Goal: Task Accomplishment & Management: Manage account settings

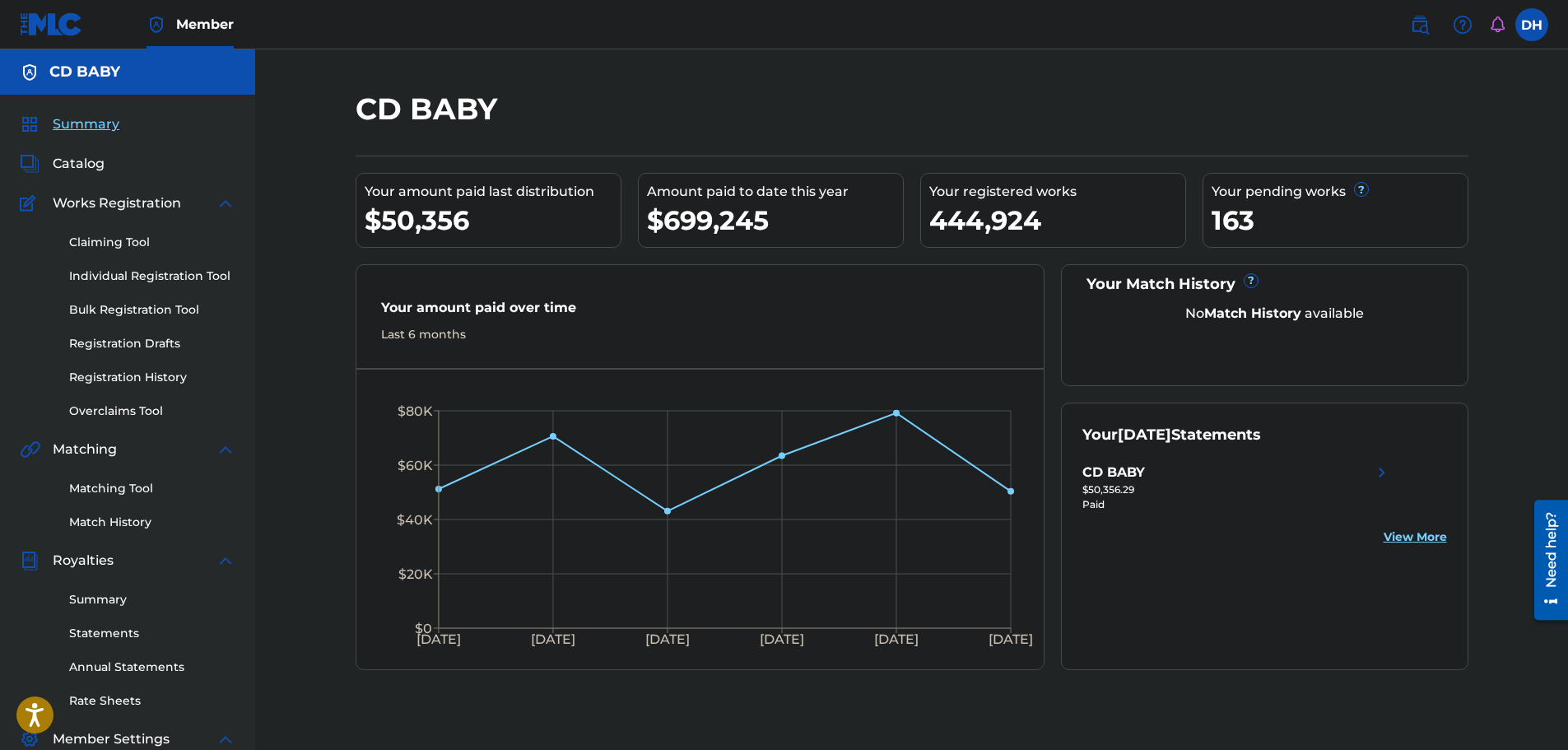
click at [109, 411] on link "Overclaims Tool" at bounding box center [153, 411] width 166 height 17
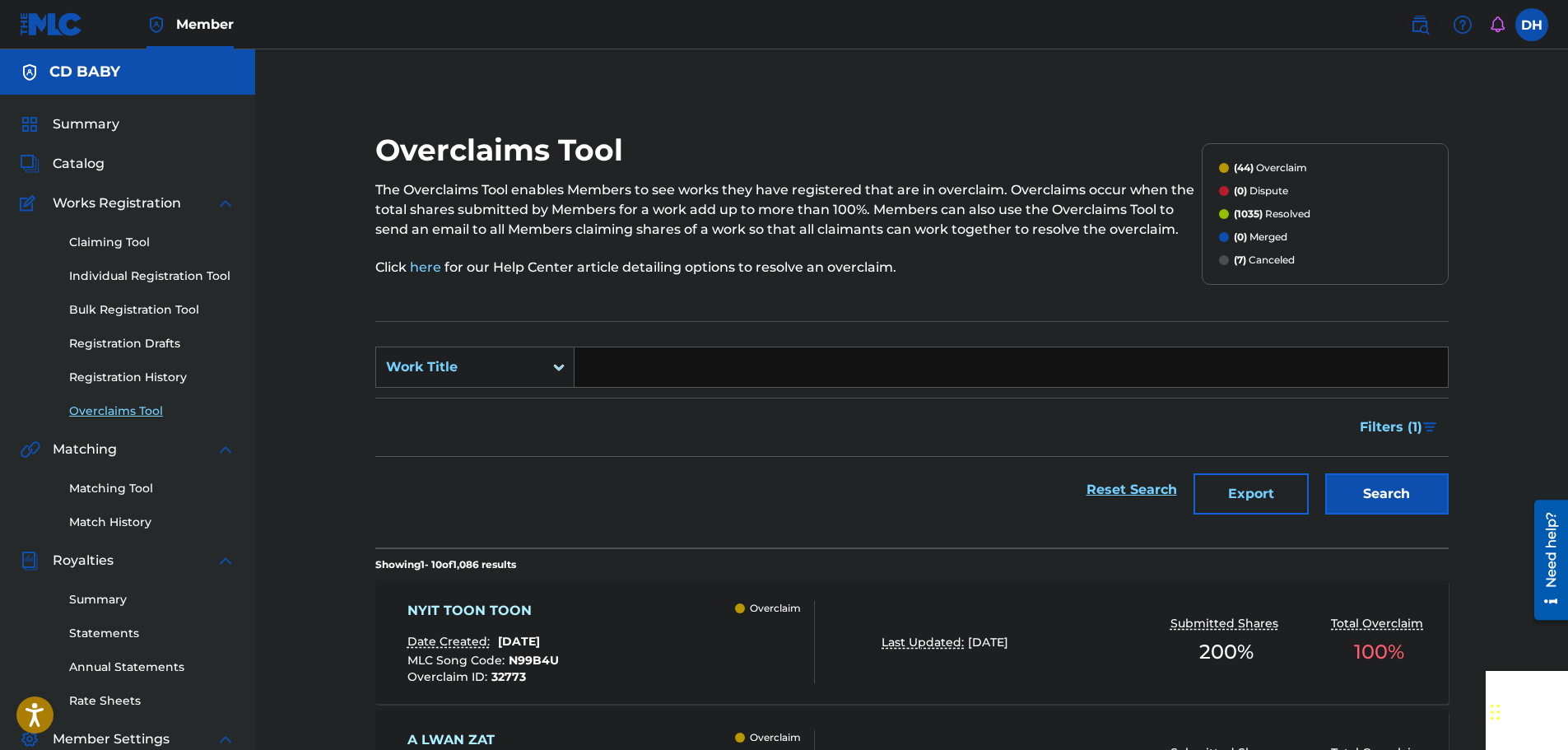
click at [619, 353] on input "Search Form" at bounding box center [1011, 366] width 873 height 39
paste input "NYIT TOON TOON"
type input "NYIT TOON TOON"
click at [1377, 497] on button "Search" at bounding box center [1386, 493] width 123 height 41
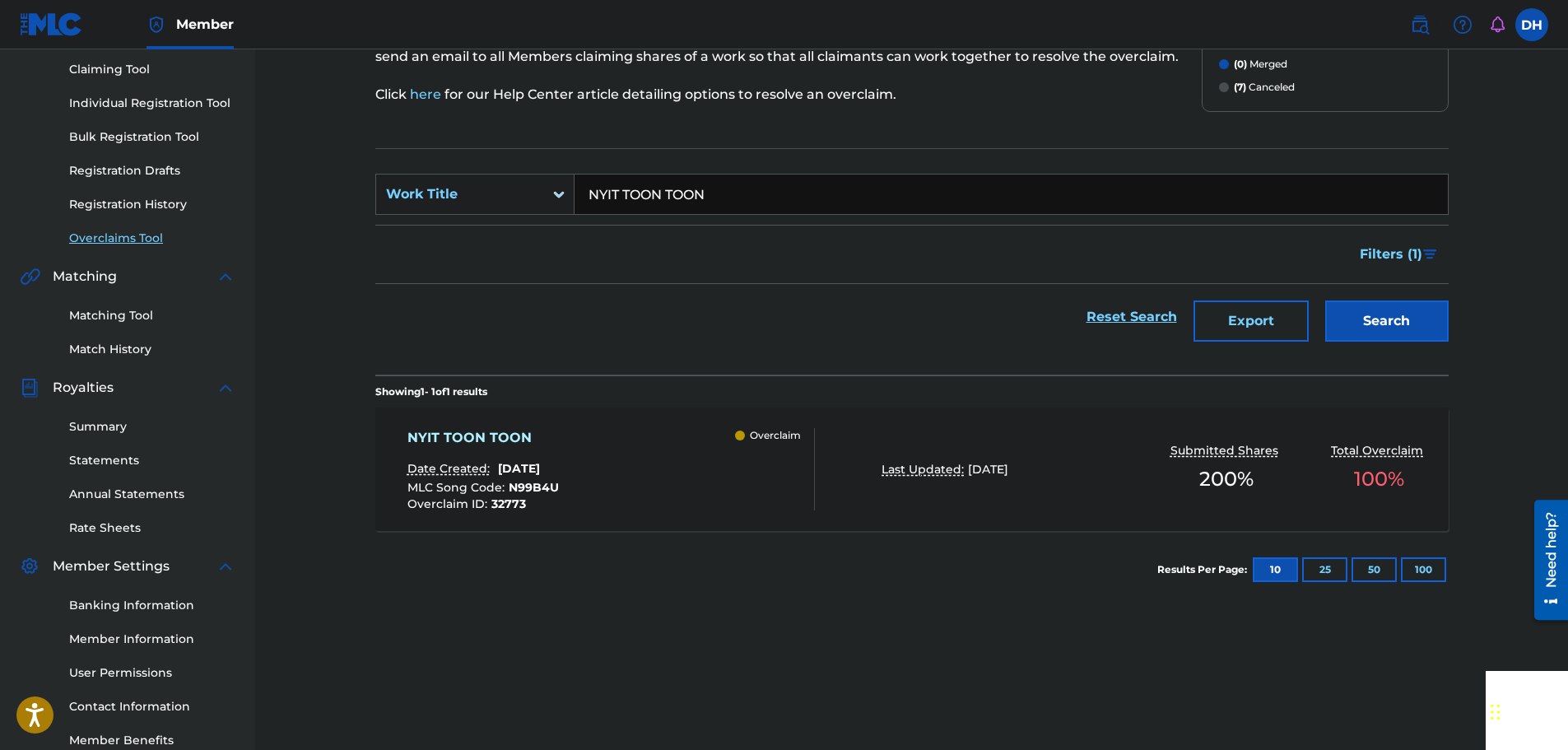
scroll to position [247, 0]
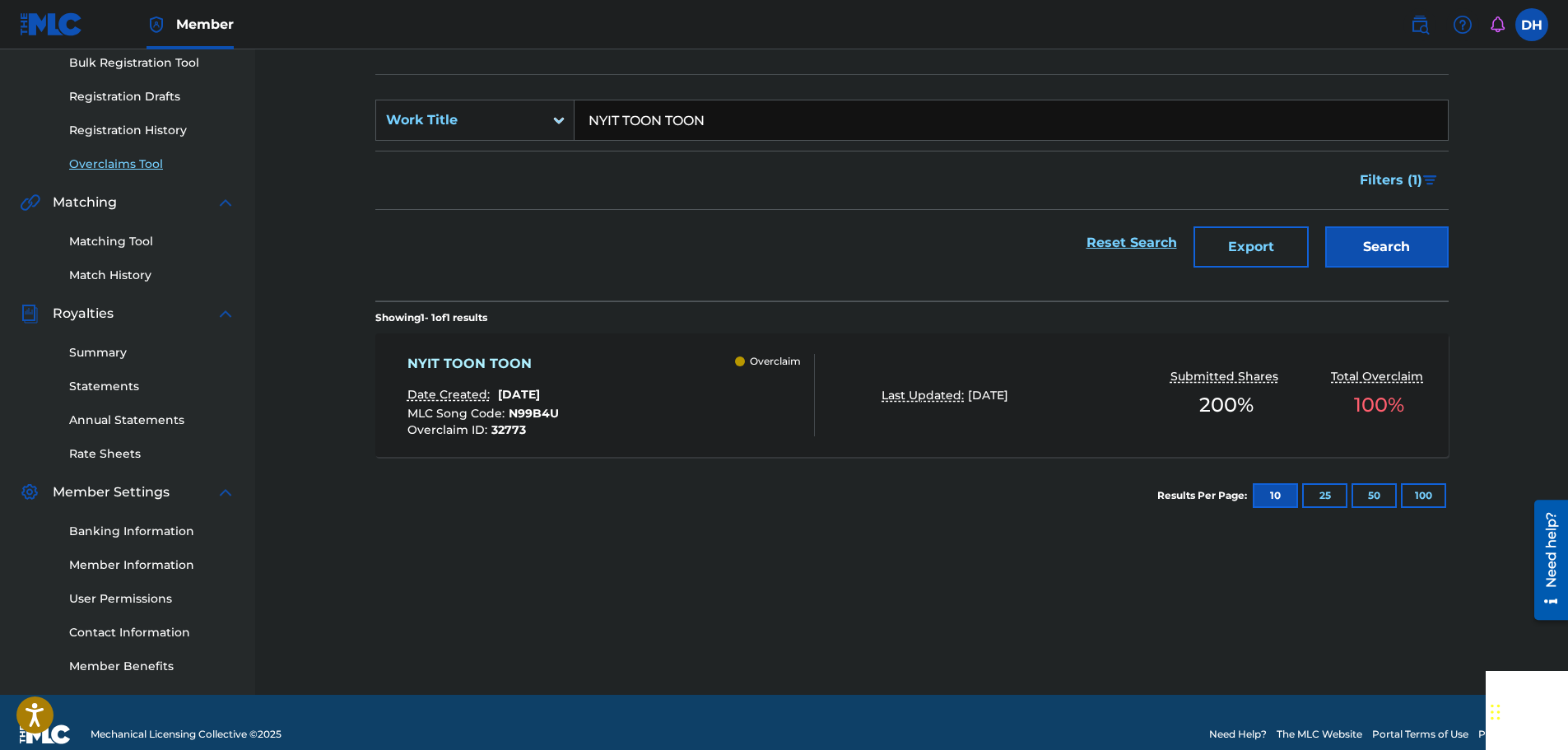
click at [692, 410] on div "NYIT TOON TOON Date Created: [DATE] MLC Song Code : N99B4U Overclaim ID : 32773…" at bounding box center [611, 396] width 408 height 82
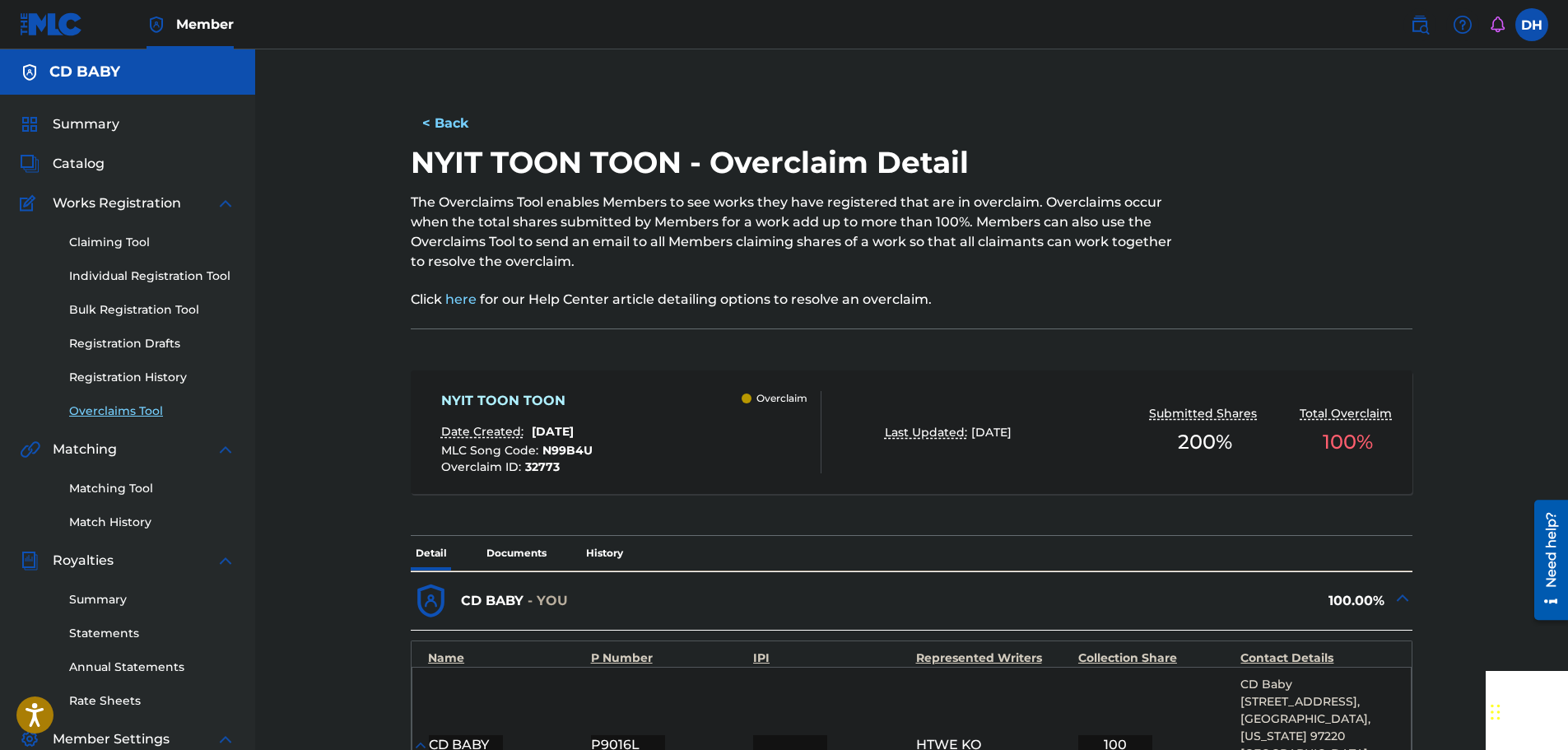
click at [701, 445] on div "NYIT TOON TOON Date Created: [DATE] MLC Song Code : N99B4U Overclaim ID : 32773…" at bounding box center [631, 432] width 380 height 82
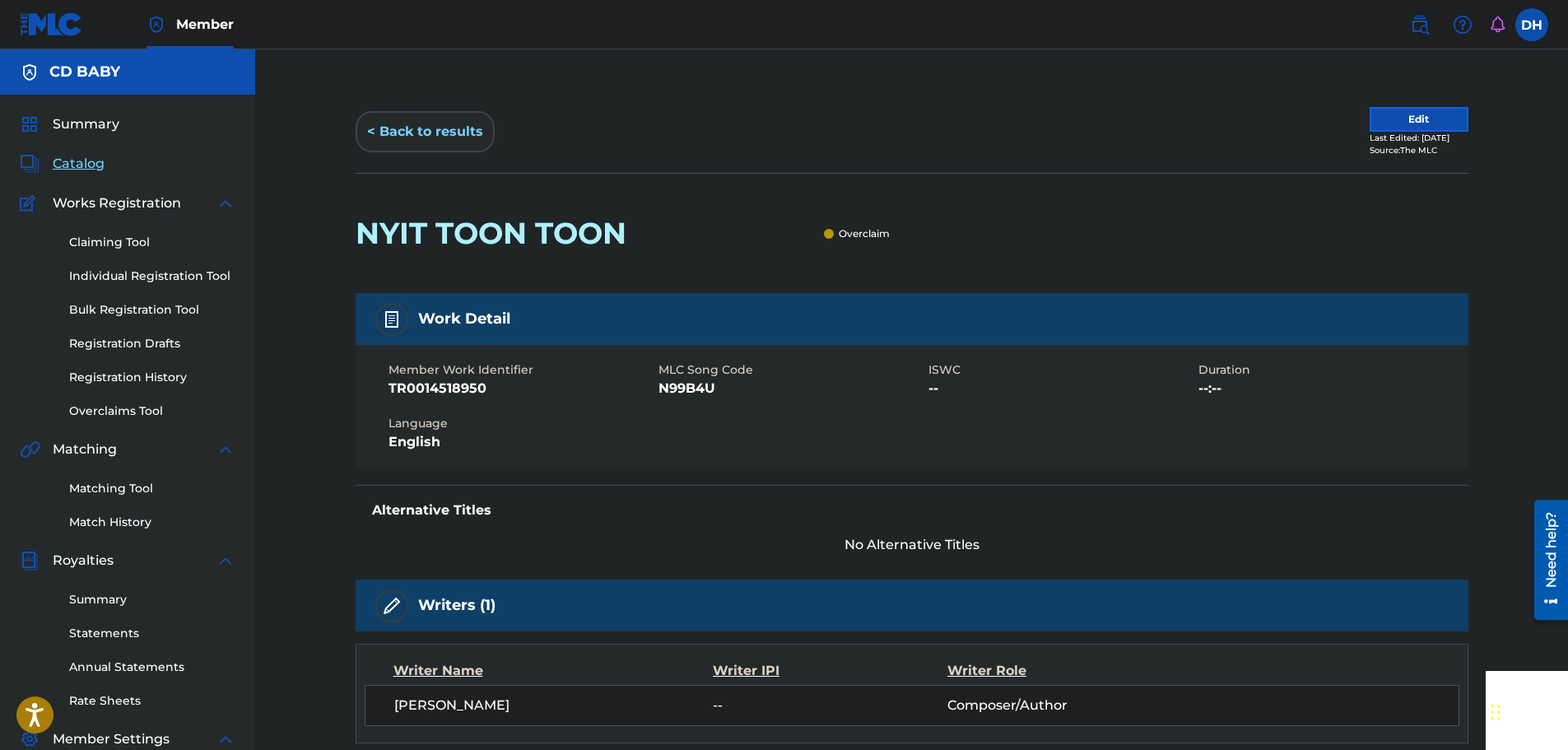
click at [444, 121] on button "< Back to results" at bounding box center [425, 132] width 139 height 41
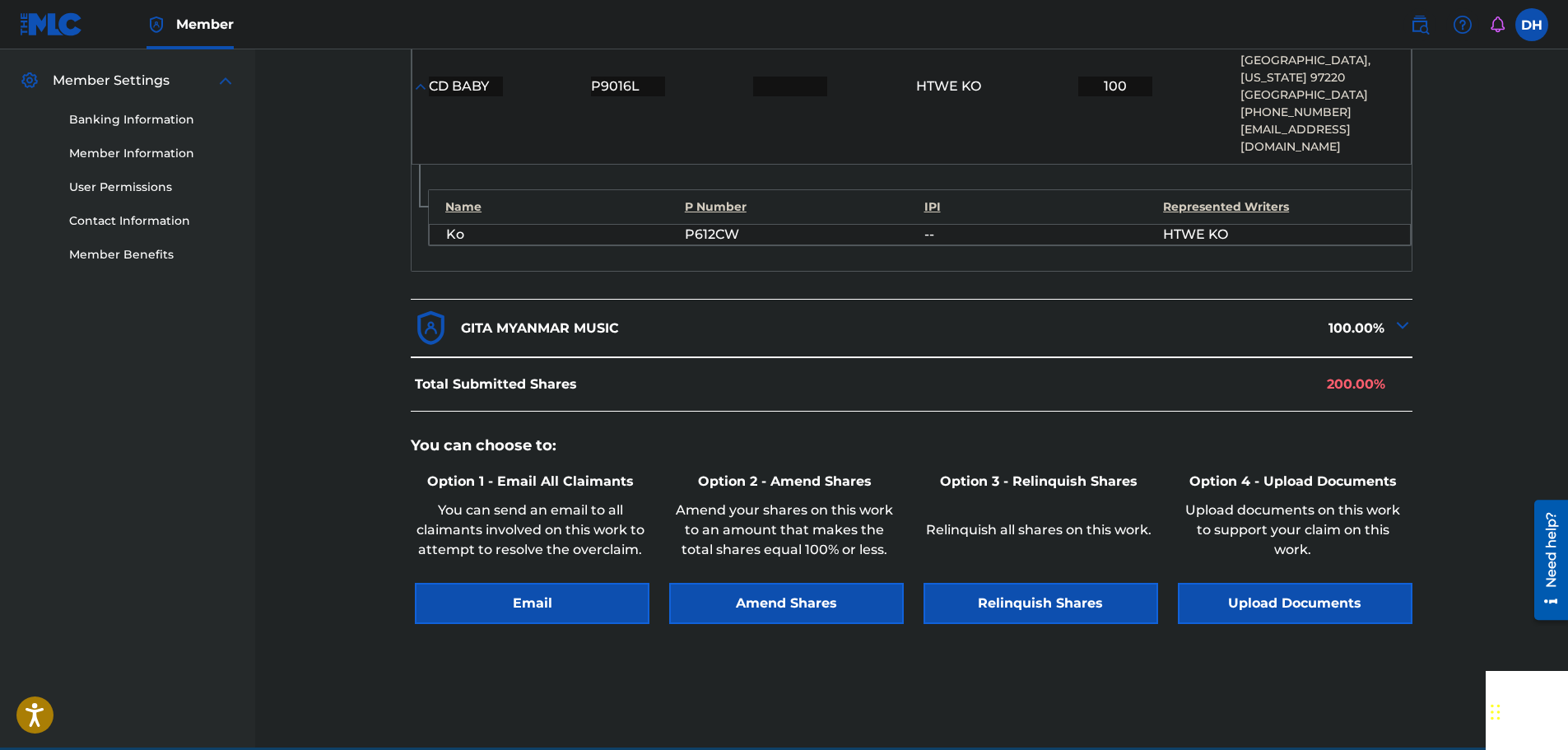
scroll to position [718, 0]
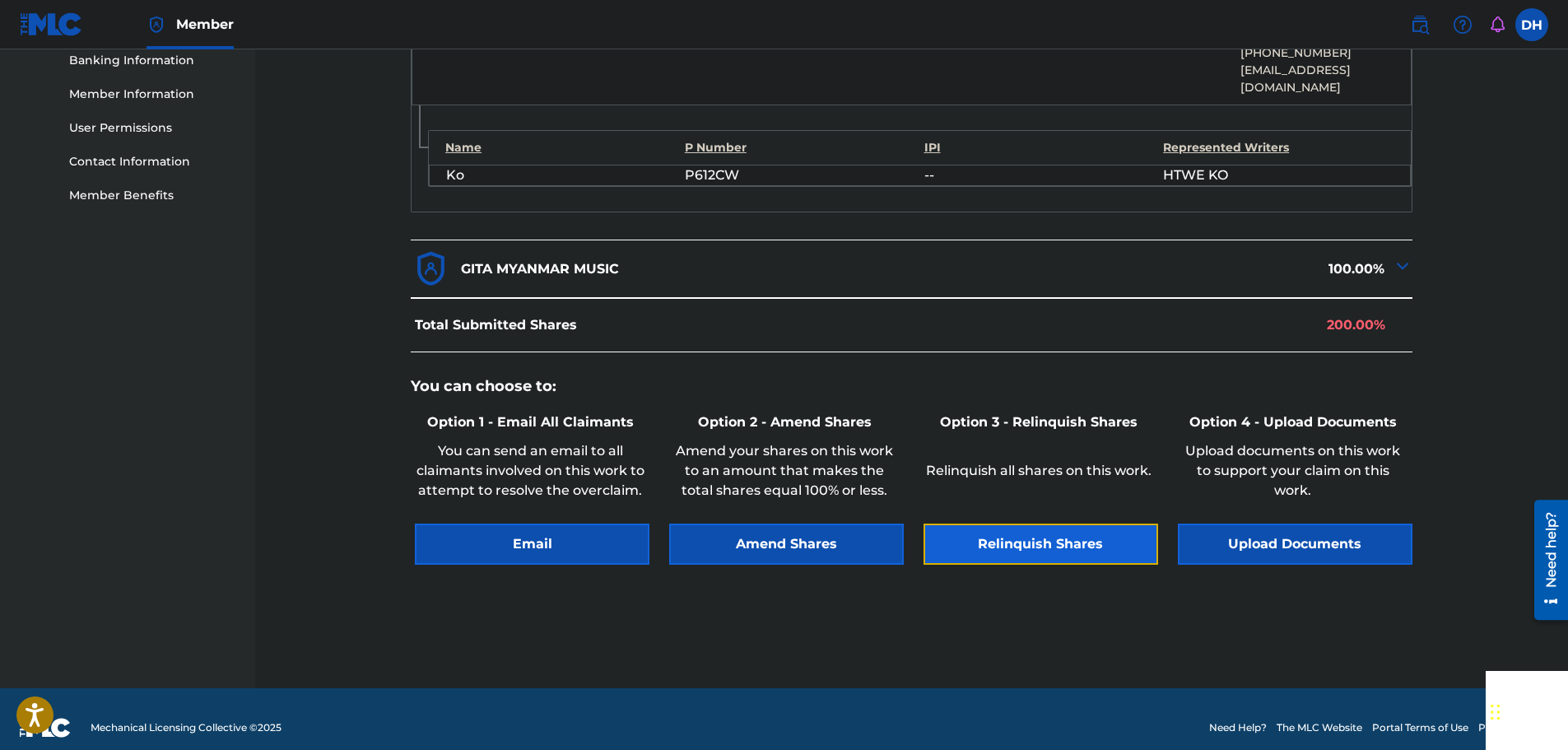
click at [1078, 531] on button "Relinquish Shares" at bounding box center [1040, 544] width 235 height 41
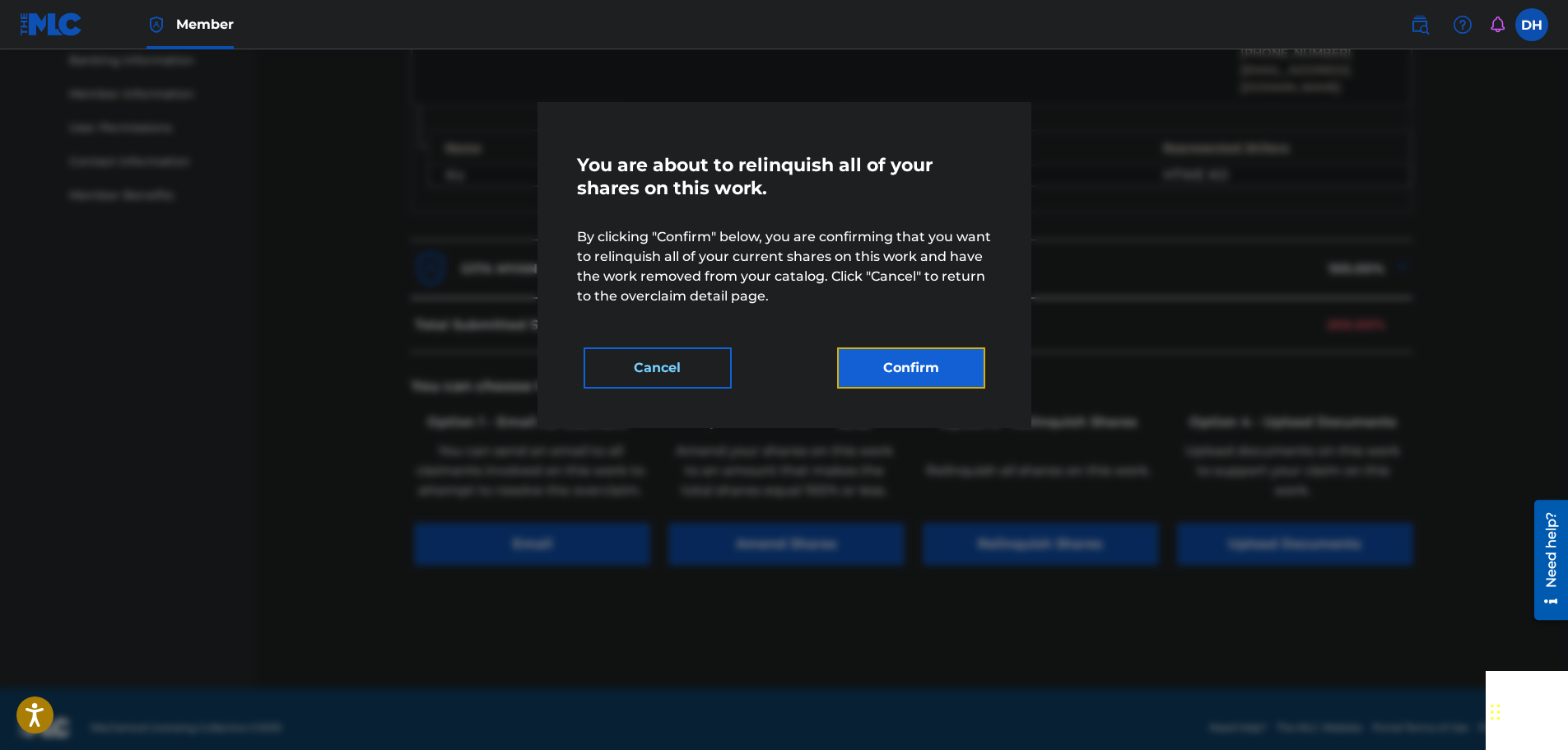
click at [943, 368] on button "Confirm" at bounding box center [911, 367] width 148 height 41
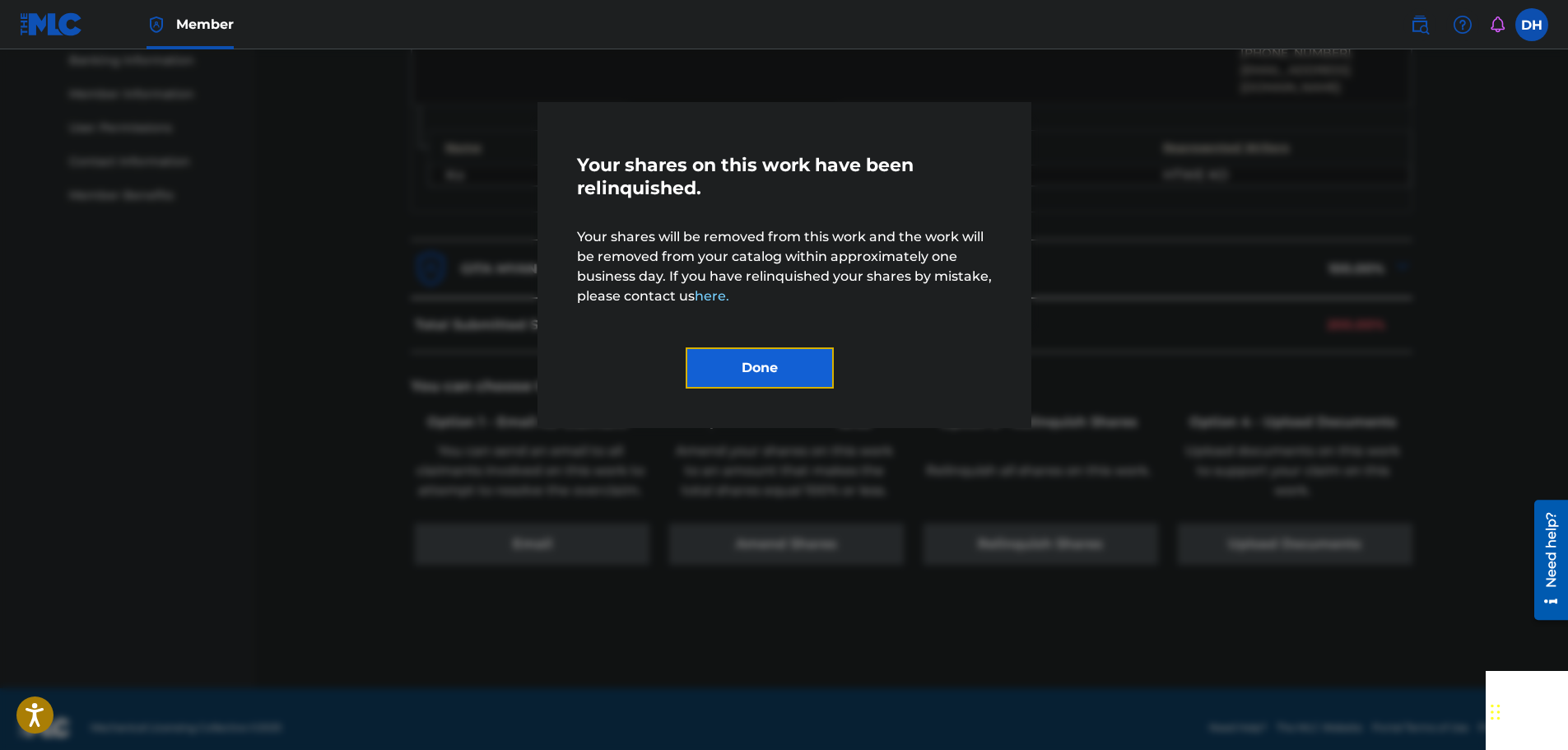
click at [773, 381] on button "Done" at bounding box center [760, 367] width 148 height 41
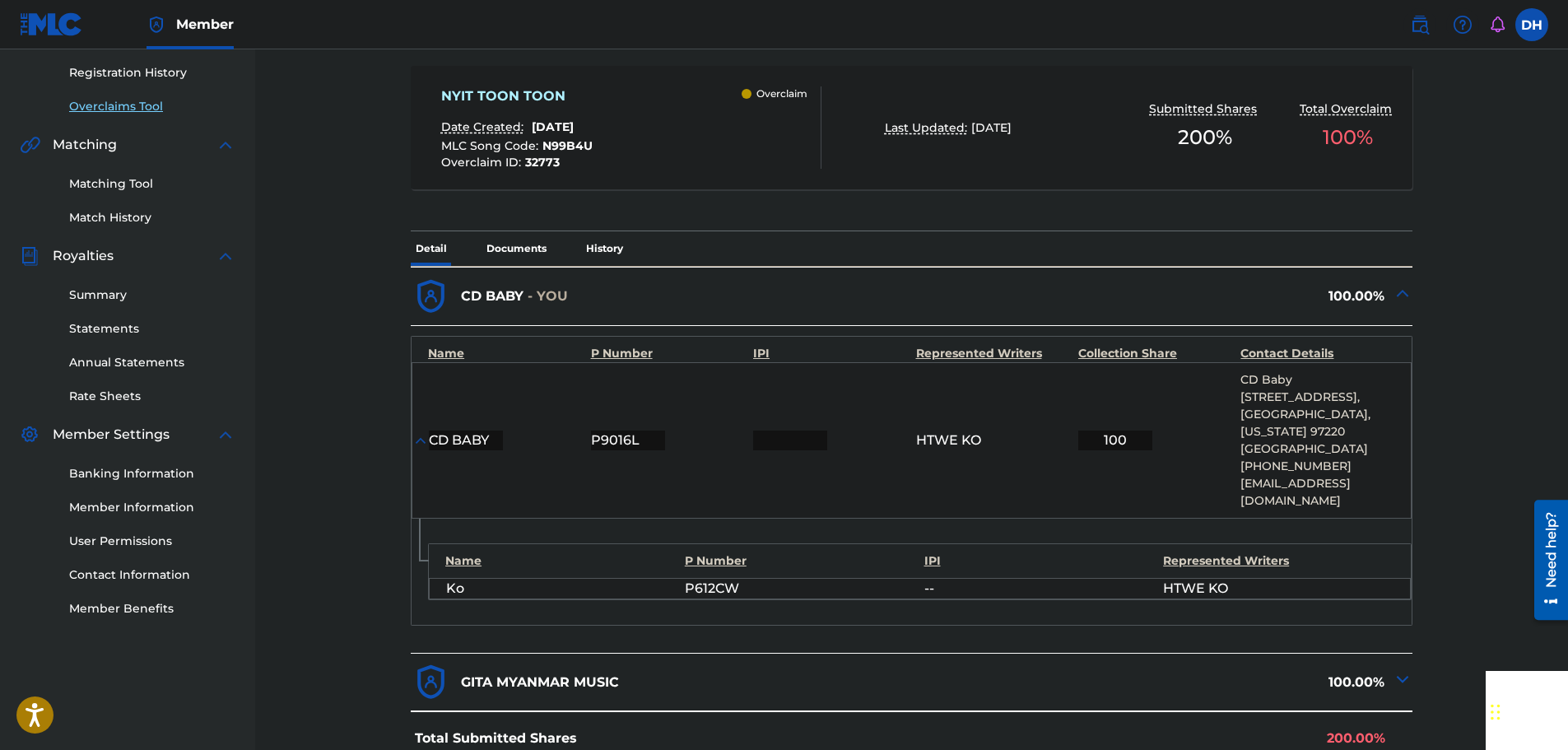
scroll to position [142, 0]
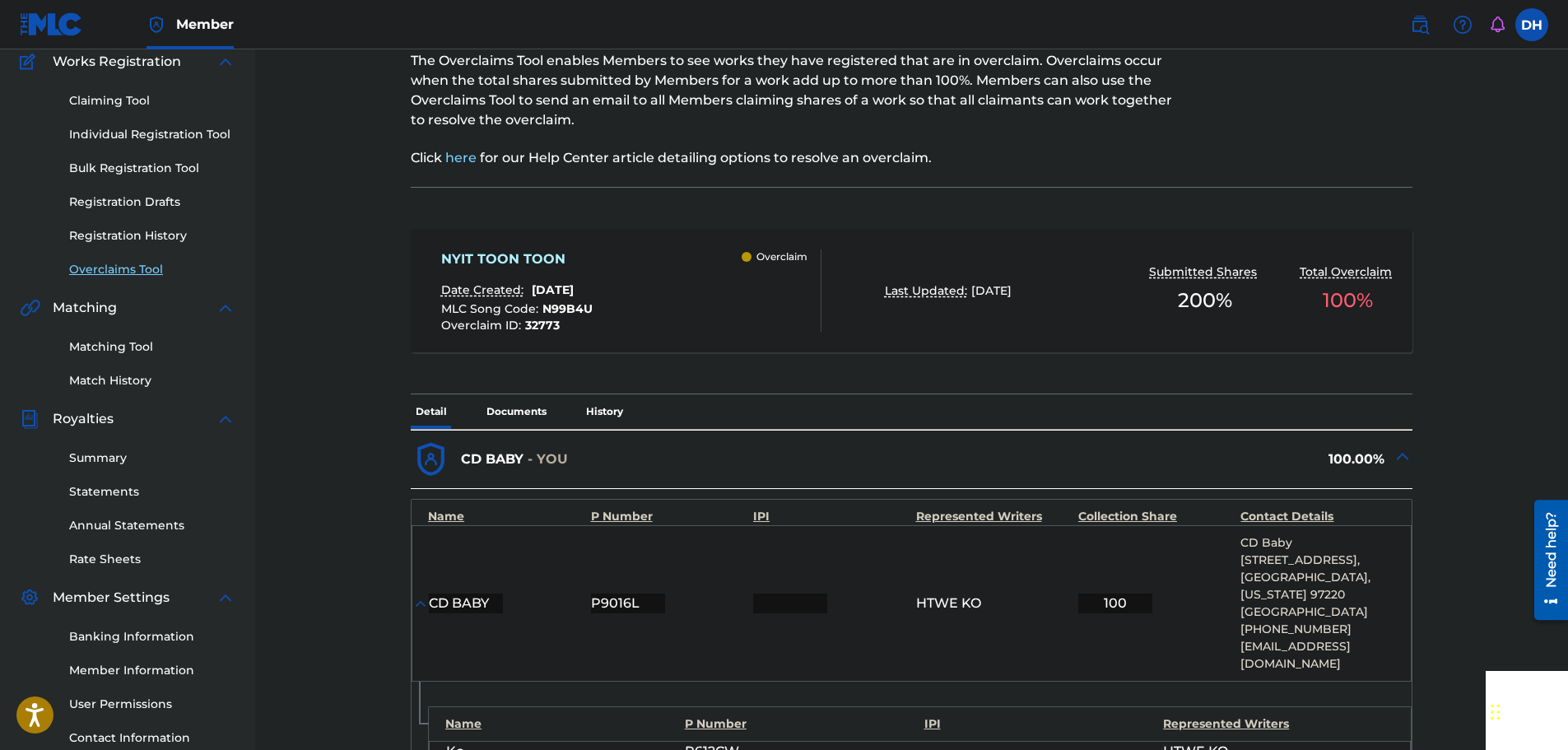
click at [117, 271] on link "Overclaims Tool" at bounding box center [153, 269] width 166 height 17
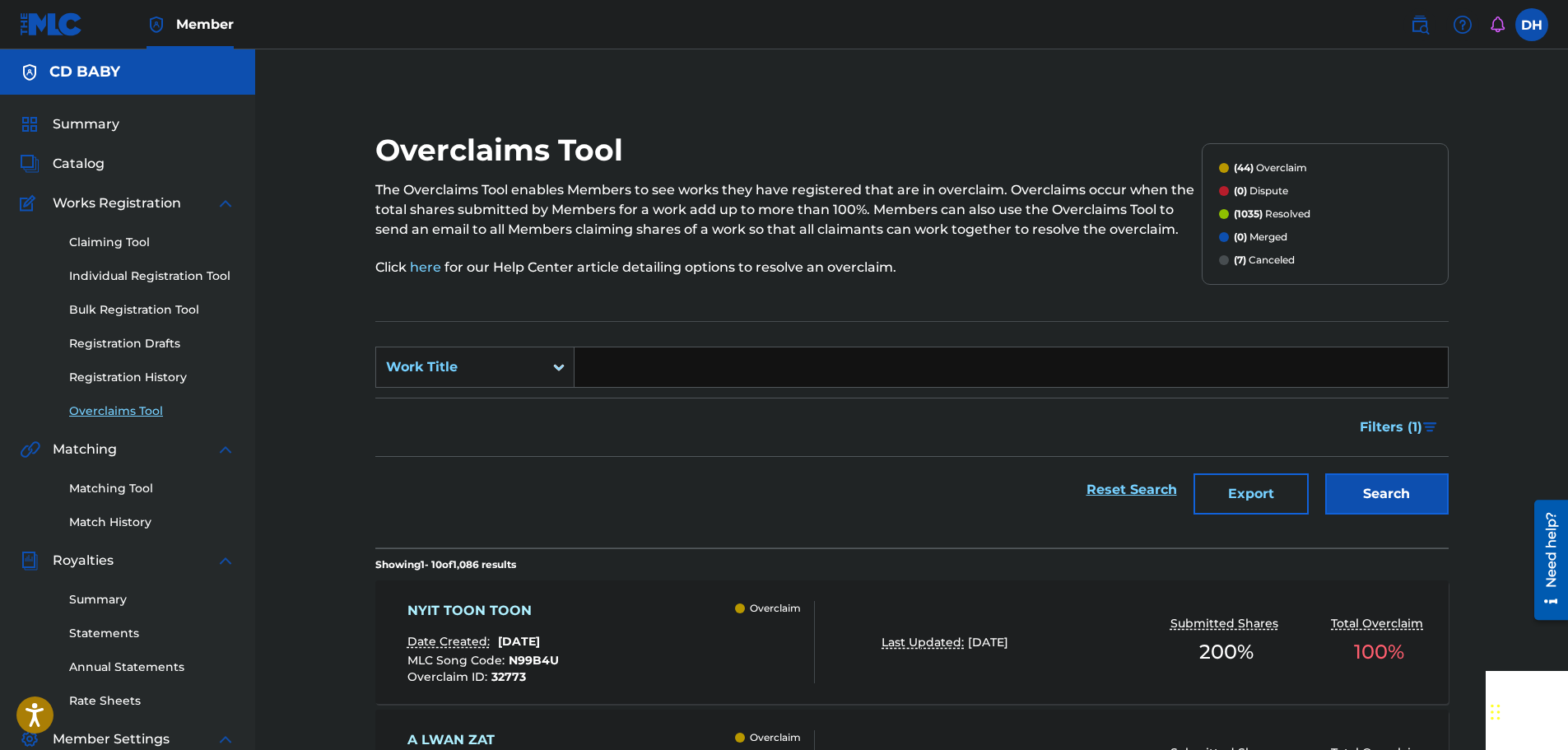
click at [636, 372] on input "Search Form" at bounding box center [1011, 366] width 873 height 39
paste input "A LWAN ZAT"
type input "A LWAN ZAT"
click at [1363, 489] on button "Search" at bounding box center [1386, 493] width 123 height 41
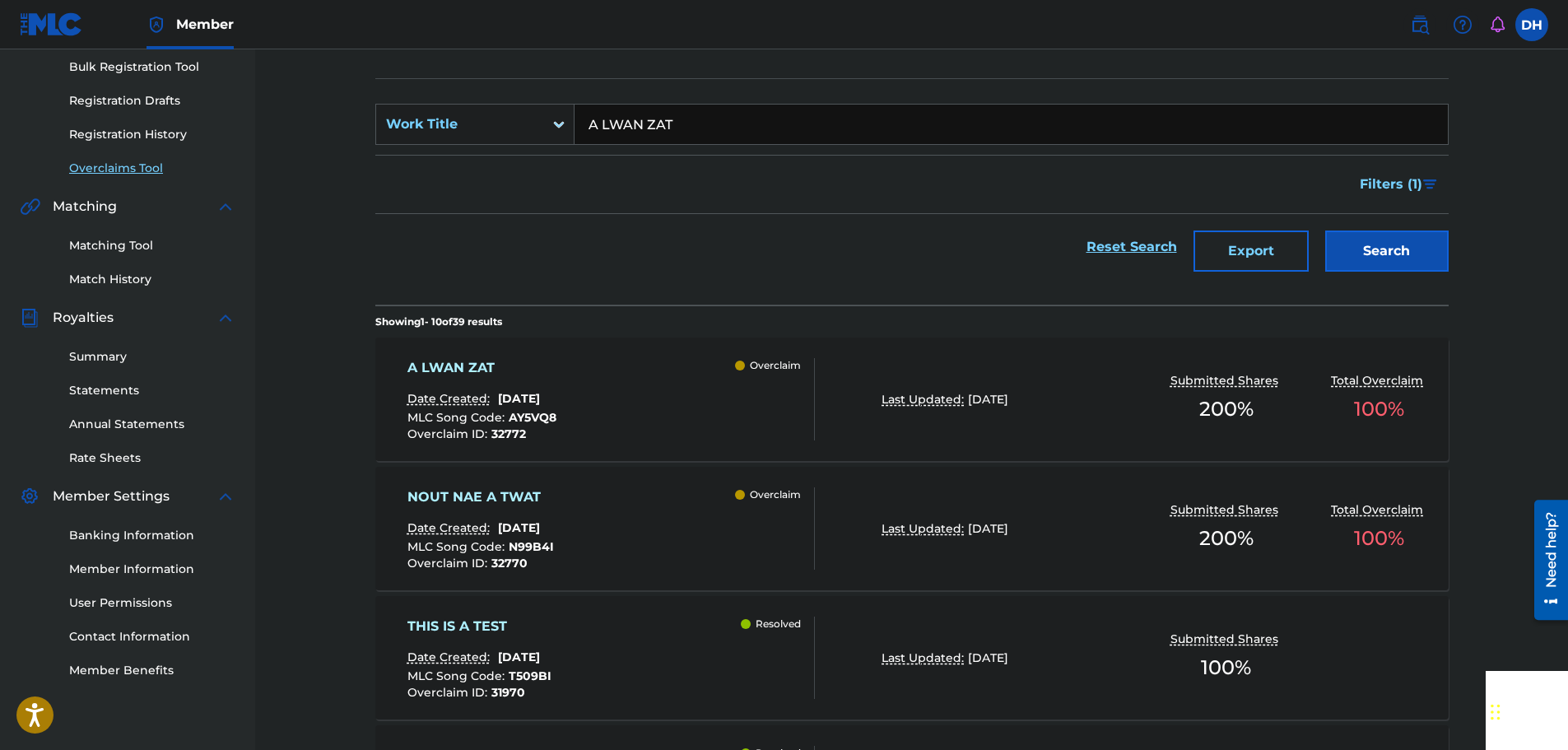
scroll to position [247, 0]
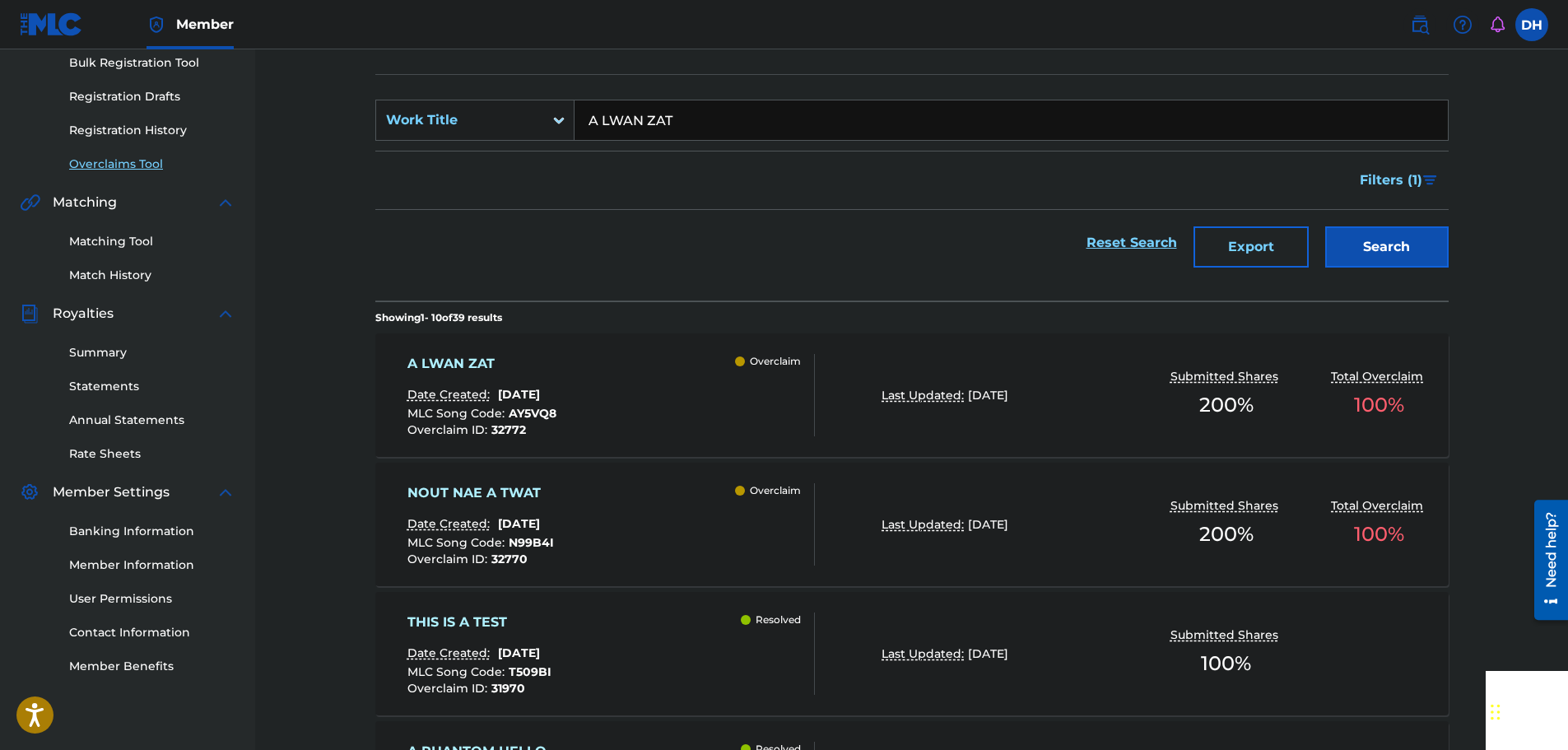
click at [682, 406] on div "A LWAN ZAT Date Created: [DATE] MLC Song Code : AY5VQ8 Overclaim ID : 32772 Ove…" at bounding box center [611, 396] width 408 height 82
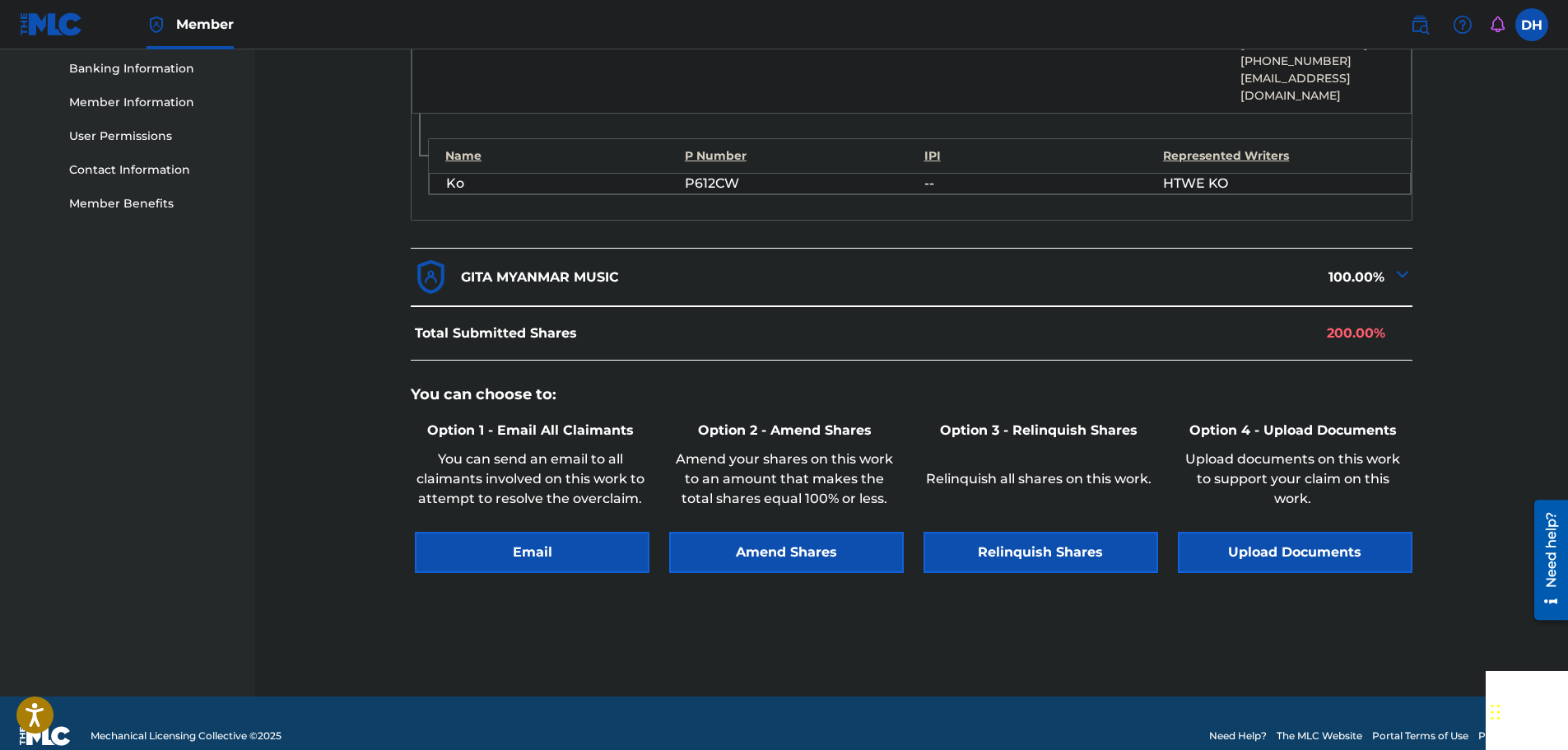
scroll to position [718, 0]
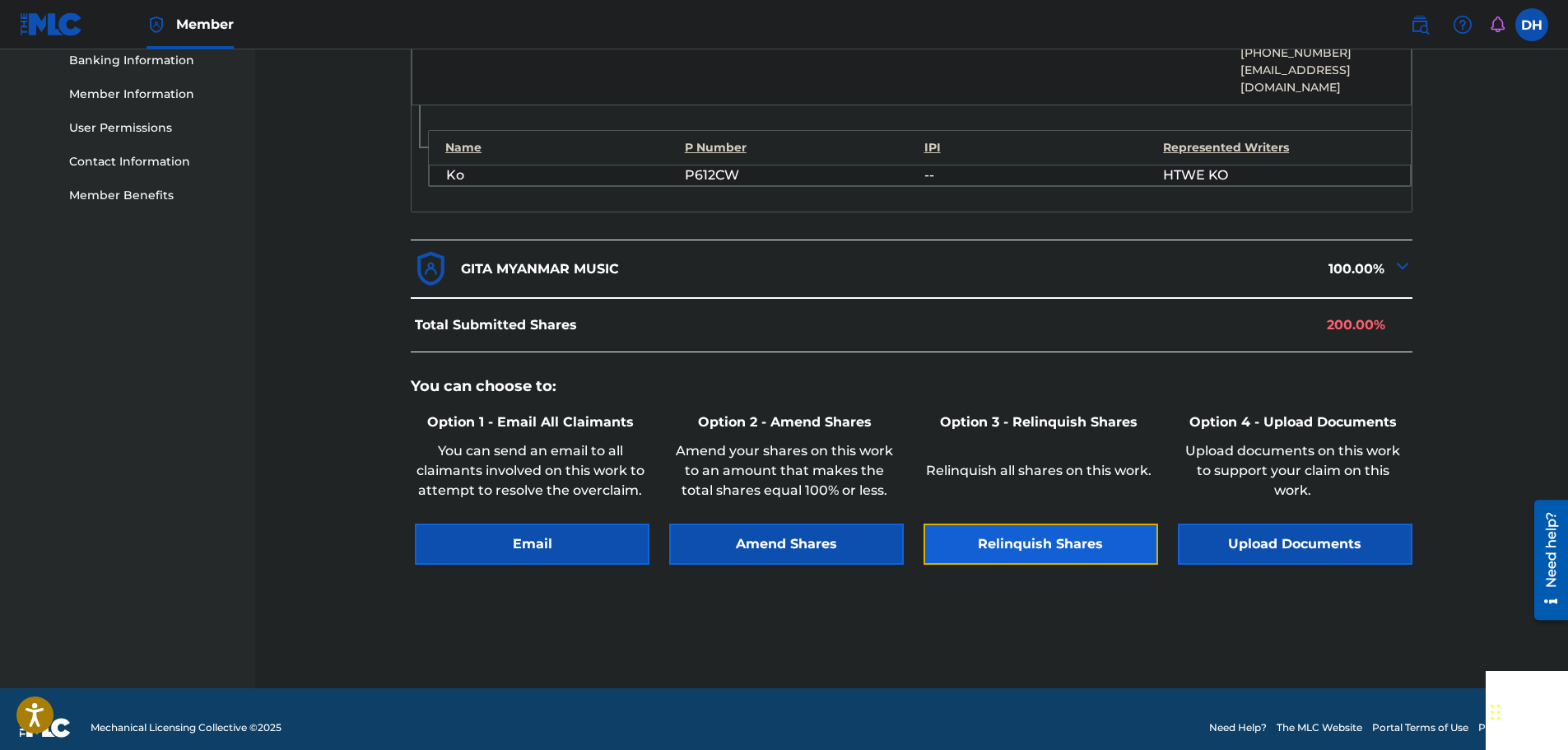
click at [1018, 523] on button "Relinquish Shares" at bounding box center [1040, 544] width 235 height 41
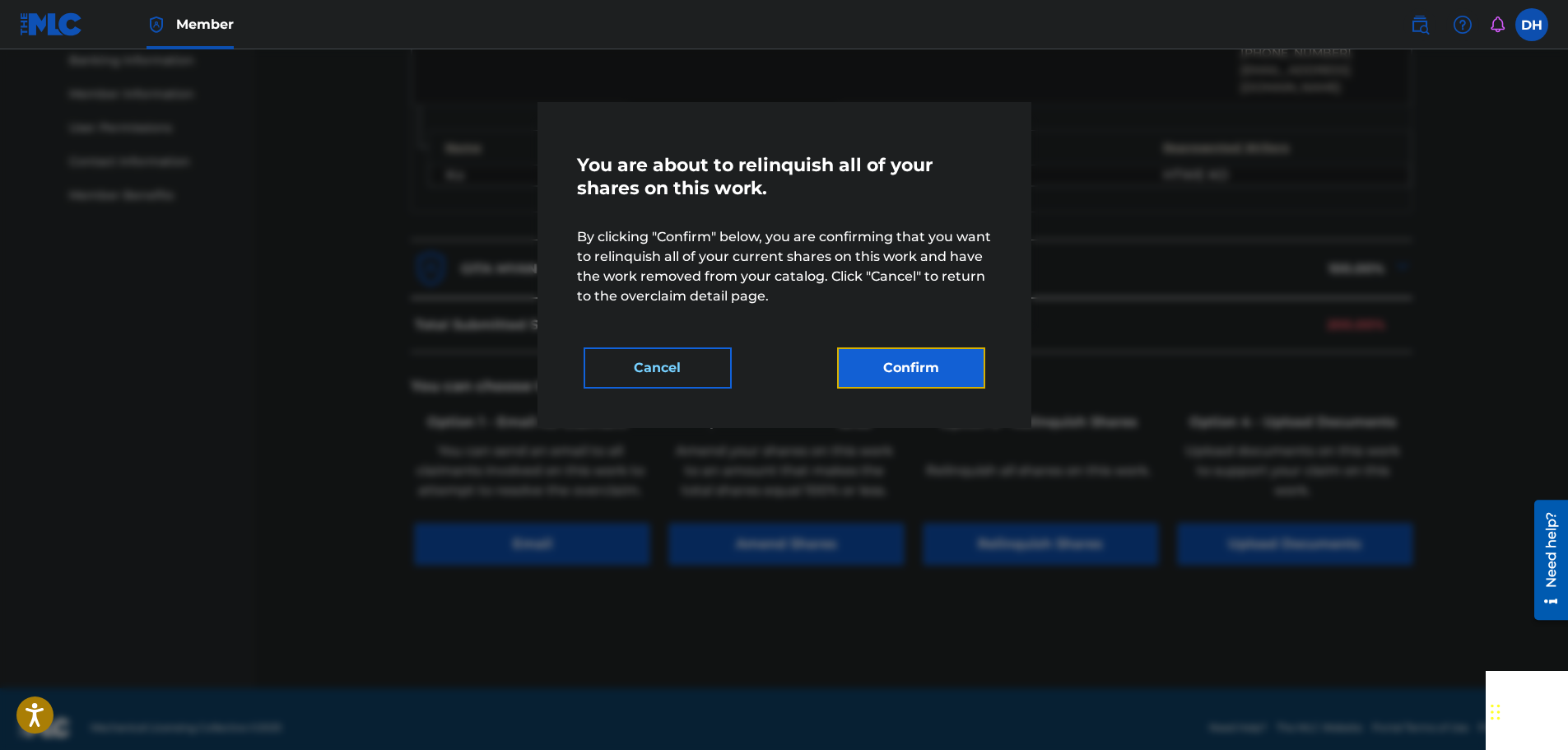
click at [921, 371] on button "Confirm" at bounding box center [911, 367] width 148 height 41
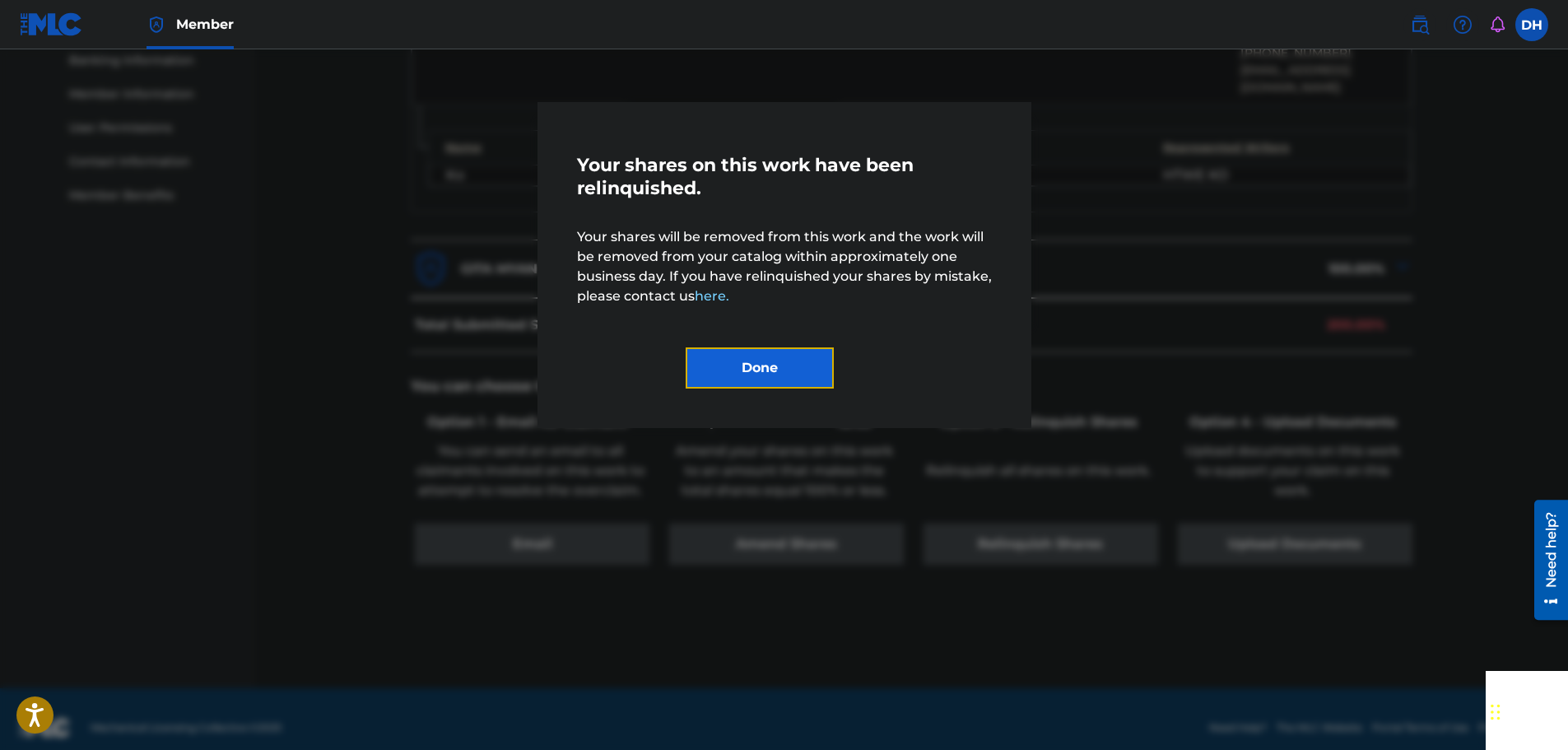
click at [783, 372] on button "Done" at bounding box center [760, 367] width 148 height 41
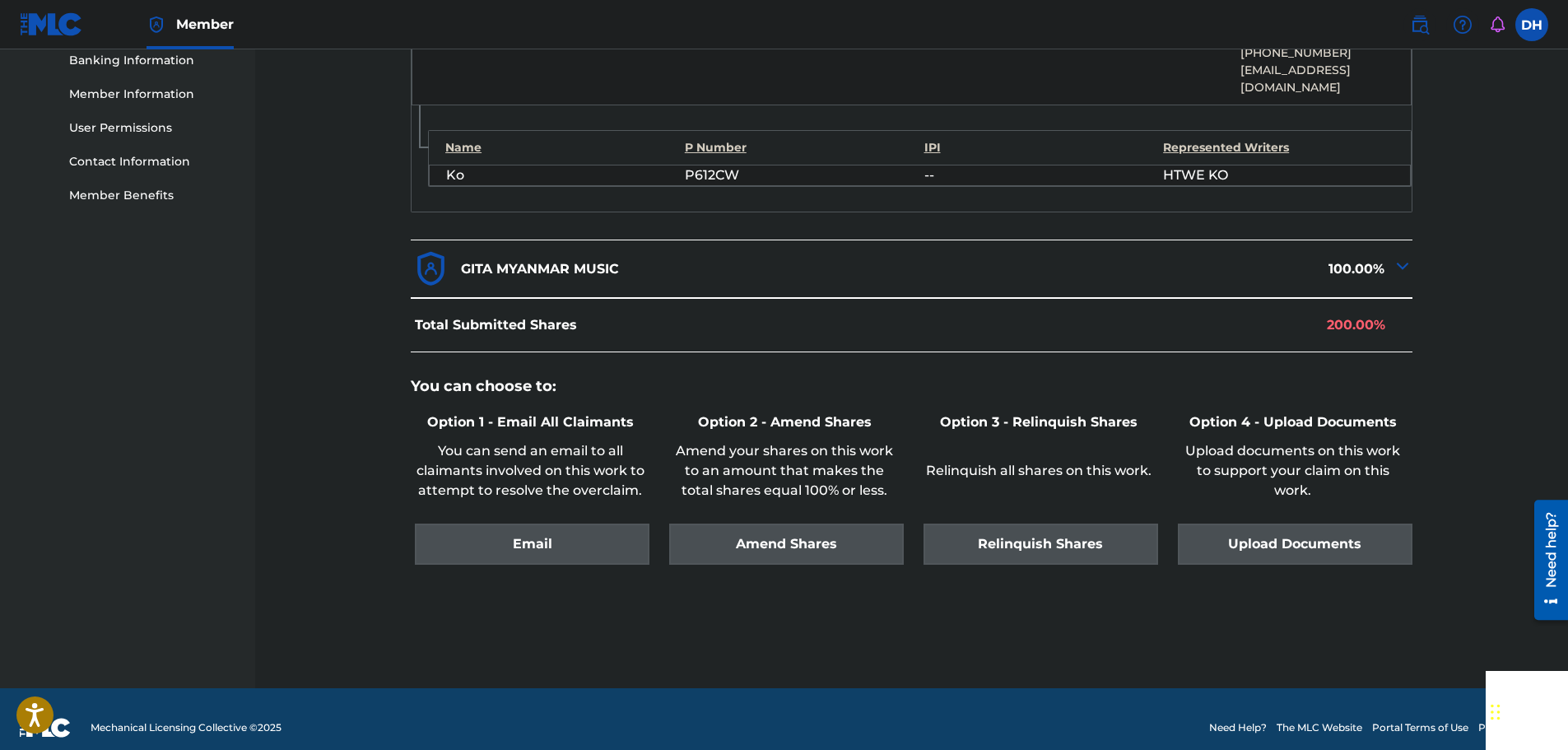
scroll to position [59, 0]
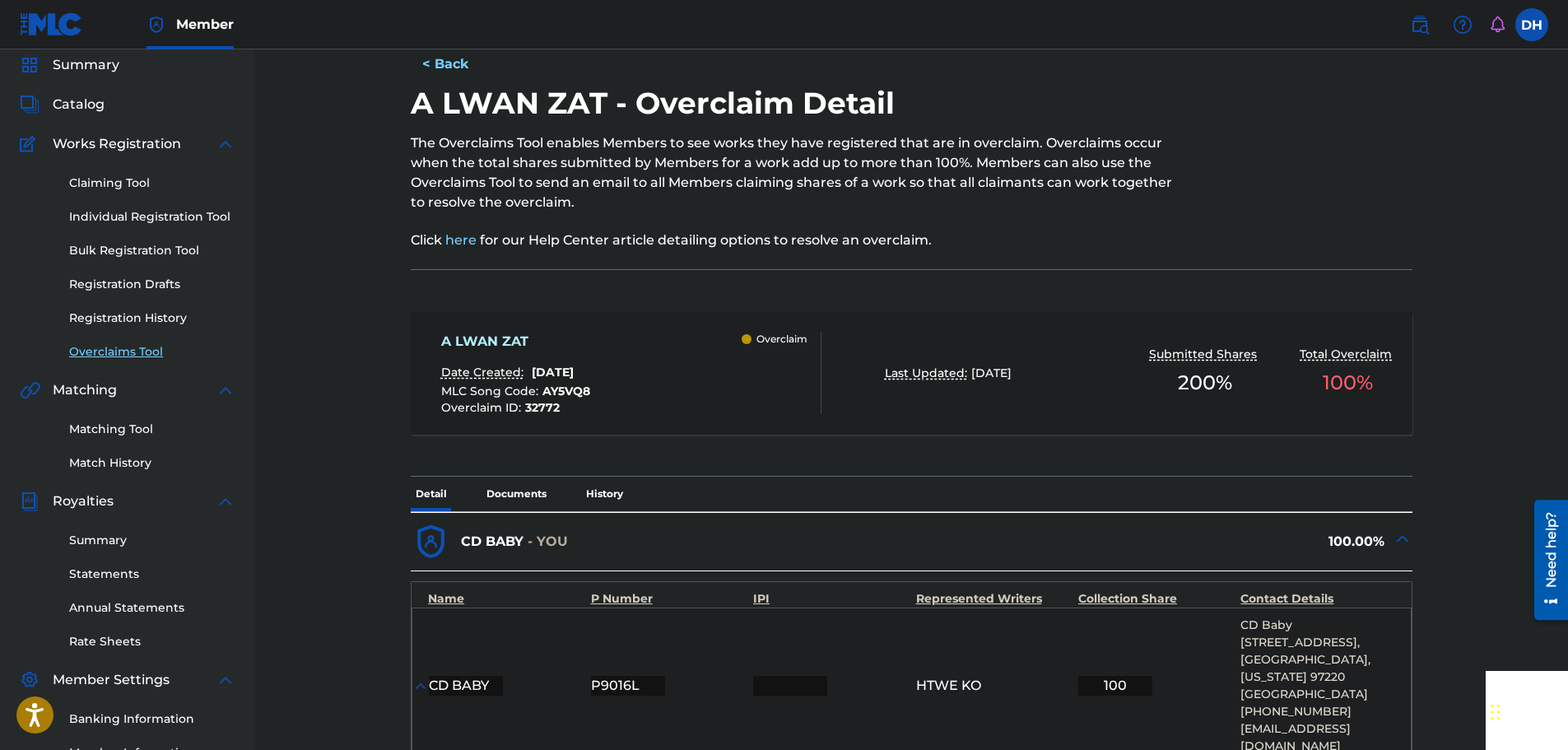
click at [113, 355] on link "Overclaims Tool" at bounding box center [153, 352] width 166 height 17
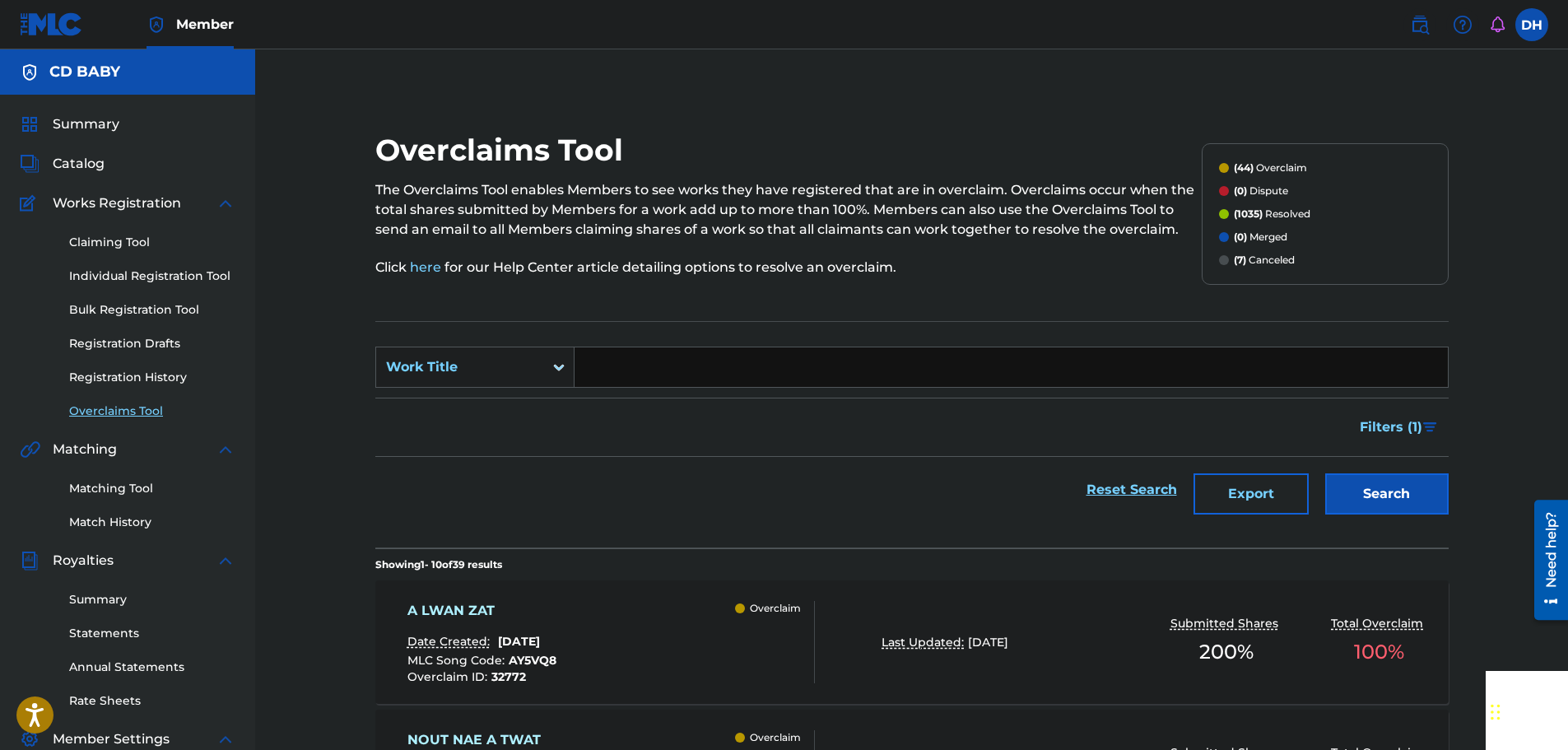
click at [611, 375] on input "Search Form" at bounding box center [1011, 366] width 873 height 39
paste input "NOUT NAE A TWAT"
type input "NOUT NAE A TWAT"
click at [1363, 491] on button "Search" at bounding box center [1386, 493] width 123 height 41
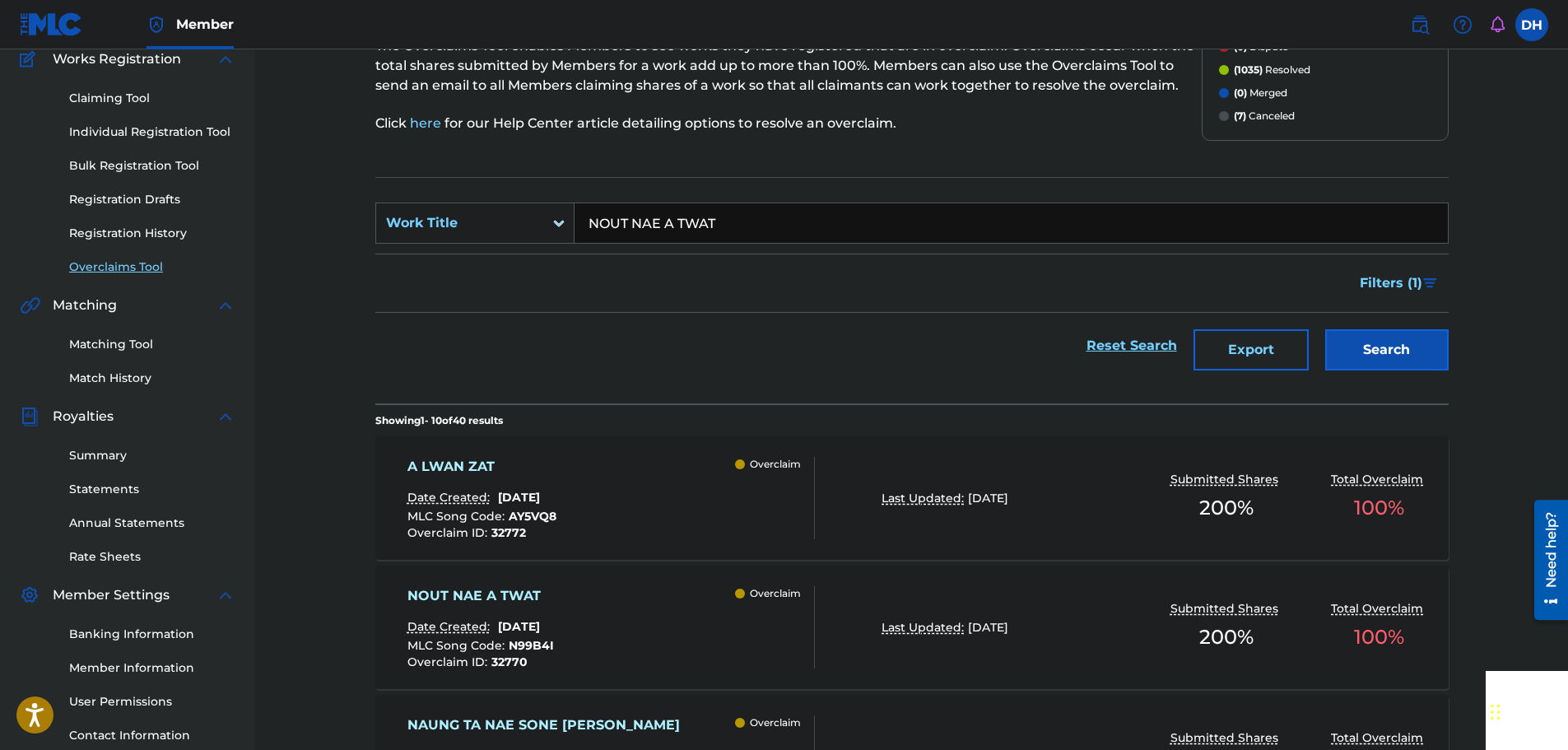
scroll to position [164, 0]
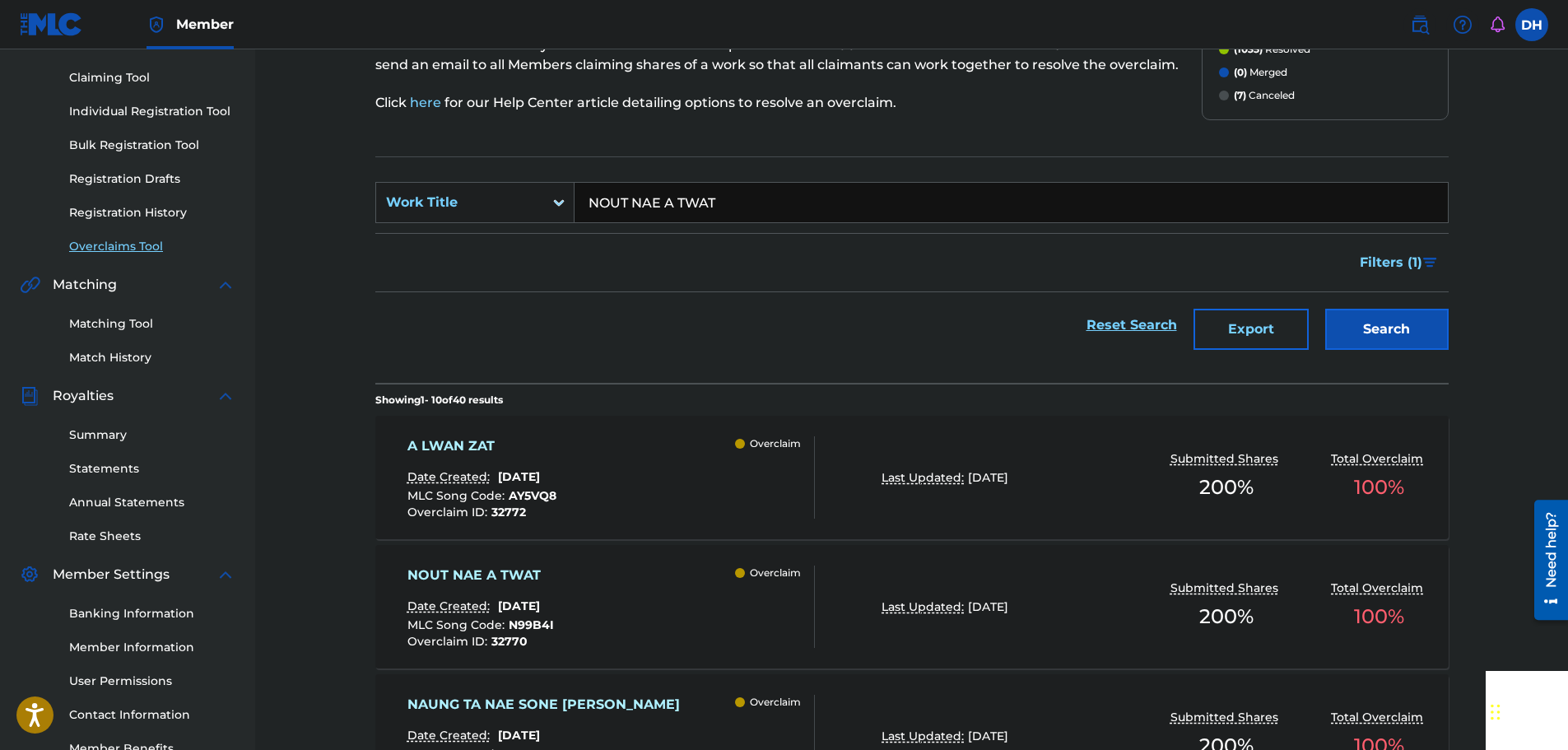
click at [662, 443] on div "A LWAN ZAT Date Created: [DATE] MLC Song Code : AY5VQ8 Overclaim ID : 32772 Ove…" at bounding box center [611, 478] width 408 height 82
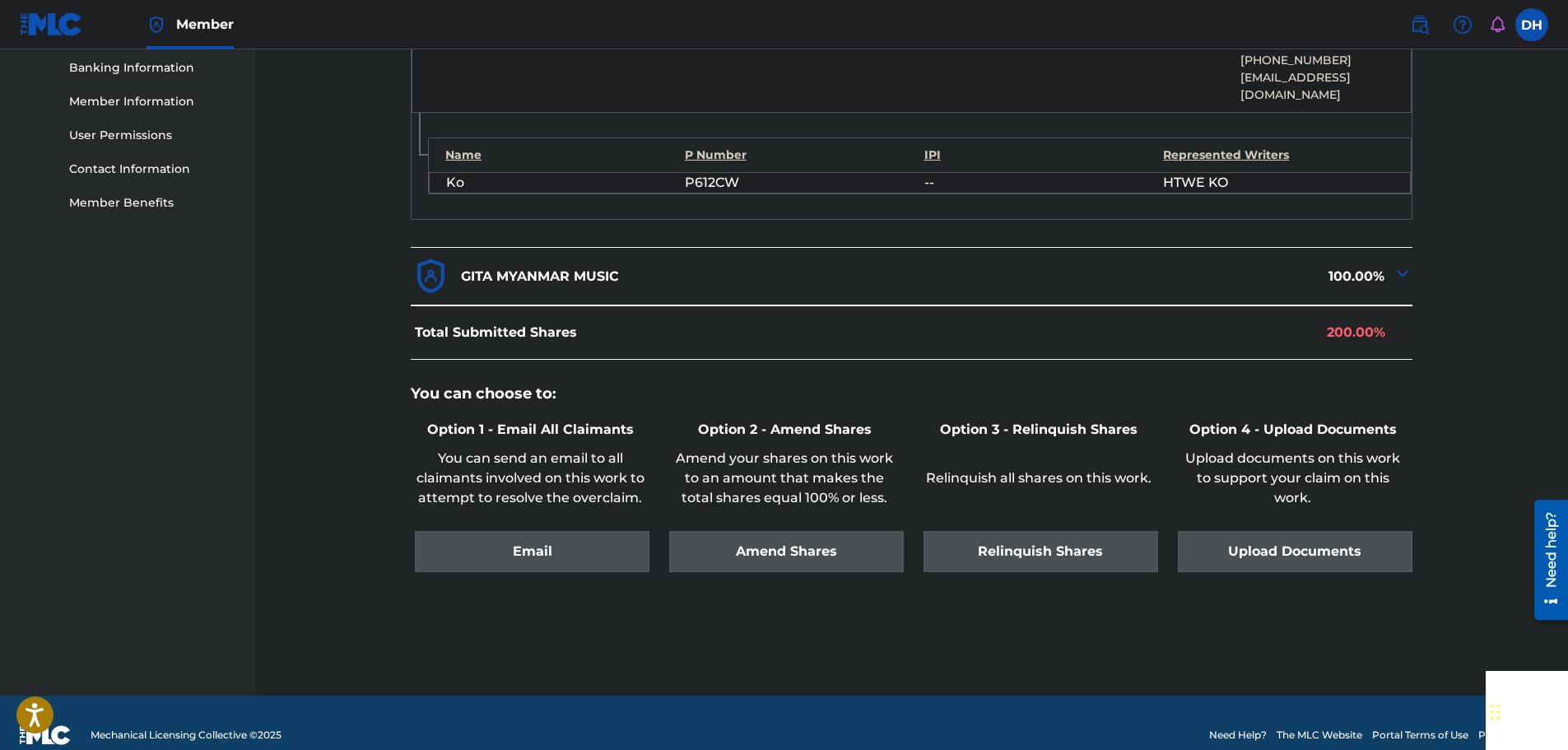
scroll to position [718, 0]
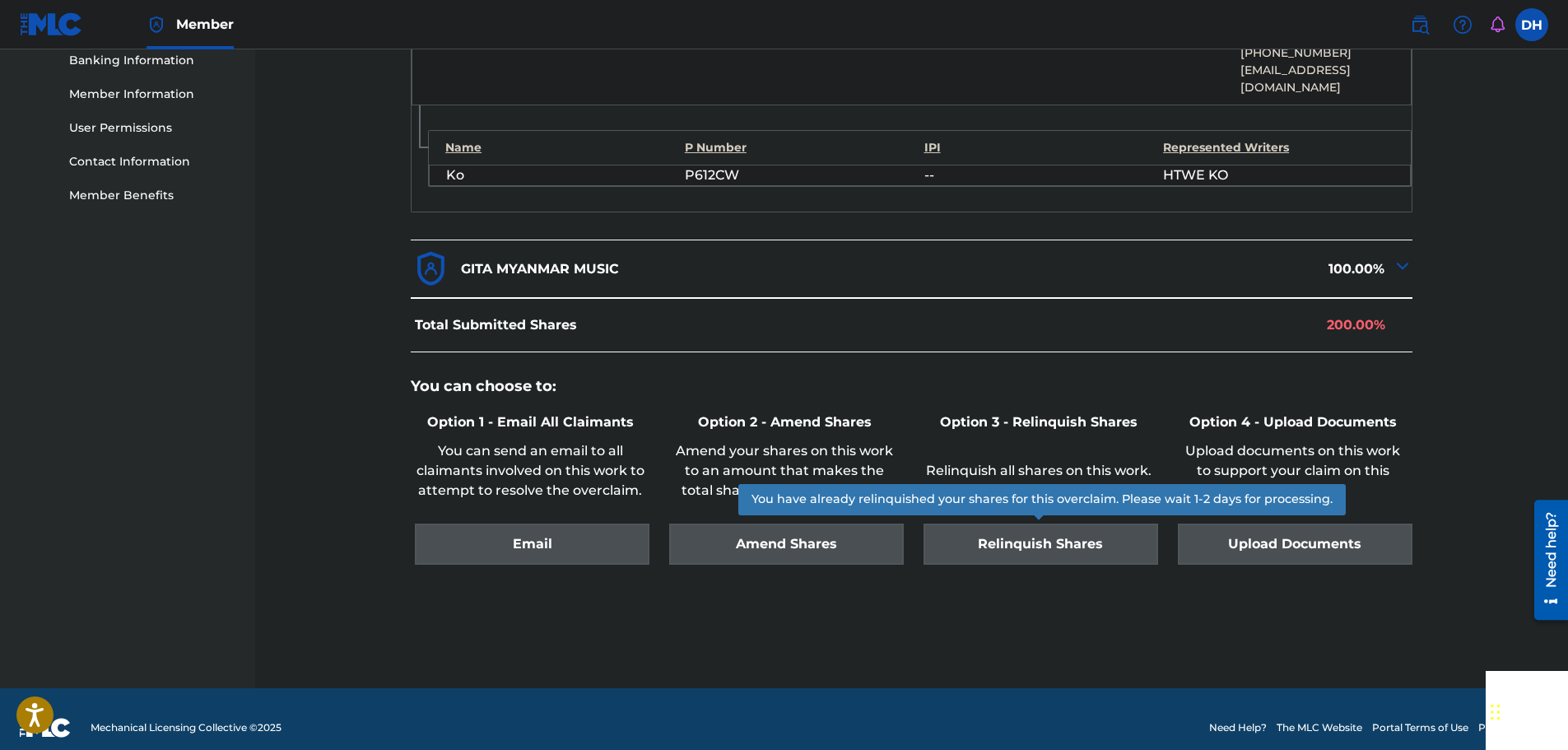
click at [1010, 527] on div "Relinquish Shares" at bounding box center [1038, 544] width 238 height 41
click at [1059, 540] on div "Relinquish Shares" at bounding box center [1038, 544] width 238 height 41
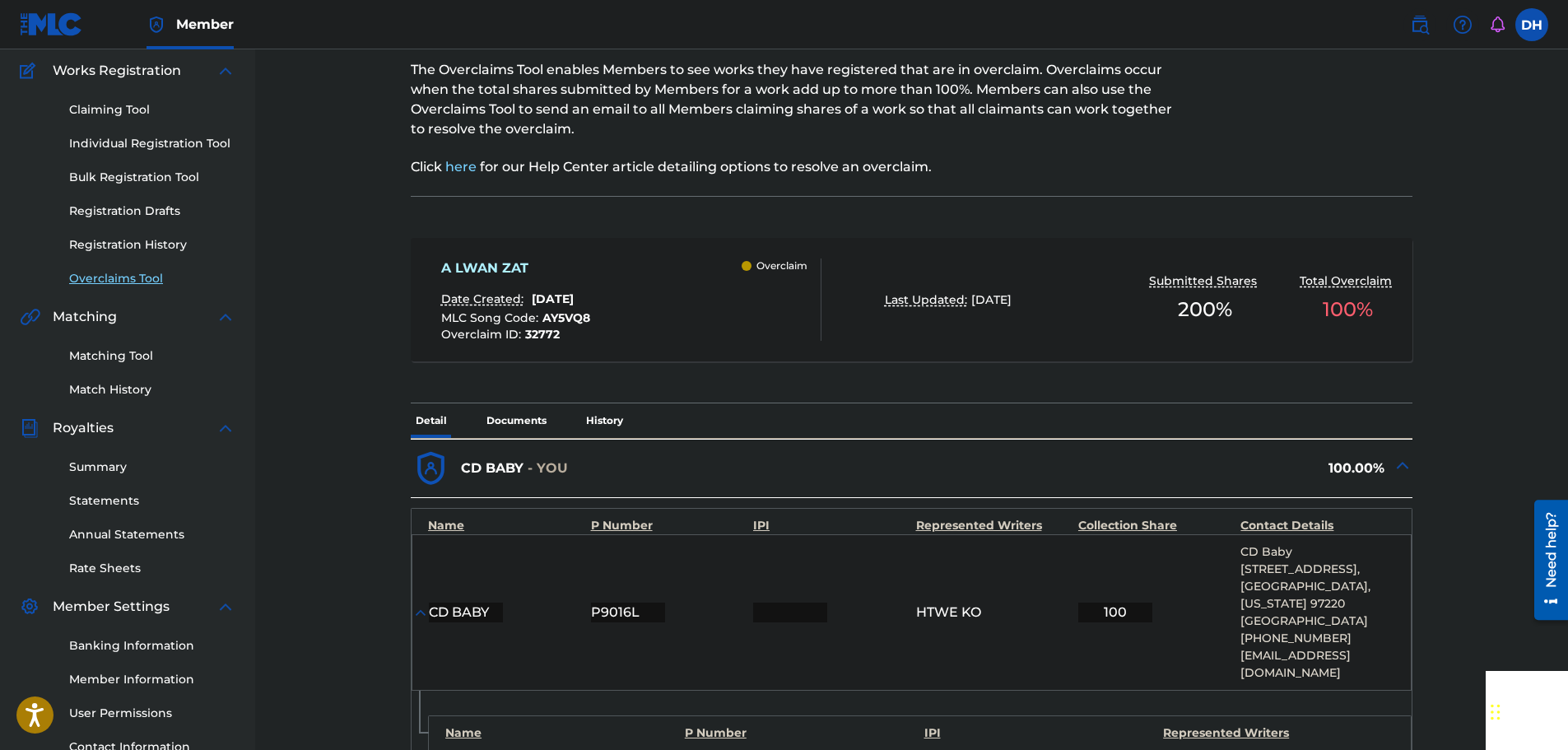
scroll to position [0, 0]
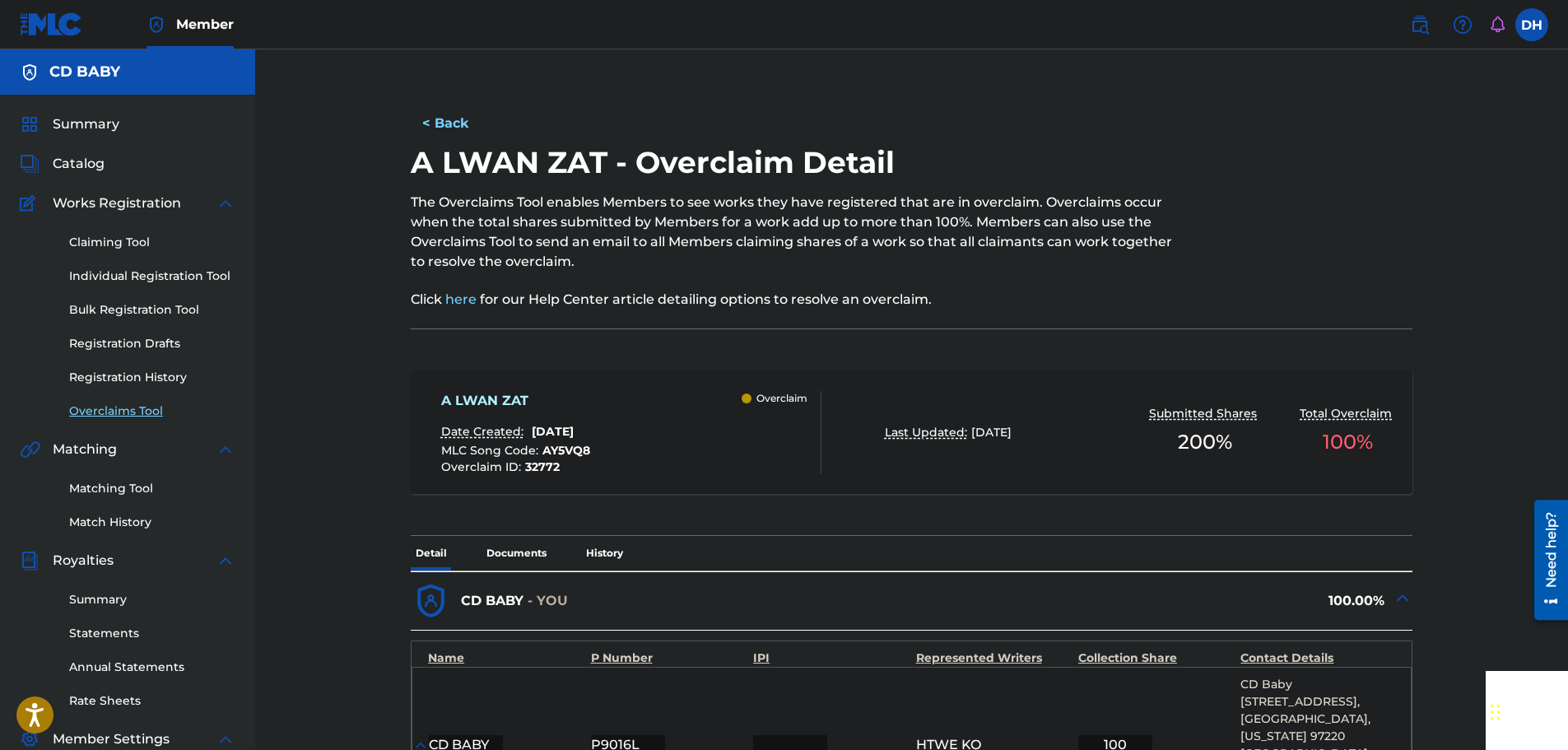
click at [112, 411] on link "Overclaims Tool" at bounding box center [153, 411] width 166 height 17
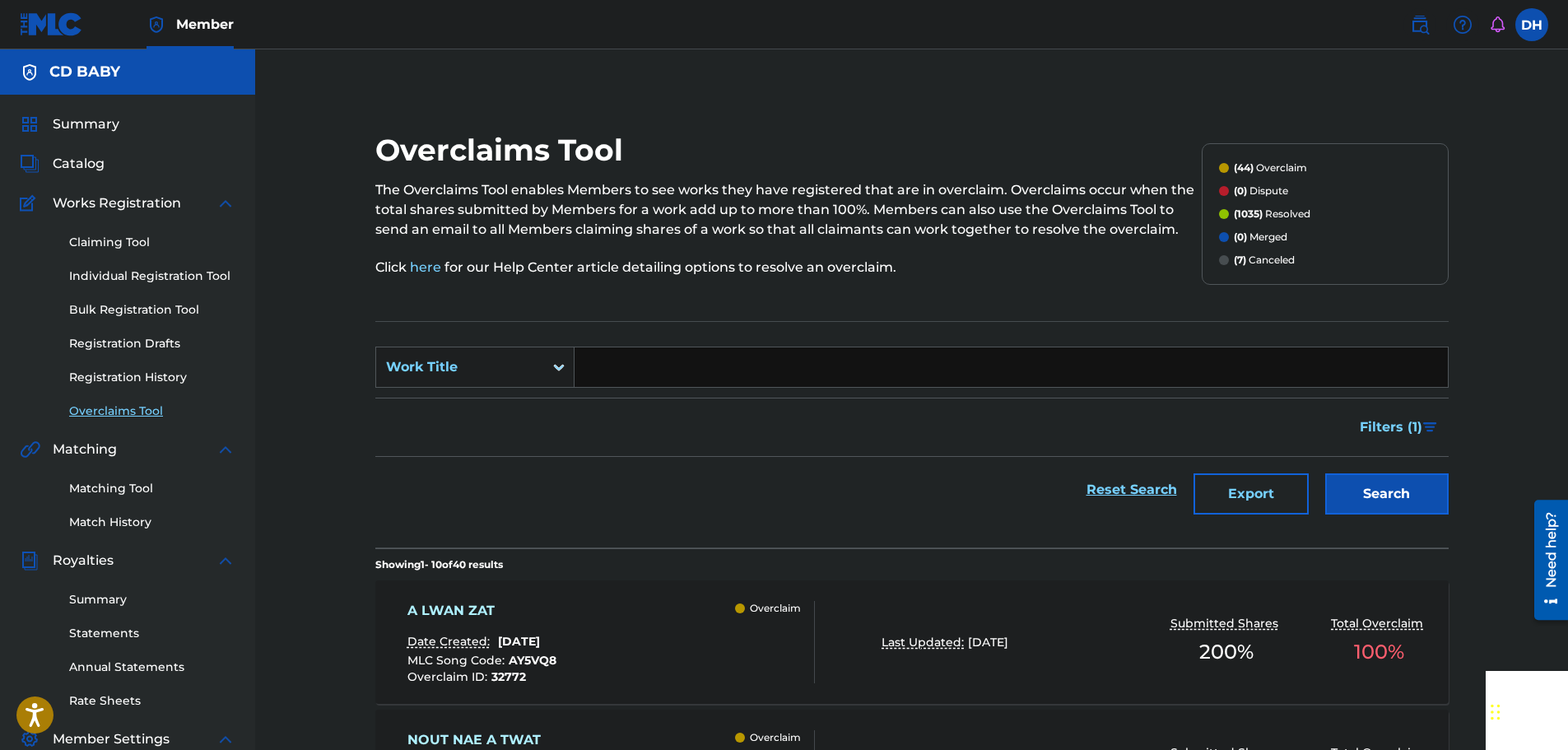
click at [628, 374] on input "Search Form" at bounding box center [1011, 366] width 873 height 39
paste input "NOUT NAE A TWAT"
type input "NOUT NAE A TWAT"
click at [1374, 481] on button "Search" at bounding box center [1386, 493] width 123 height 41
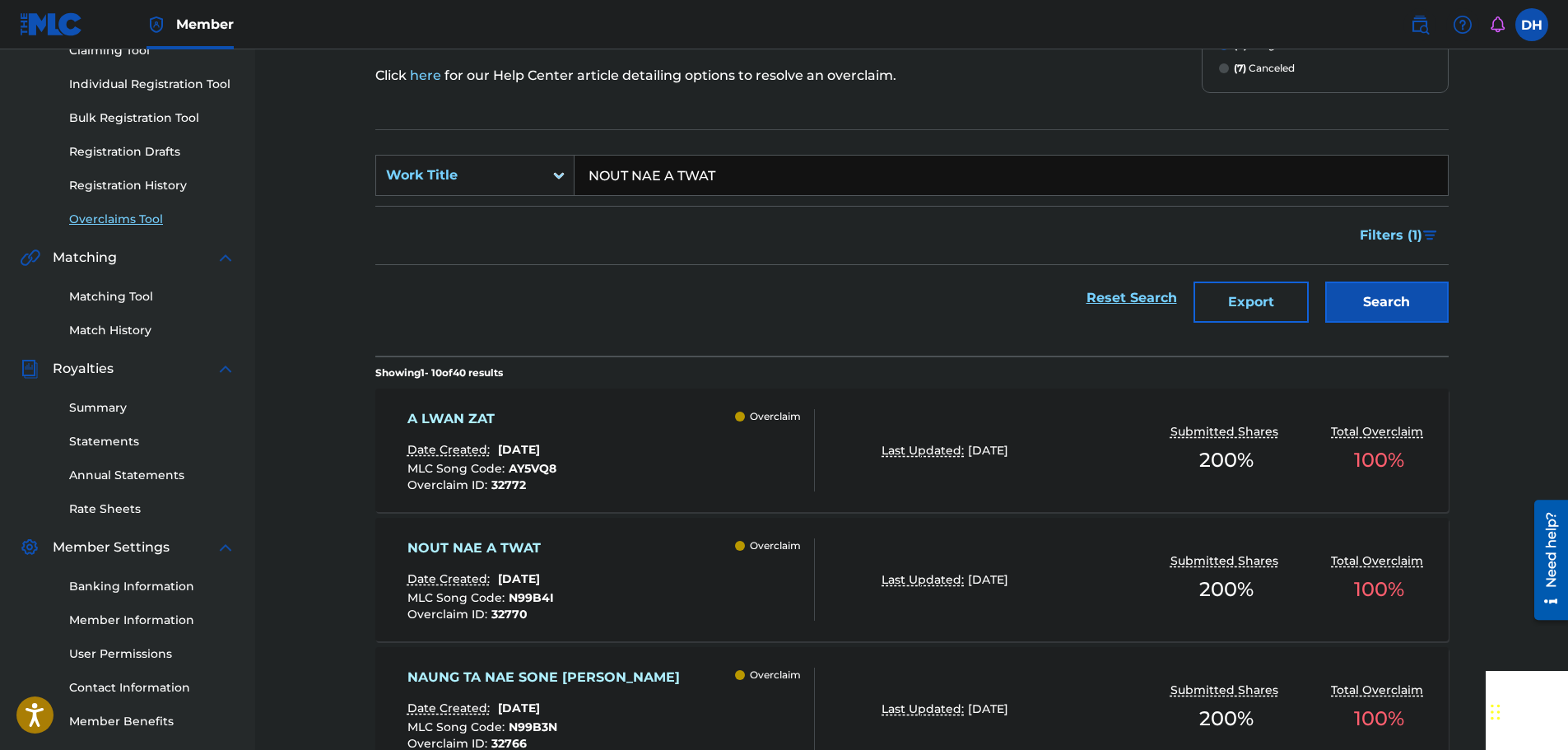
scroll to position [330, 0]
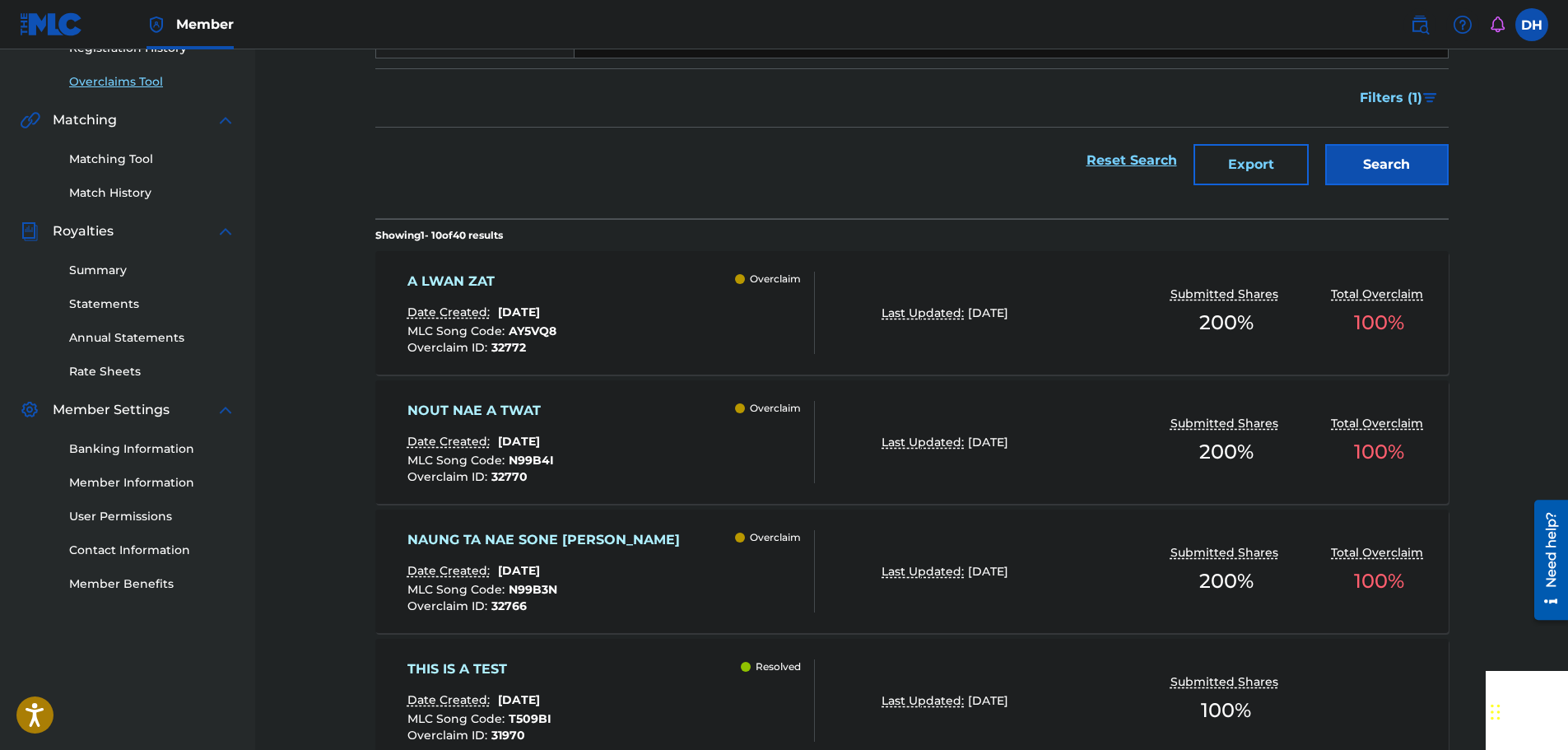
click at [706, 438] on div "NOUT NAE A TWAT Date Created: [DATE] MLC Song Code : N99B4I Overclaim ID : 3277…" at bounding box center [611, 442] width 408 height 82
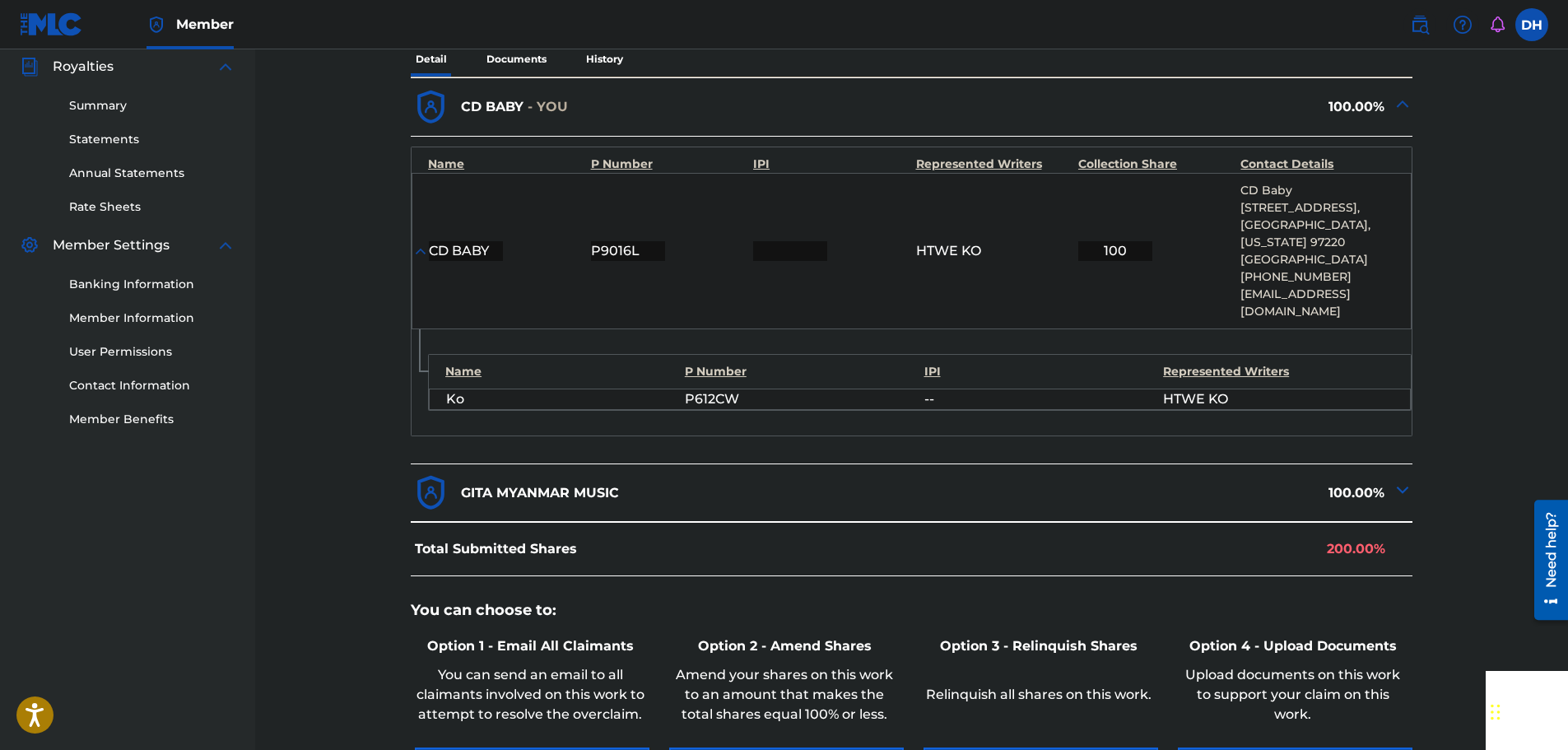
scroll to position [718, 0]
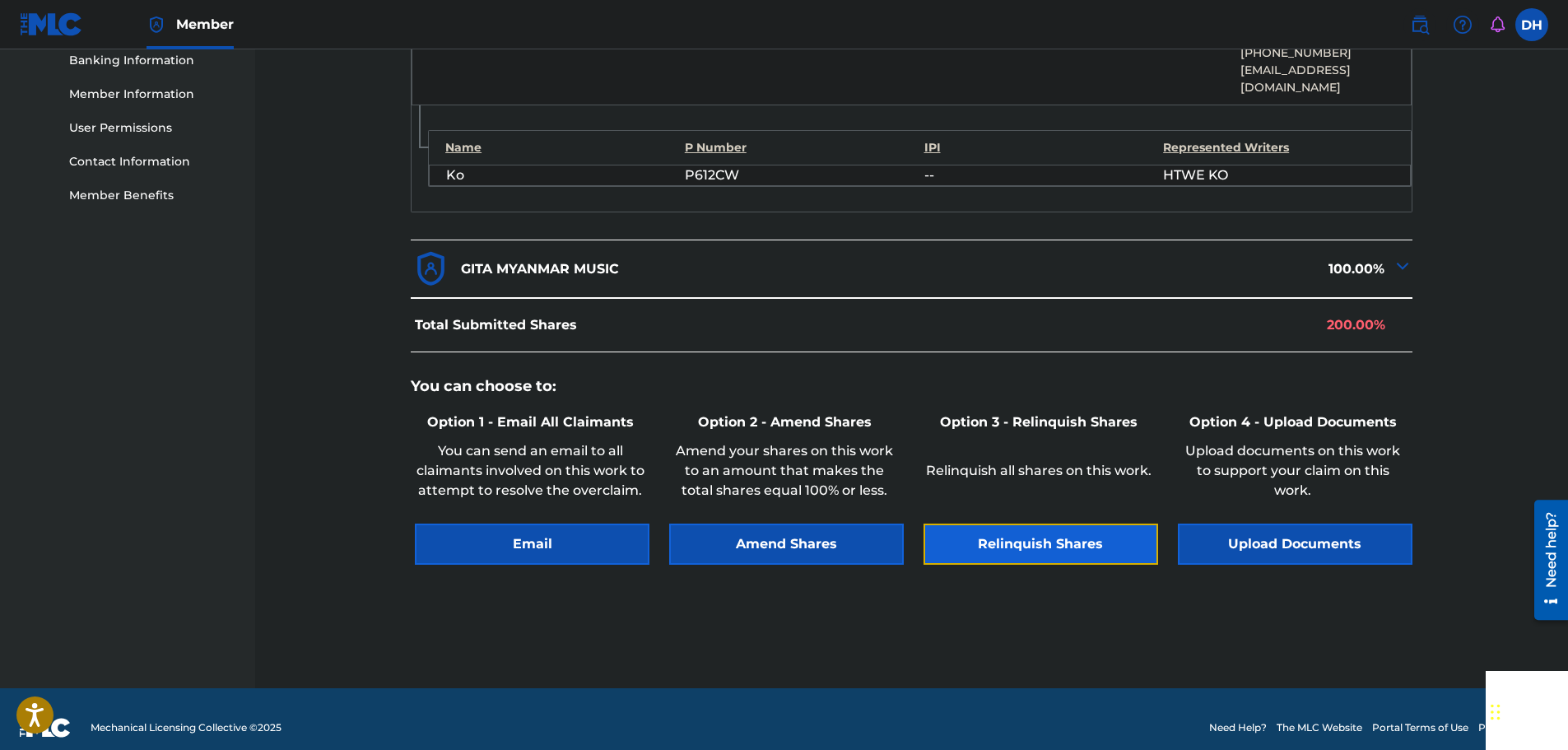
click at [1050, 525] on button "Relinquish Shares" at bounding box center [1040, 544] width 235 height 41
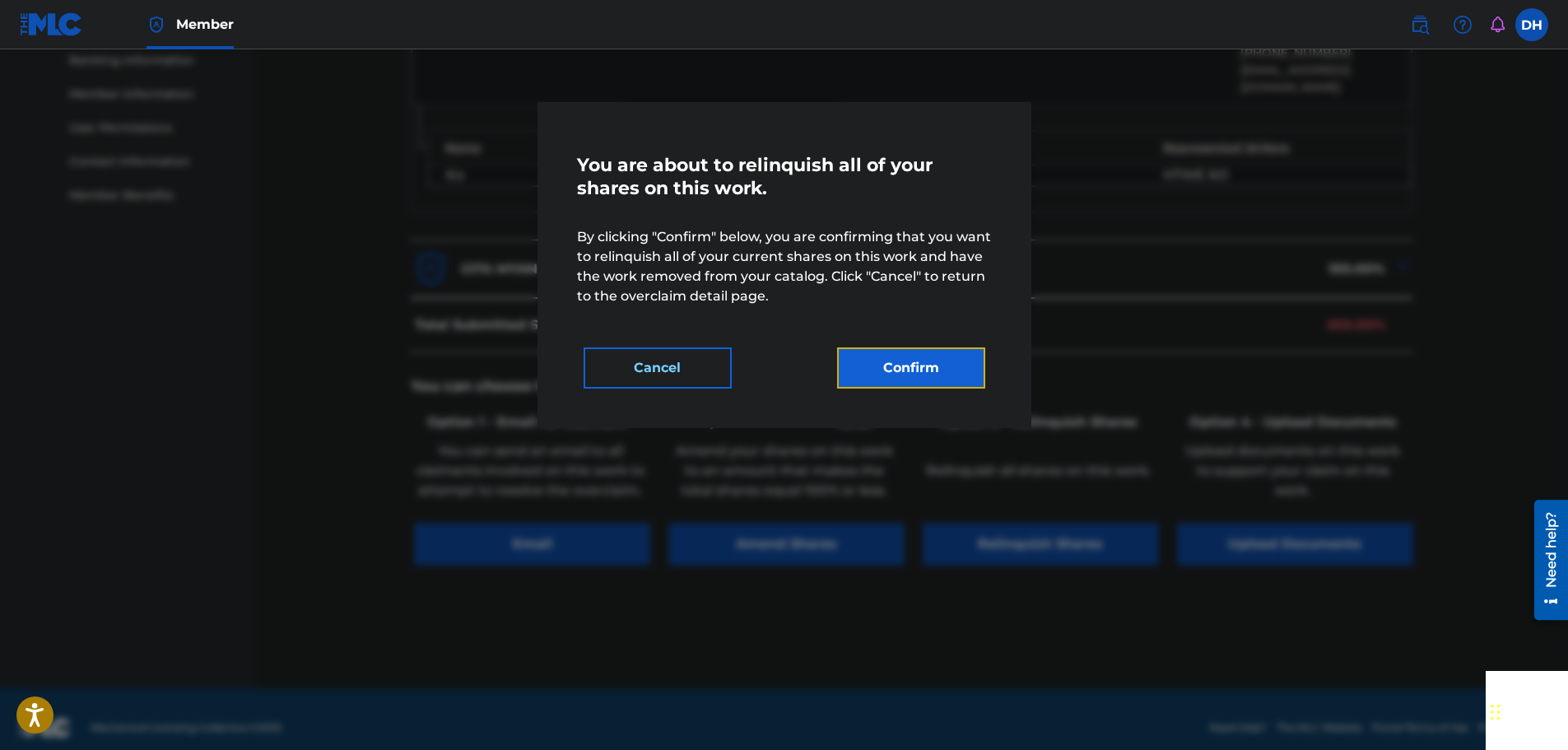
click at [932, 370] on button "Confirm" at bounding box center [911, 367] width 148 height 41
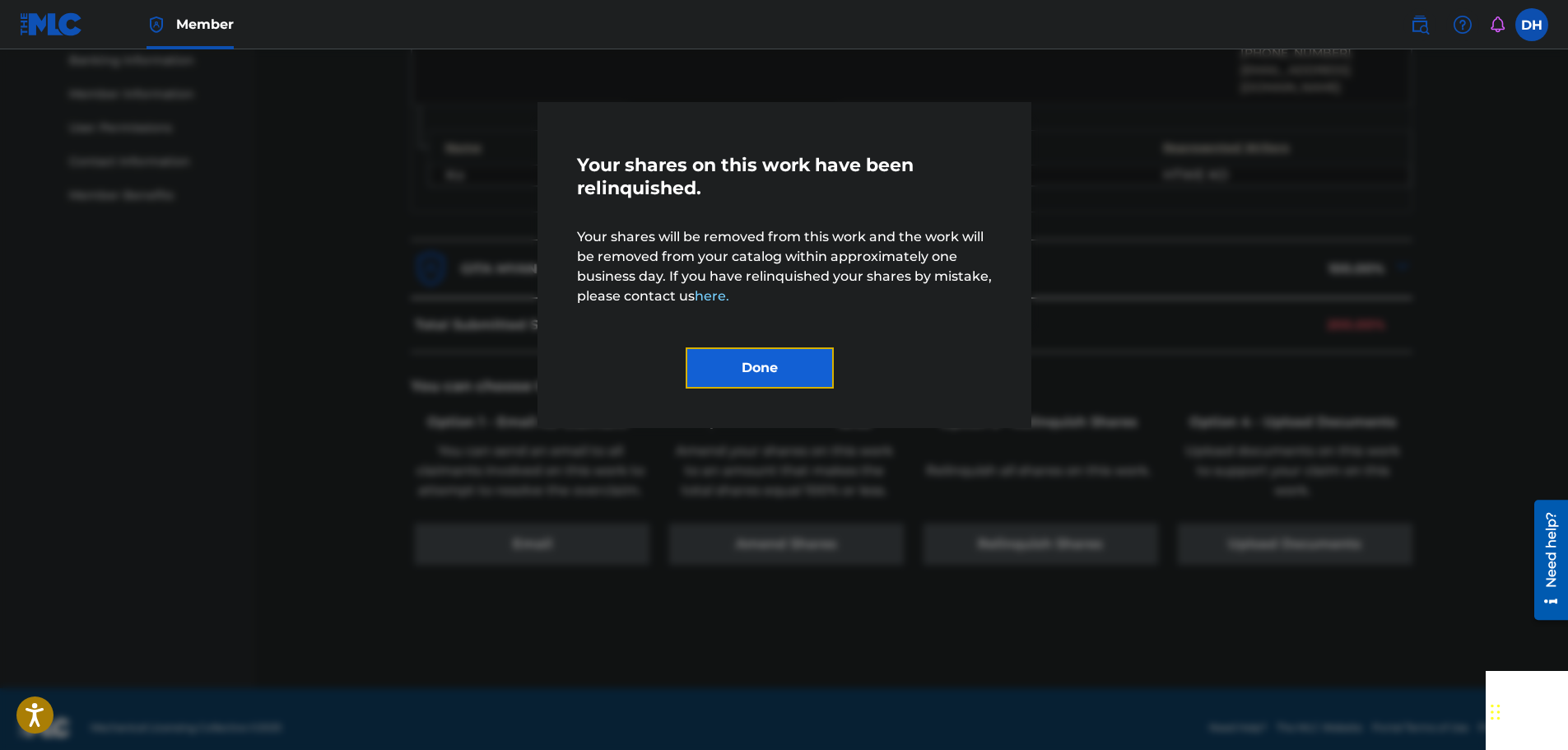
click at [785, 367] on button "Done" at bounding box center [760, 367] width 148 height 41
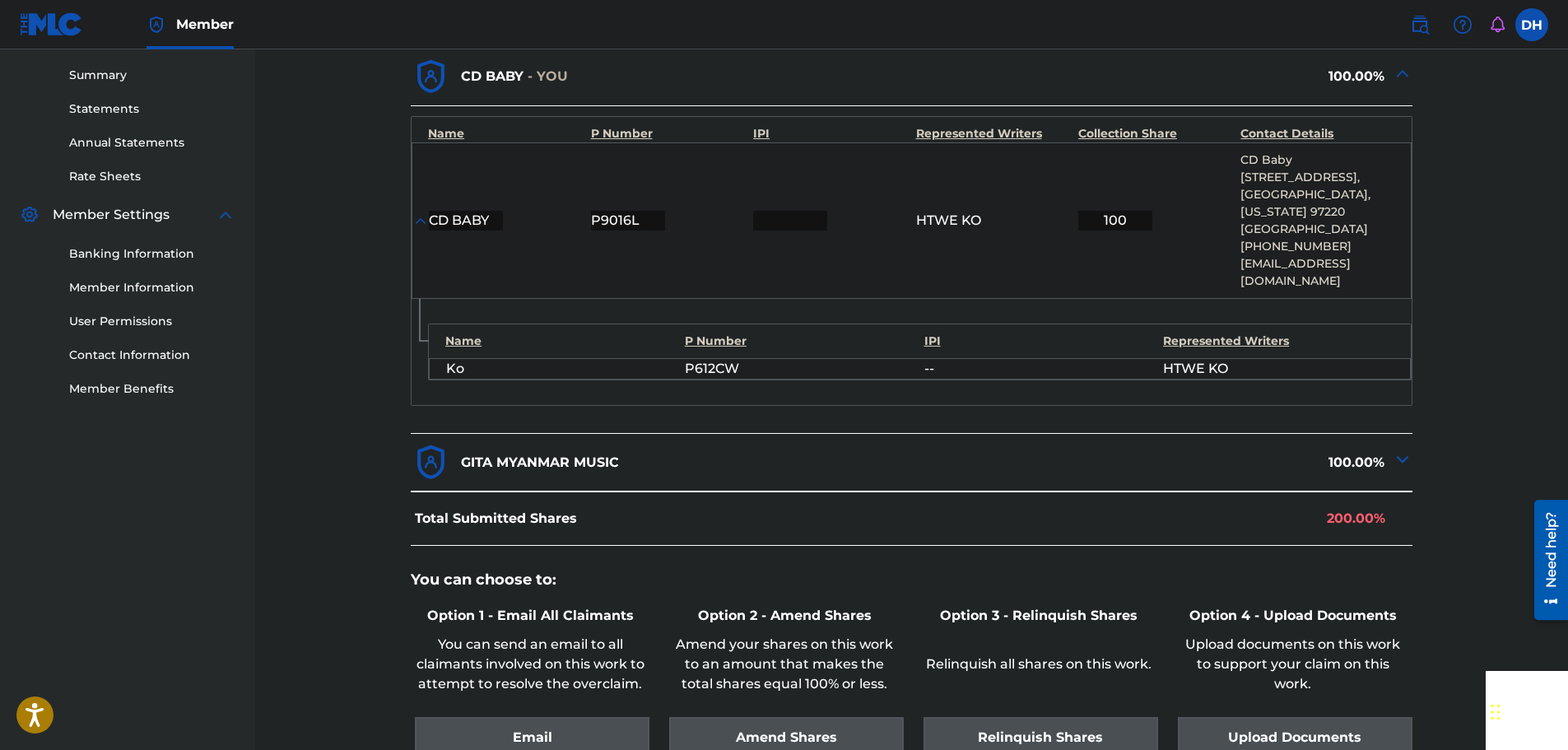
scroll to position [224, 0]
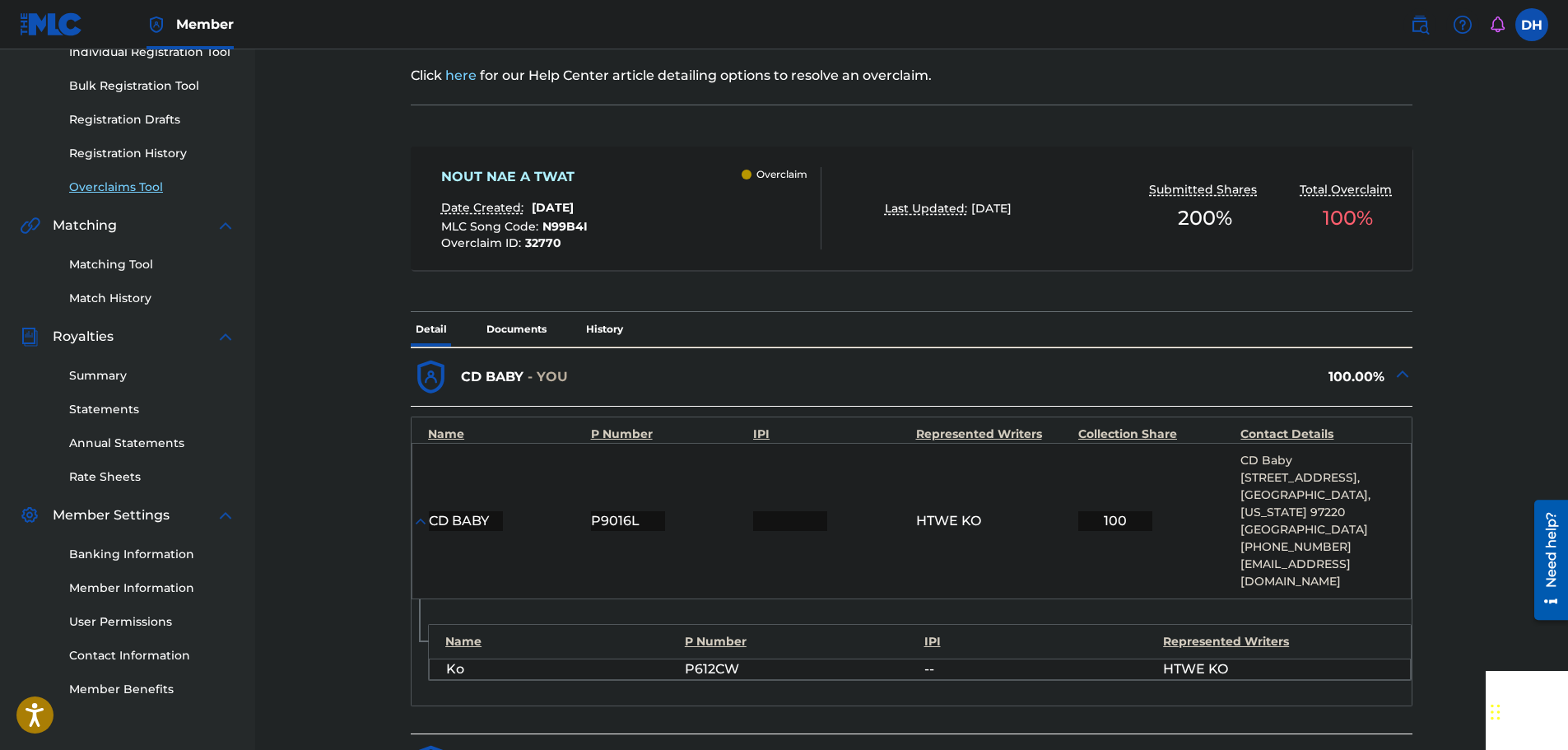
click at [132, 185] on link "Overclaims Tool" at bounding box center [153, 187] width 166 height 17
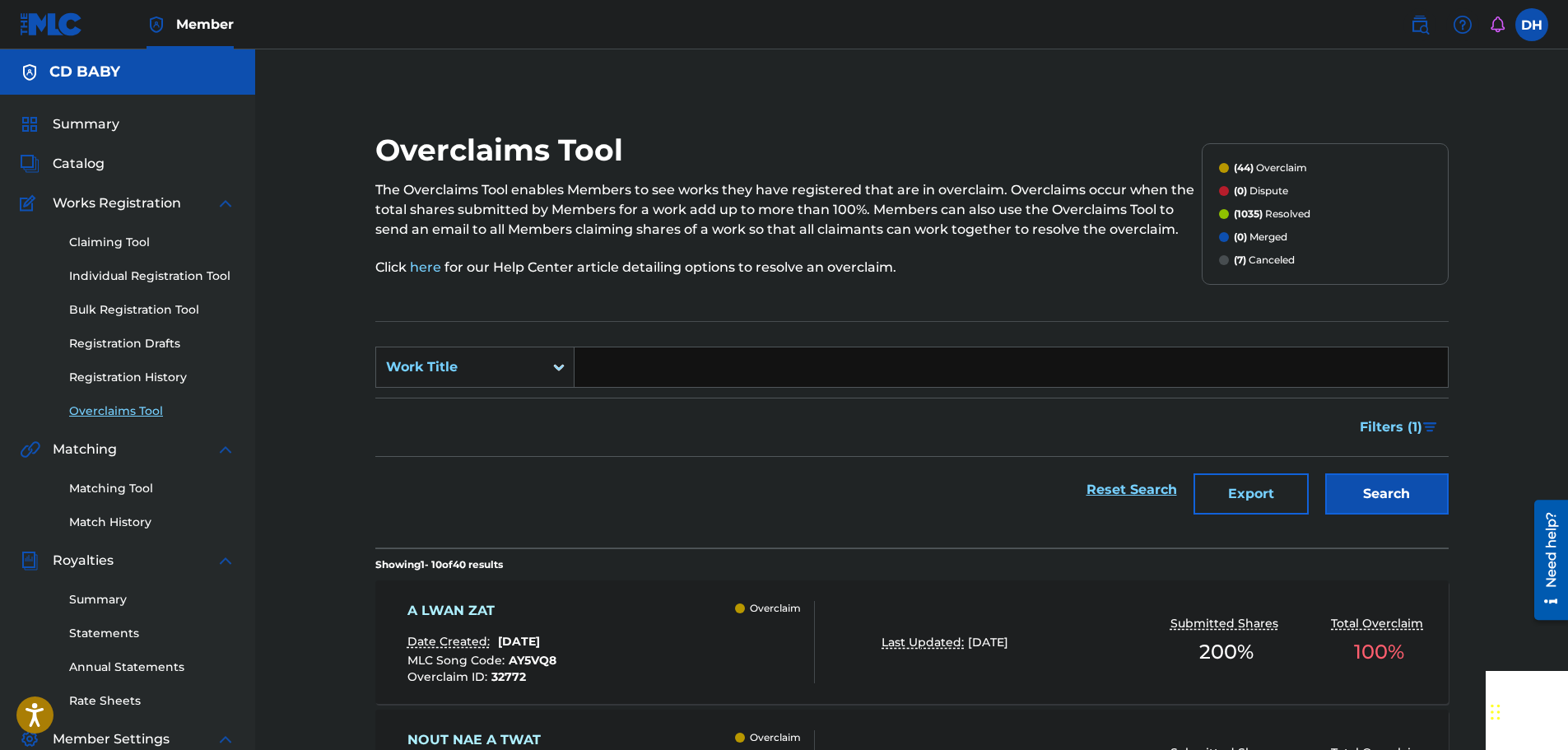
click at [643, 364] on input "Search Form" at bounding box center [1011, 366] width 873 height 39
paste input "THA [PERSON_NAME] PARTY"
type input "THA [PERSON_NAME] PARTY"
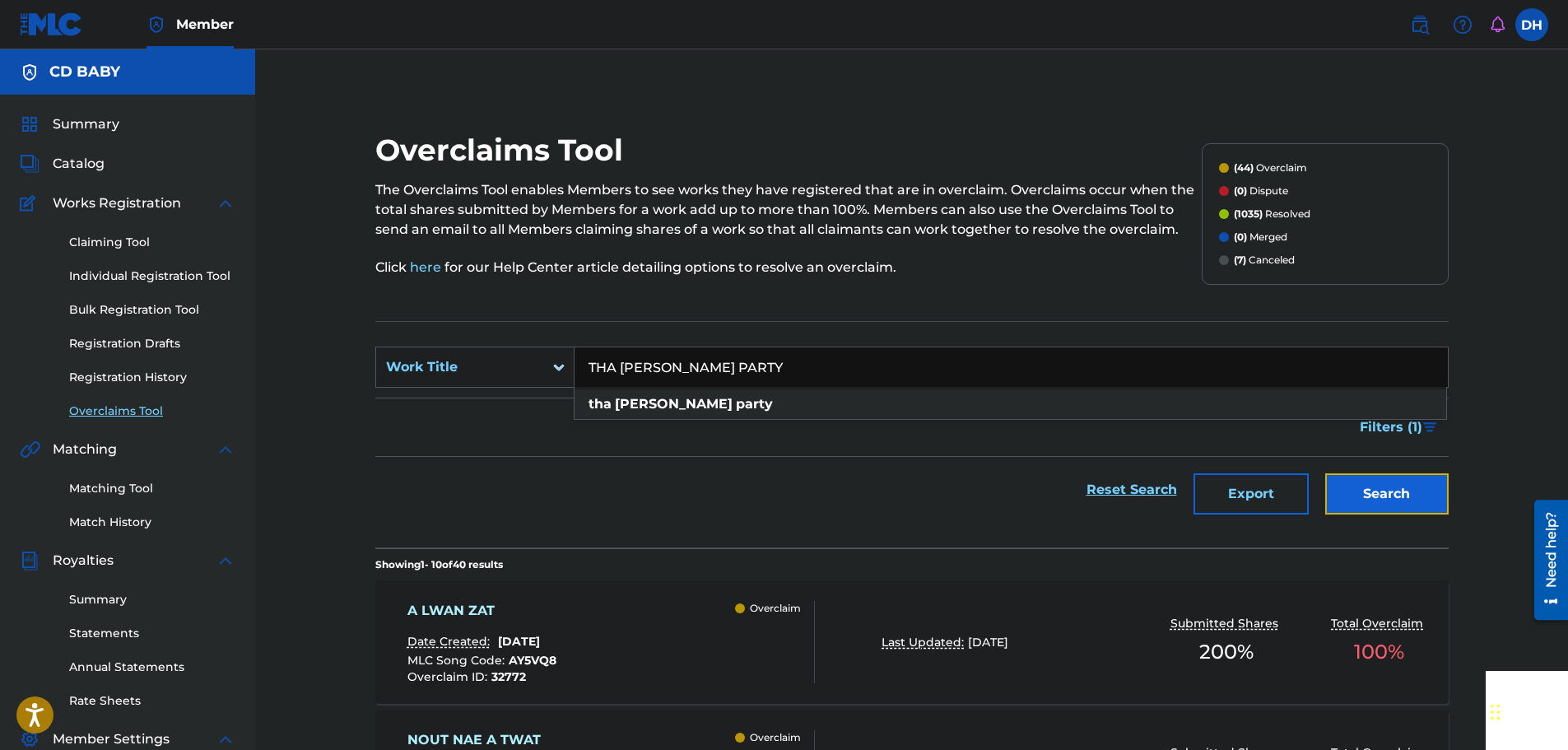
click at [1348, 489] on button "Search" at bounding box center [1386, 493] width 123 height 41
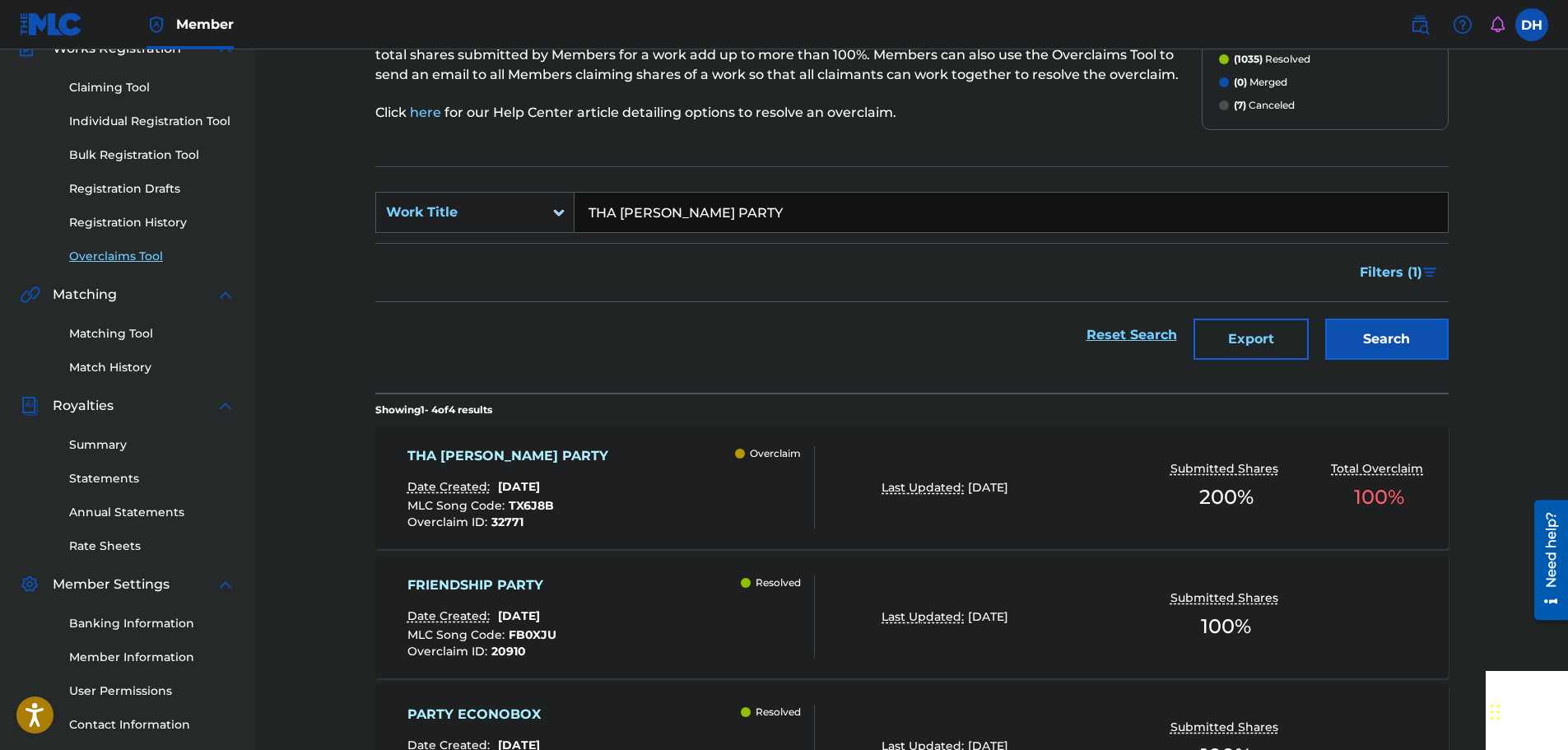
scroll to position [247, 0]
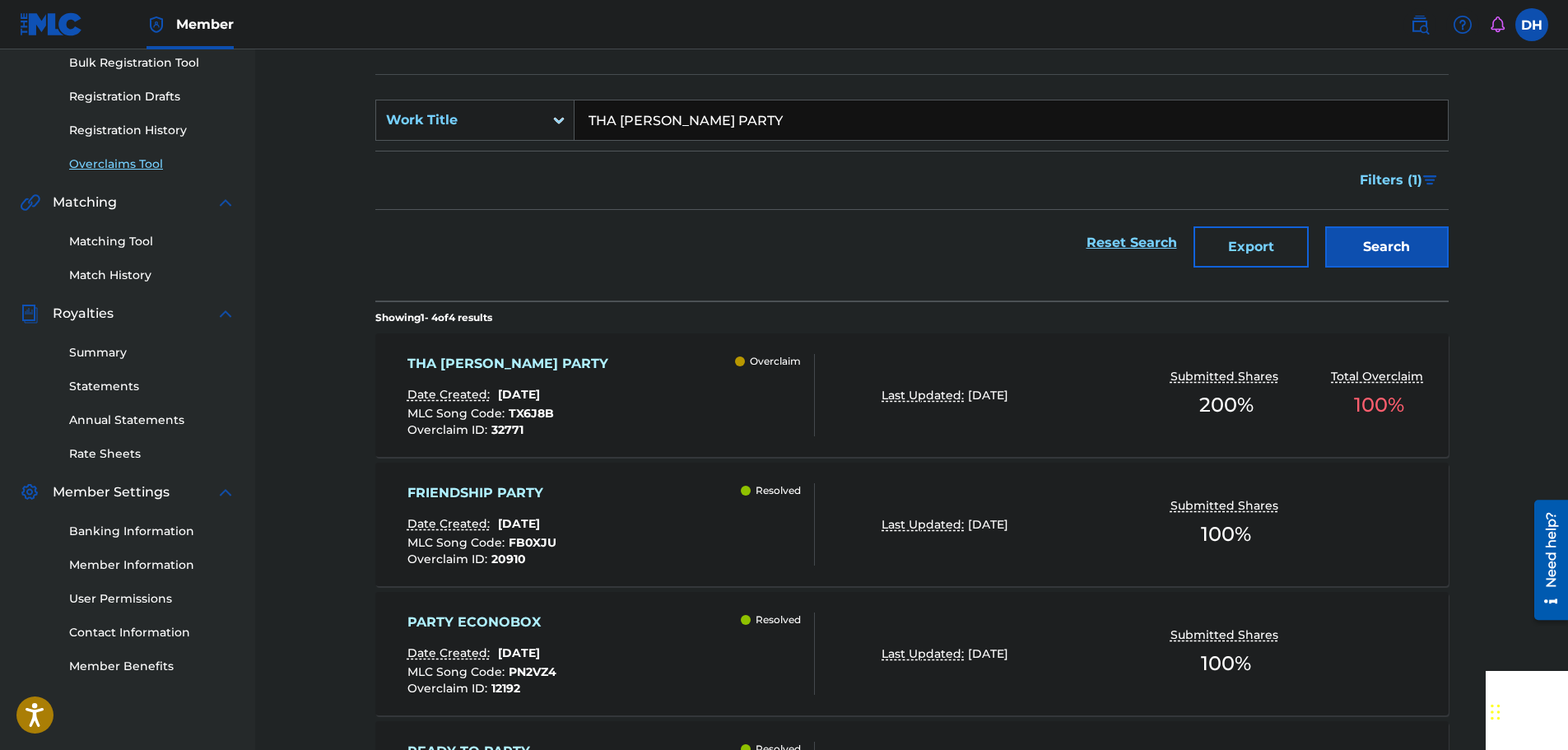
click at [665, 377] on div "THA [PERSON_NAME] PARTY Date Created: [DATE] MLC Song Code : TX6J8B Overclaim I…" at bounding box center [611, 396] width 408 height 82
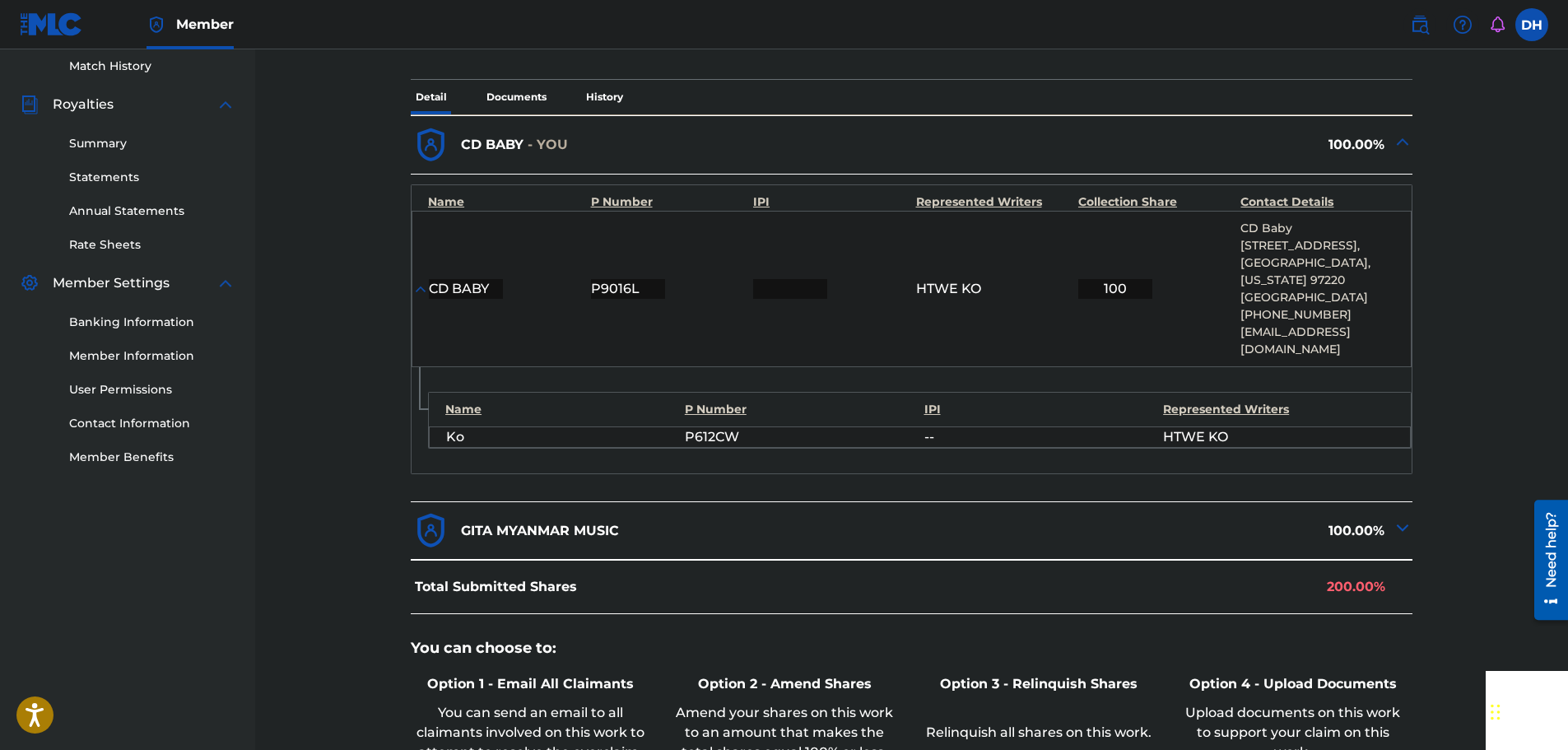
scroll to position [576, 0]
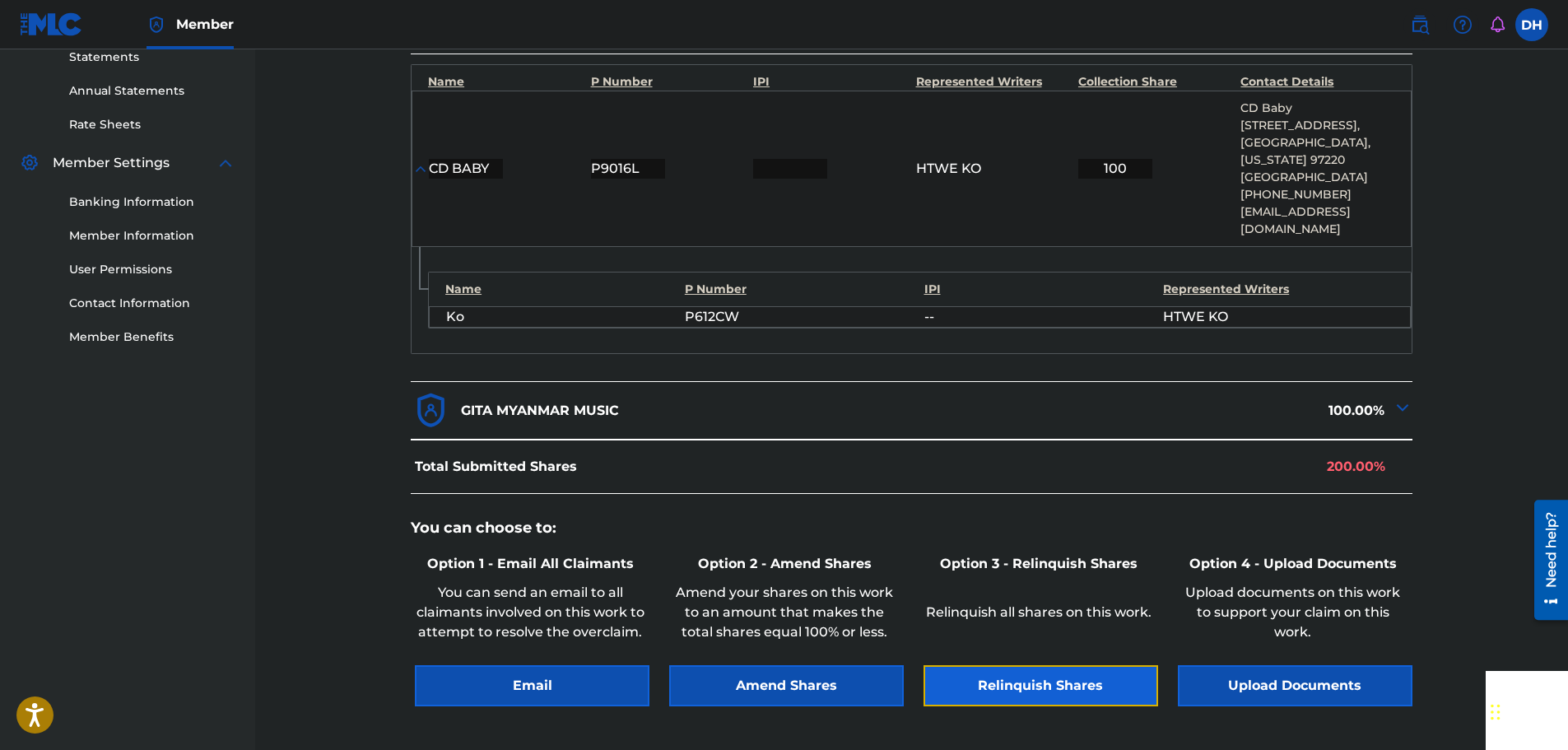
click at [1065, 679] on button "Relinquish Shares" at bounding box center [1040, 685] width 235 height 41
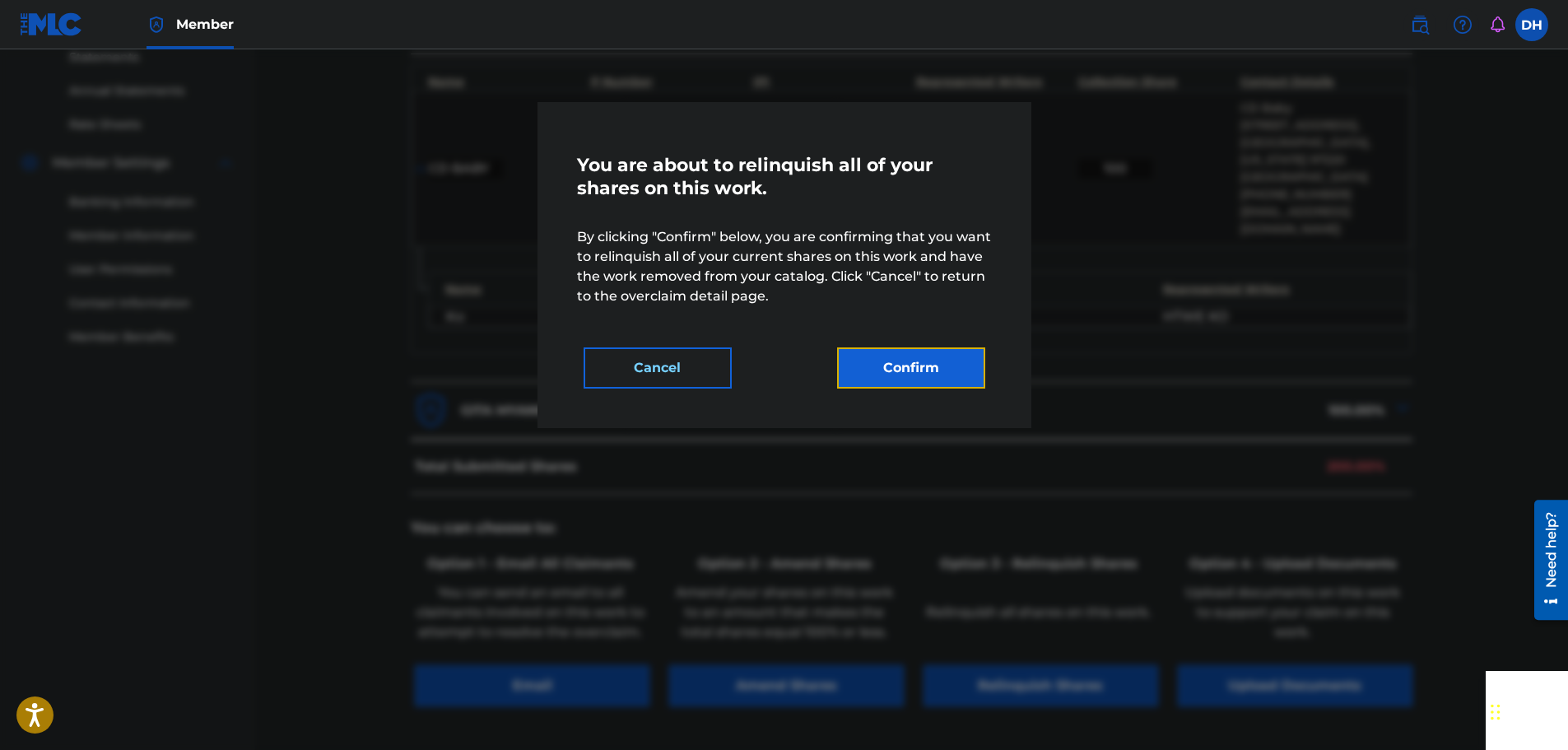
click at [879, 375] on button "Confirm" at bounding box center [911, 367] width 148 height 41
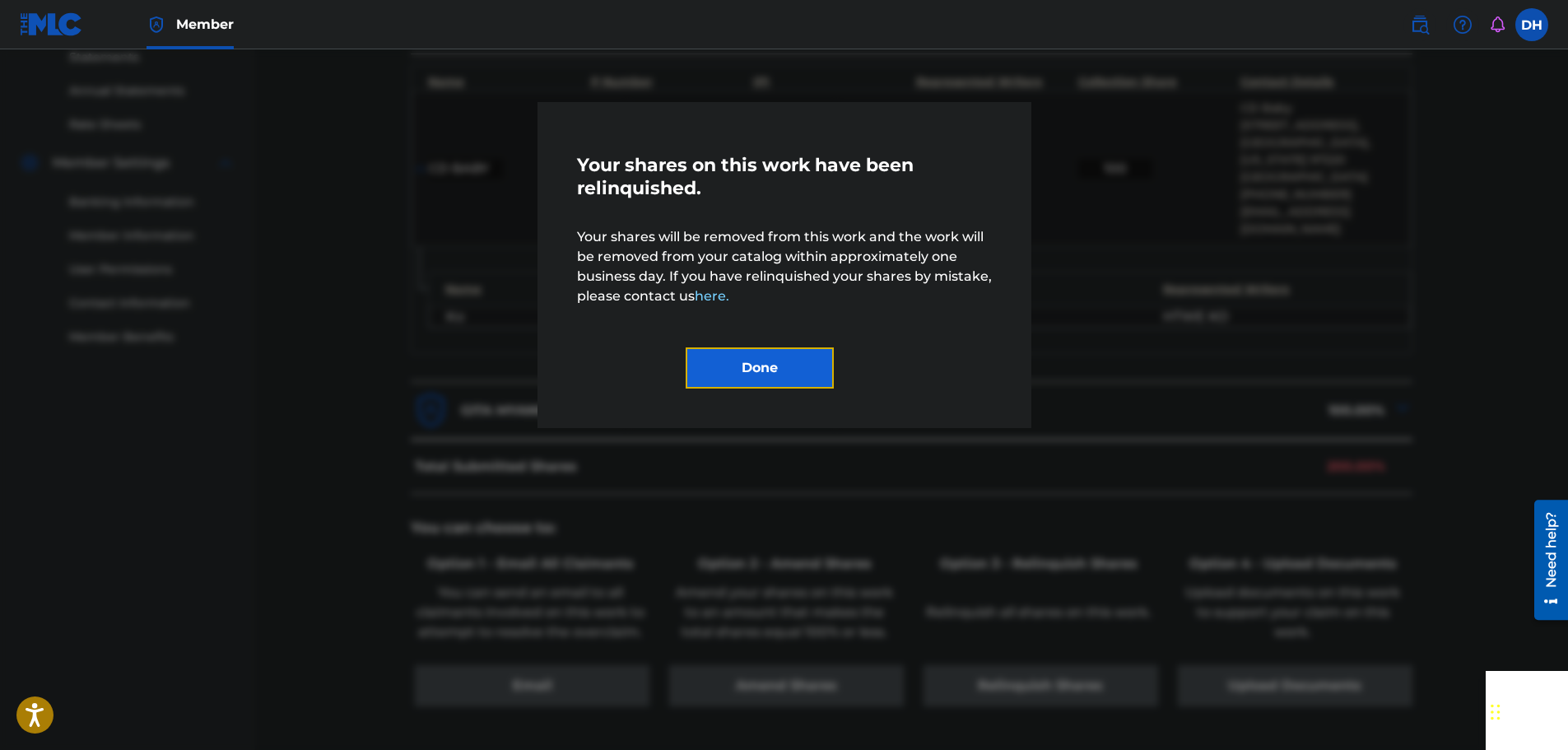
click at [765, 373] on button "Done" at bounding box center [760, 367] width 148 height 41
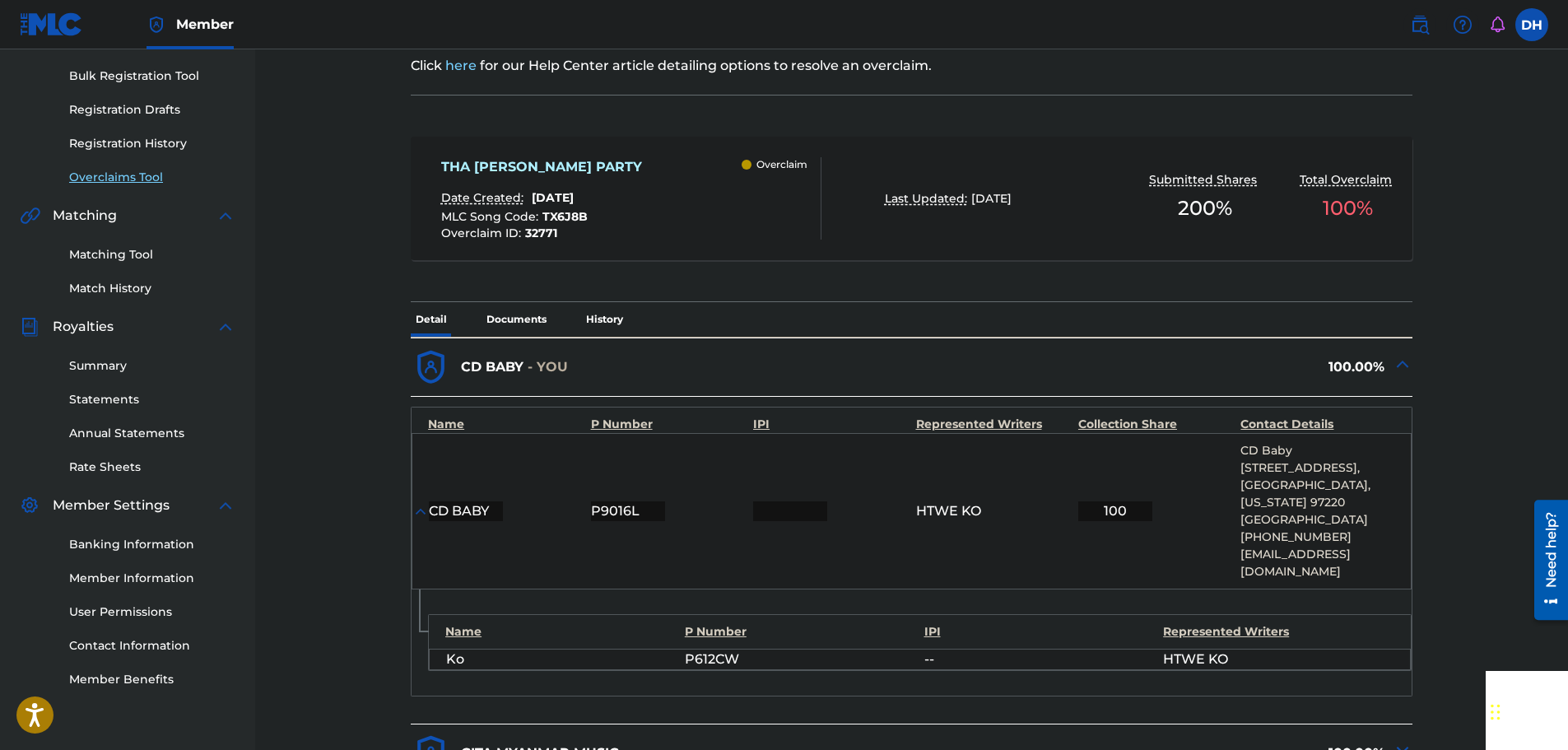
scroll to position [82, 0]
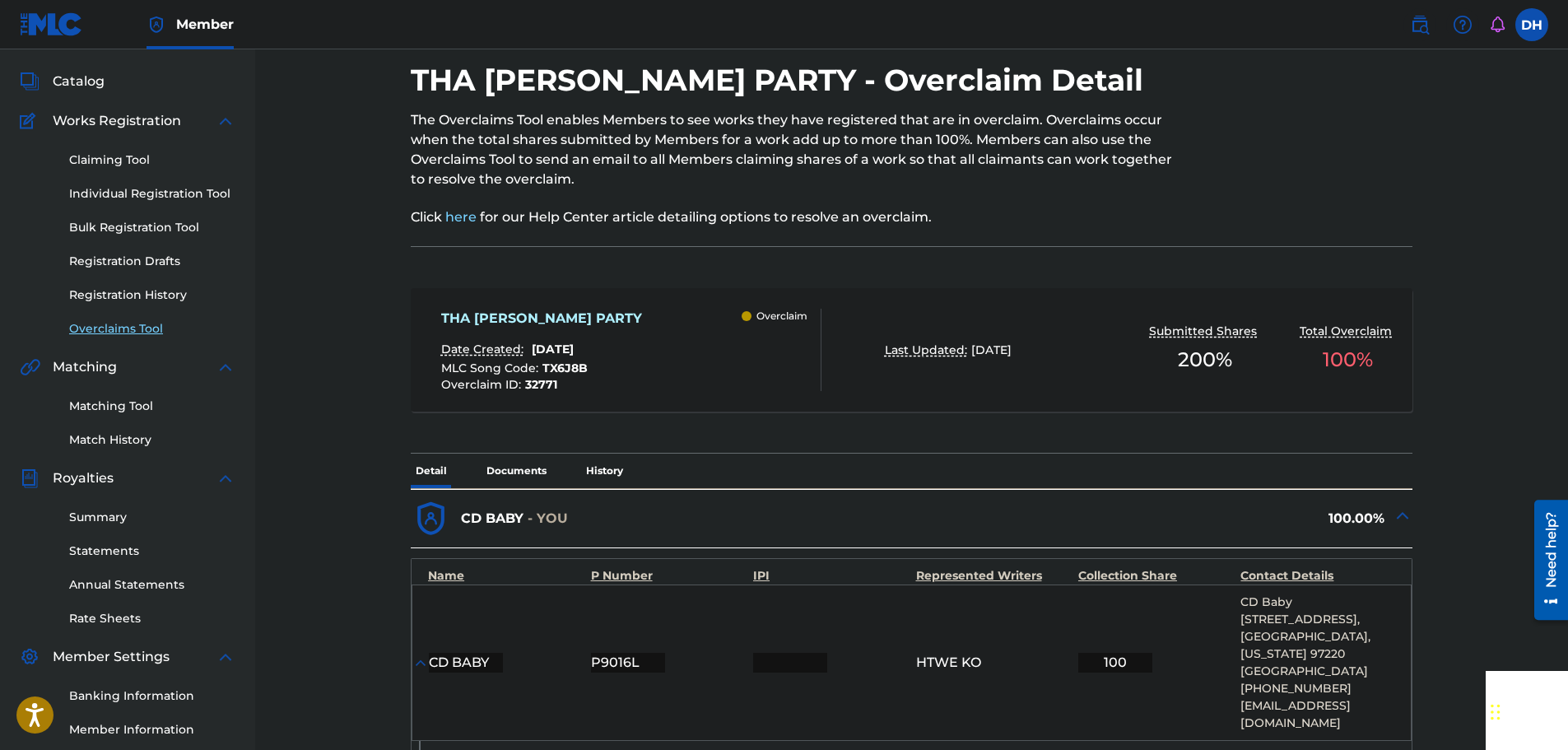
click at [122, 326] on link "Overclaims Tool" at bounding box center [153, 329] width 166 height 17
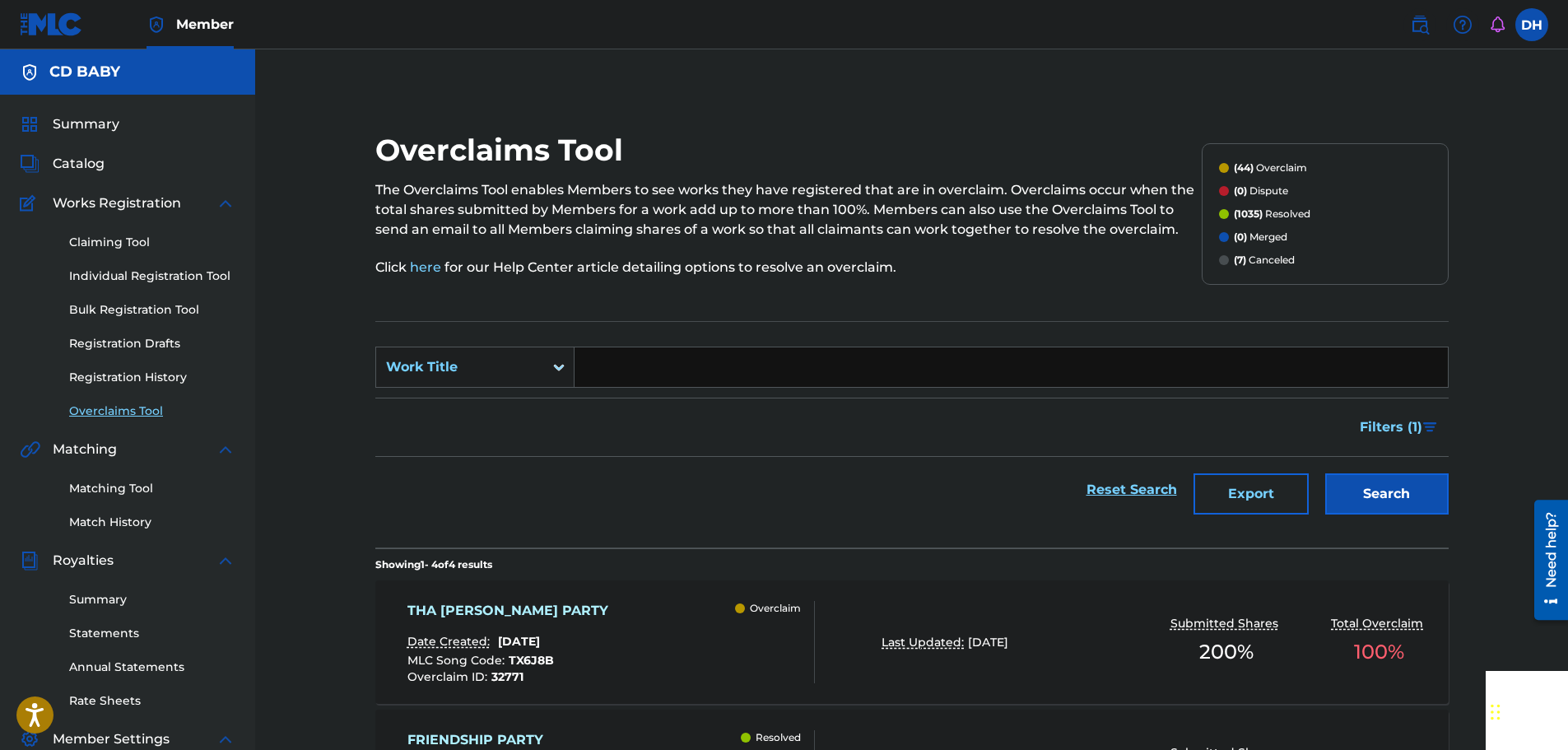
click at [661, 375] on input "Search Form" at bounding box center [1011, 366] width 873 height 39
paste input "SHAE THO"
type input "SHAE THO"
click at [1384, 494] on button "Search" at bounding box center [1386, 493] width 123 height 41
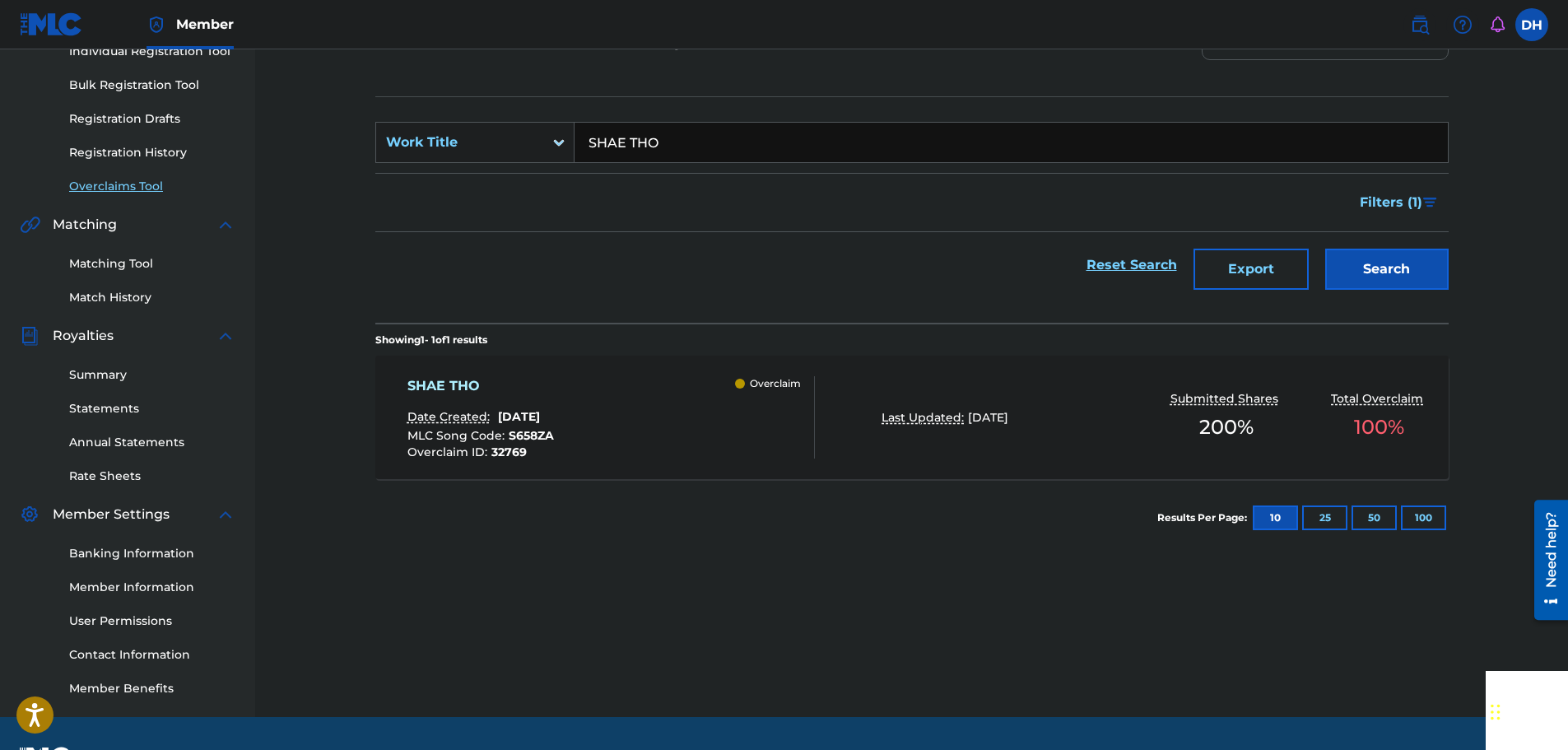
scroll to position [271, 0]
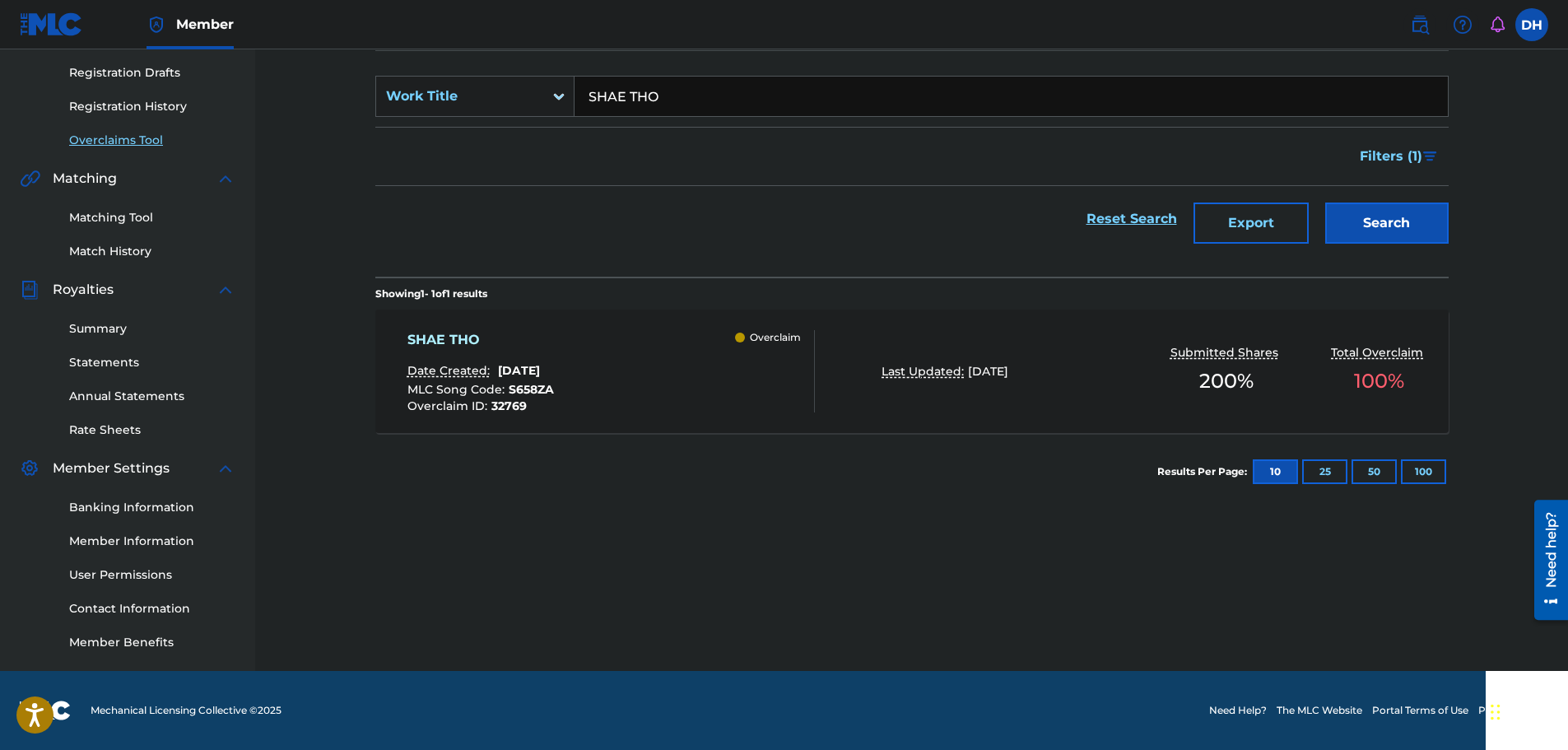
click at [692, 339] on div "SHAE THO Date Created: [DATE] MLC Song Code : S658ZA Overclaim ID : 32769 Overc…" at bounding box center [611, 371] width 408 height 82
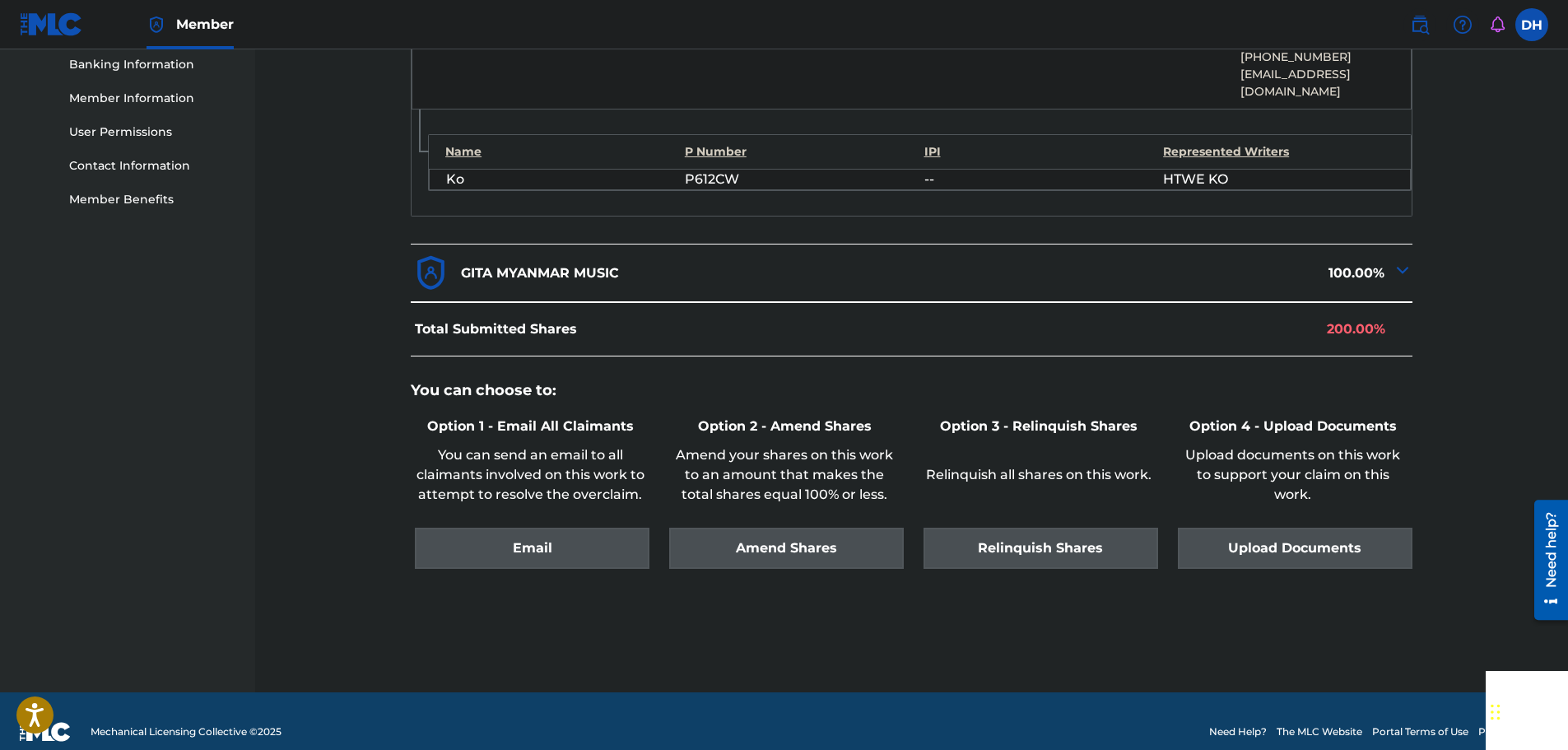
scroll to position [718, 0]
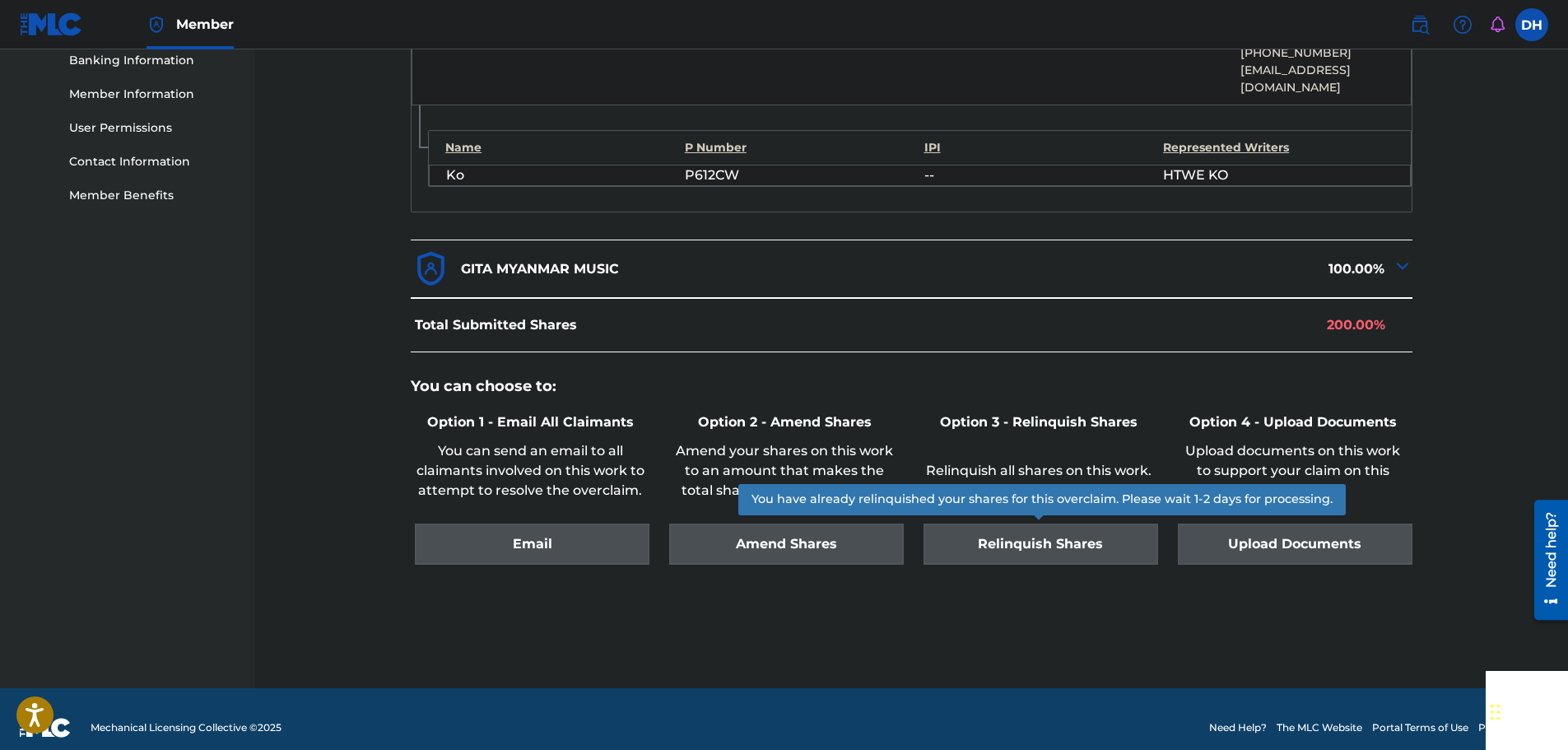
click at [1009, 523] on div "Relinquish Shares" at bounding box center [1038, 544] width 238 height 41
click at [1013, 531] on div "Relinquish Shares" at bounding box center [1038, 544] width 238 height 41
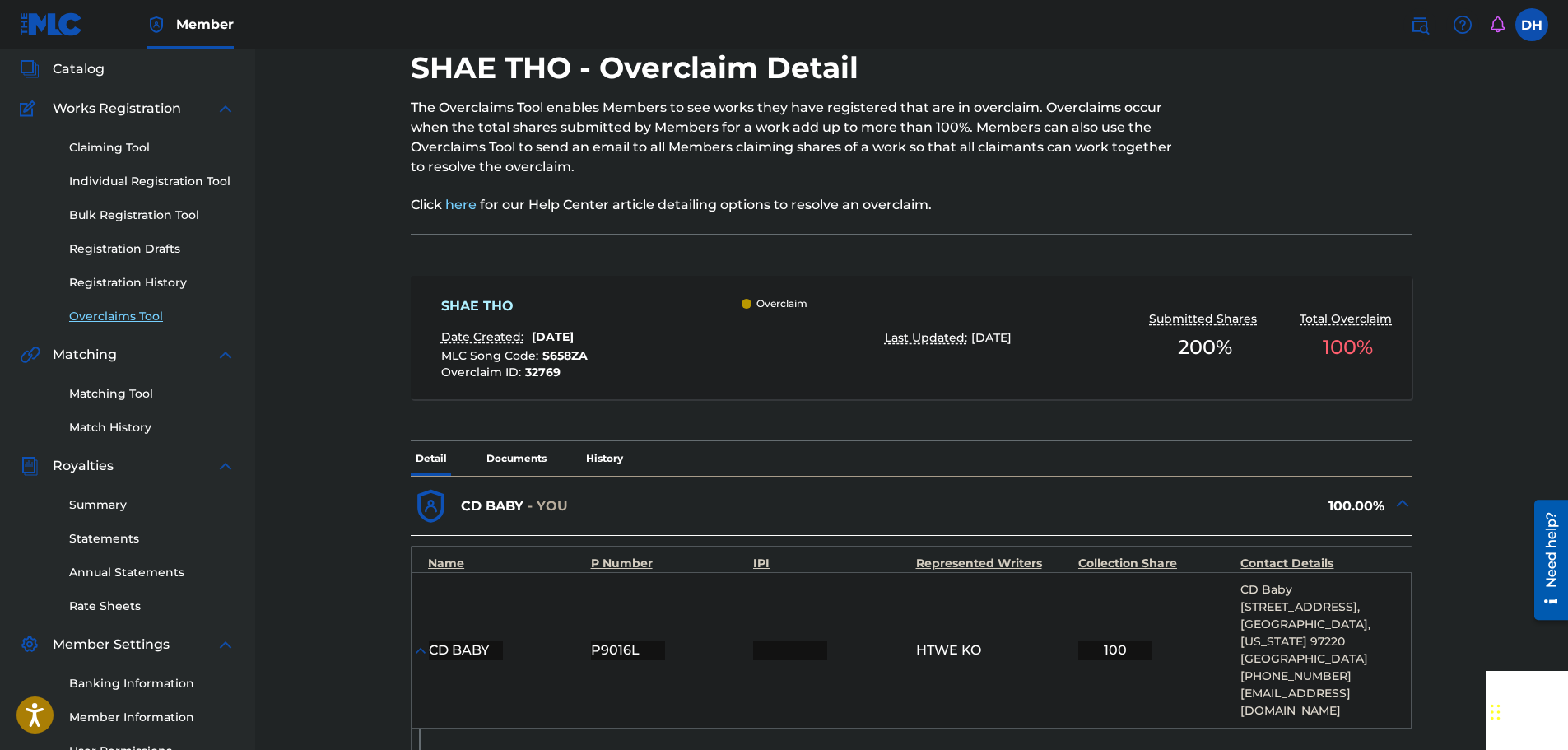
scroll to position [0, 0]
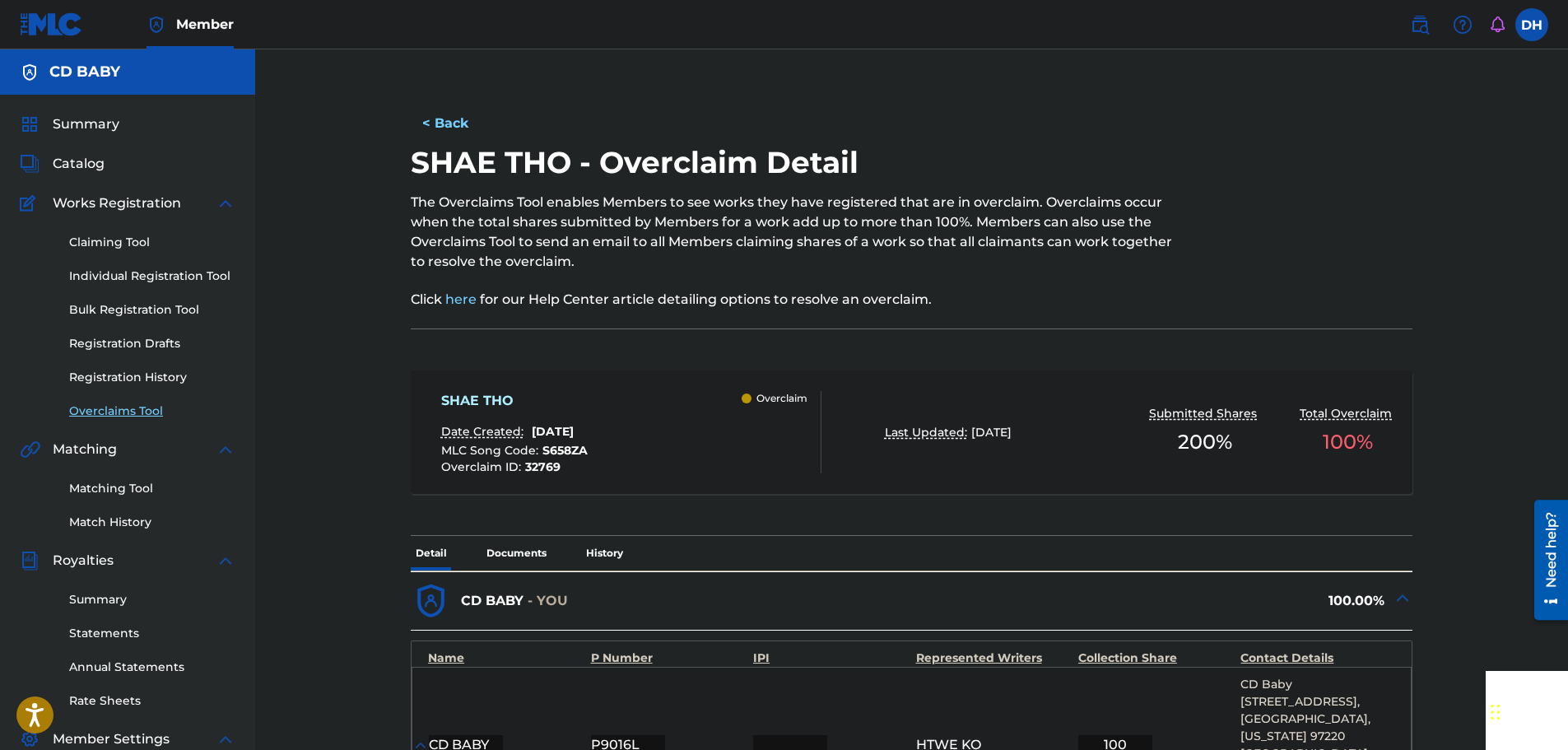
click at [130, 415] on link "Overclaims Tool" at bounding box center [153, 411] width 166 height 17
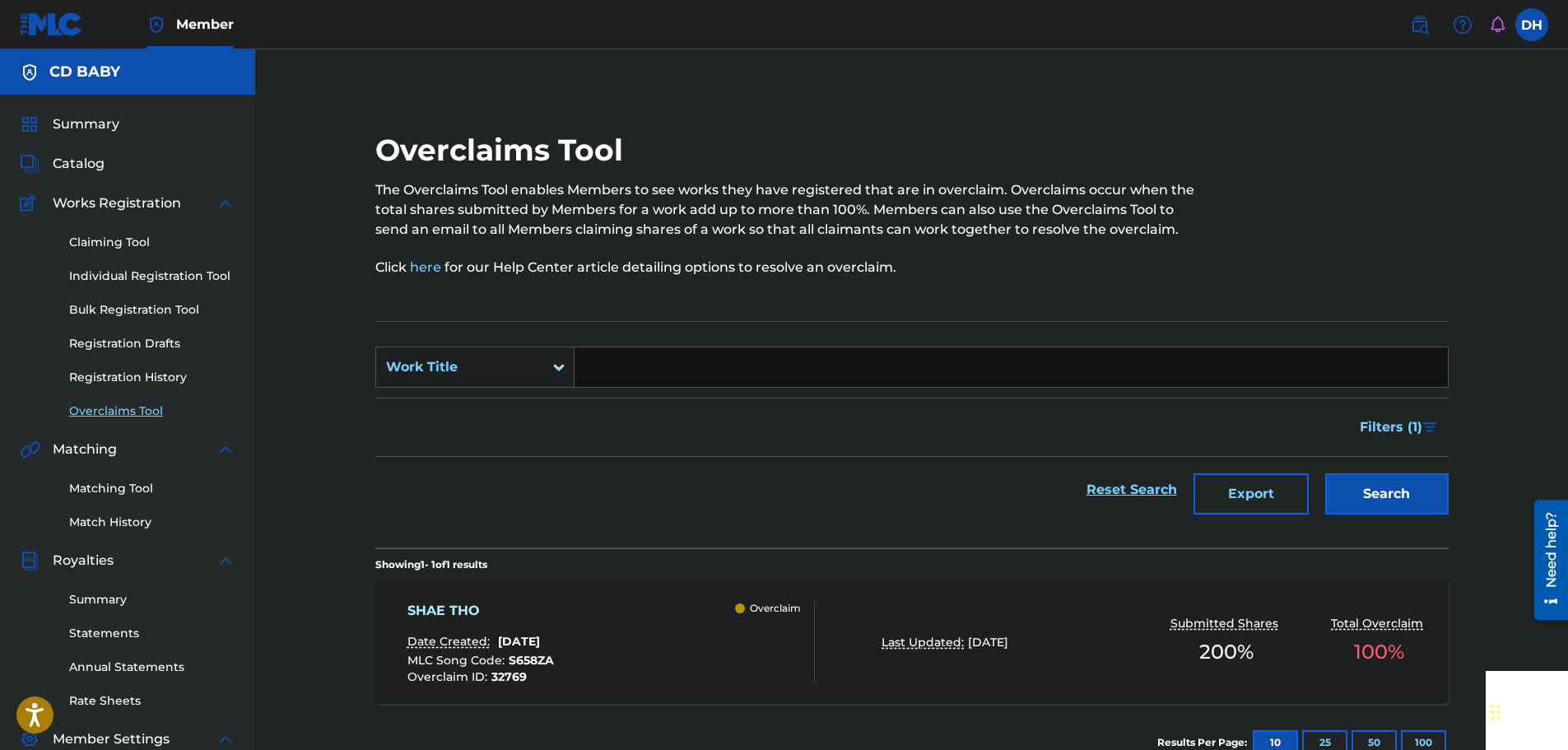
click at [668, 377] on input "Search Form" at bounding box center [1011, 366] width 873 height 39
paste input "SHAE THO"
type input "SHAE THO"
click at [1374, 482] on button "Search" at bounding box center [1386, 493] width 123 height 41
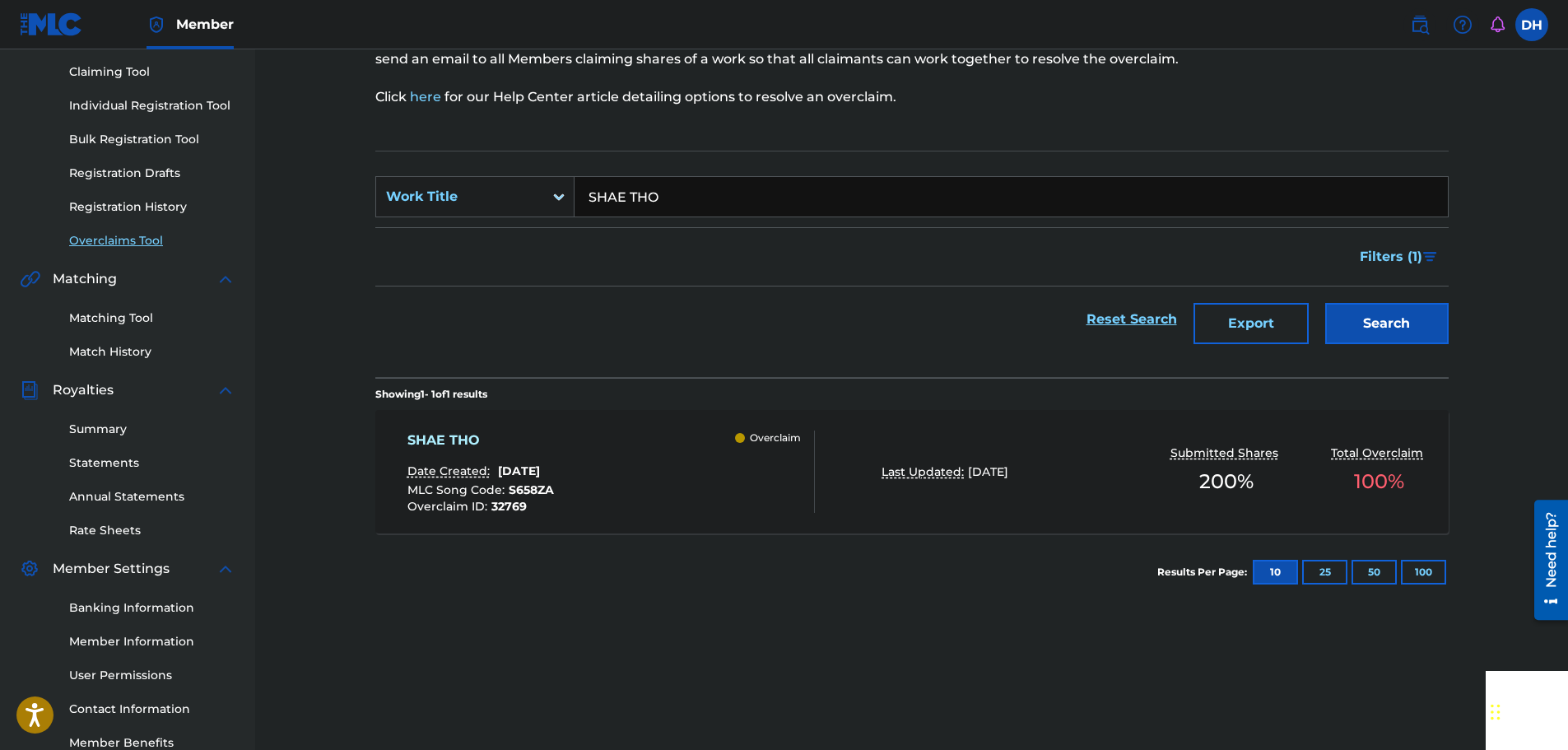
scroll to position [247, 0]
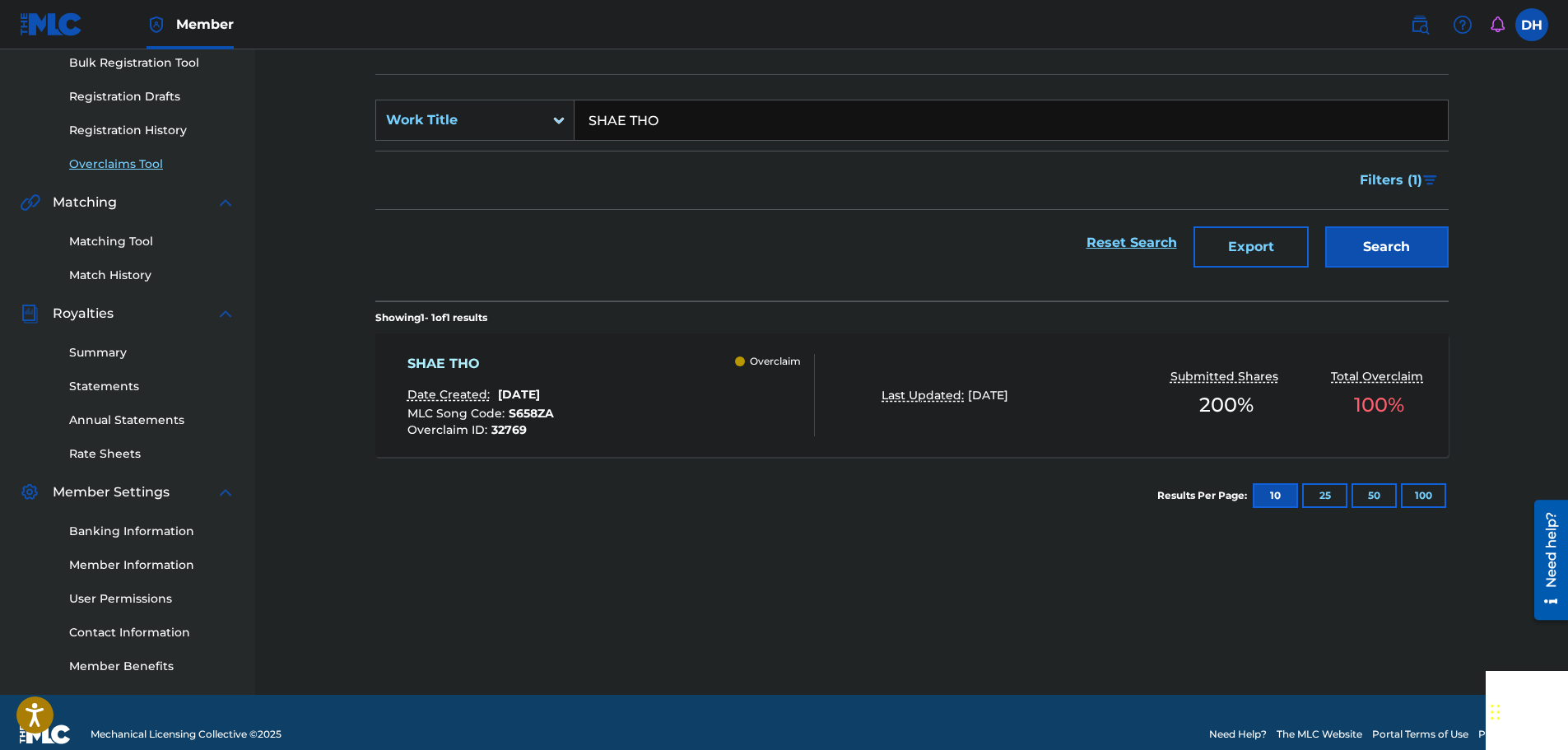
click at [714, 380] on div "SHAE THO Date Created: [DATE] MLC Song Code : S658ZA Overclaim ID : 32769 Overc…" at bounding box center [611, 396] width 408 height 82
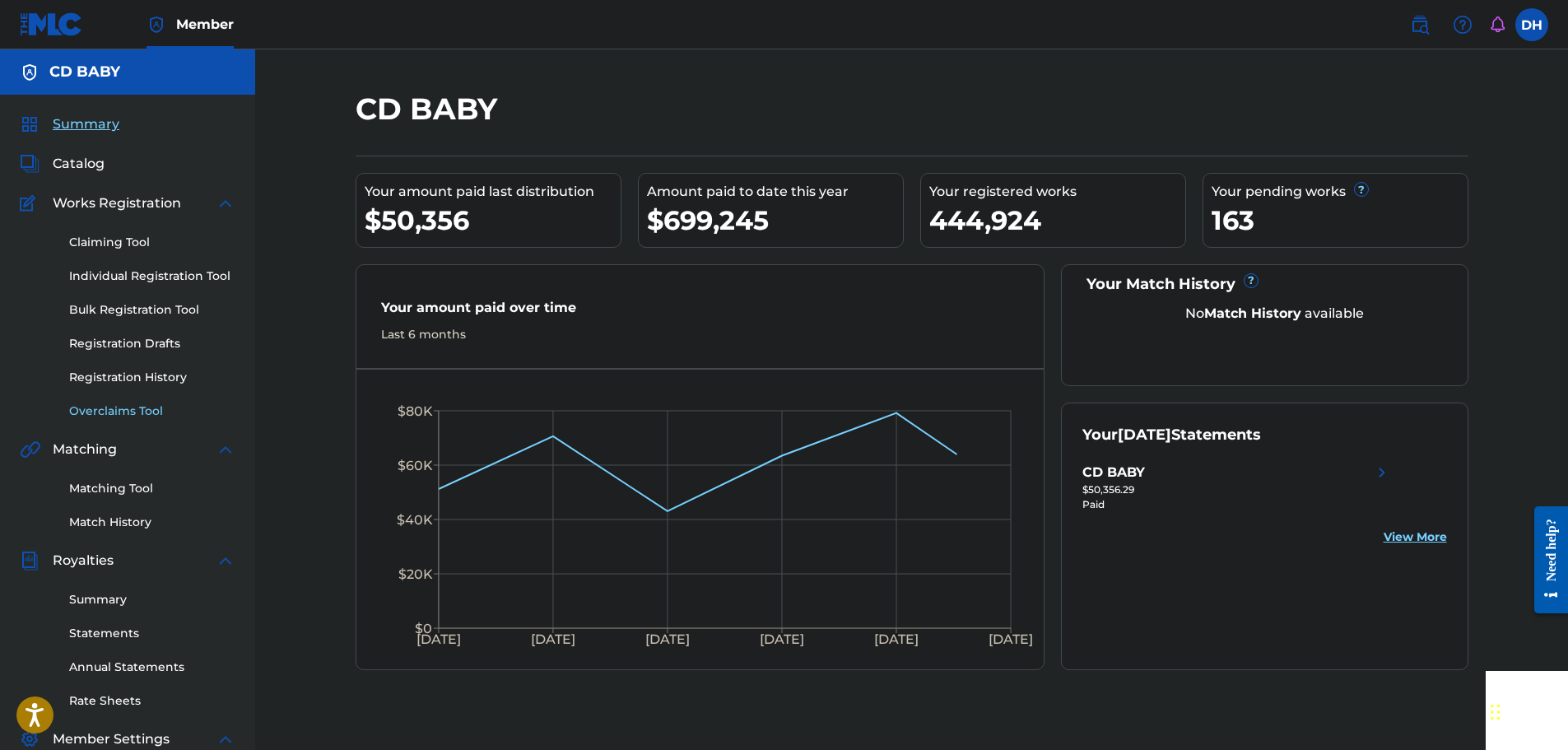
click at [127, 413] on link "Overclaims Tool" at bounding box center [153, 411] width 166 height 17
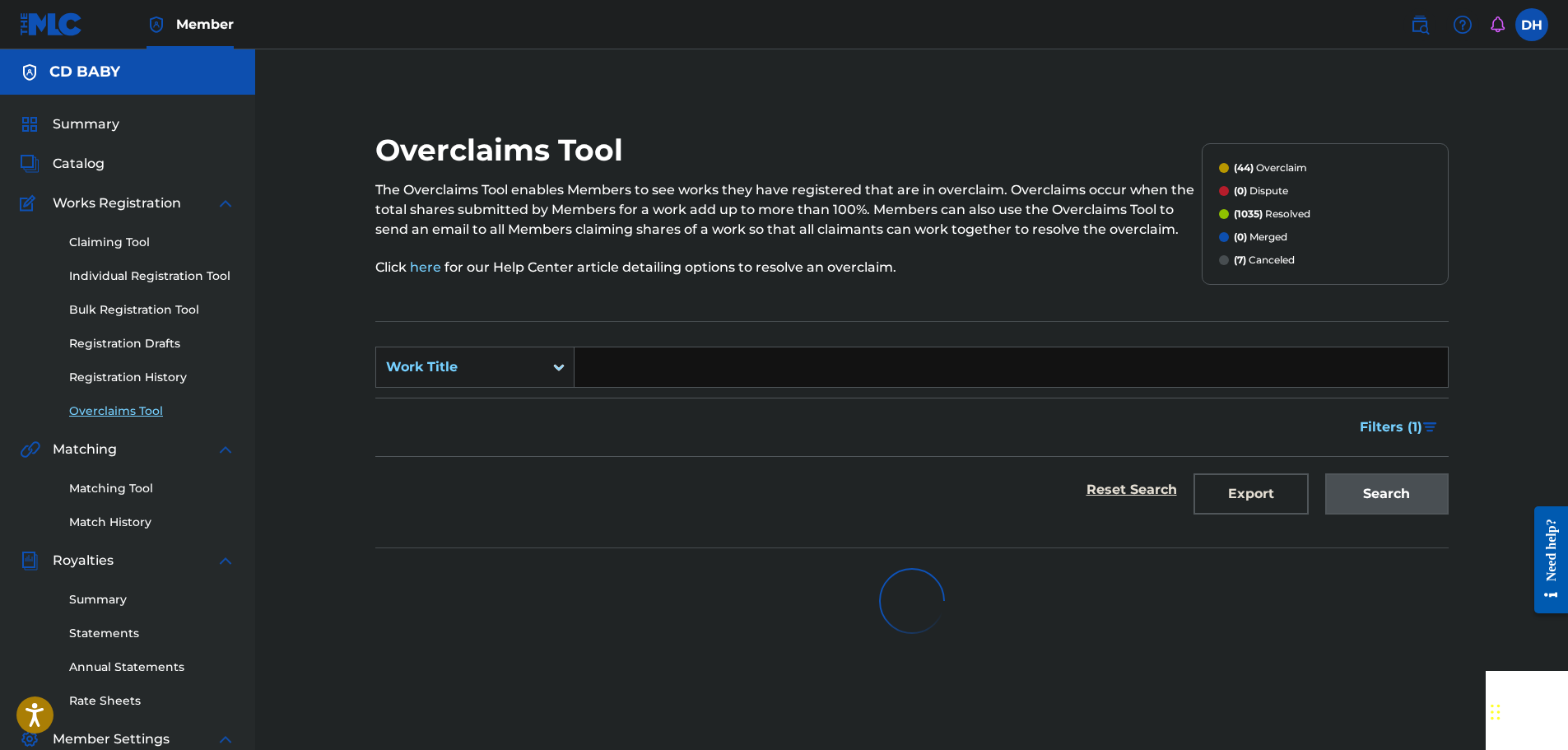
click at [586, 365] on input "Search Form" at bounding box center [1011, 366] width 873 height 39
paste input "SHAE THO"
click at [1387, 502] on div "Search" at bounding box center [1383, 490] width 132 height 66
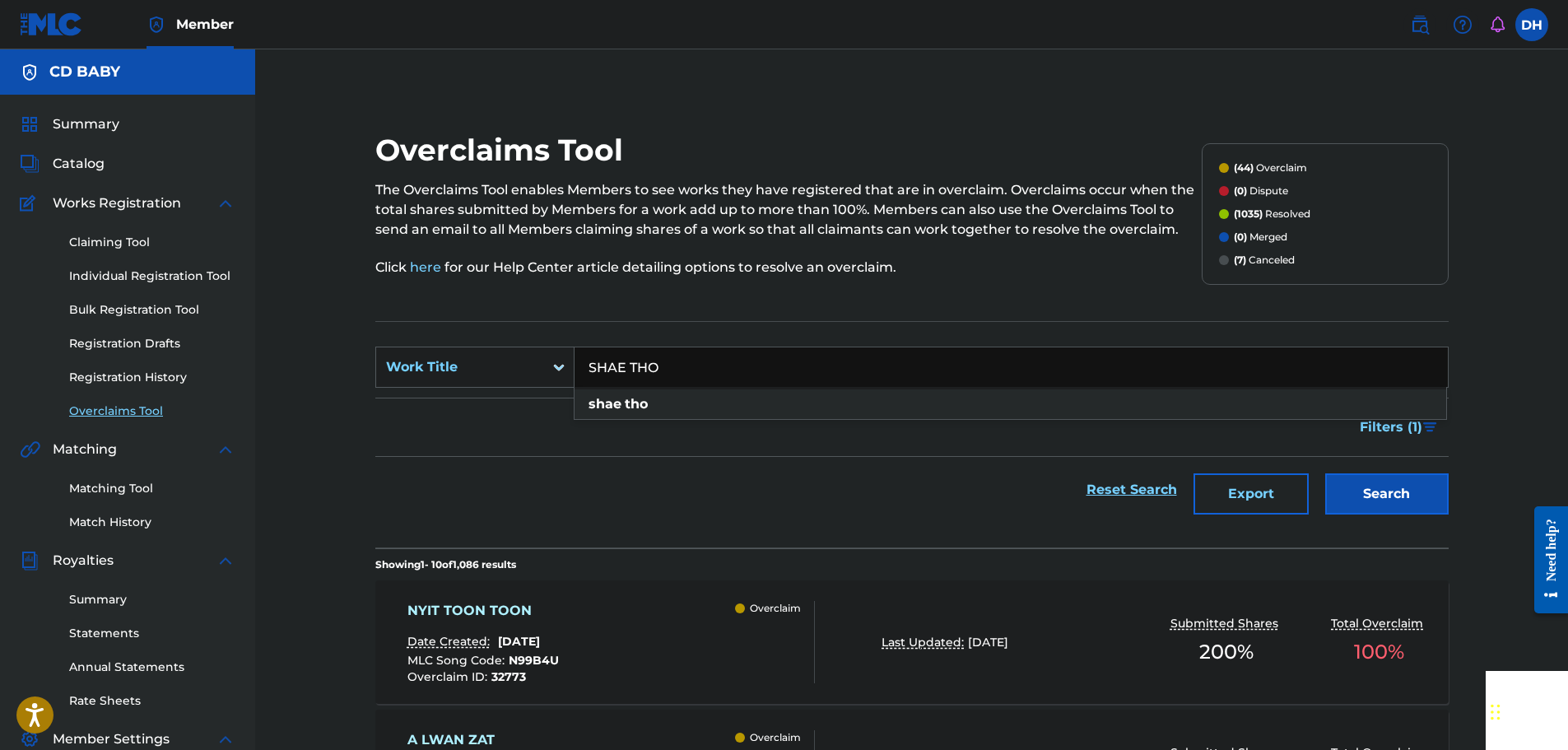
drag, startPoint x: 680, startPoint y: 368, endPoint x: 560, endPoint y: 368, distance: 120.0
click at [560, 368] on div "SearchWithCriteria45a4f358-c218-42af-ab56-2d3821c70dc8 Work Title SHAE THO shae…" at bounding box center [912, 367] width 1074 height 41
paste input "[PERSON_NAME] KO 9 NAT [PERSON_NAME]"
type input "[PERSON_NAME] KO 9 NAT [PERSON_NAME]"
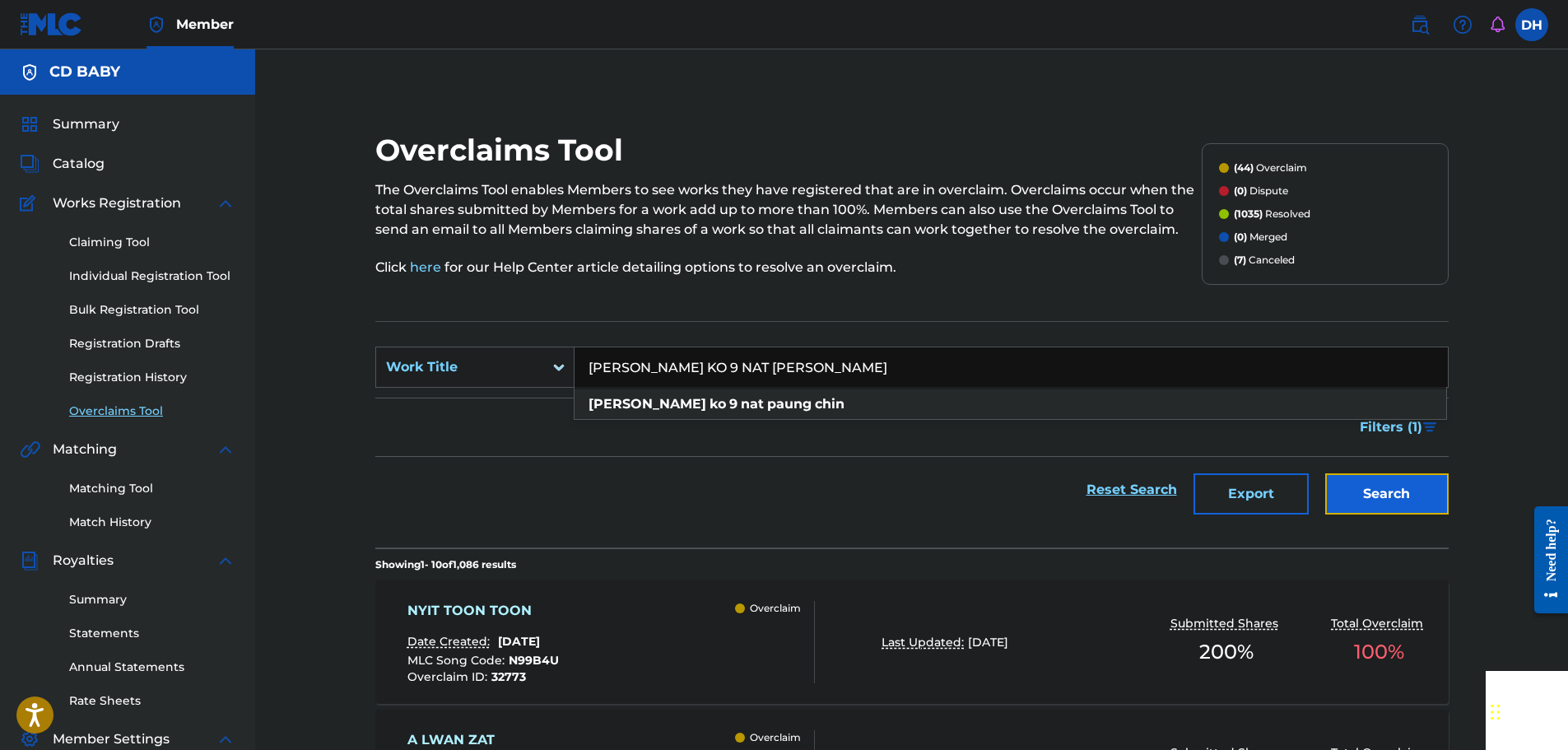
click at [1383, 498] on button "Search" at bounding box center [1386, 493] width 123 height 41
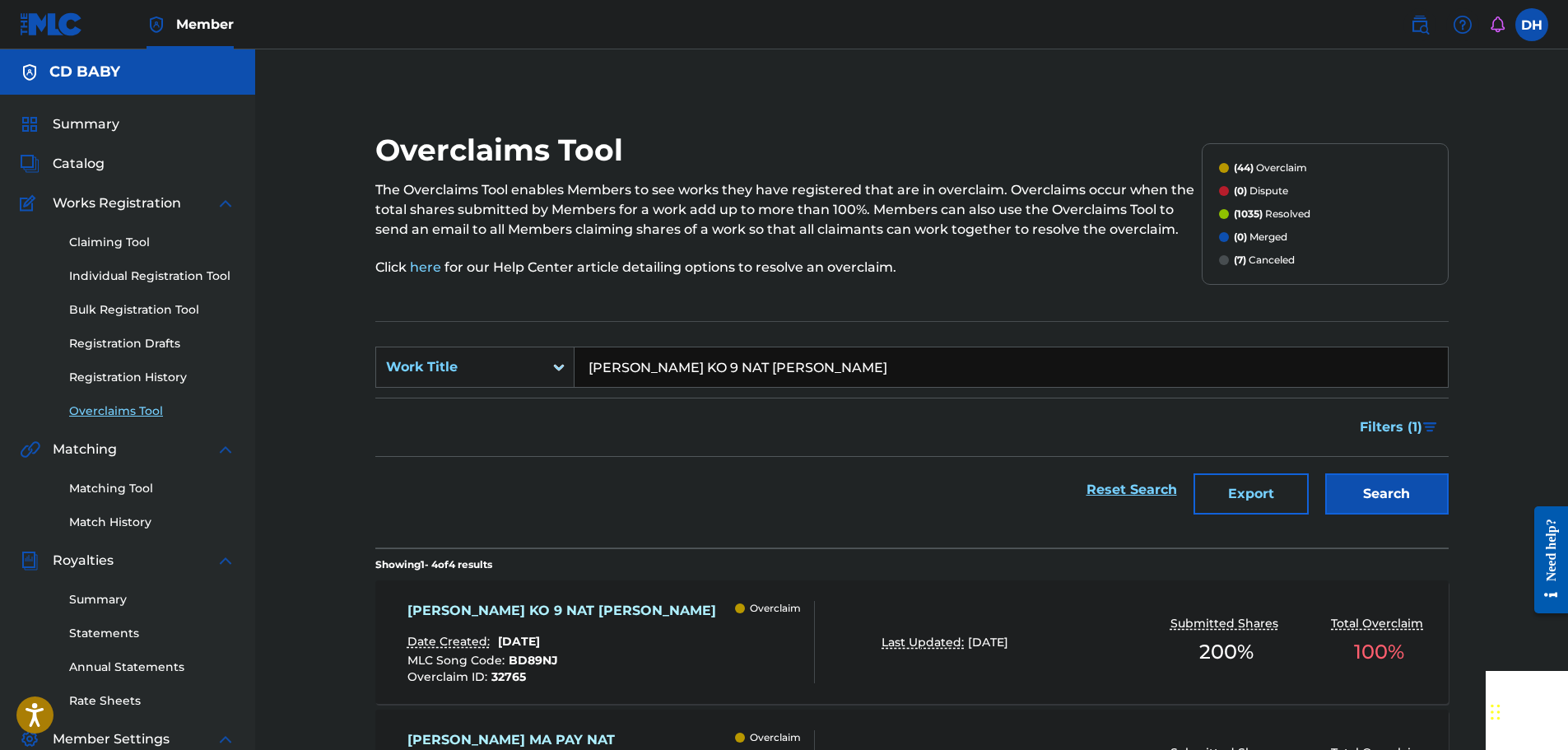
click at [668, 665] on div "BAWA KO 9 NAT PAUNG CHIN Date Created: August 18, 2025 MLC Song Code : BD89NJ O…" at bounding box center [611, 642] width 408 height 82
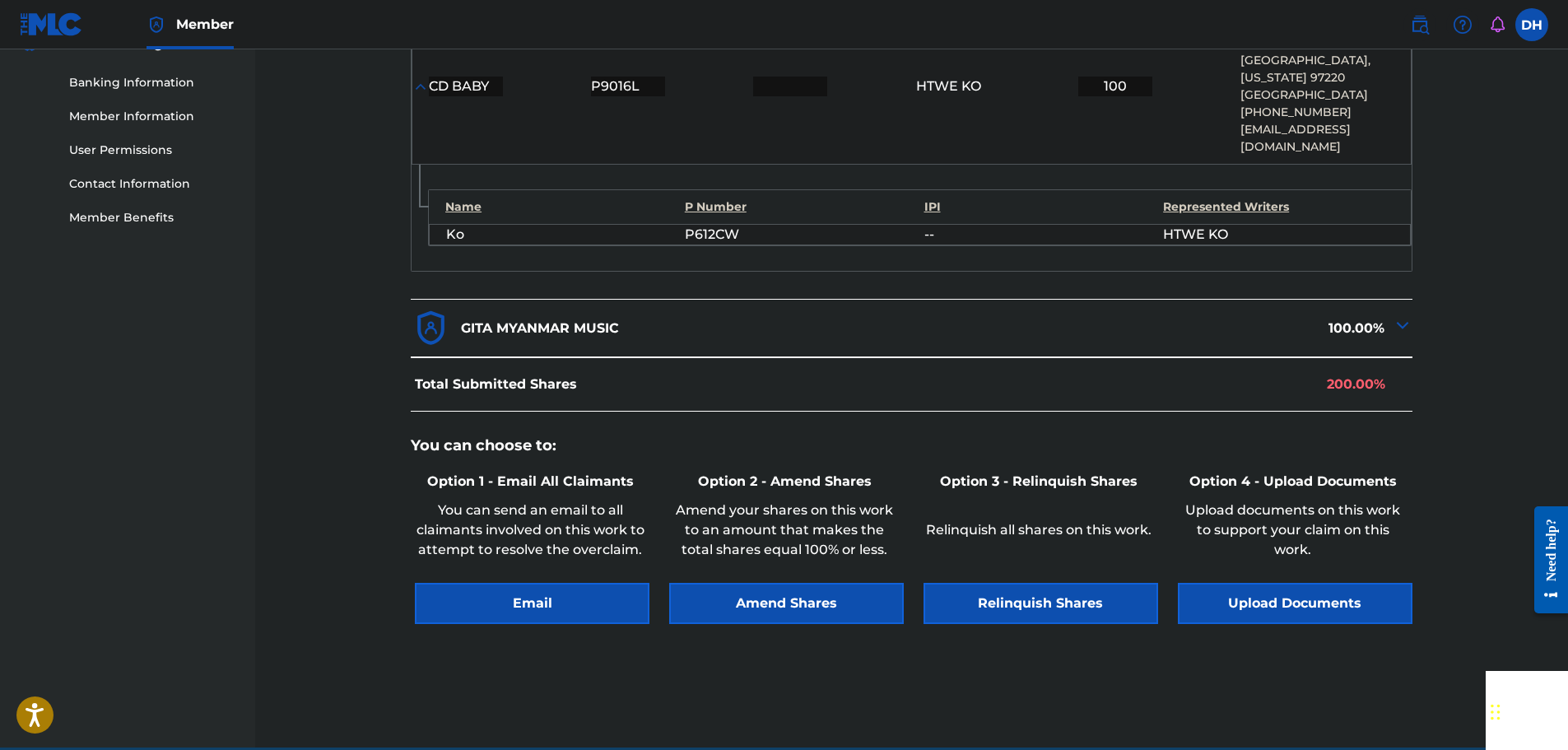
scroll to position [718, 0]
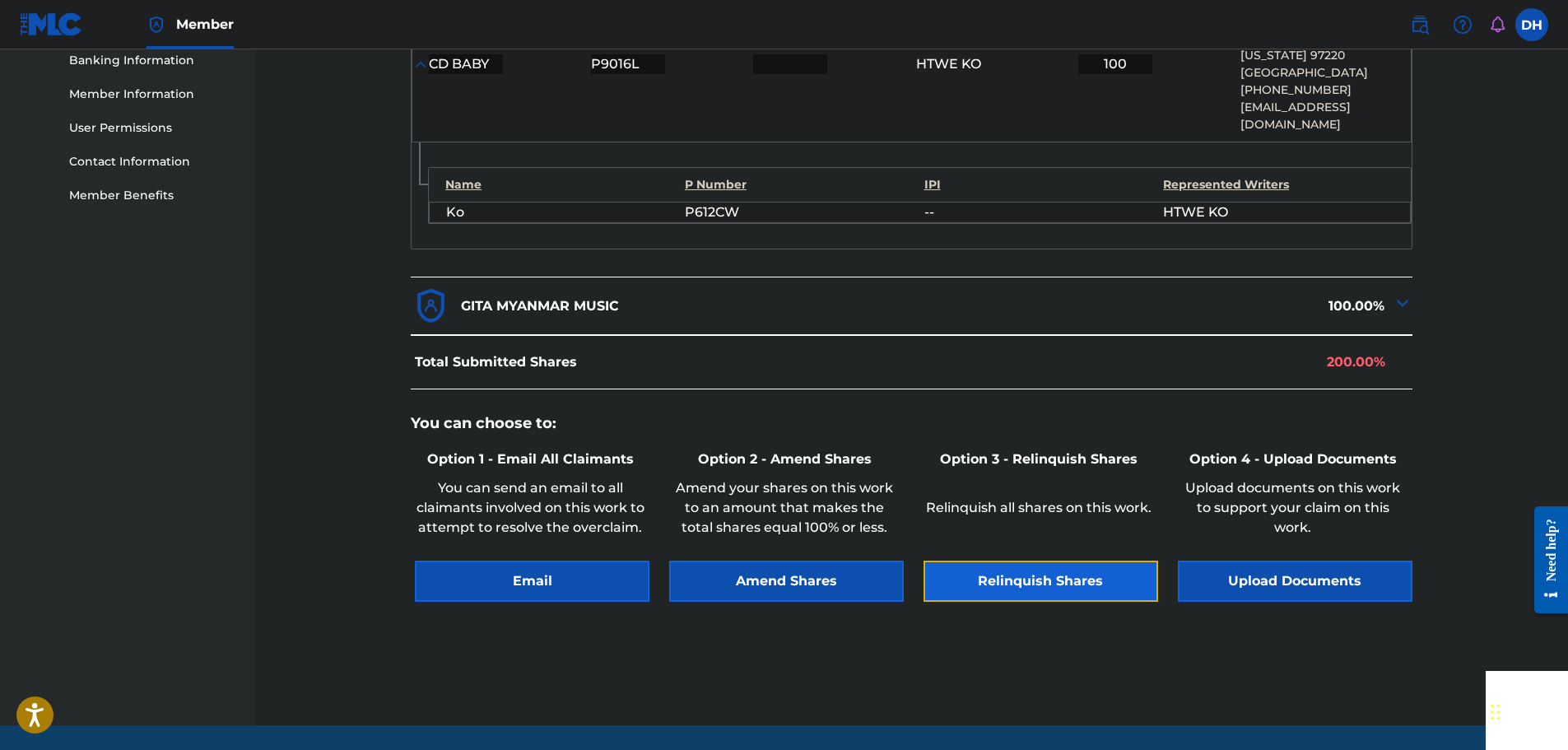
click at [1021, 561] on button "Relinquish Shares" at bounding box center [1040, 581] width 235 height 41
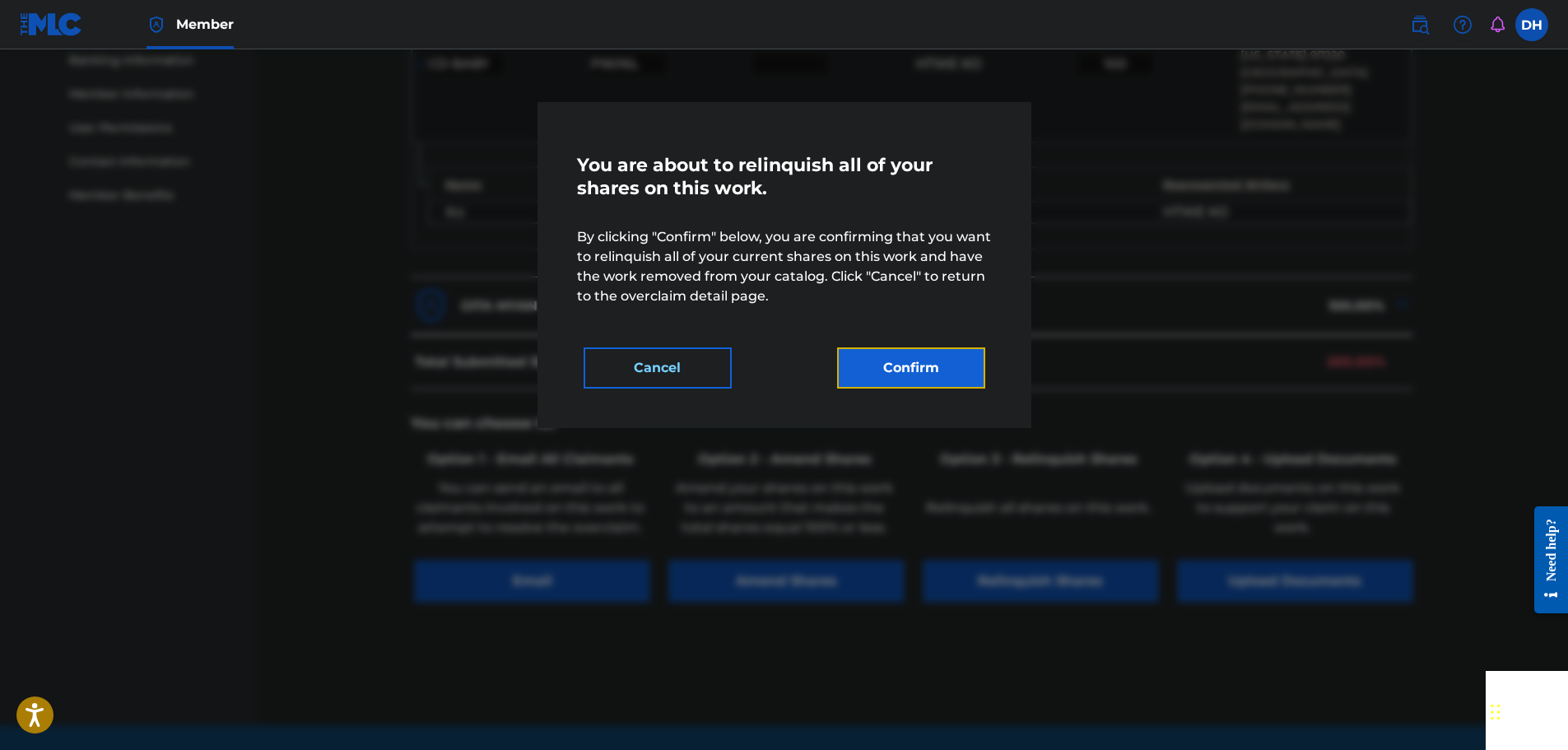
click at [899, 369] on button "Confirm" at bounding box center [911, 367] width 148 height 41
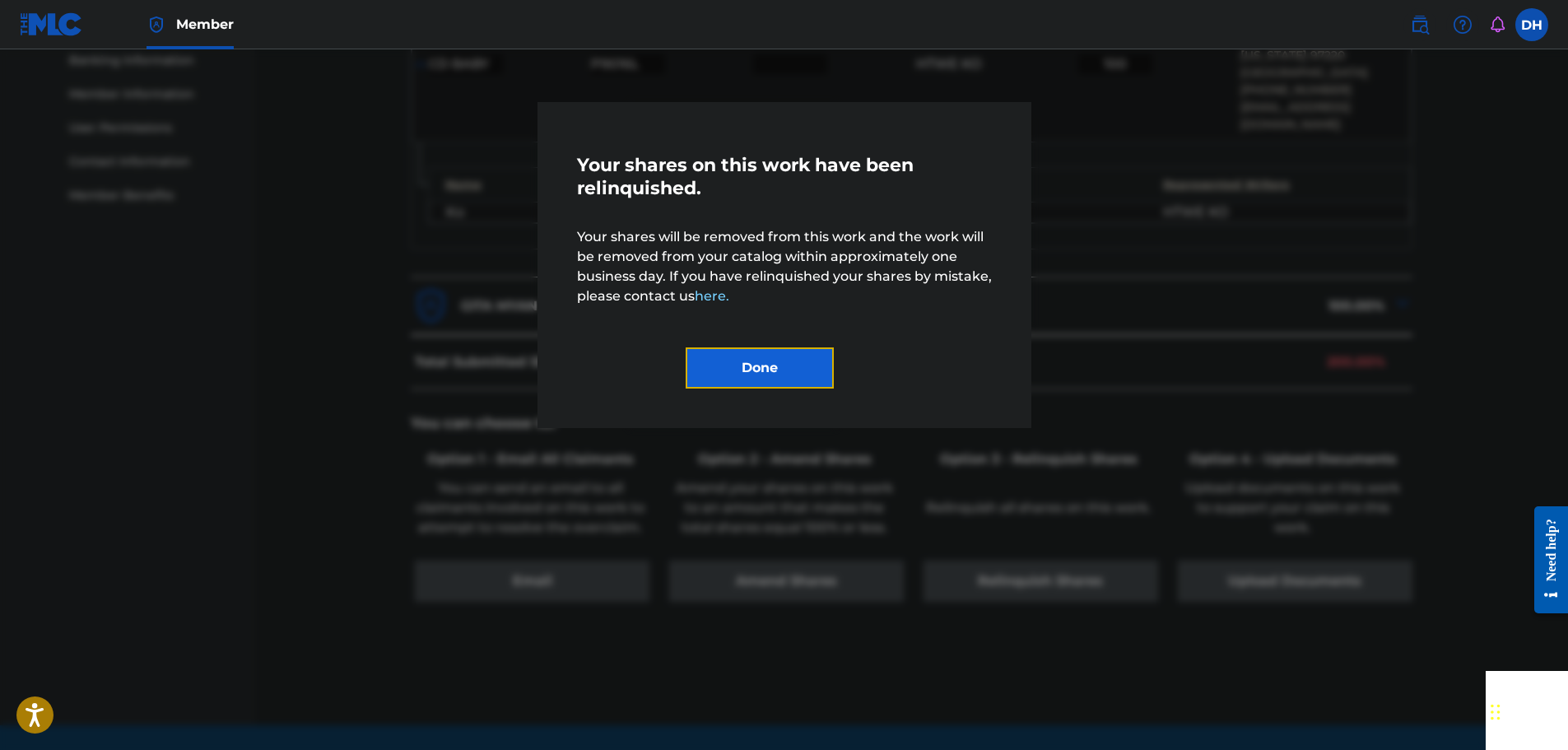
click at [786, 376] on button "Done" at bounding box center [760, 367] width 148 height 41
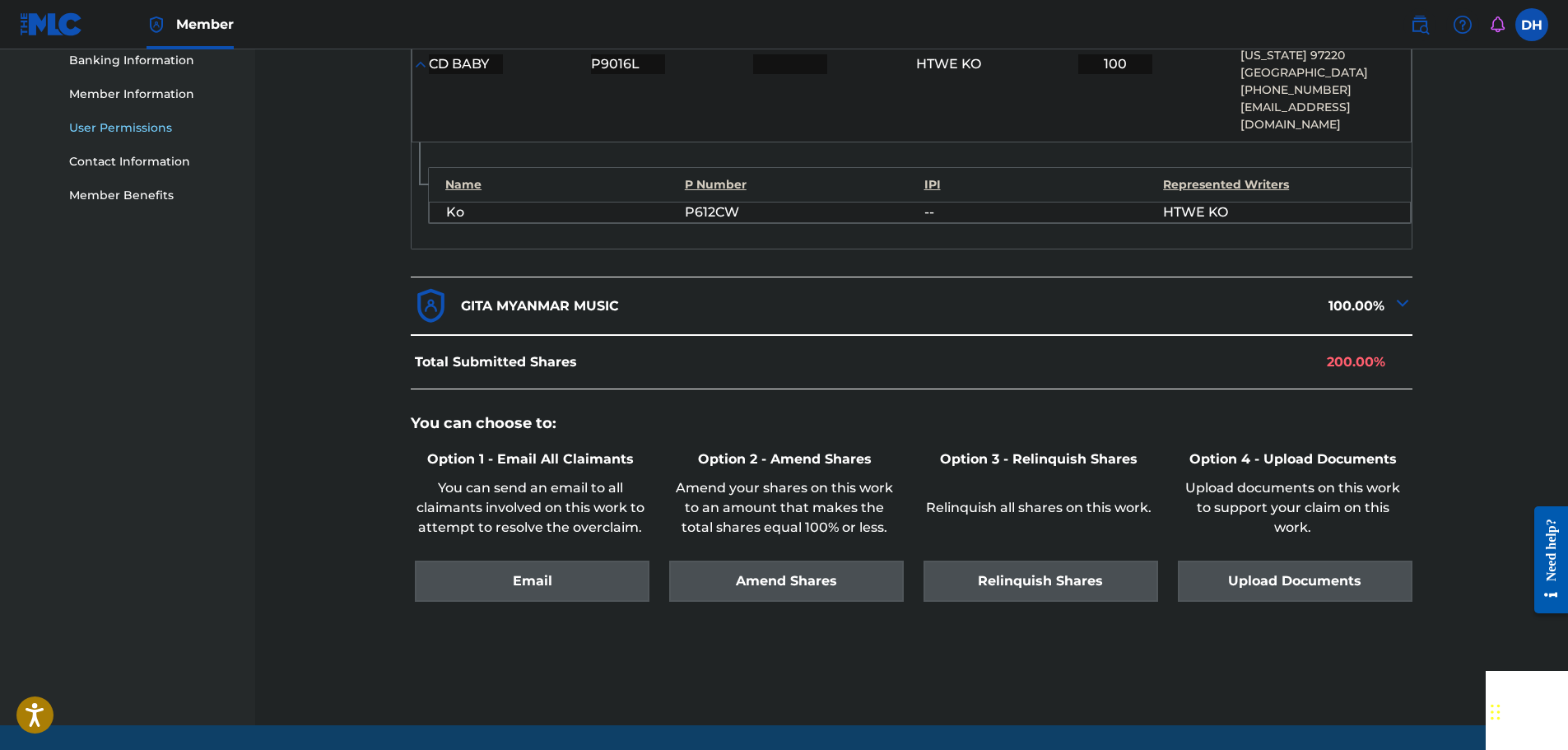
scroll to position [224, 0]
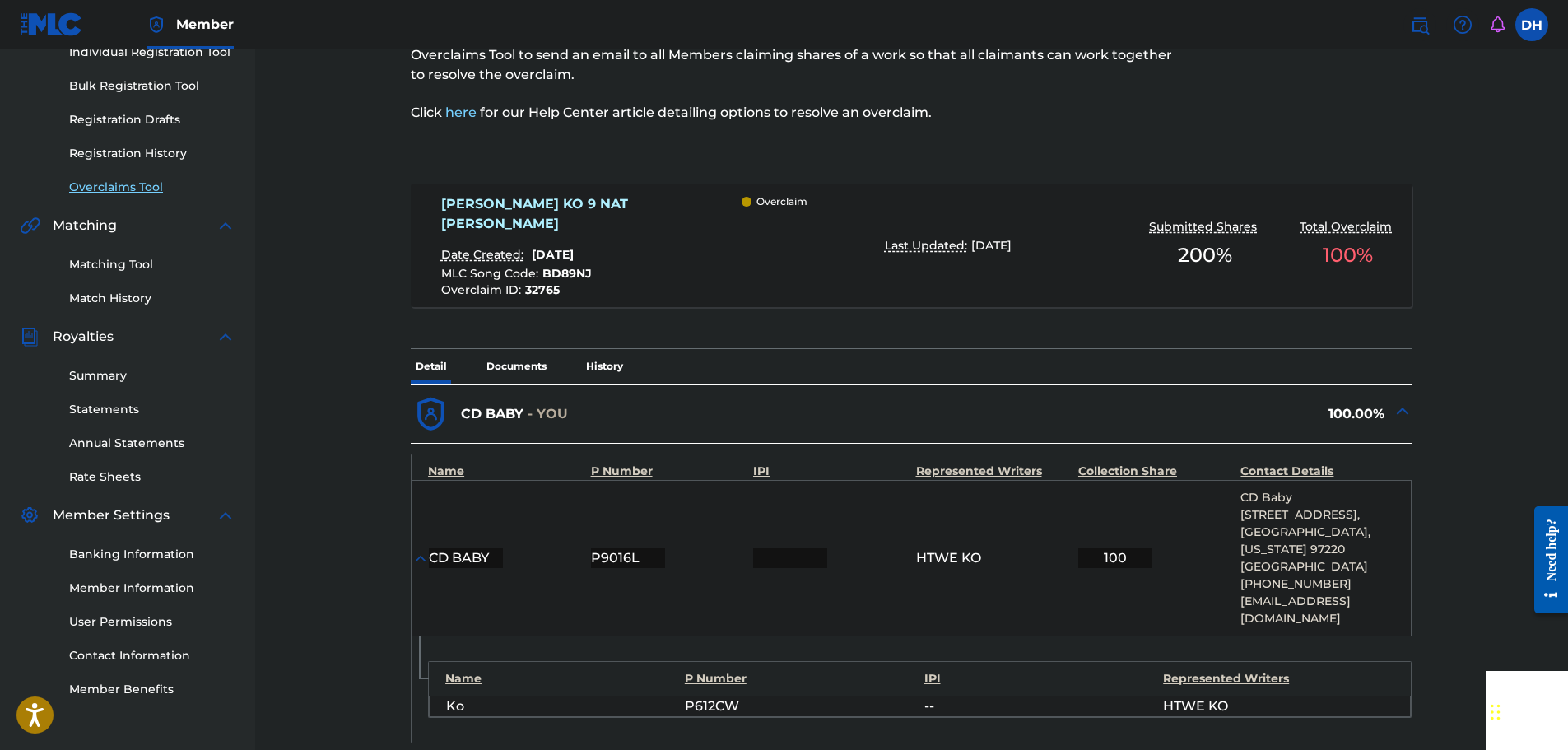
click at [131, 190] on link "Overclaims Tool" at bounding box center [153, 187] width 166 height 17
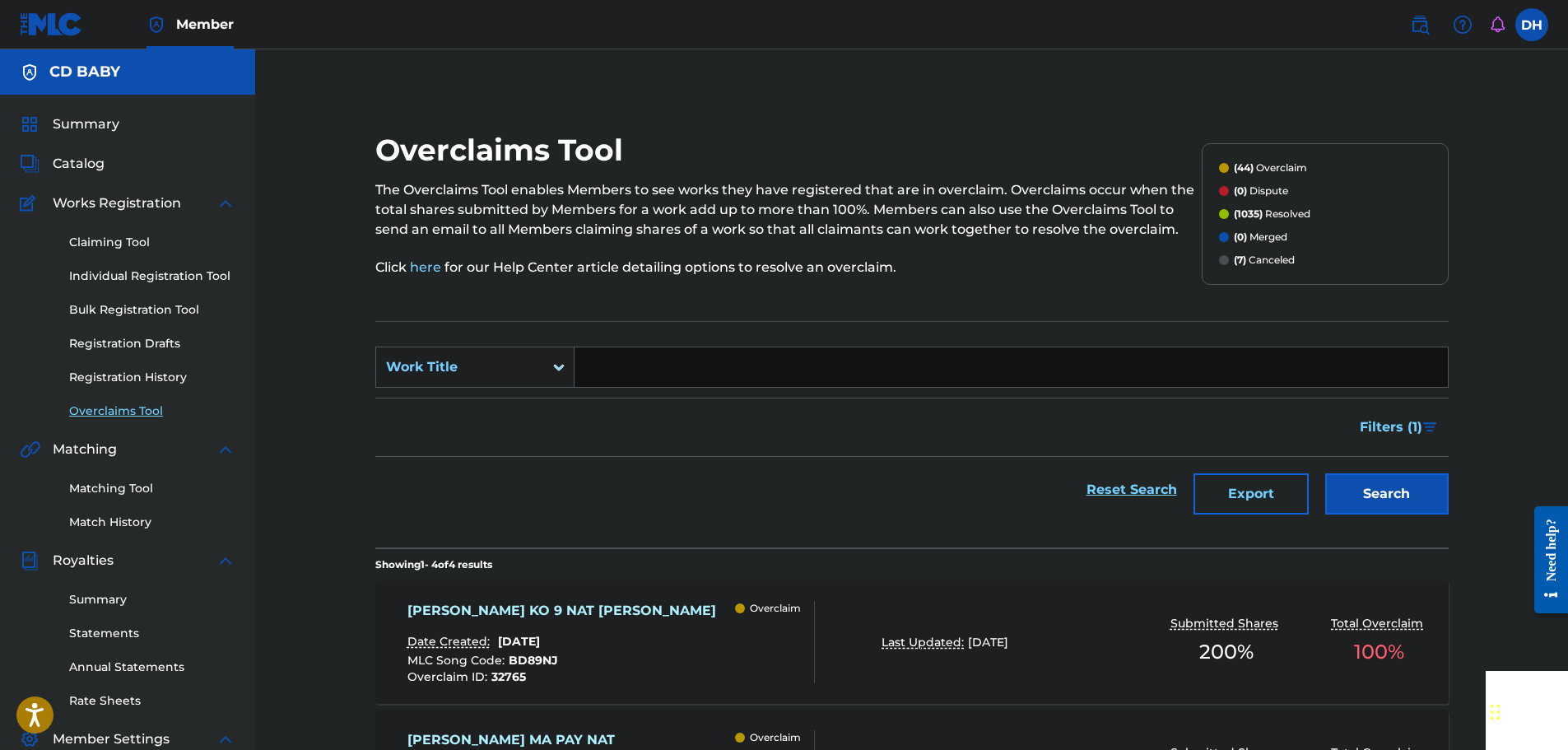
click at [640, 355] on input "Search Form" at bounding box center [1011, 366] width 873 height 39
paste input "PA HTA MA"
type input "PA HTA MA"
click at [1374, 482] on button "Search" at bounding box center [1386, 493] width 123 height 41
click at [644, 625] on div "PA HTA MA Date Created: August 18, 2025 MLC Song Code : PN3TWI Overclaim ID : 3…" at bounding box center [611, 642] width 408 height 82
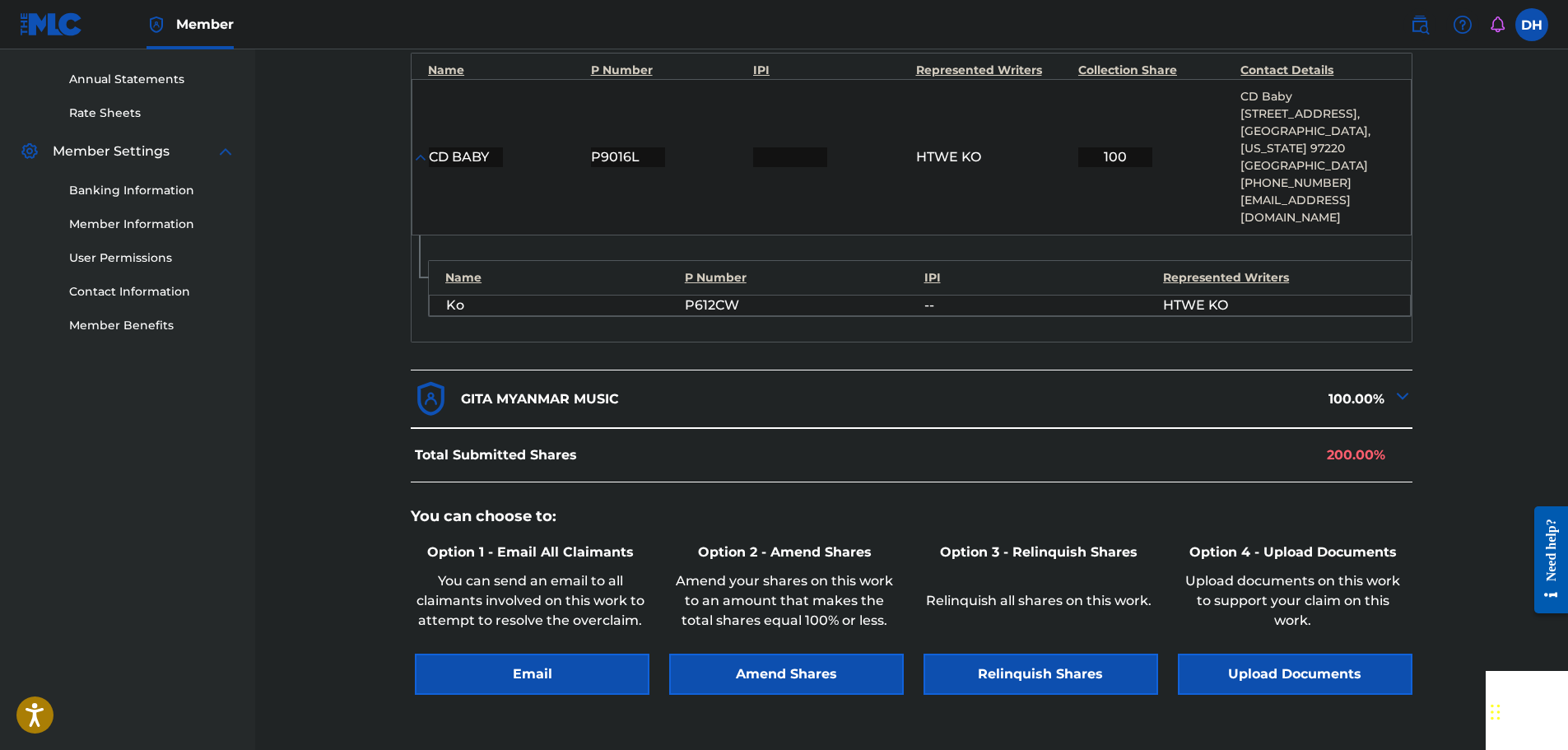
scroll to position [718, 0]
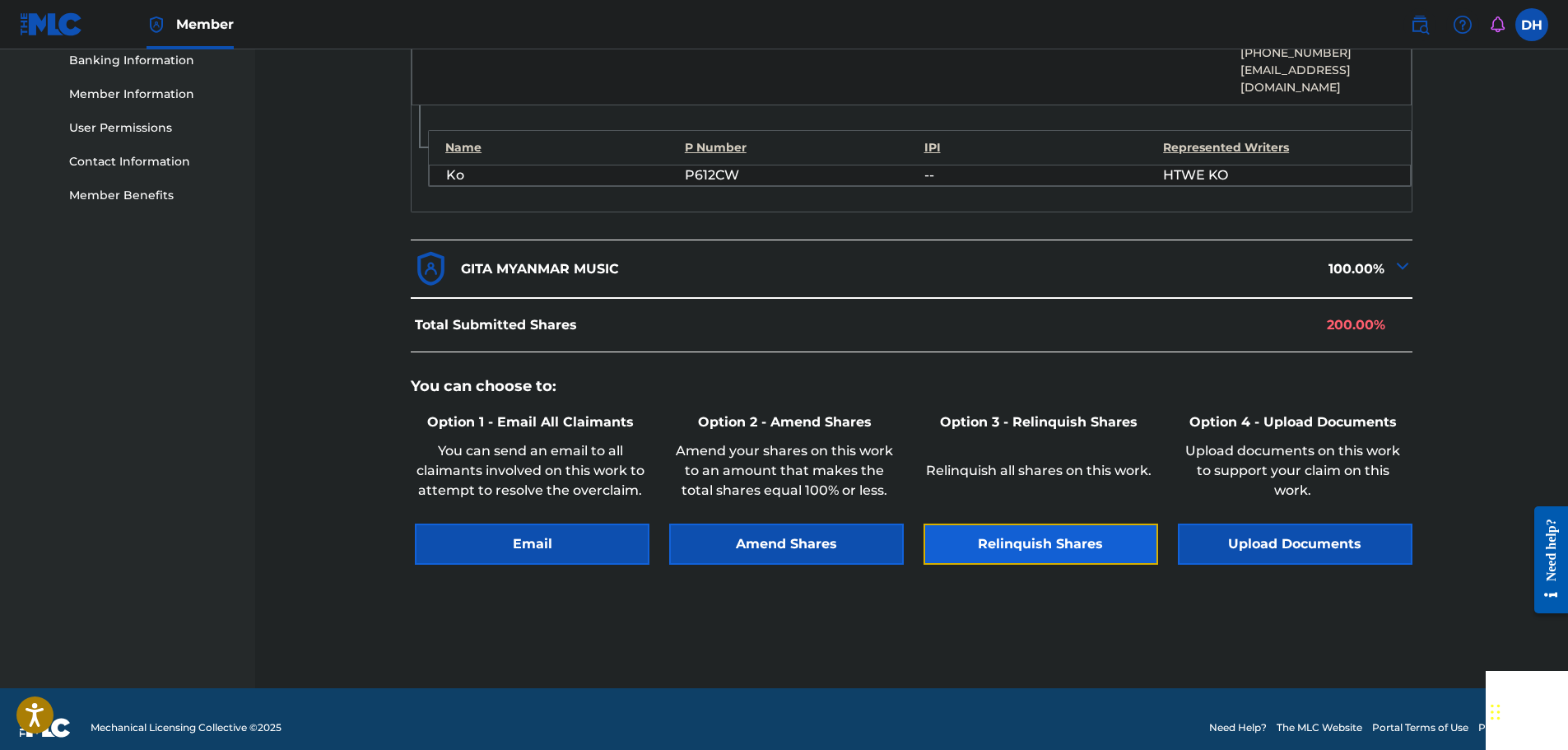
click at [1047, 523] on button "Relinquish Shares" at bounding box center [1040, 544] width 235 height 41
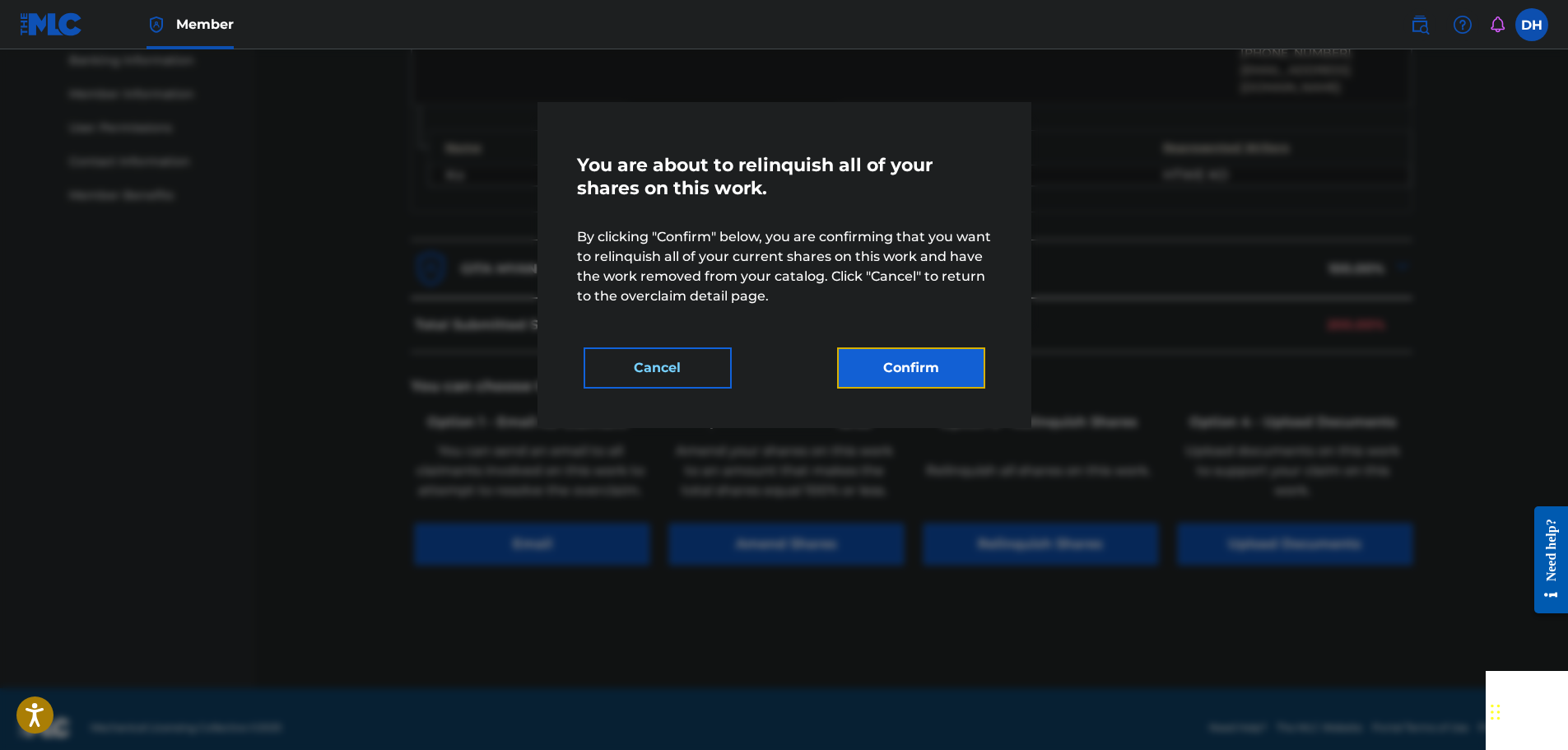
click at [928, 380] on button "Confirm" at bounding box center [911, 367] width 148 height 41
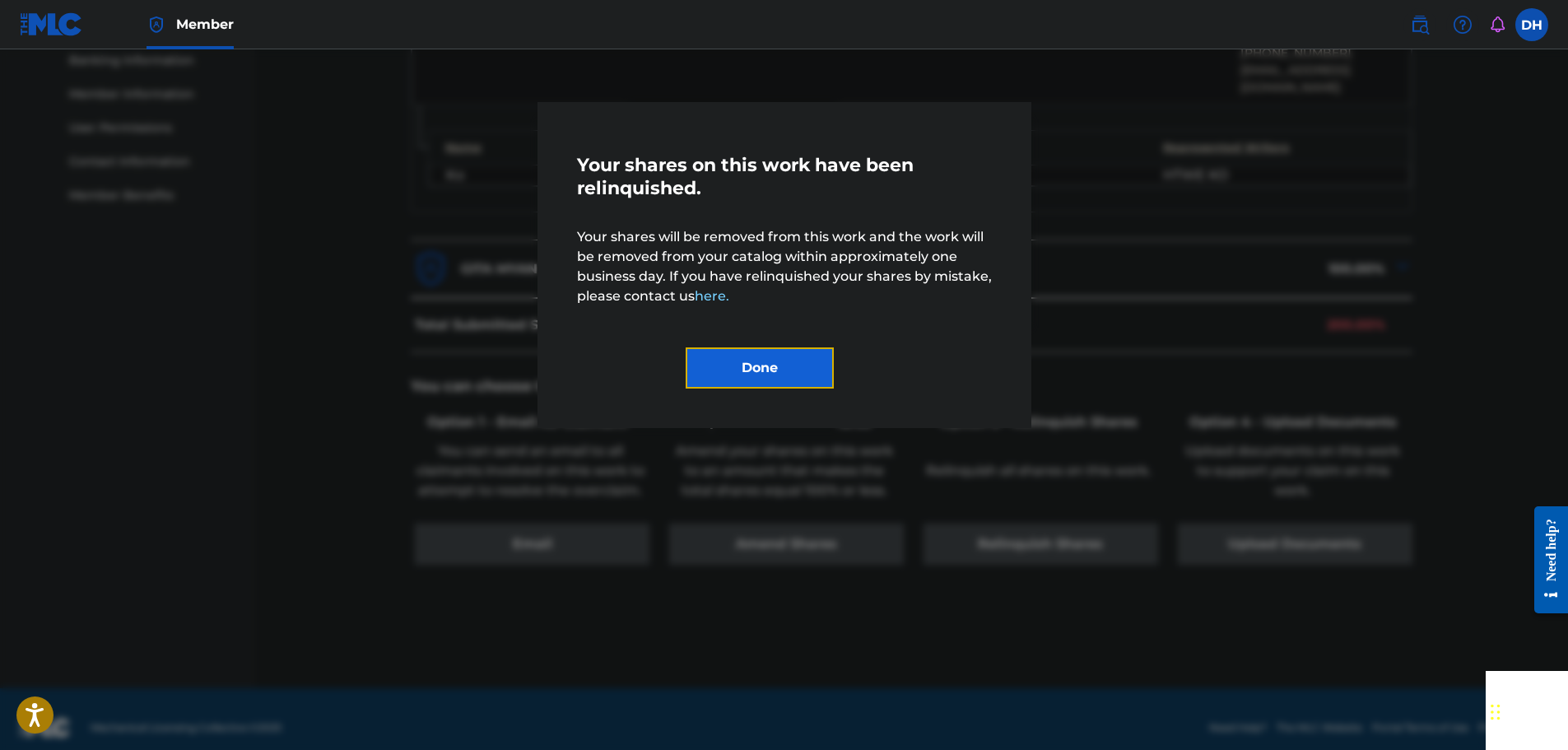
click at [752, 364] on button "Done" at bounding box center [760, 367] width 148 height 41
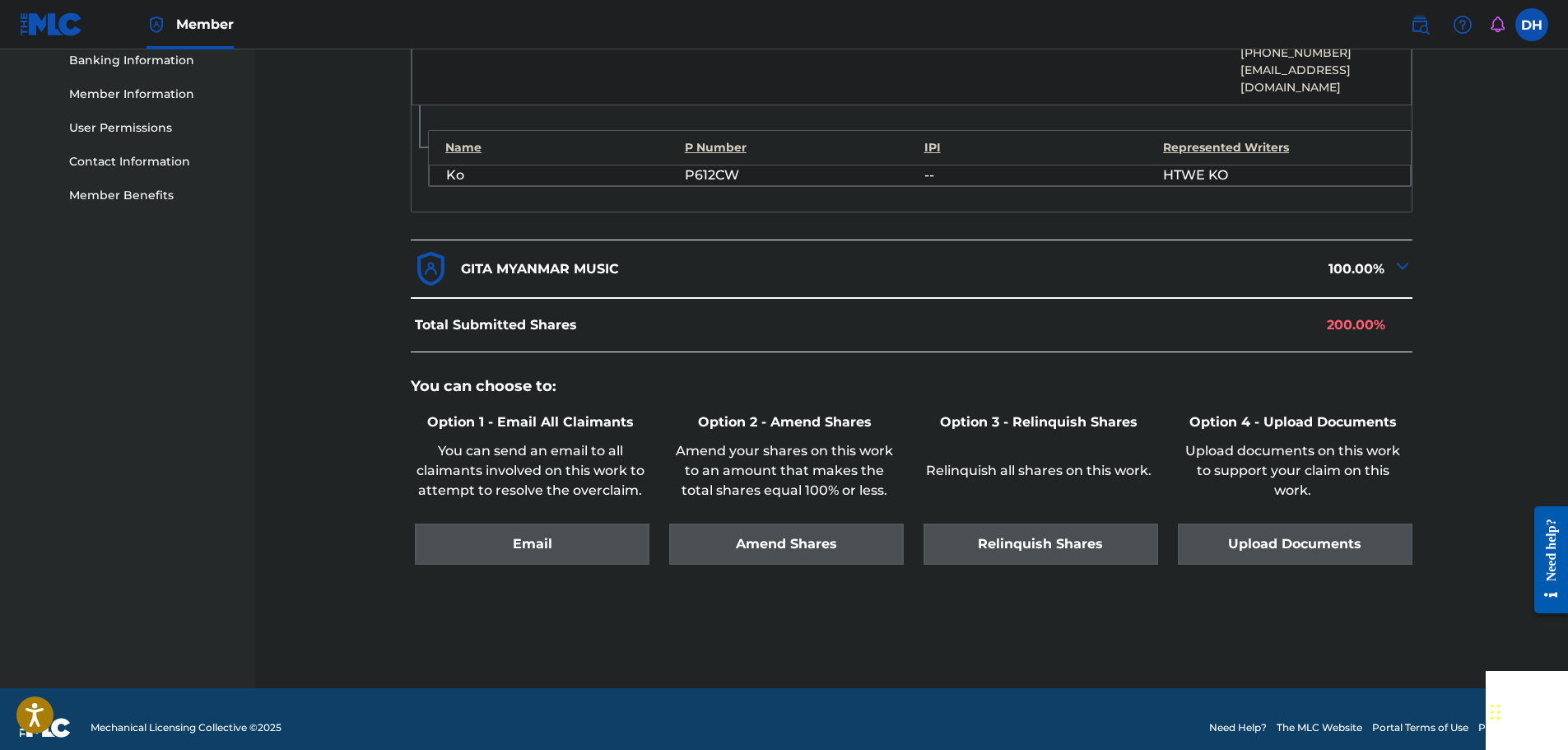
scroll to position [142, 0]
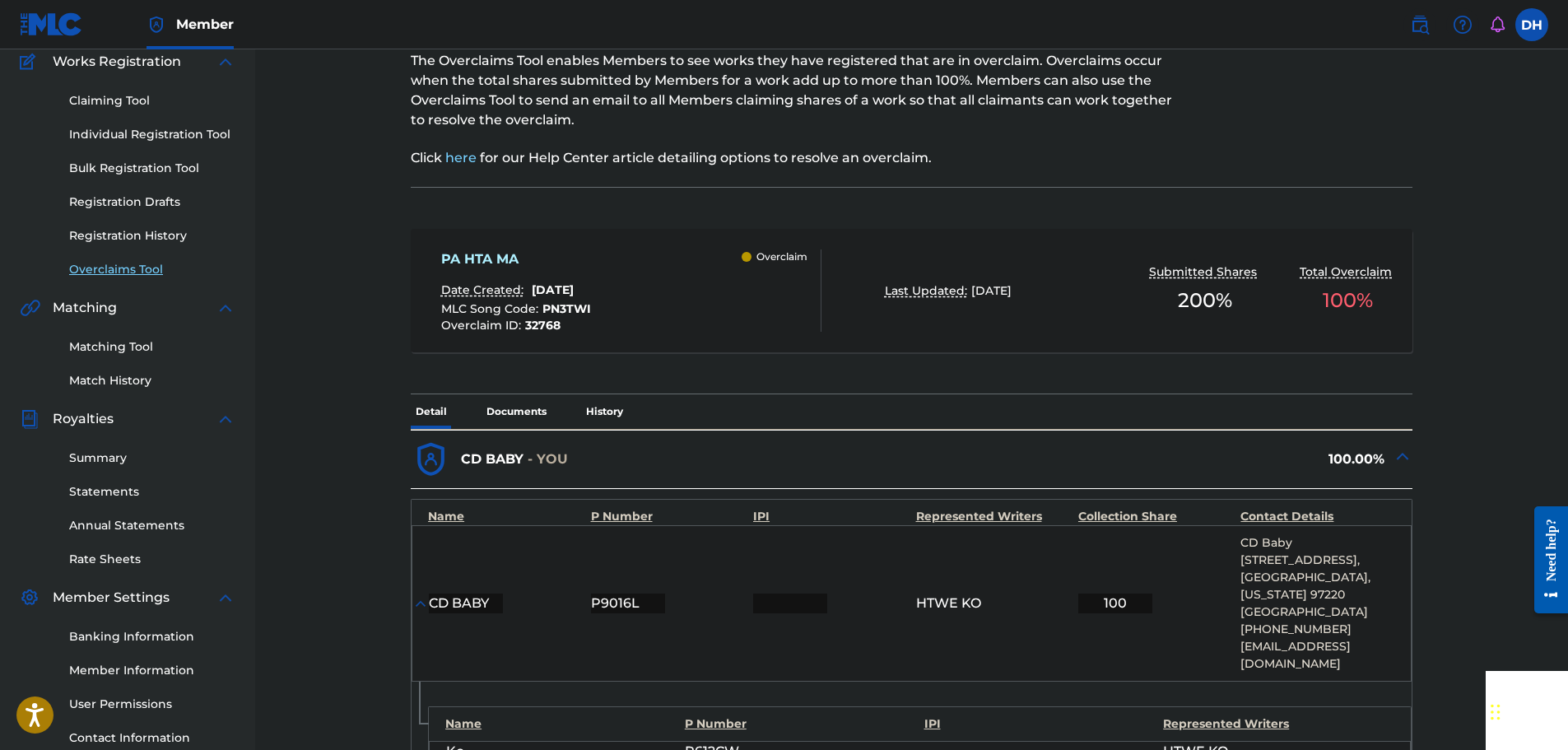
click at [135, 273] on link "Overclaims Tool" at bounding box center [153, 269] width 166 height 17
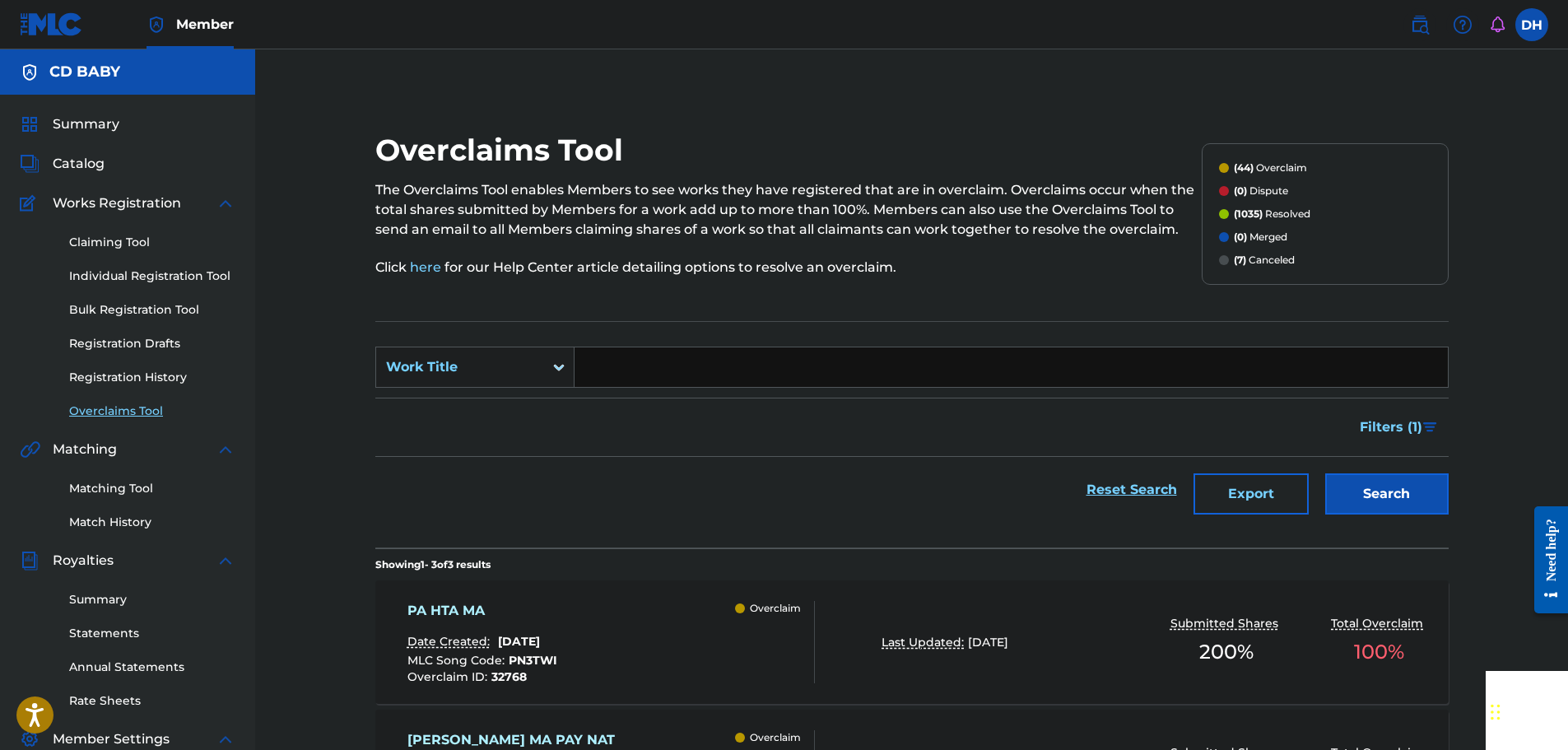
click at [610, 381] on input "Search Form" at bounding box center [1011, 366] width 873 height 39
paste input "KYO SO SU TAUNG"
type input "KYO SO SU TAUNG"
click at [1351, 499] on button "Search" at bounding box center [1386, 493] width 123 height 41
click at [664, 610] on div "KYO SO SU TAUNG Date Created: August 18, 2025 MLC Song Code : KC1RLE Overclaim …" at bounding box center [611, 642] width 408 height 82
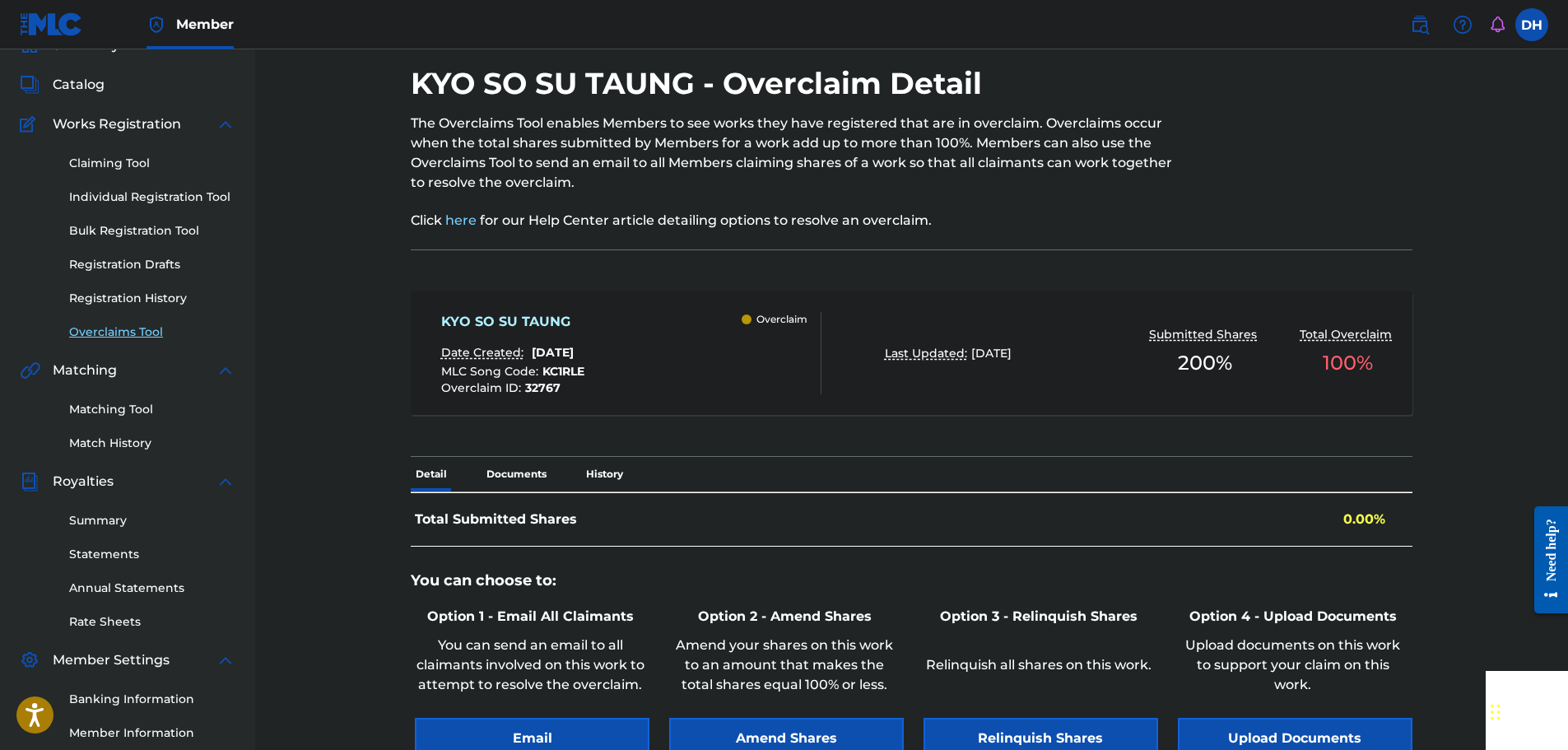
scroll to position [290, 0]
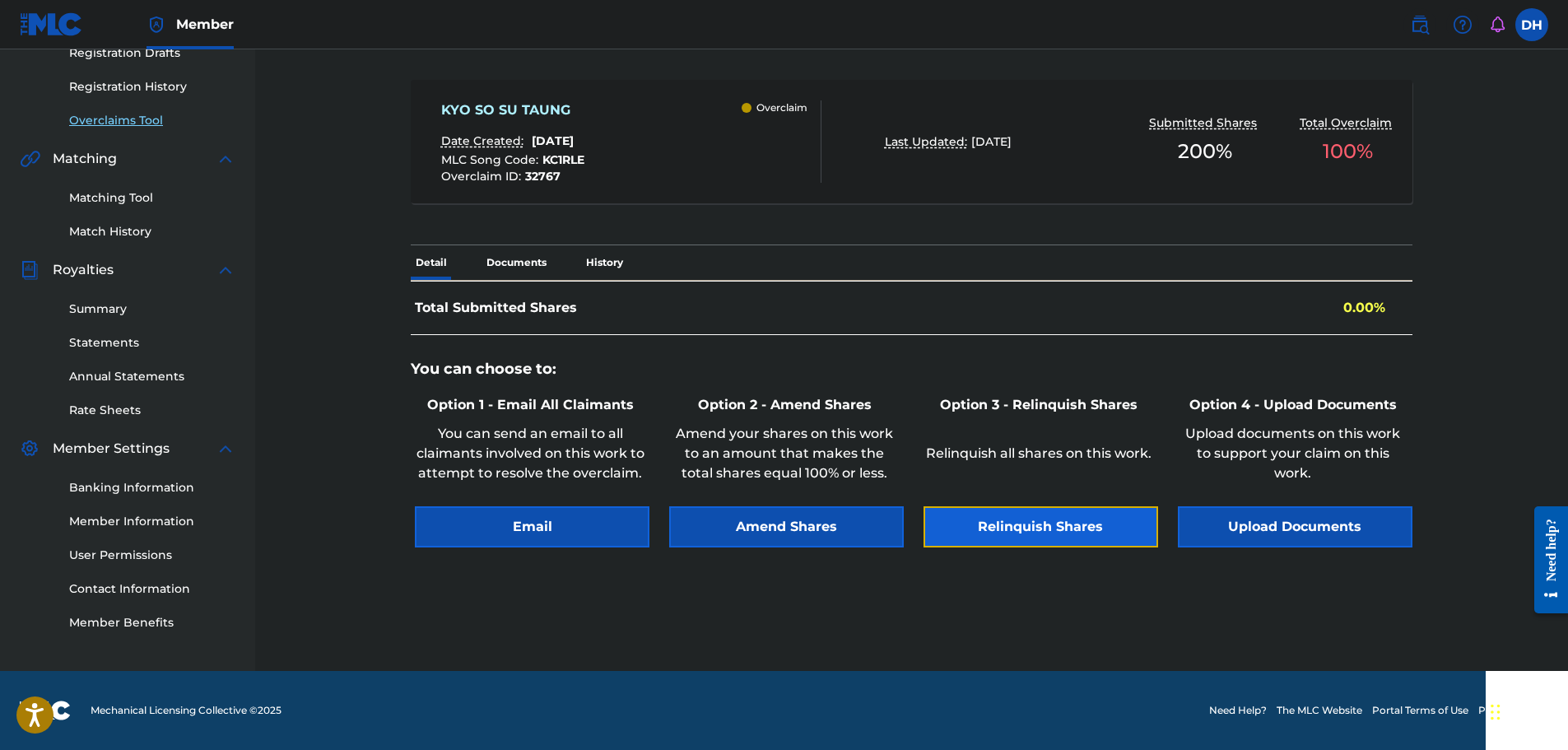
click at [1017, 524] on button "Relinquish Shares" at bounding box center [1040, 526] width 235 height 41
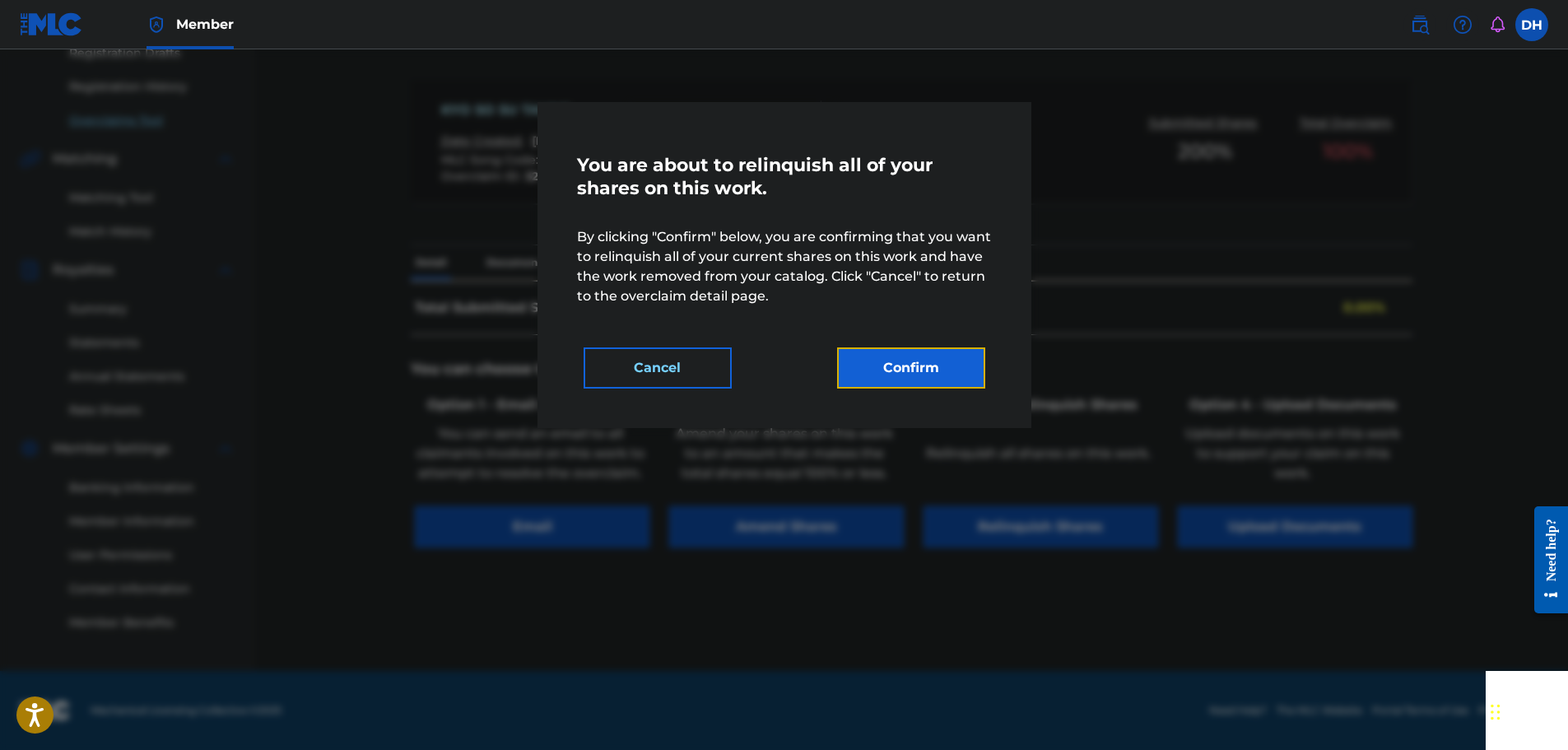
click at [941, 376] on button "Confirm" at bounding box center [911, 367] width 148 height 41
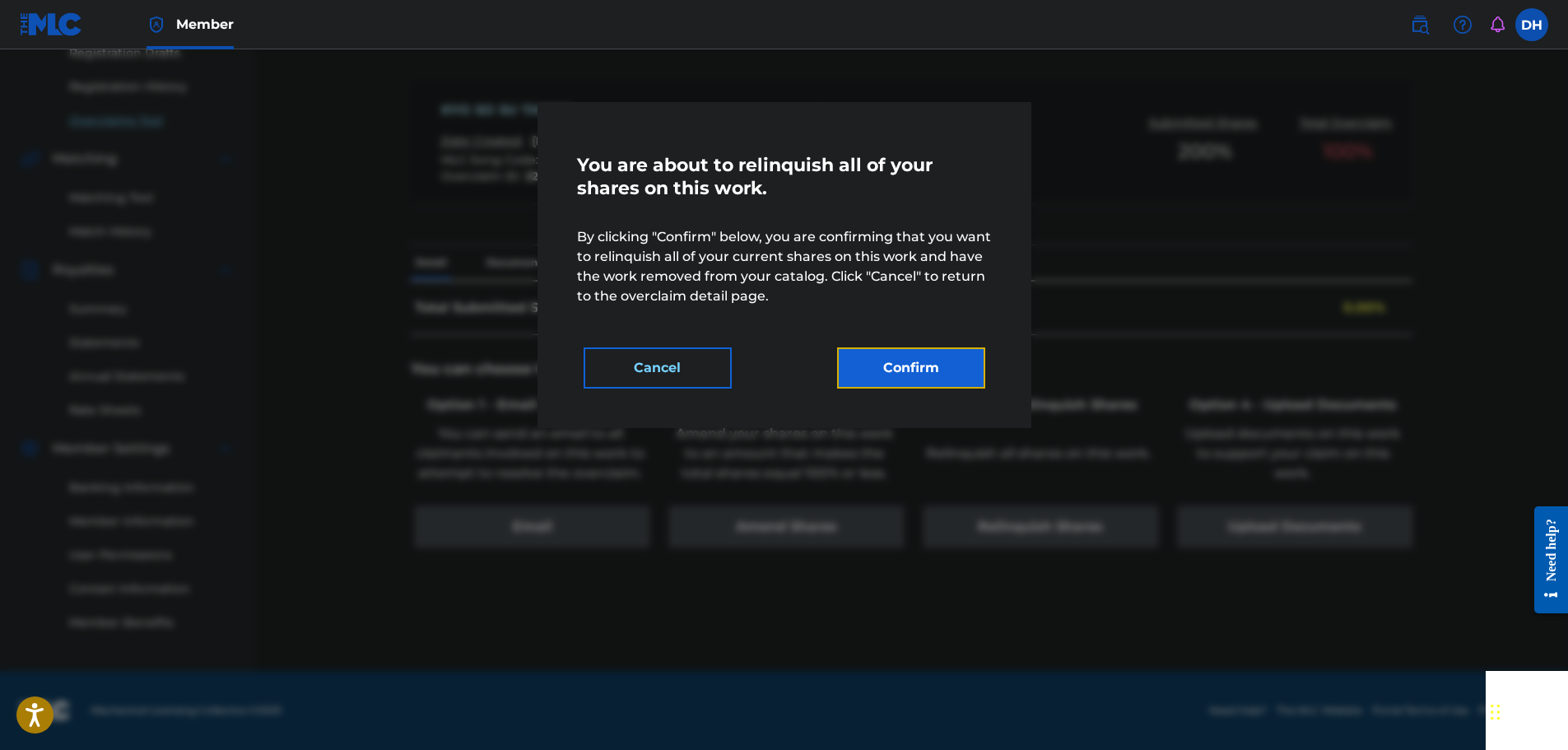
click at [921, 364] on button "Confirm" at bounding box center [911, 367] width 148 height 41
click at [710, 364] on button "Cancel" at bounding box center [658, 367] width 148 height 41
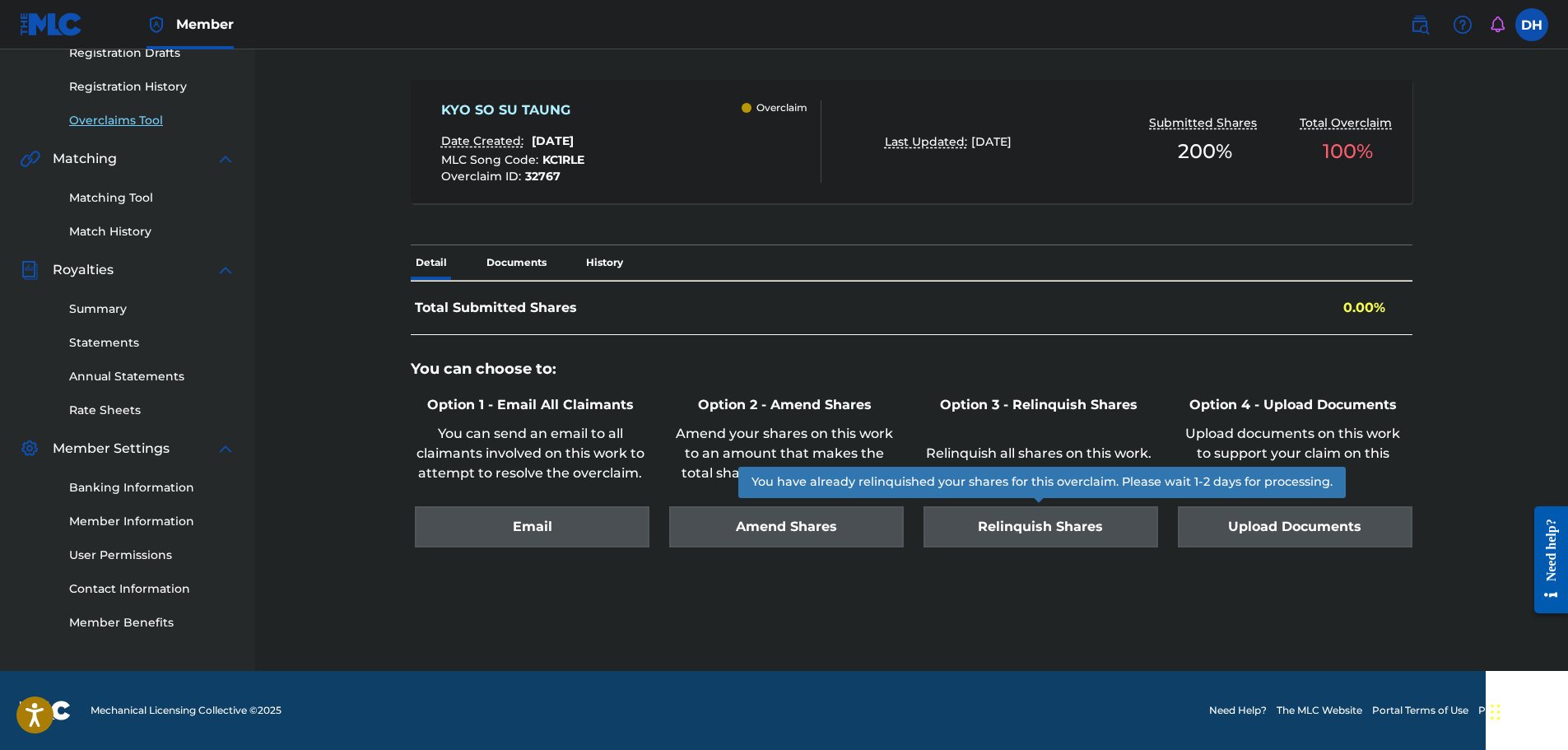
click at [1049, 523] on div "Relinquish Shares" at bounding box center [1038, 526] width 238 height 41
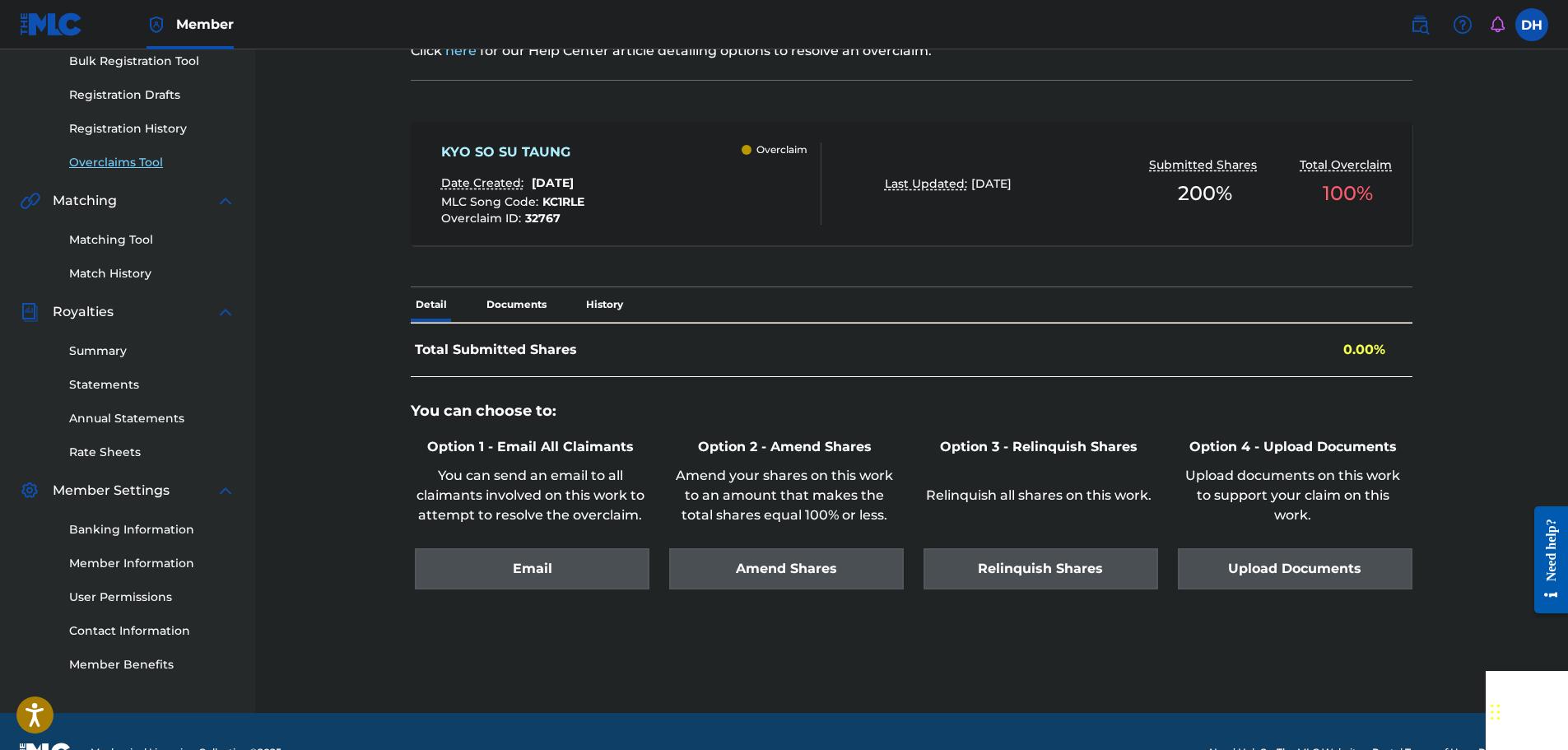
scroll to position [208, 0]
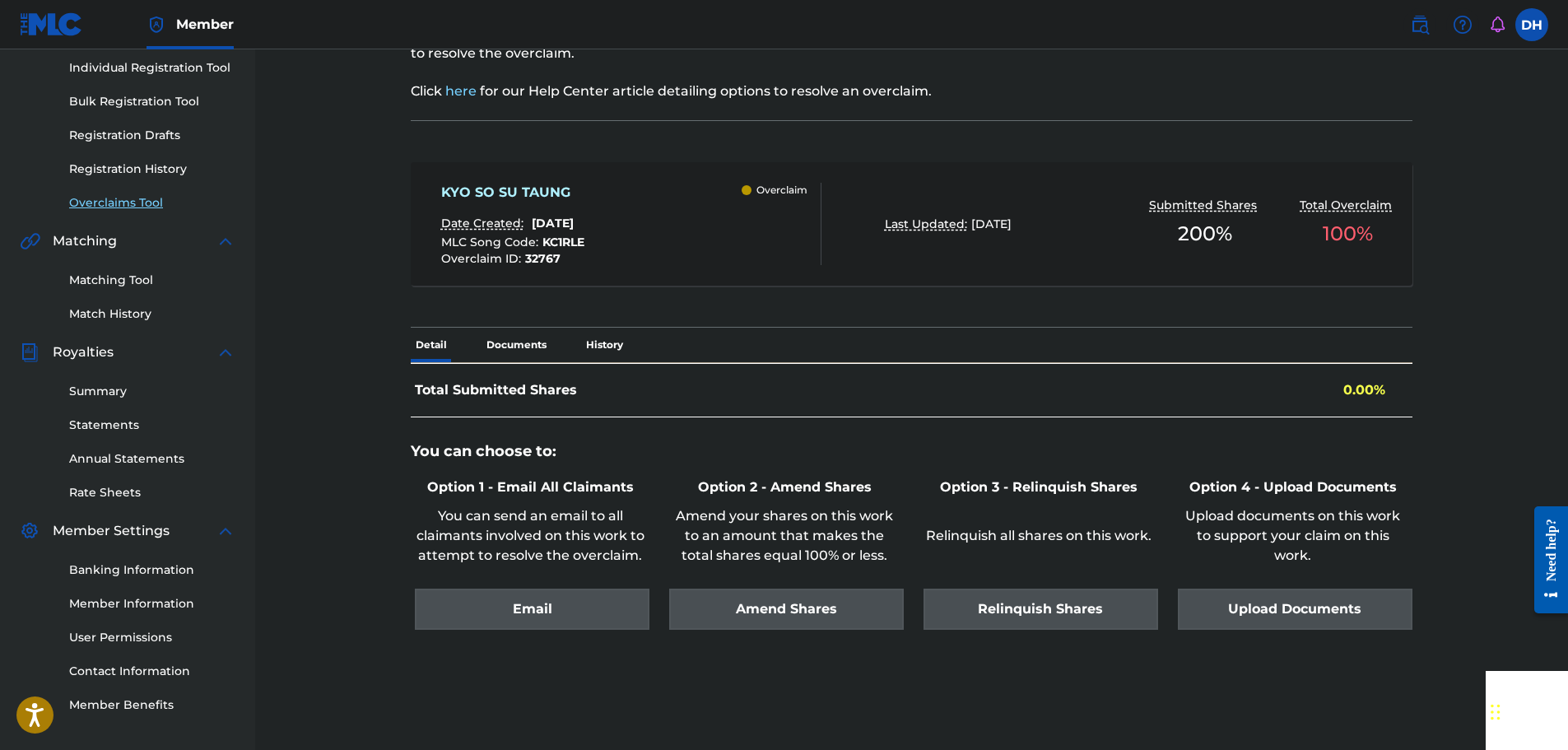
click at [126, 207] on link "Overclaims Tool" at bounding box center [153, 203] width 166 height 17
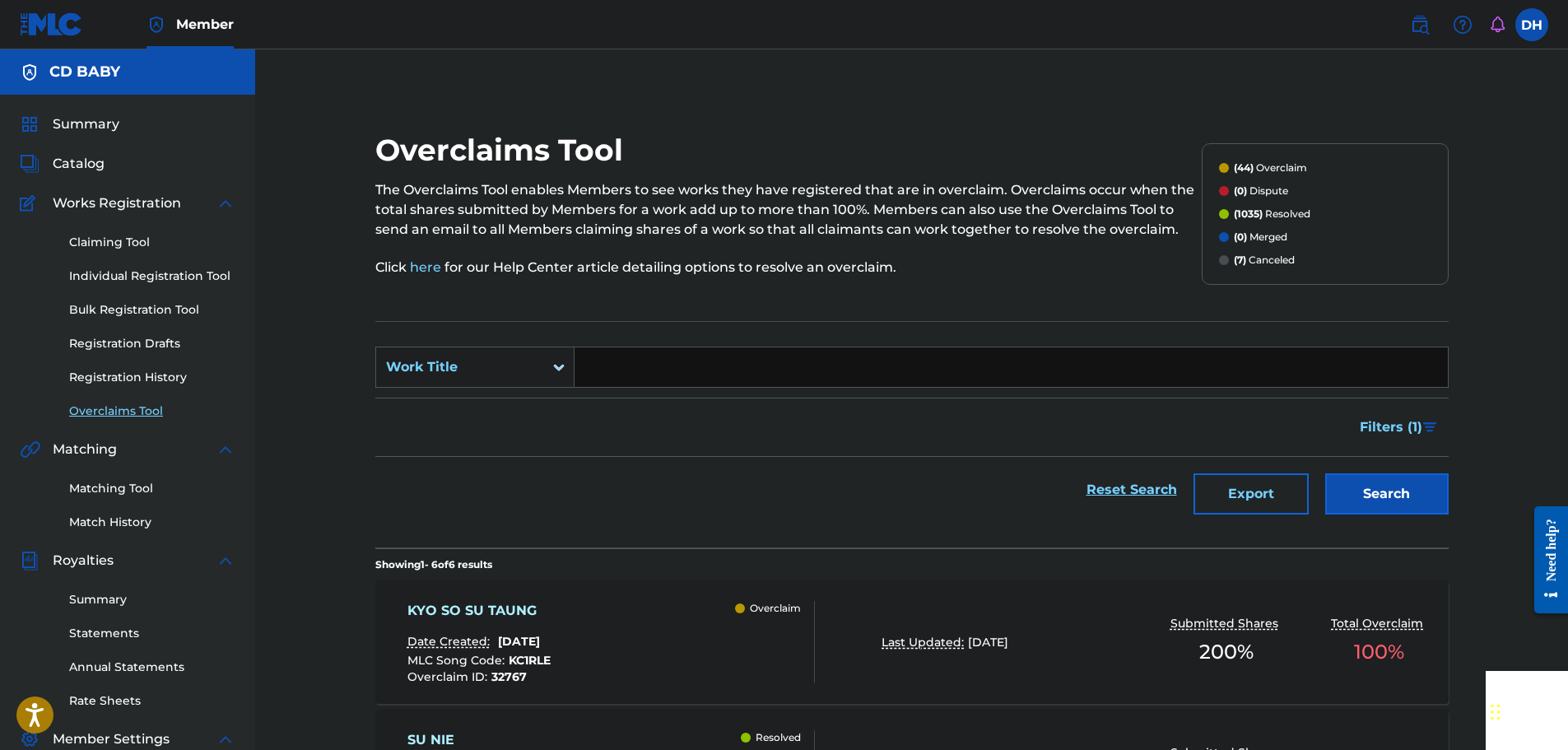
click at [655, 368] on input "Search Form" at bounding box center [1011, 366] width 873 height 39
paste input "MA THAY SAY"
type input "MA THAY SAY"
click at [1394, 501] on button "Search" at bounding box center [1386, 493] width 123 height 41
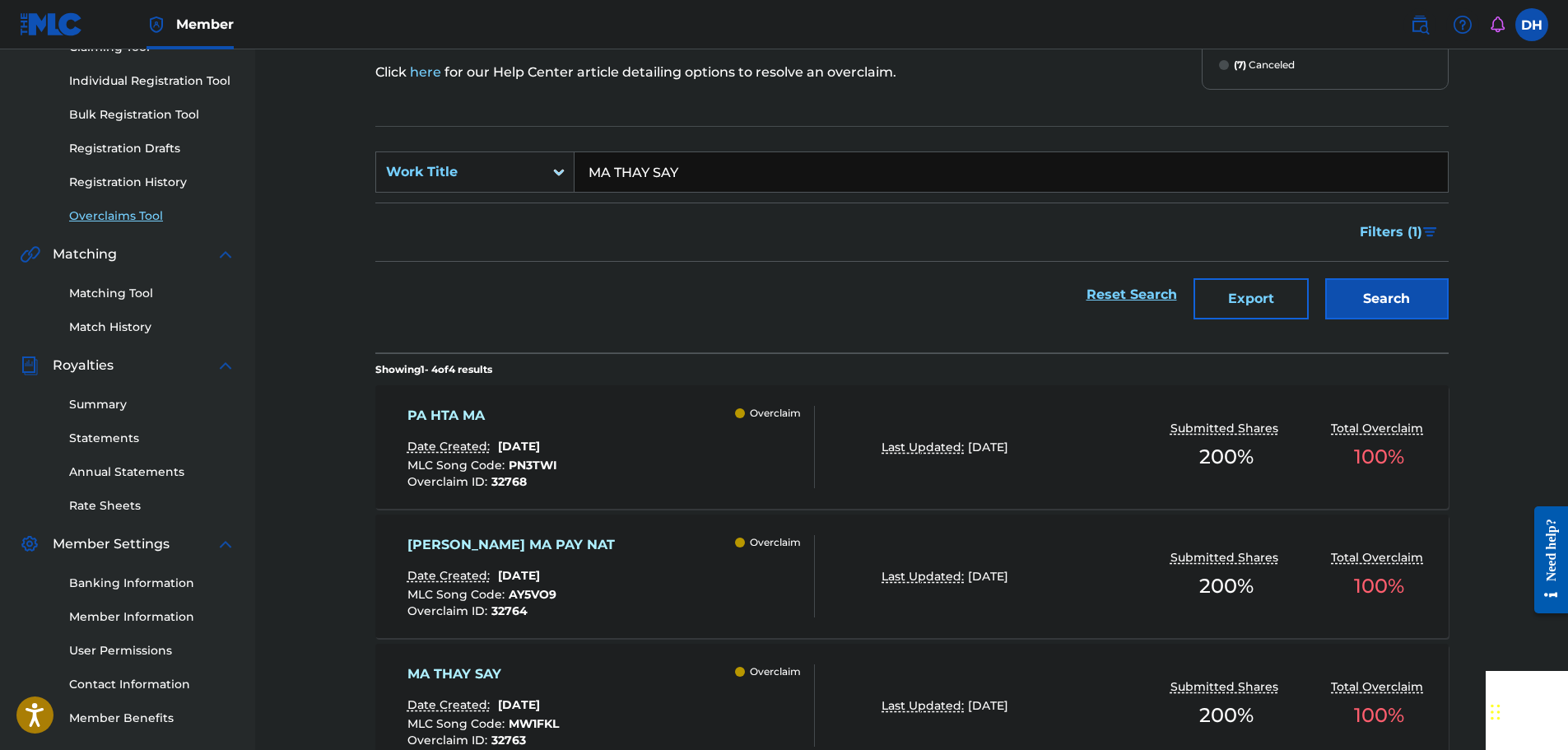
scroll to position [247, 0]
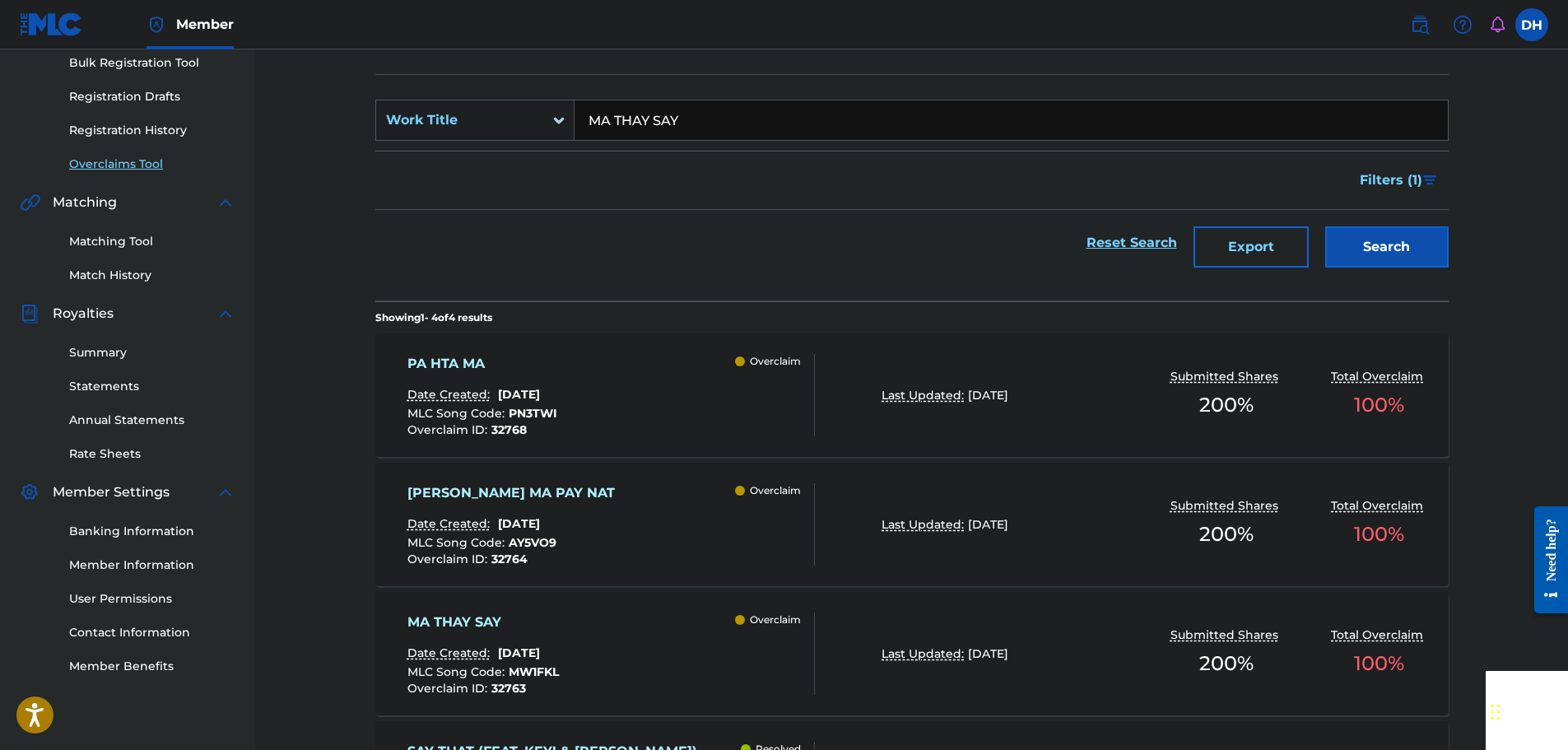
click at [665, 400] on div "PA HTA MA Date Created: August 18, 2025 MLC Song Code : PN3TWI Overclaim ID : 3…" at bounding box center [611, 396] width 408 height 82
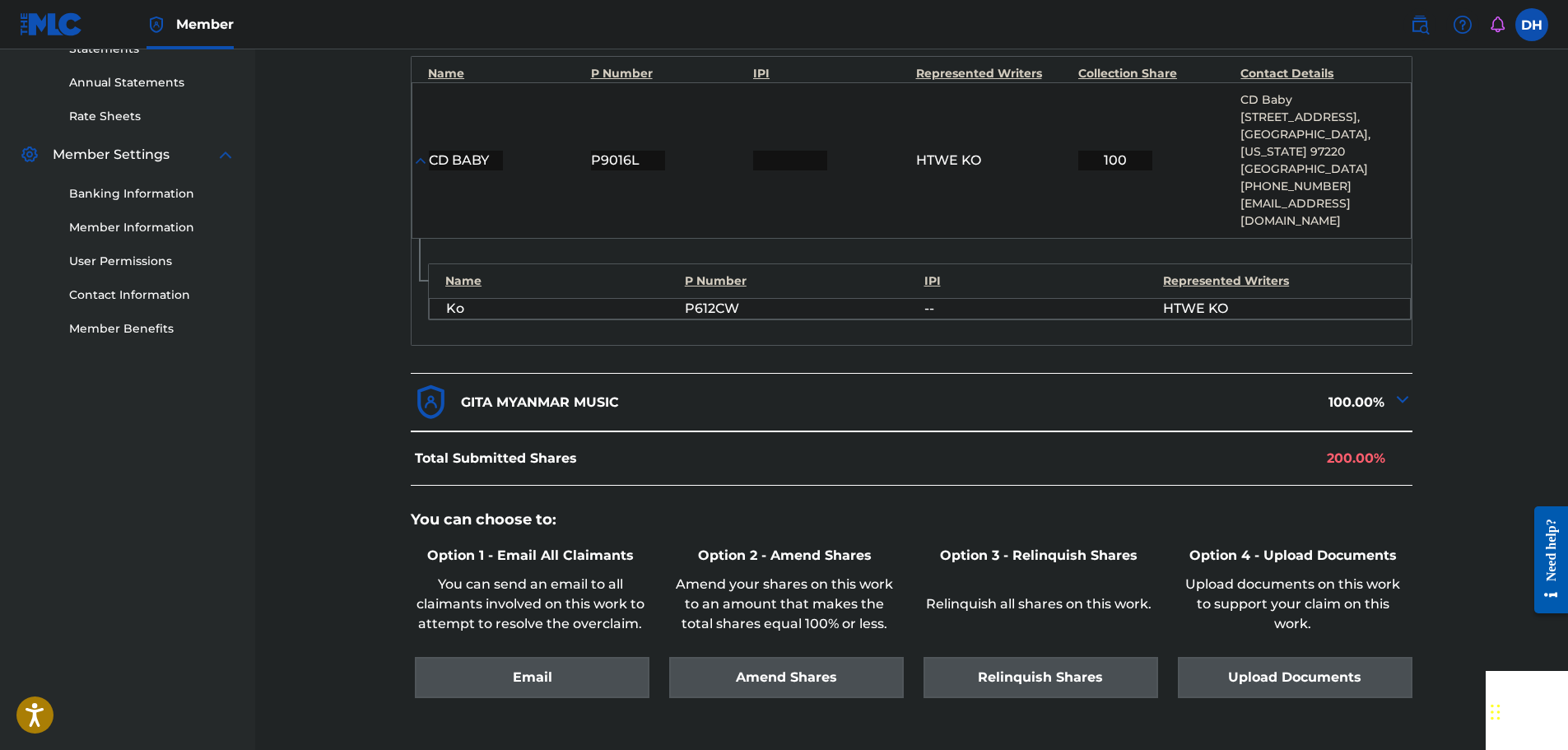
scroll to position [718, 0]
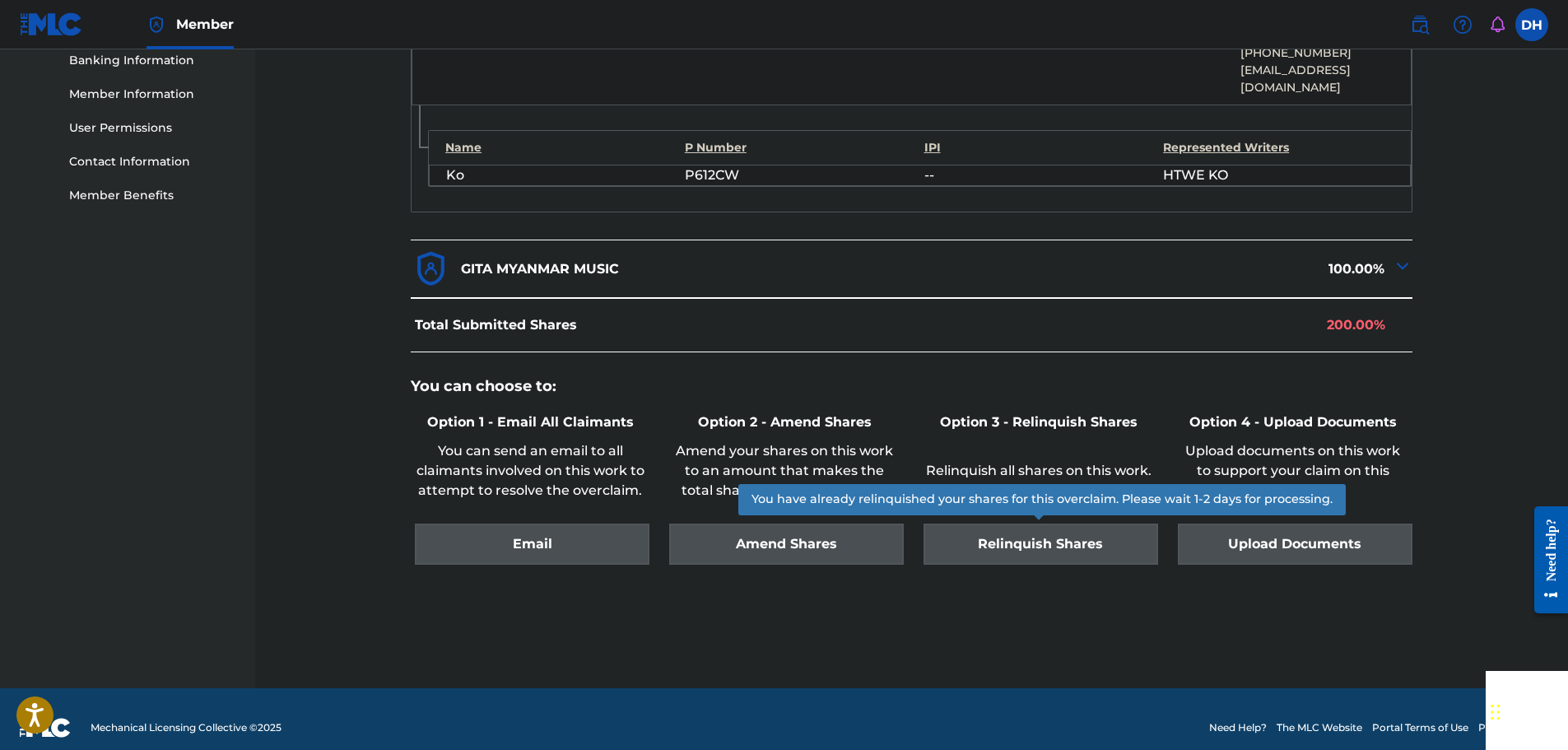
click at [1033, 526] on div "Relinquish Shares" at bounding box center [1038, 544] width 238 height 41
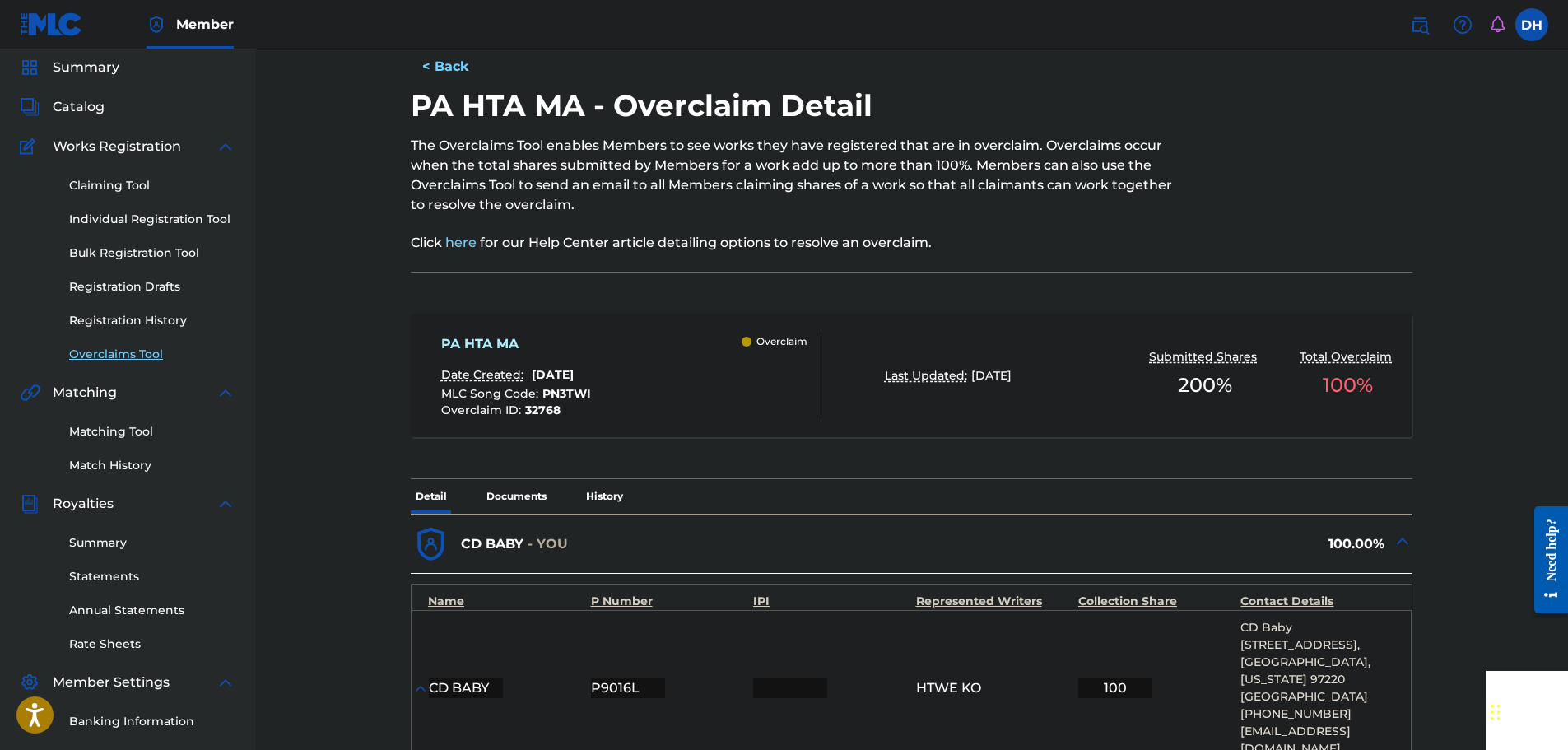
scroll to position [0, 0]
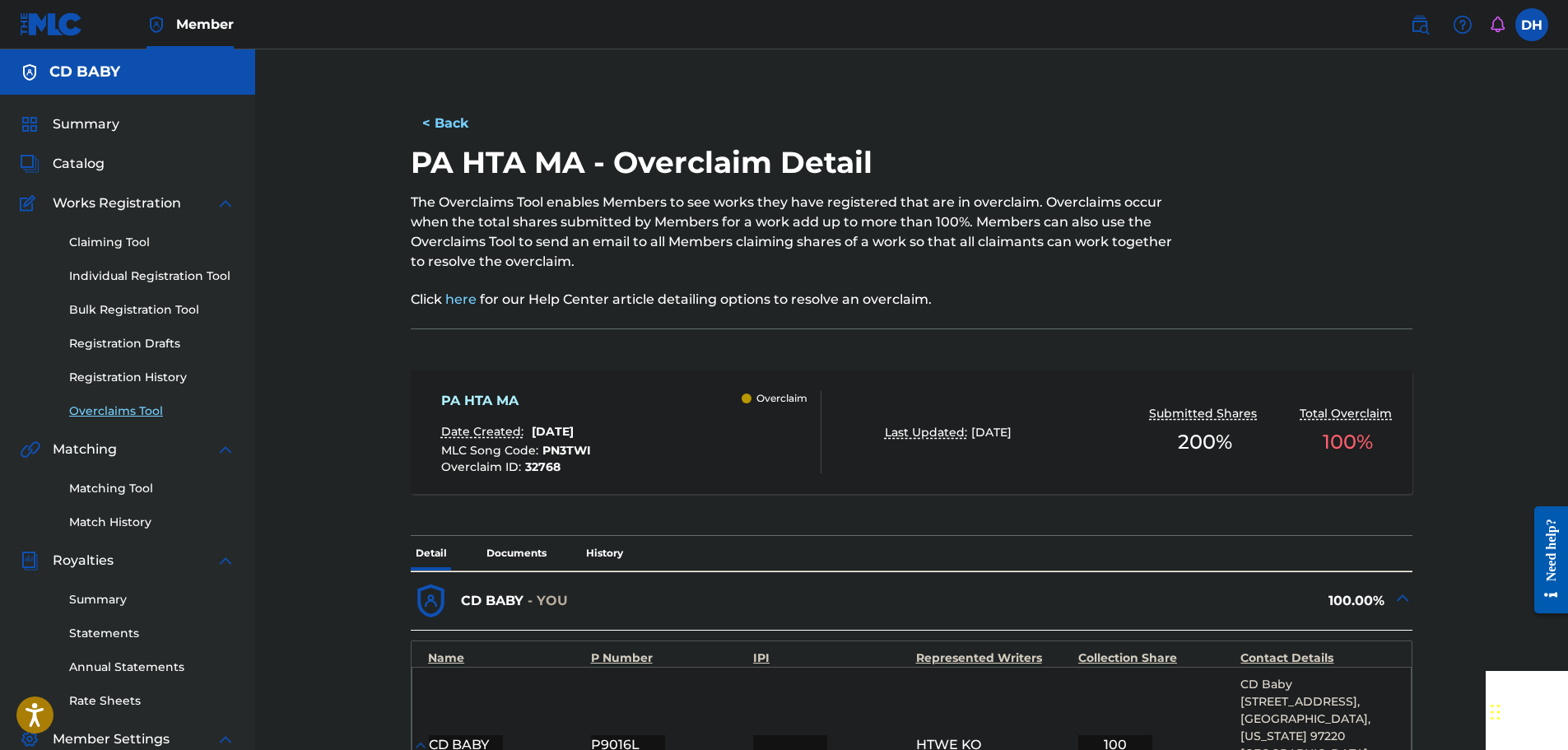
click at [126, 413] on link "Overclaims Tool" at bounding box center [153, 411] width 166 height 17
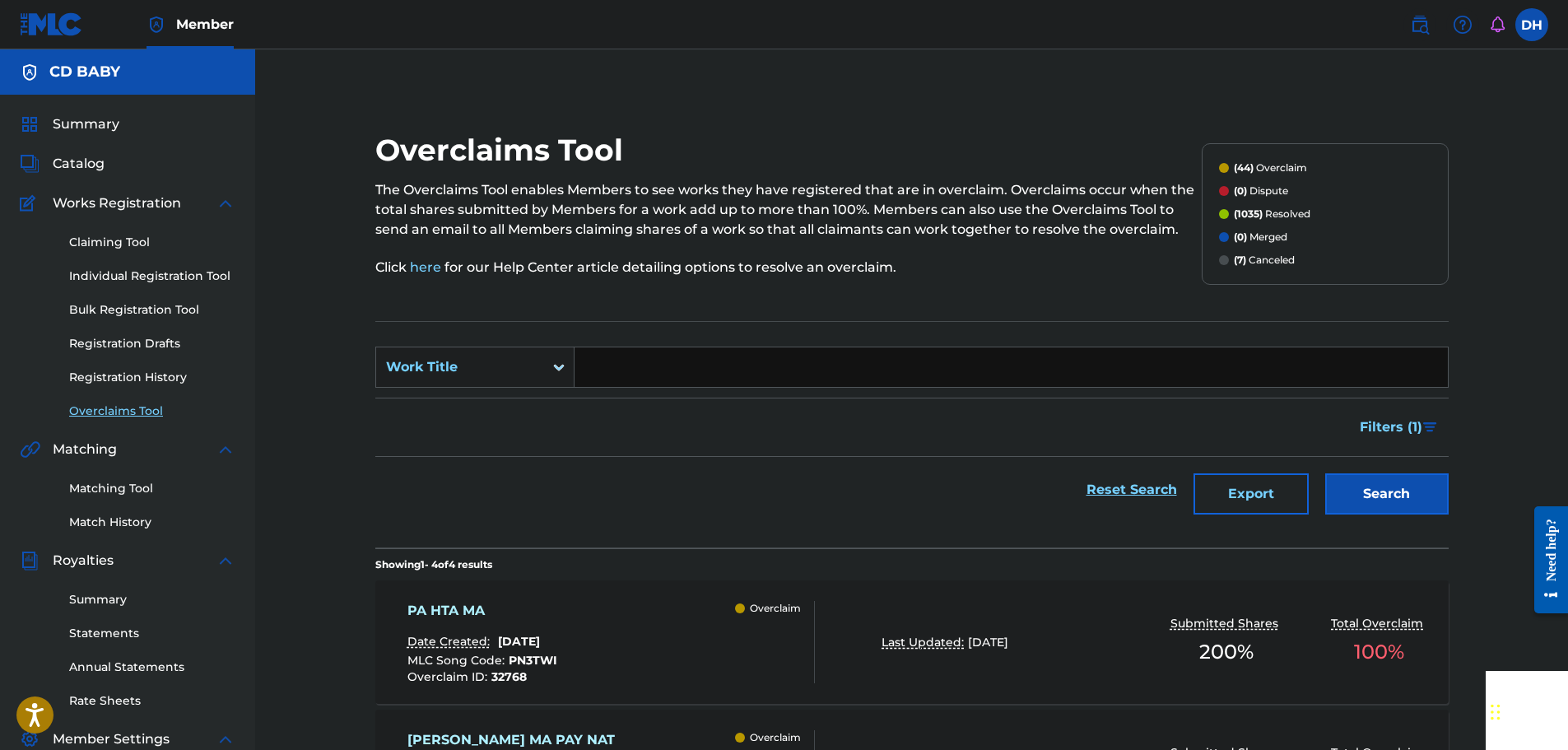
click at [607, 364] on input "Search Form" at bounding box center [1011, 366] width 873 height 39
paste input "MA THAY SAY"
type input "MA THAY SAY"
click at [1391, 491] on button "Search" at bounding box center [1386, 493] width 123 height 41
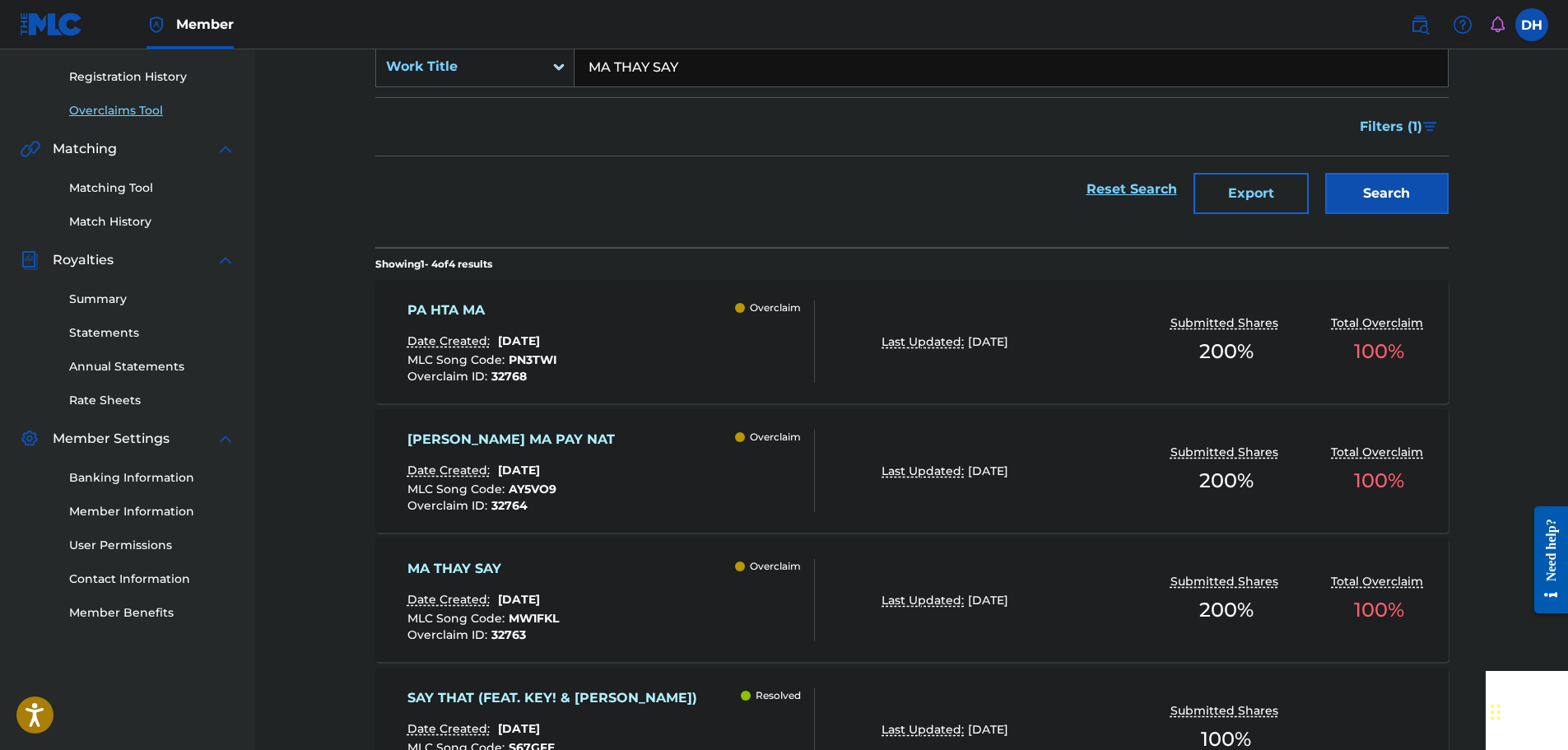
scroll to position [330, 0]
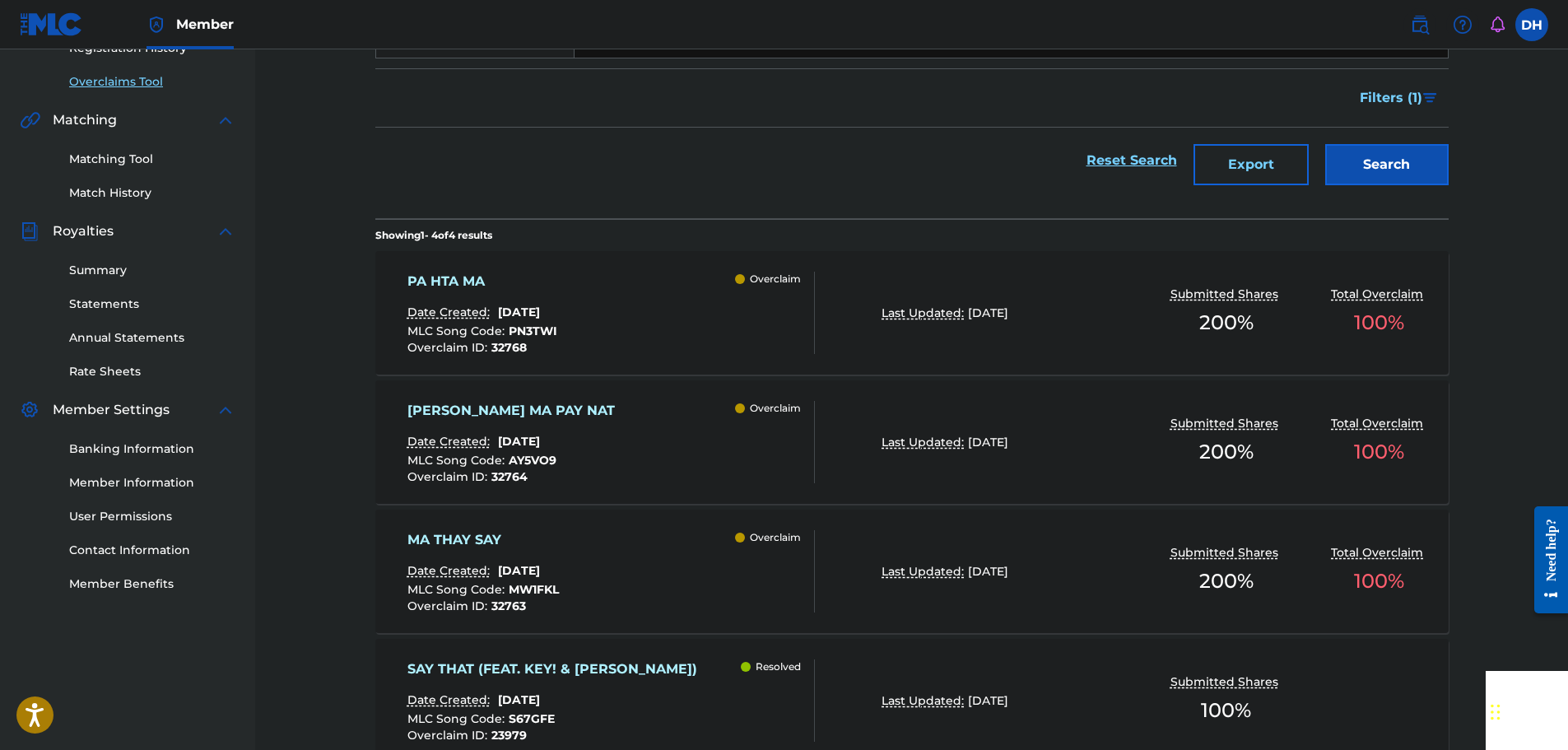
click at [689, 569] on div "MA THAY SAY Date Created: August 18, 2025 MLC Song Code : MW1FKL Overclaim ID :…" at bounding box center [611, 572] width 408 height 82
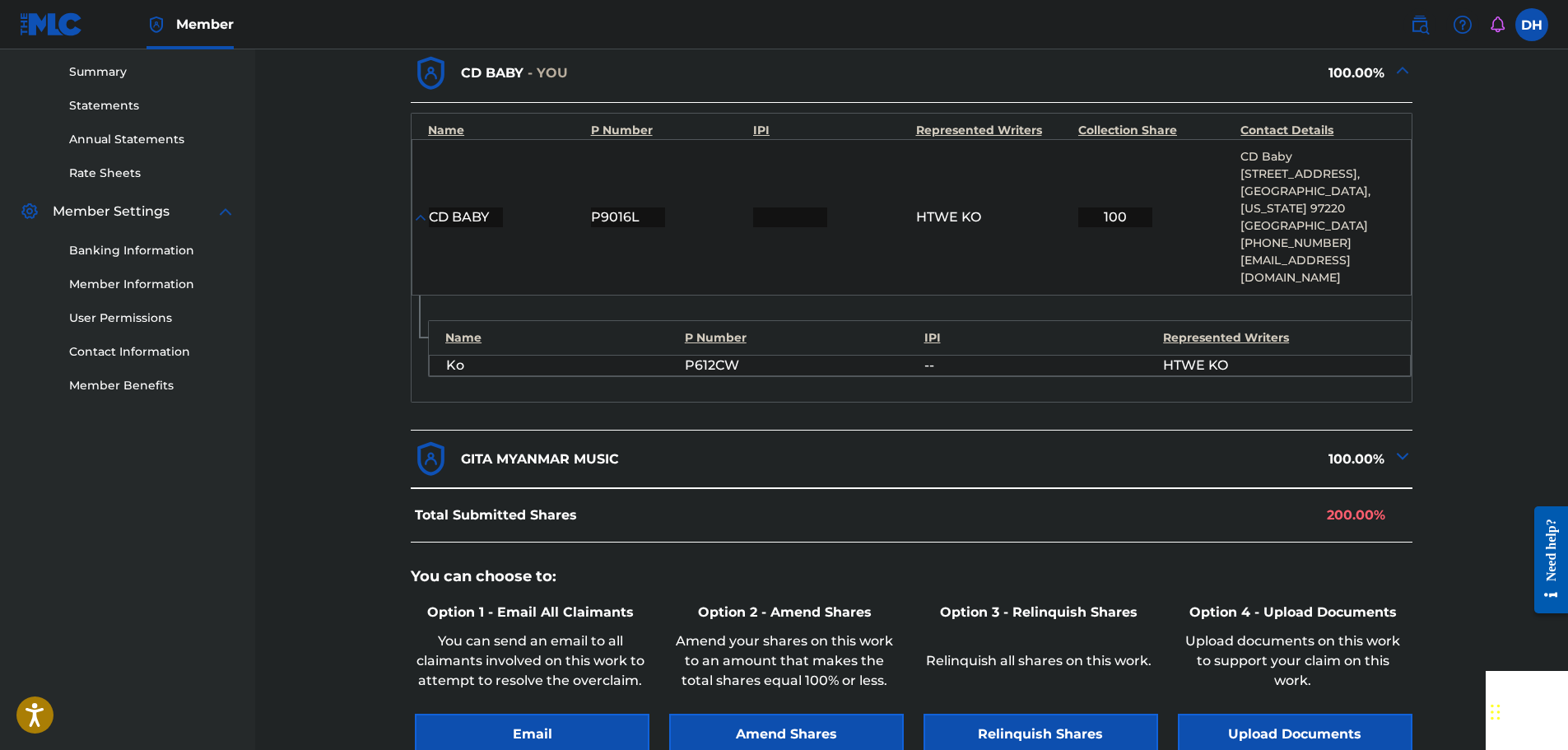
scroll to position [718, 0]
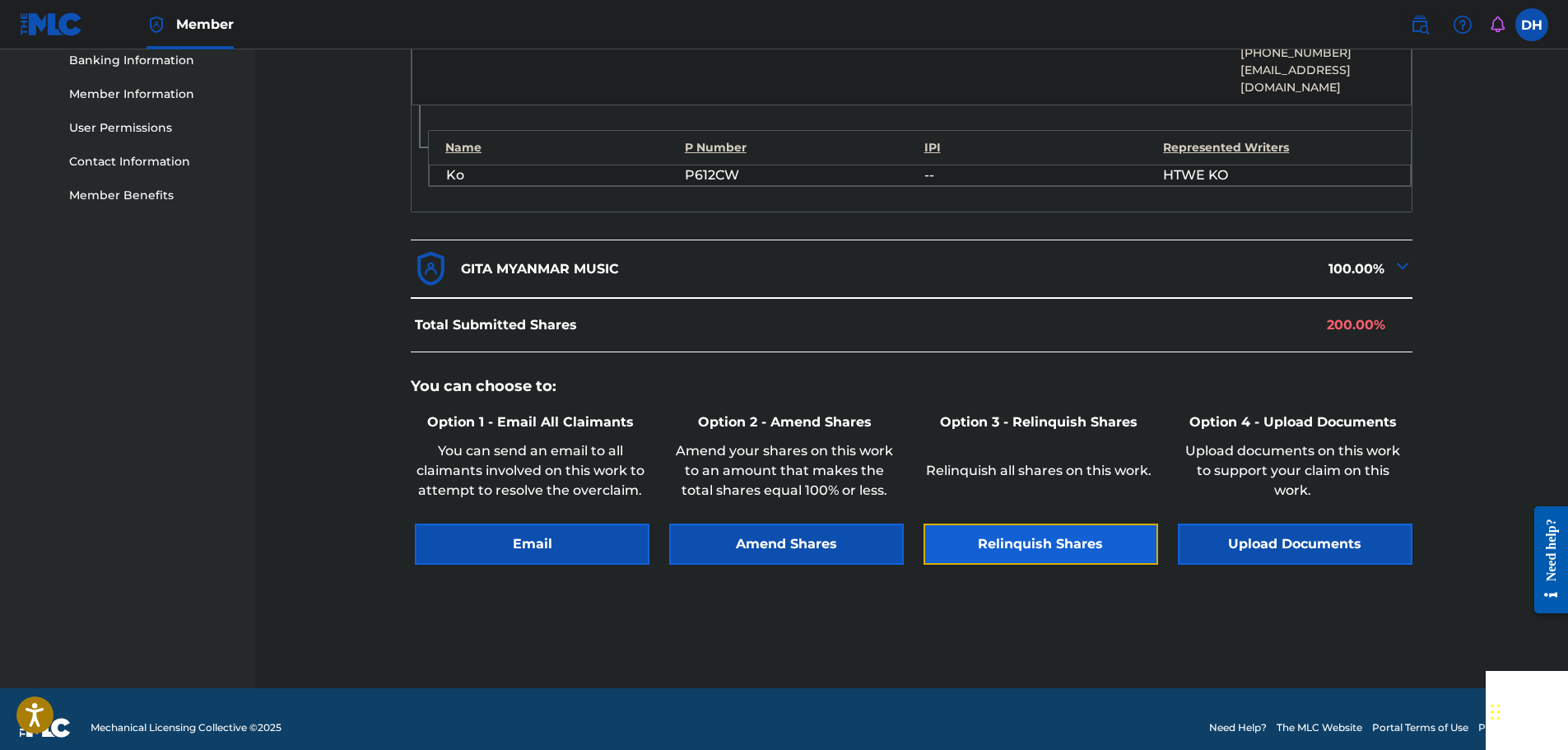
click at [1048, 533] on button "Relinquish Shares" at bounding box center [1040, 544] width 235 height 41
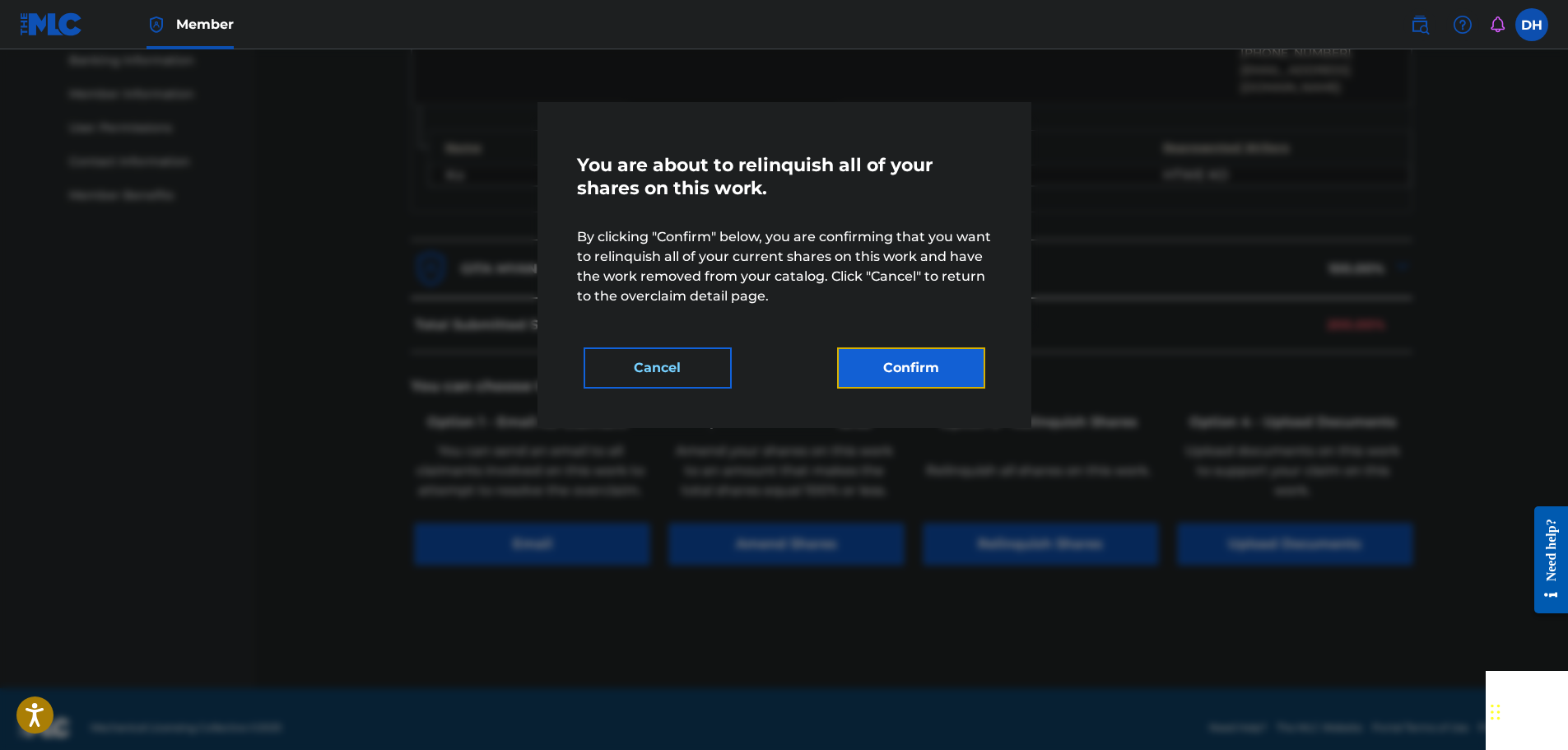
click at [940, 377] on button "Confirm" at bounding box center [911, 367] width 148 height 41
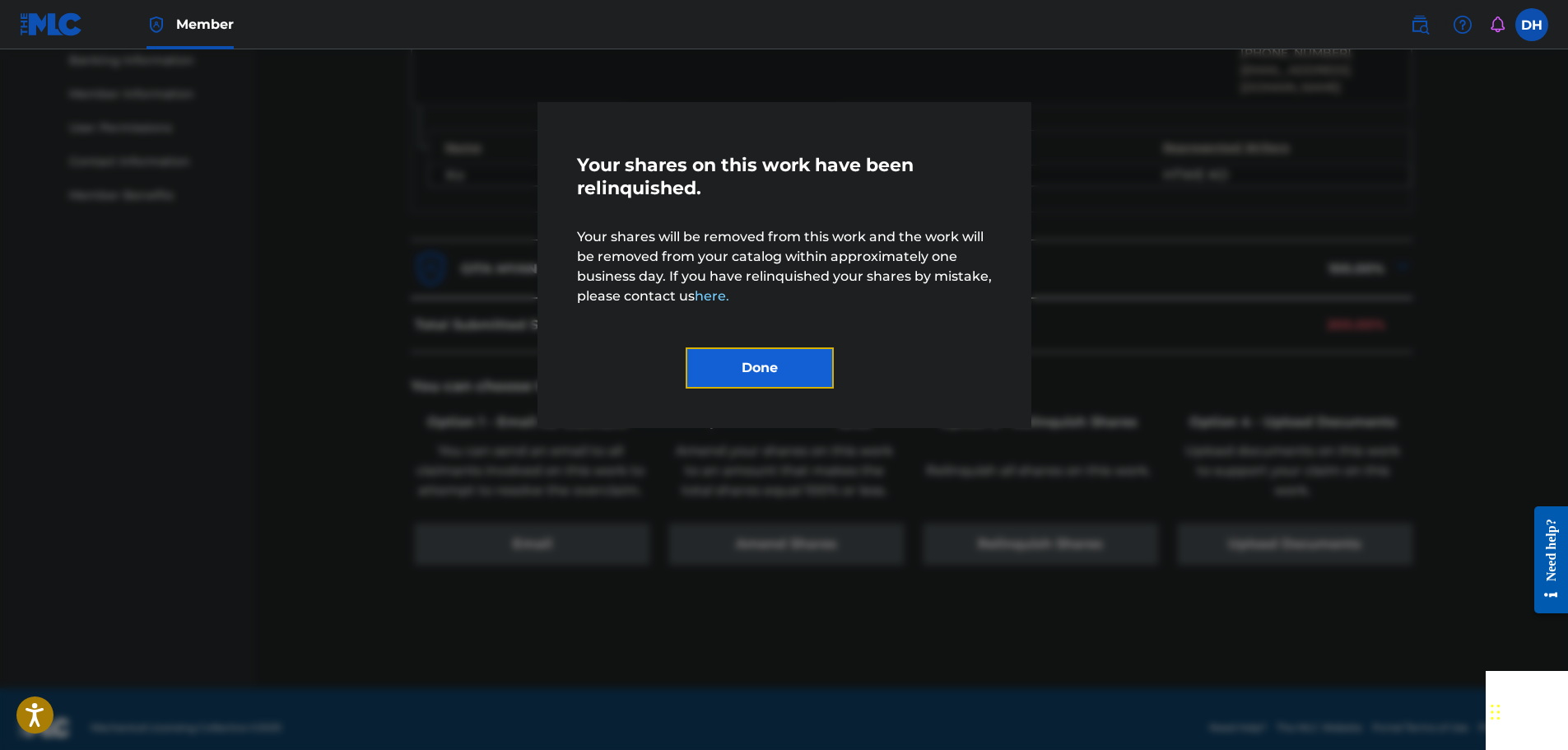
click at [786, 368] on button "Done" at bounding box center [760, 367] width 148 height 41
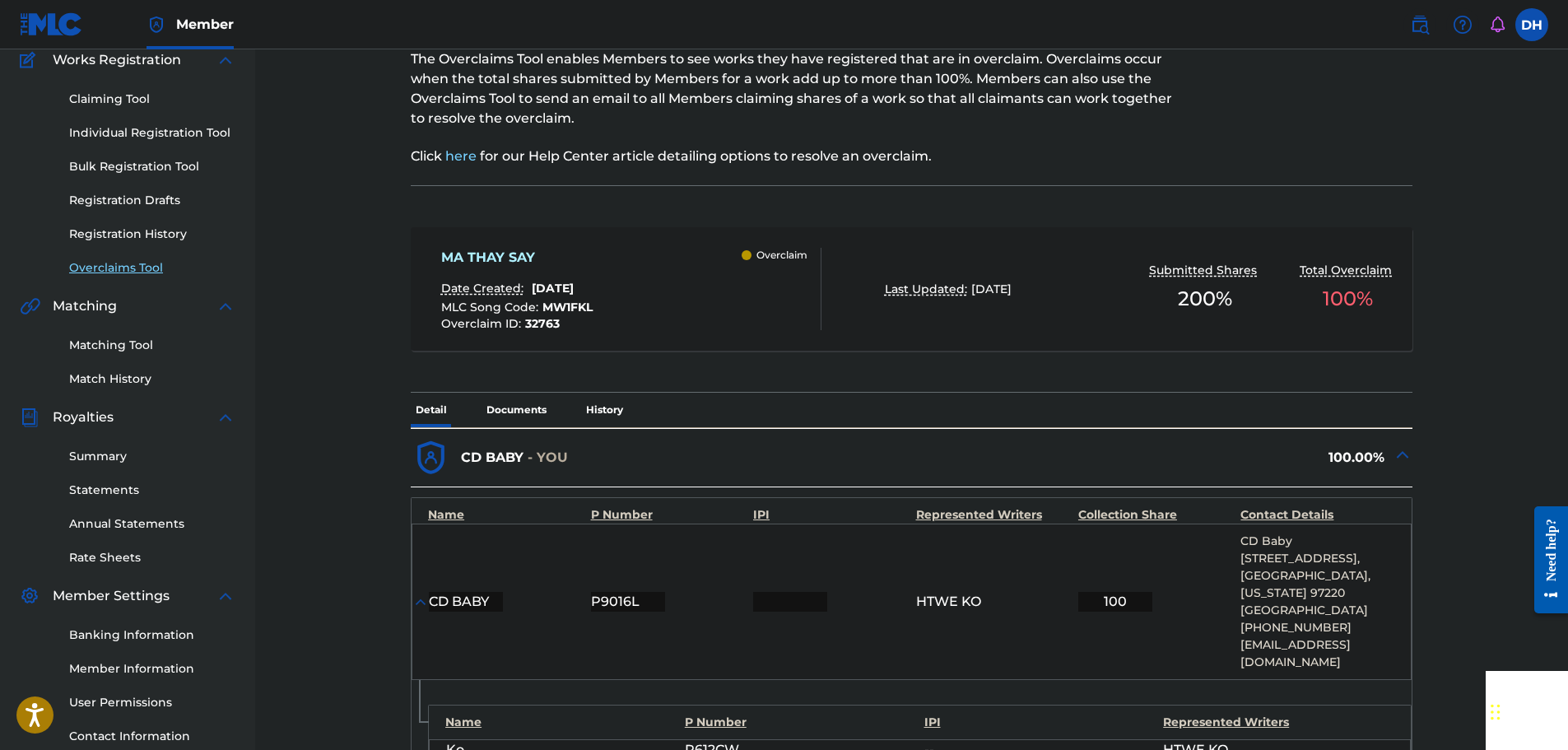
scroll to position [142, 0]
click at [121, 268] on link "Overclaims Tool" at bounding box center [153, 269] width 166 height 17
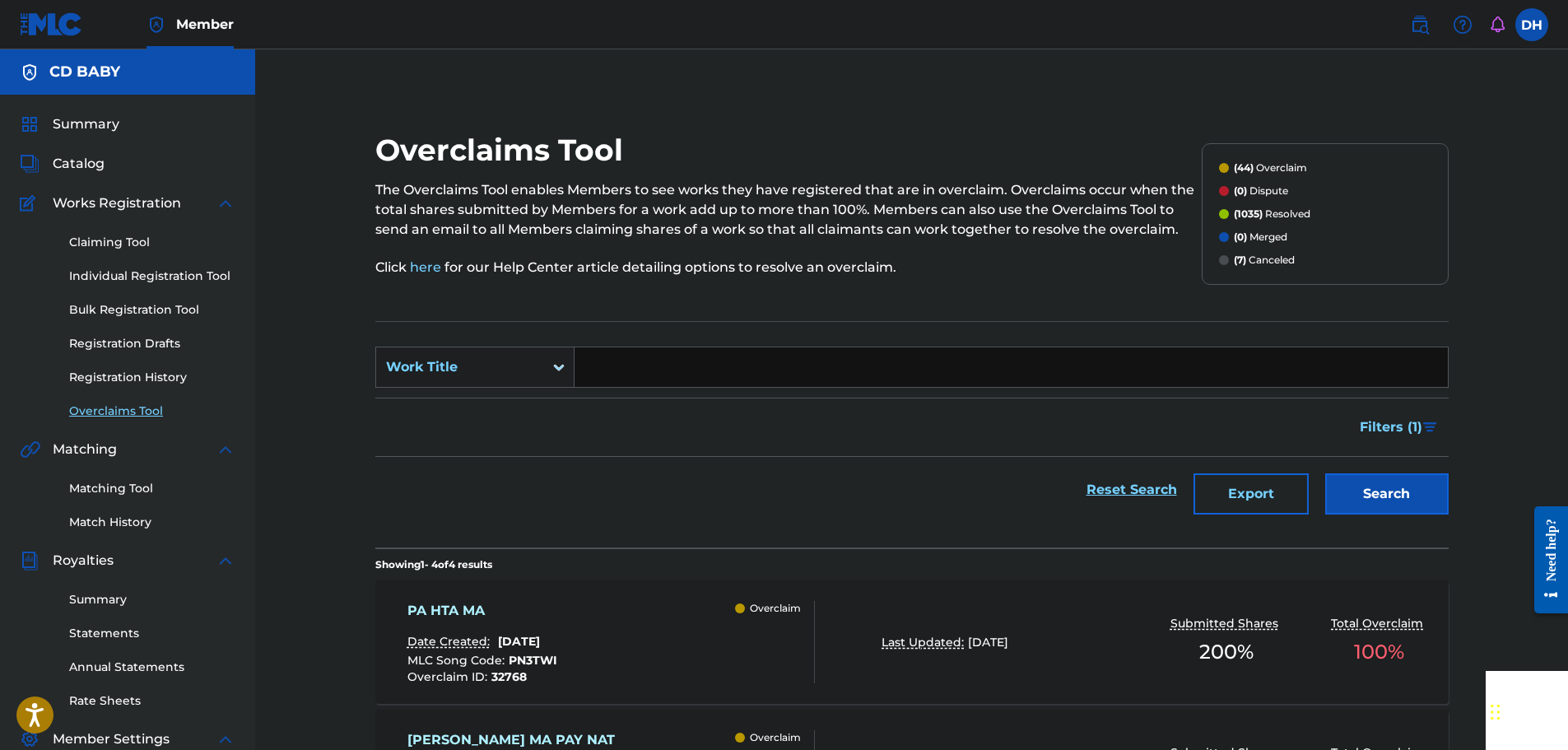
click at [637, 374] on input "Search Form" at bounding box center [1011, 366] width 873 height 39
paste input "NAUNG TA NAE SONE [PERSON_NAME]"
type input "NAUNG TA NAE SONE [PERSON_NAME]"
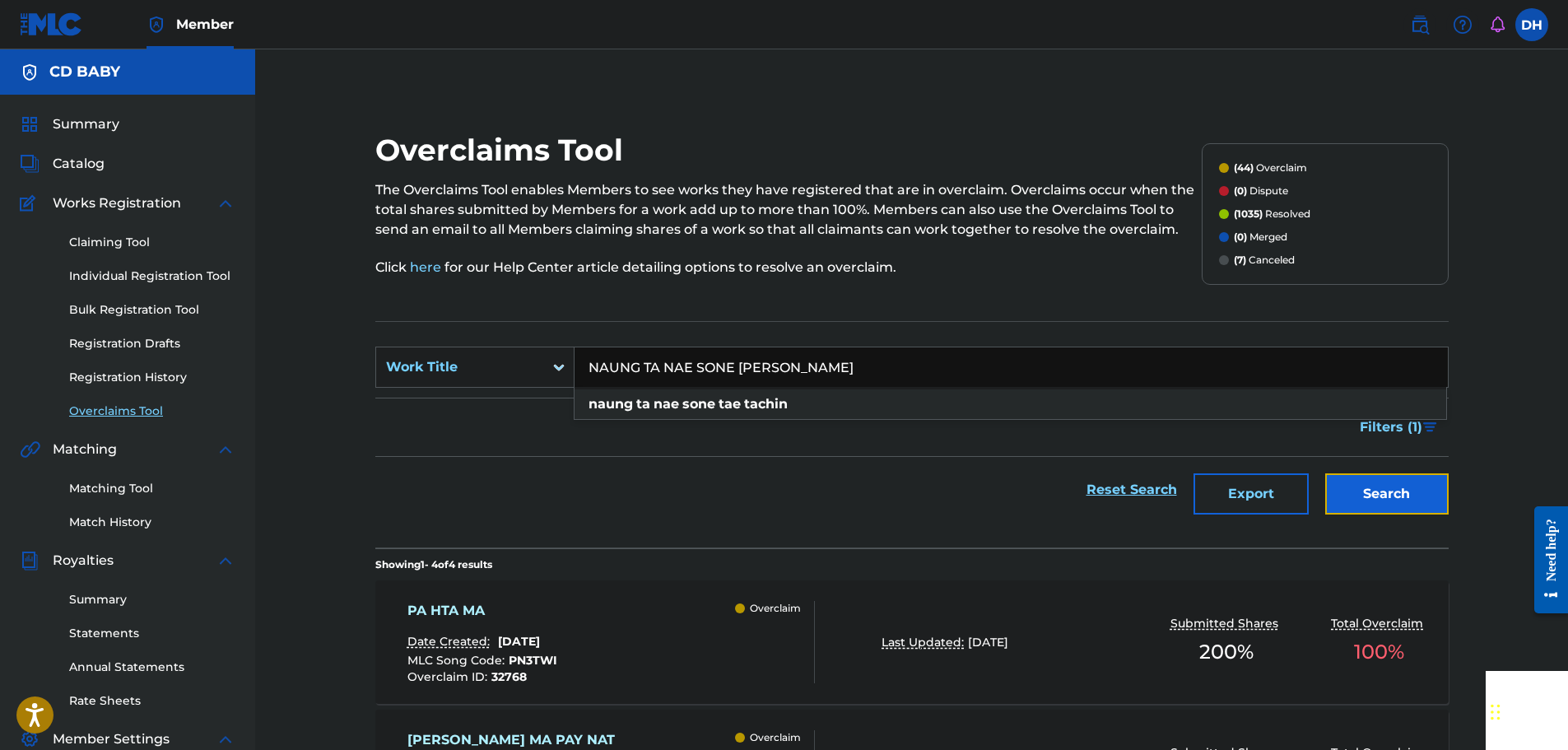
click at [1397, 508] on button "Search" at bounding box center [1386, 493] width 123 height 41
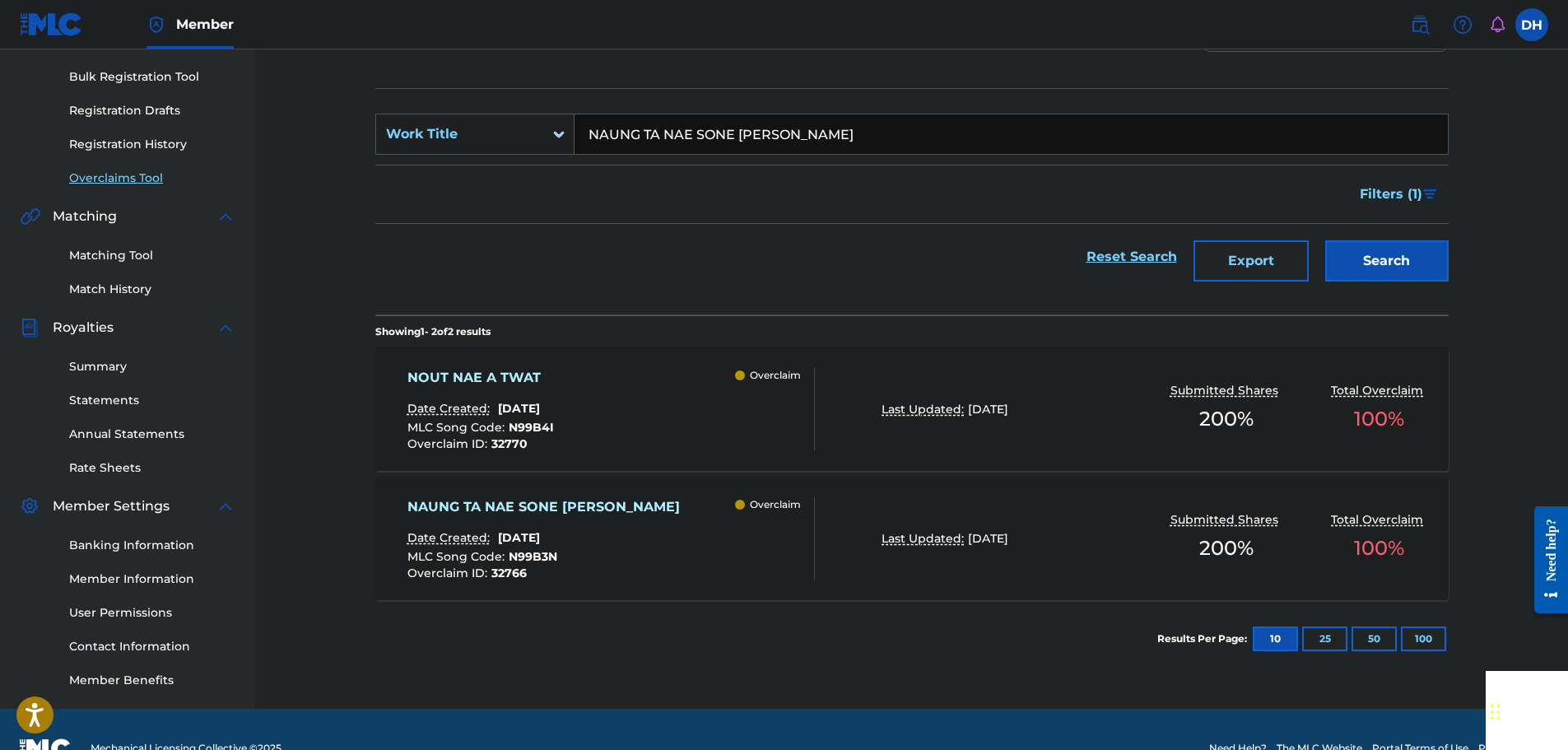
scroll to position [247, 0]
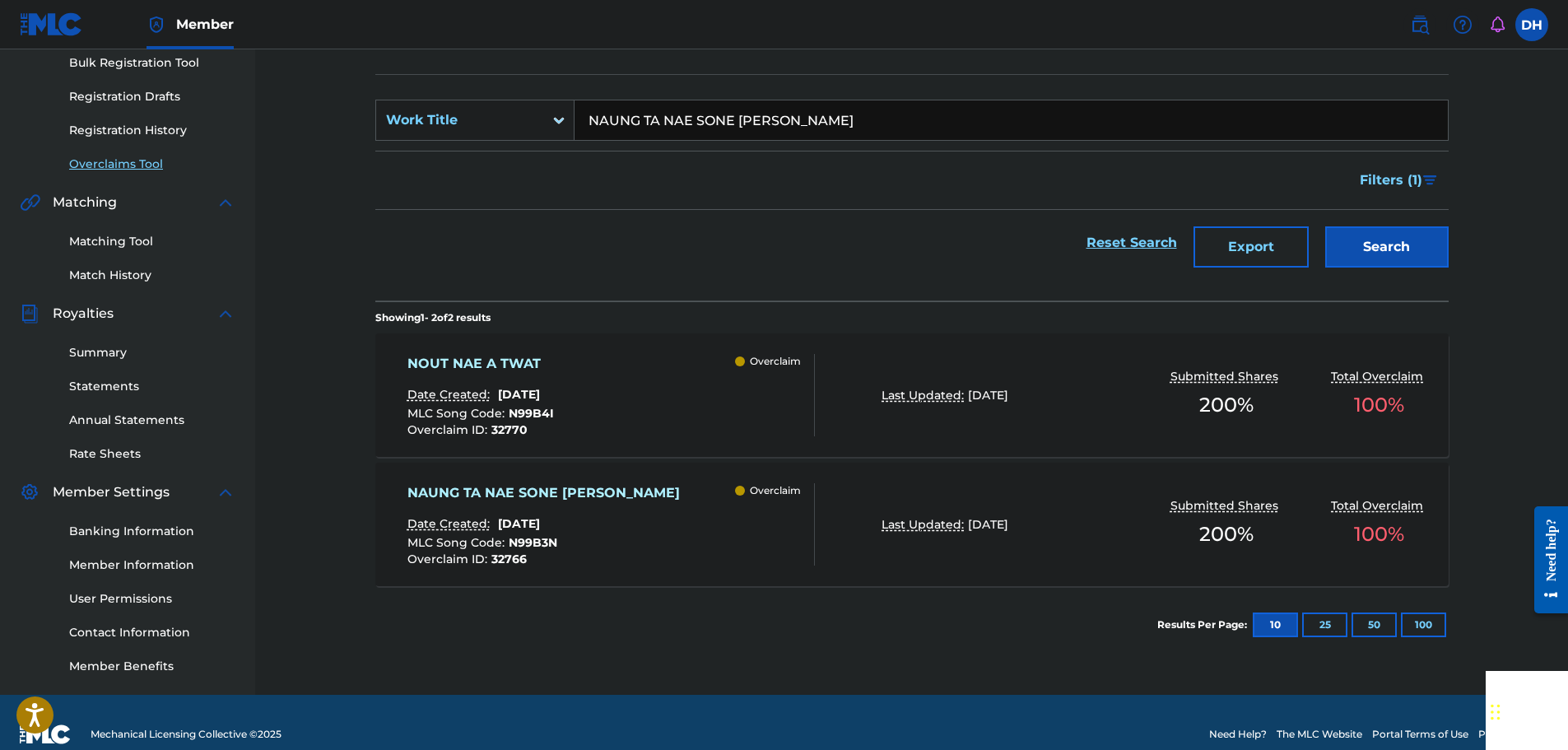
click at [717, 504] on div "NAUNG TA NAE SONE TAE TACHIN Date Created: August 18, 2025 MLC Song Code : N99B…" at bounding box center [611, 524] width 408 height 82
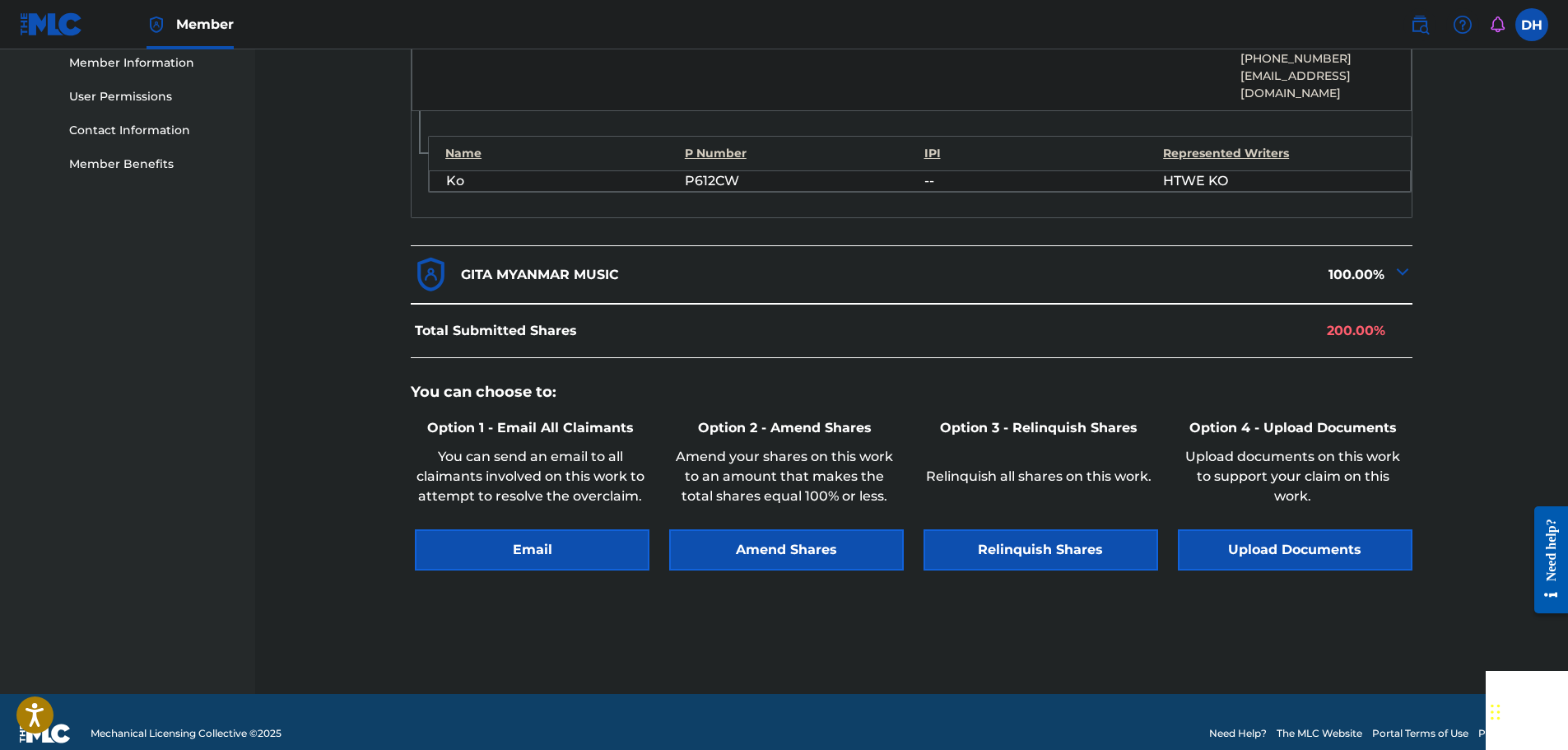
scroll to position [755, 0]
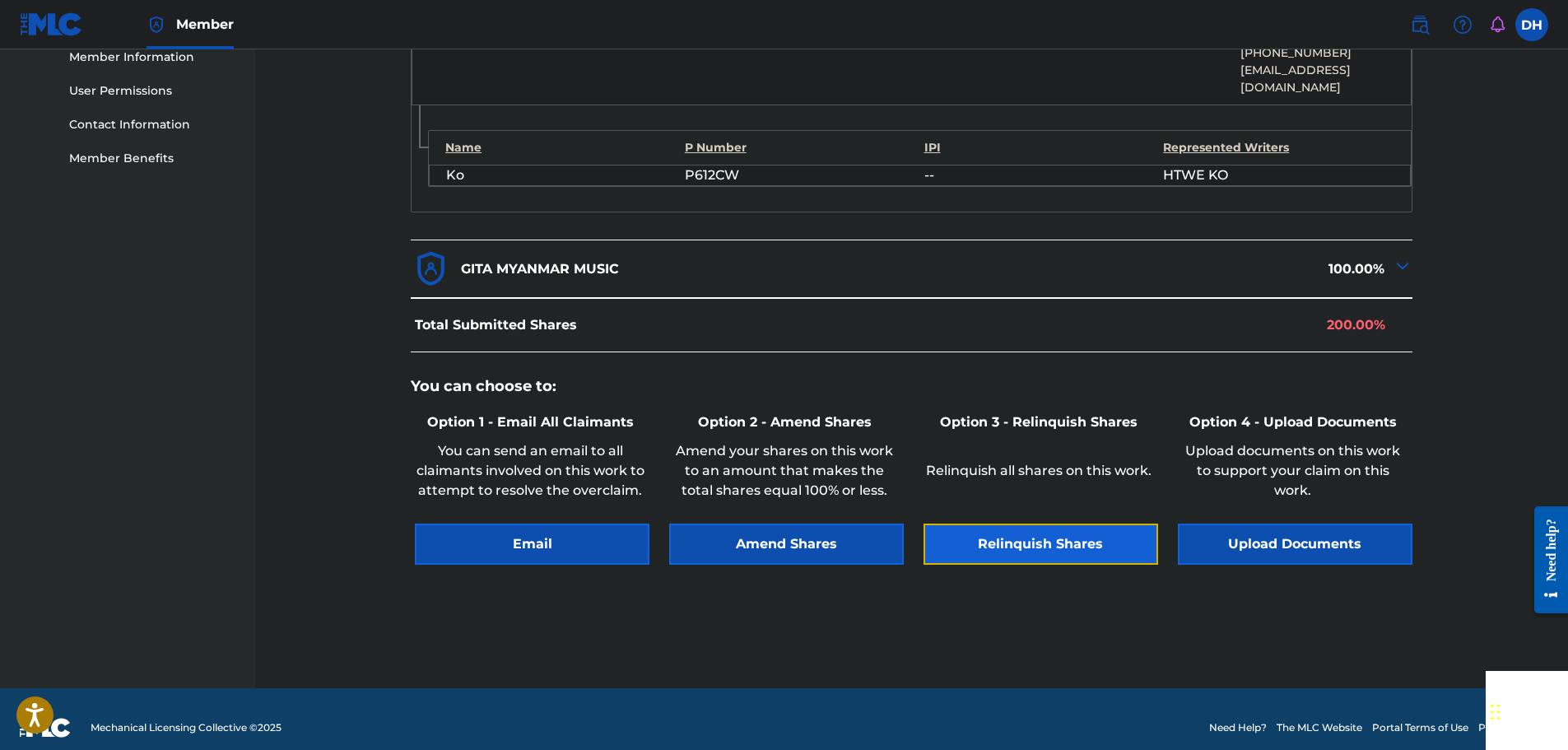
click at [1026, 523] on button "Relinquish Shares" at bounding box center [1040, 544] width 235 height 41
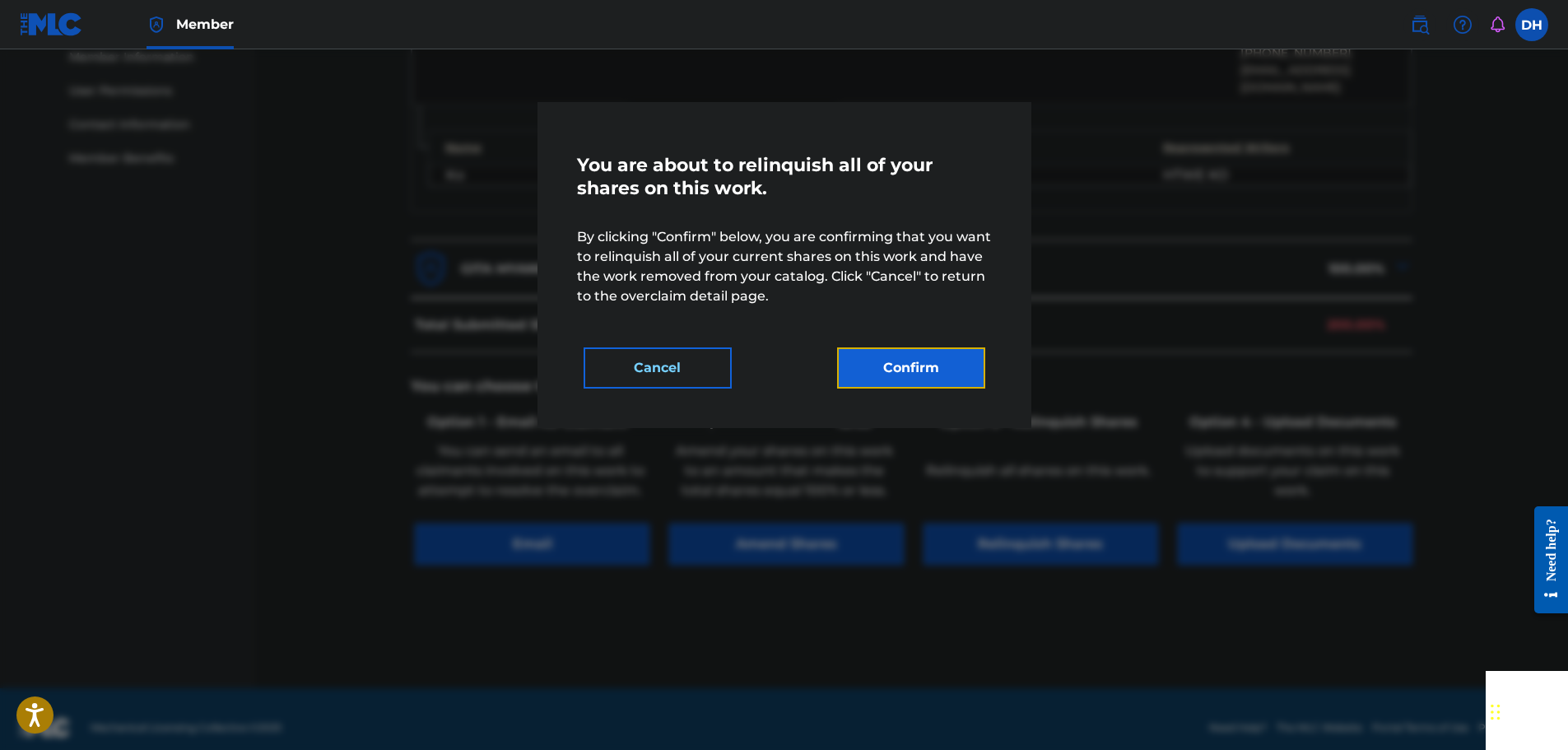
click at [931, 370] on button "Confirm" at bounding box center [911, 367] width 148 height 41
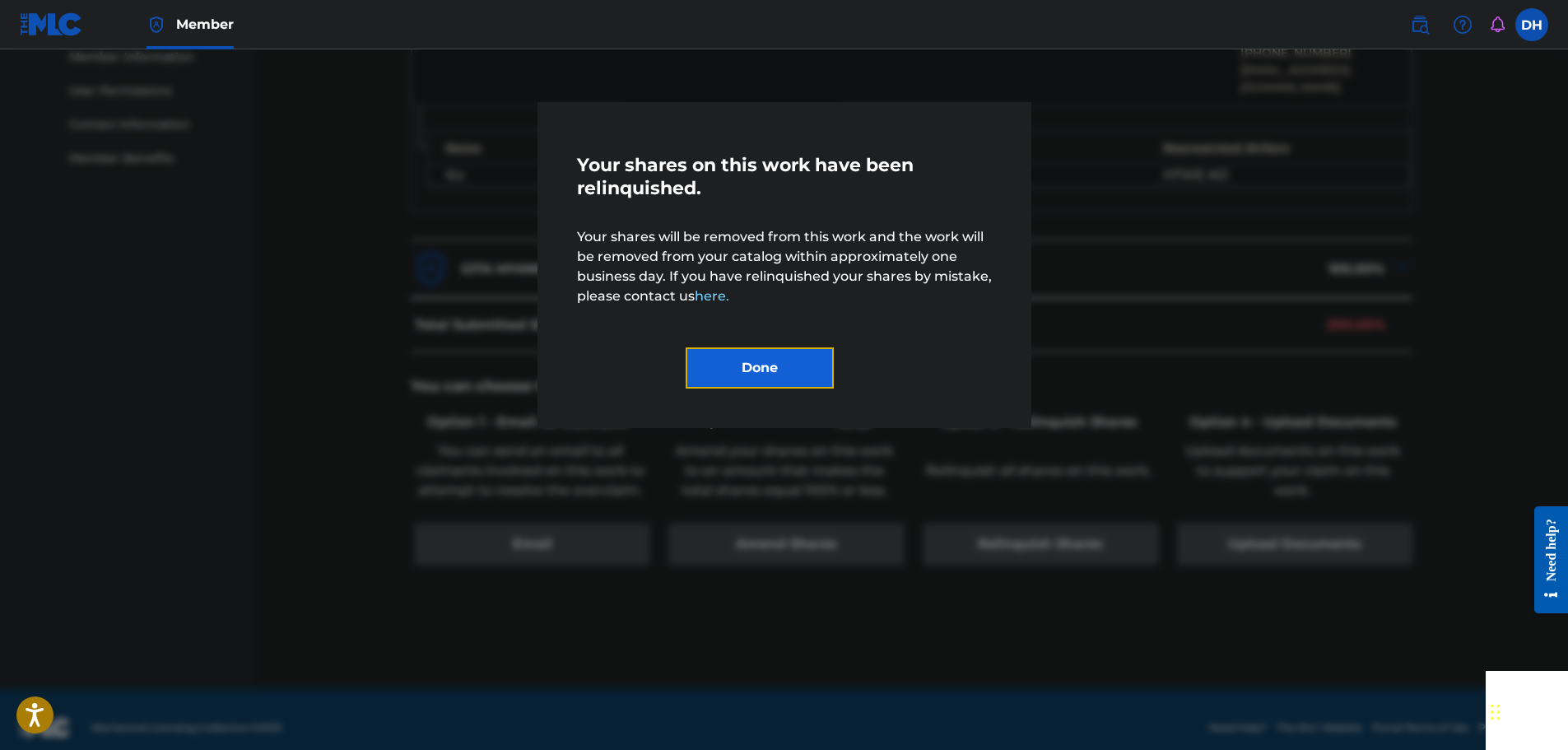
click at [740, 370] on button "Done" at bounding box center [760, 367] width 148 height 41
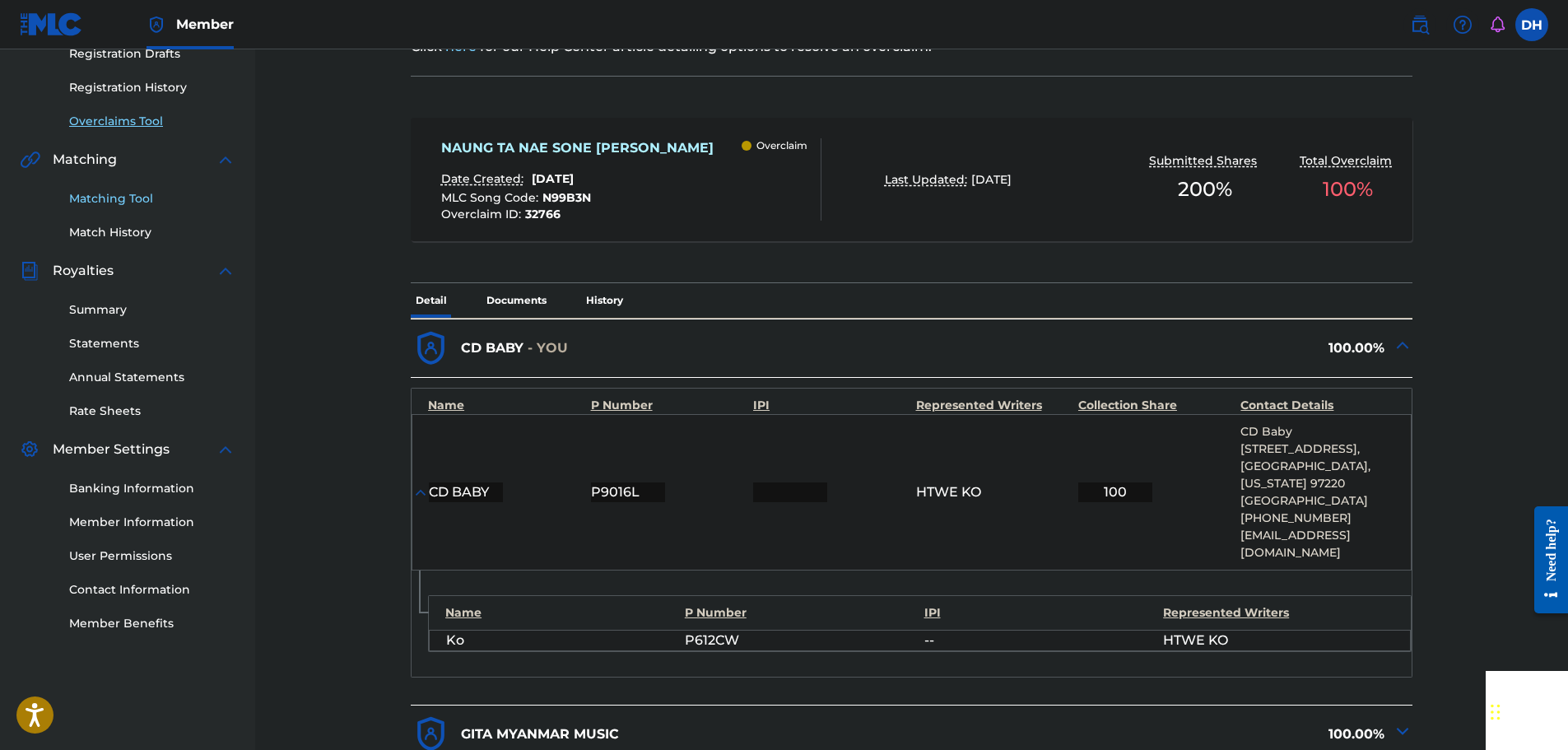
scroll to position [261, 0]
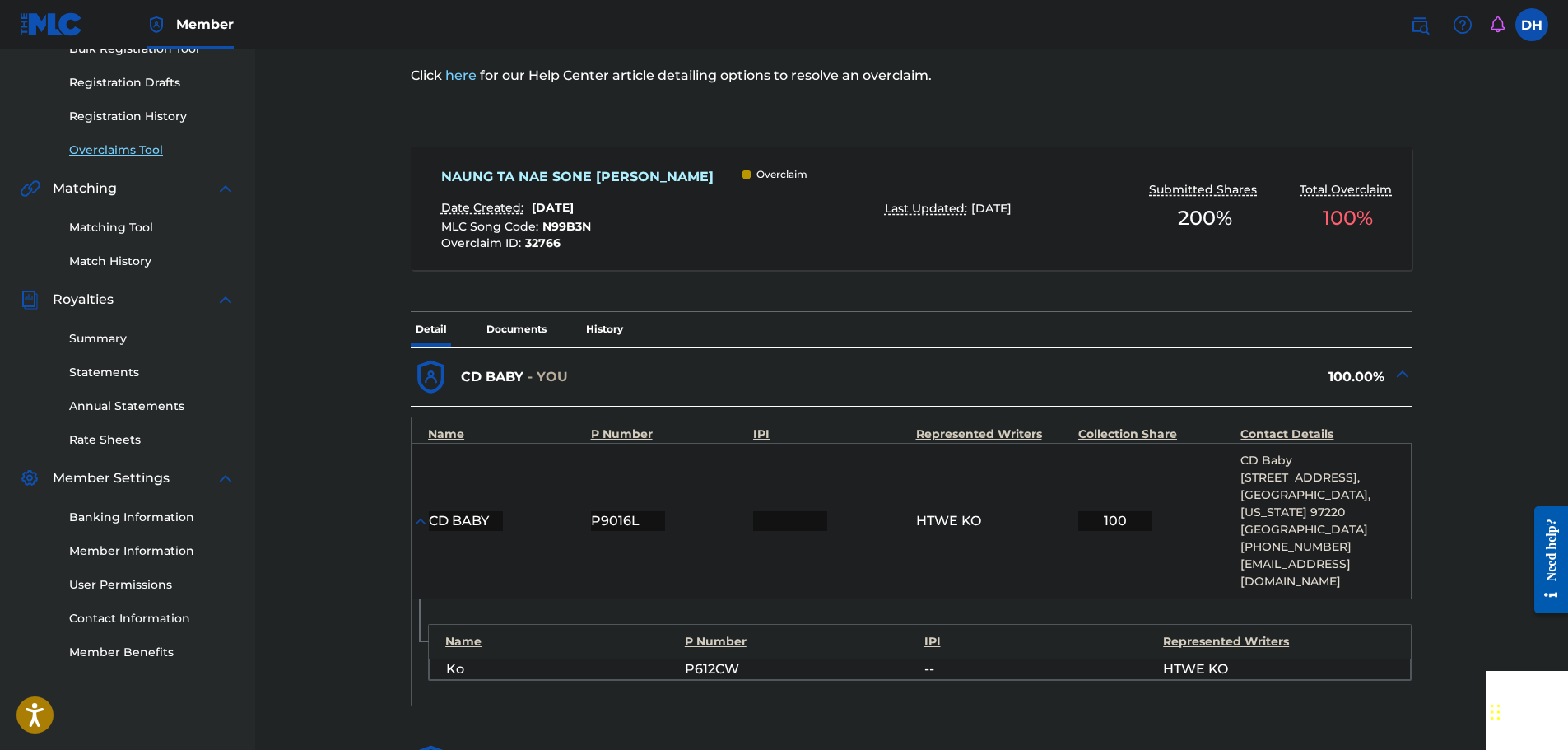
click at [136, 149] on link "Overclaims Tool" at bounding box center [153, 150] width 166 height 17
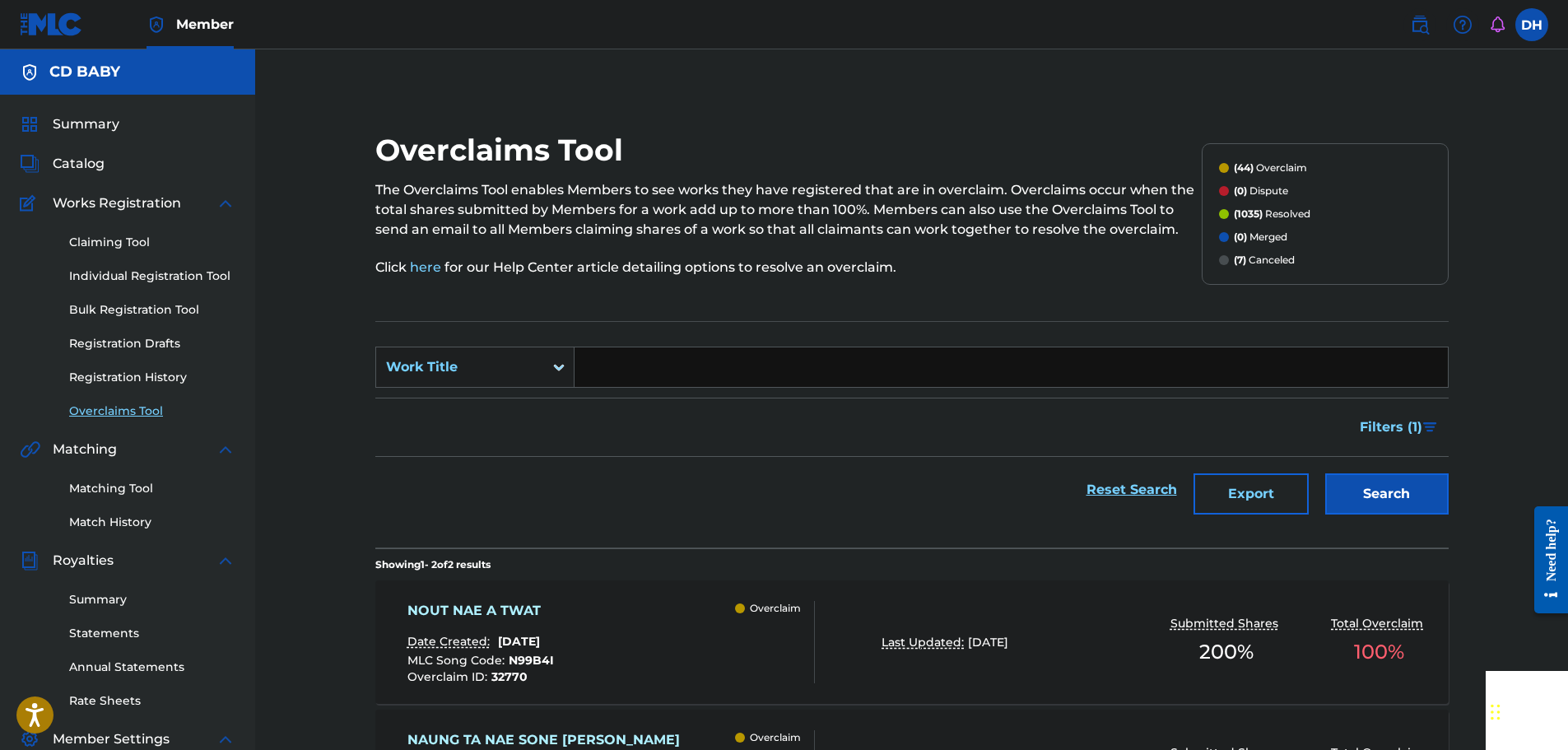
click at [653, 359] on input "Search Form" at bounding box center [1011, 366] width 873 height 39
paste input "BALUU SAI NAT PUU ZAW CHIN"
type input "BALUU SAI NAT PUU ZAW CHIN"
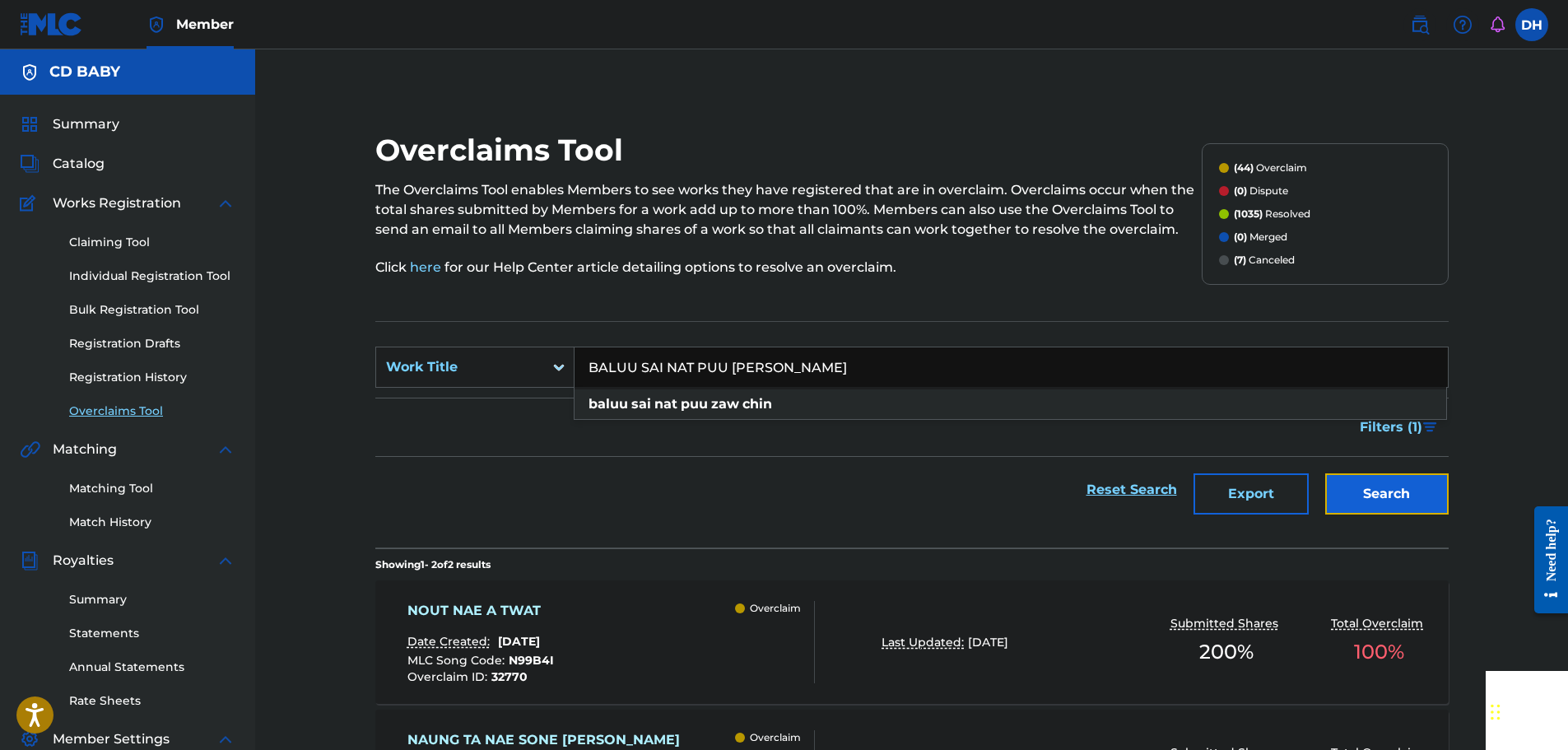
click at [1368, 497] on button "Search" at bounding box center [1386, 493] width 123 height 41
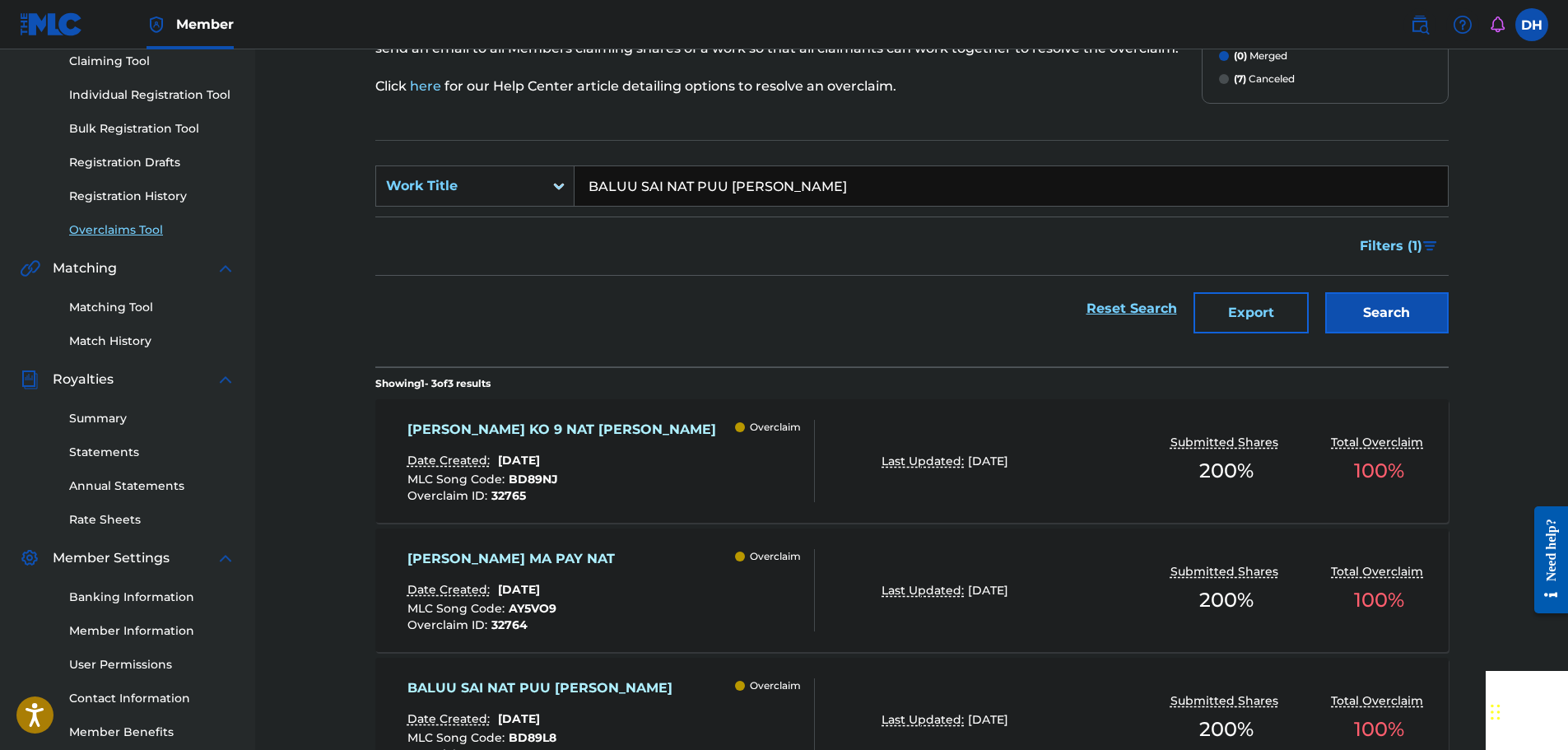
scroll to position [247, 0]
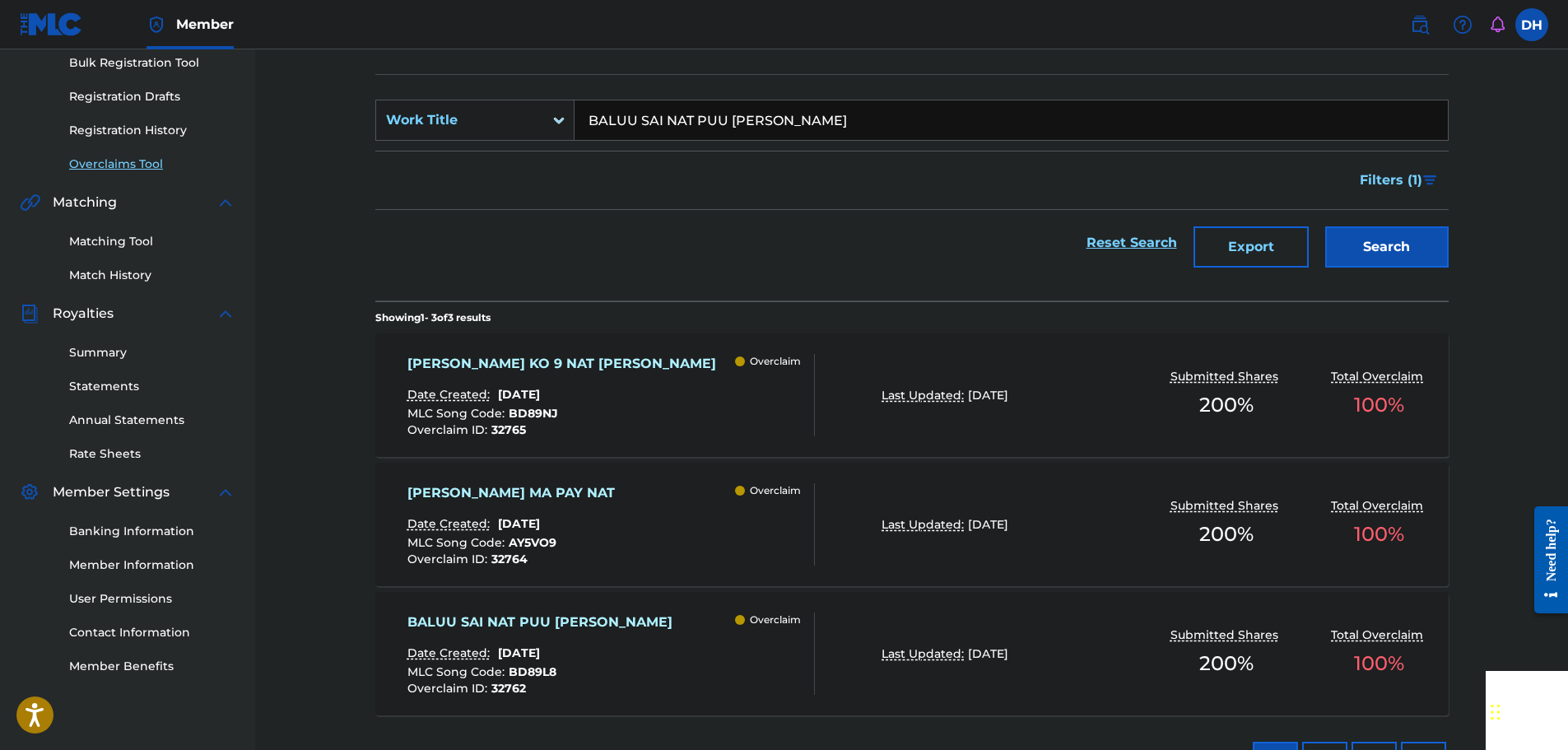
click at [689, 621] on div "BALUU SAI NAT PUU ZAW CHIN Date Created: August 18, 2025 MLC Song Code : BD89L8…" at bounding box center [611, 654] width 408 height 82
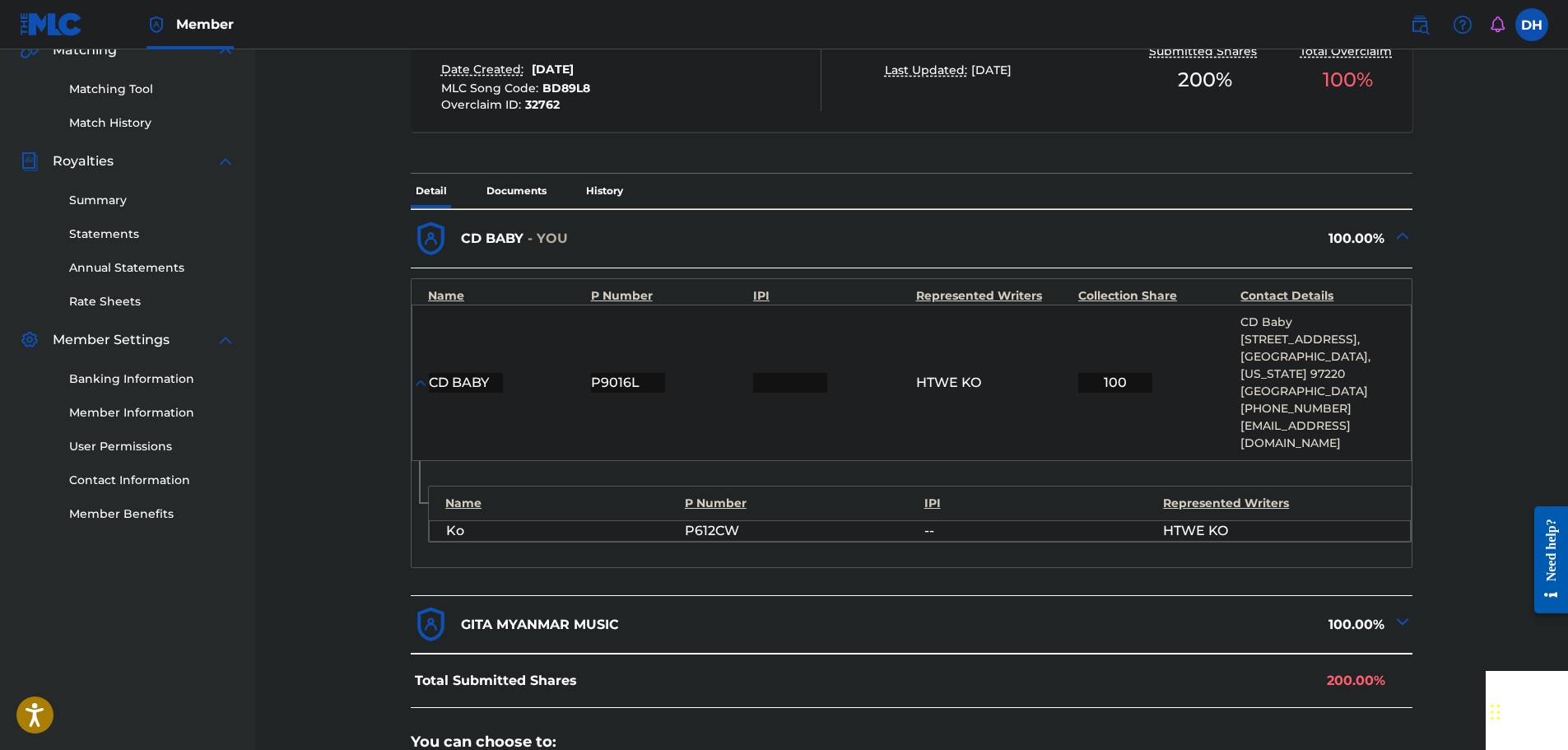
scroll to position [576, 0]
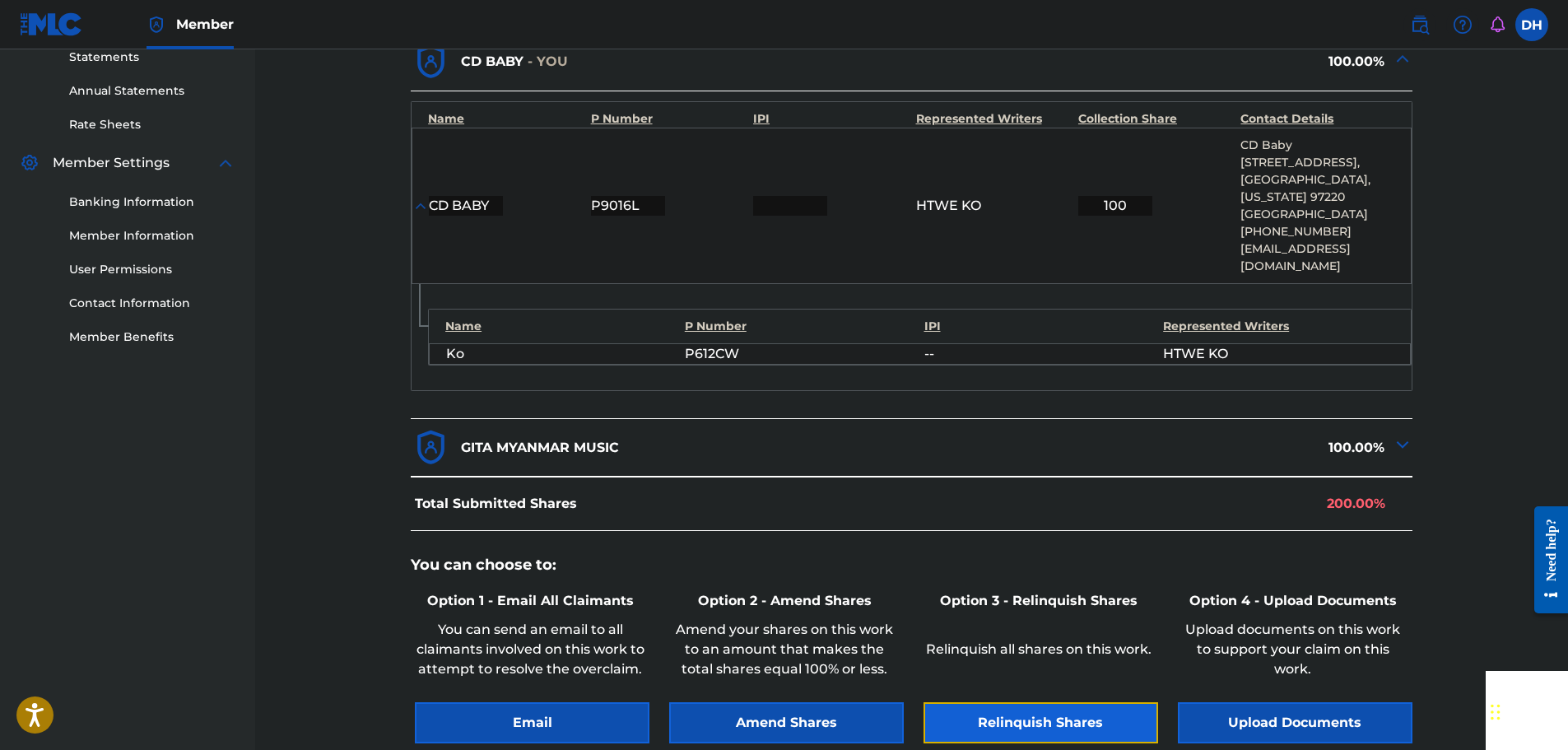
click at [1071, 706] on button "Relinquish Shares" at bounding box center [1040, 723] width 235 height 41
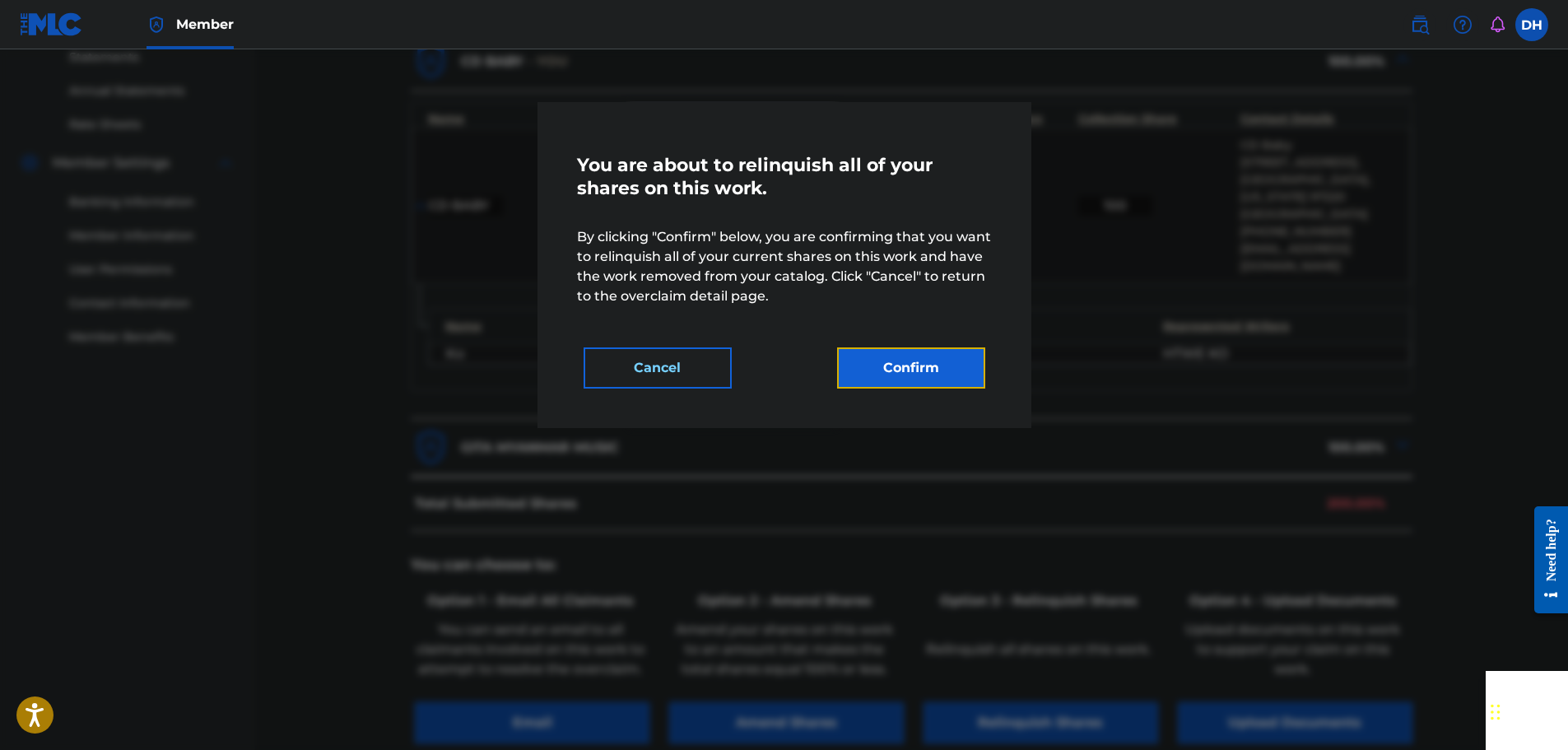
click at [919, 379] on button "Confirm" at bounding box center [911, 367] width 148 height 41
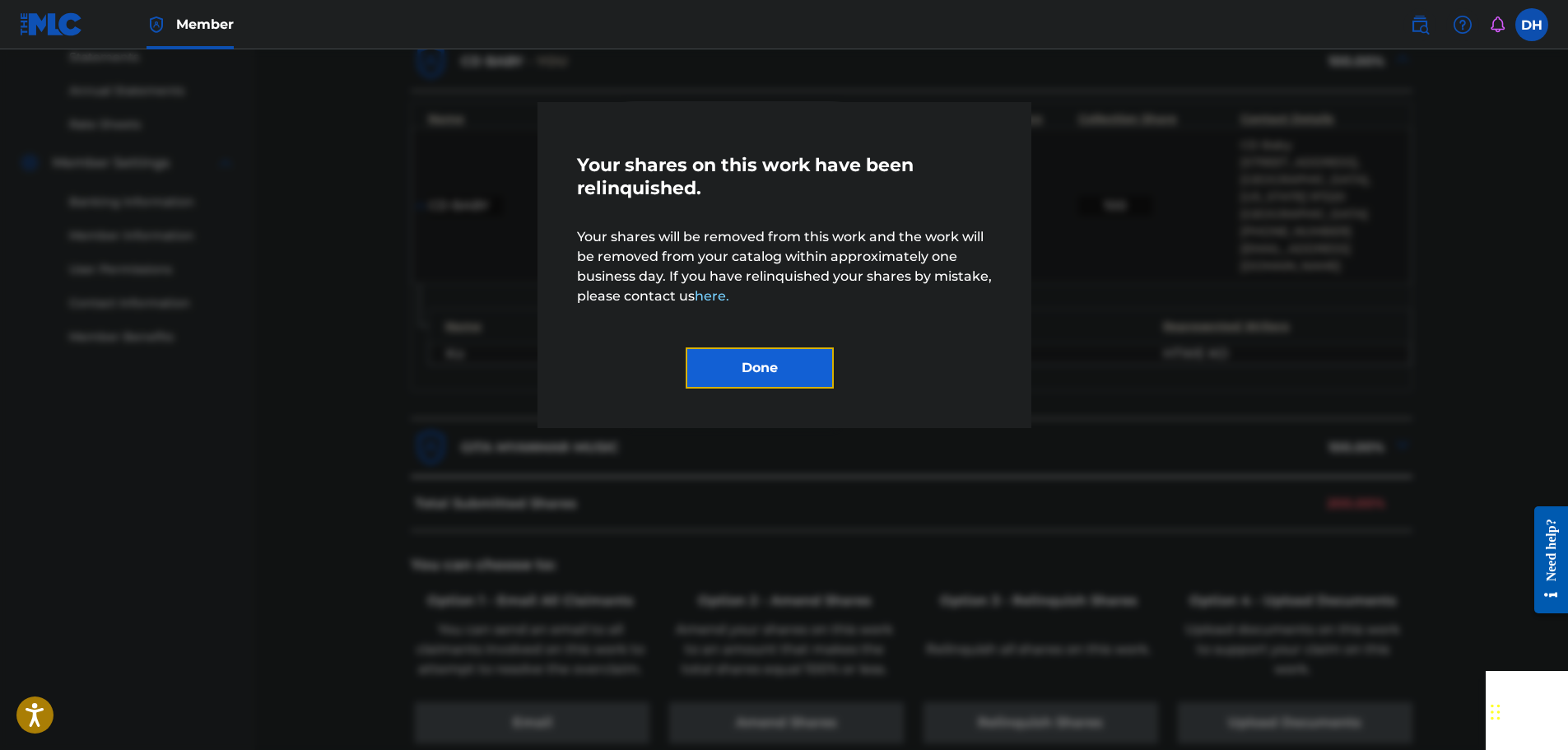
click at [806, 386] on button "Done" at bounding box center [760, 367] width 148 height 41
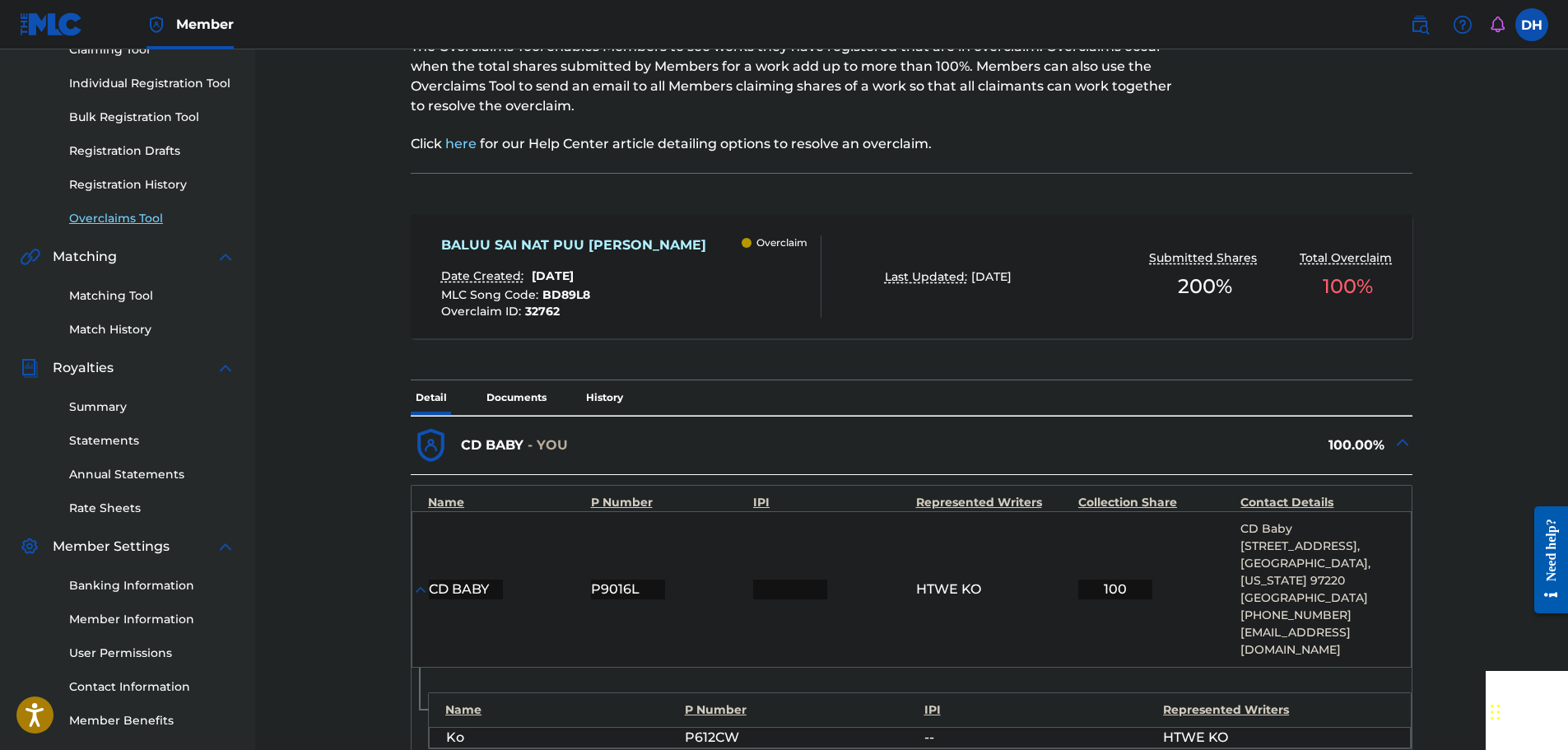
scroll to position [164, 0]
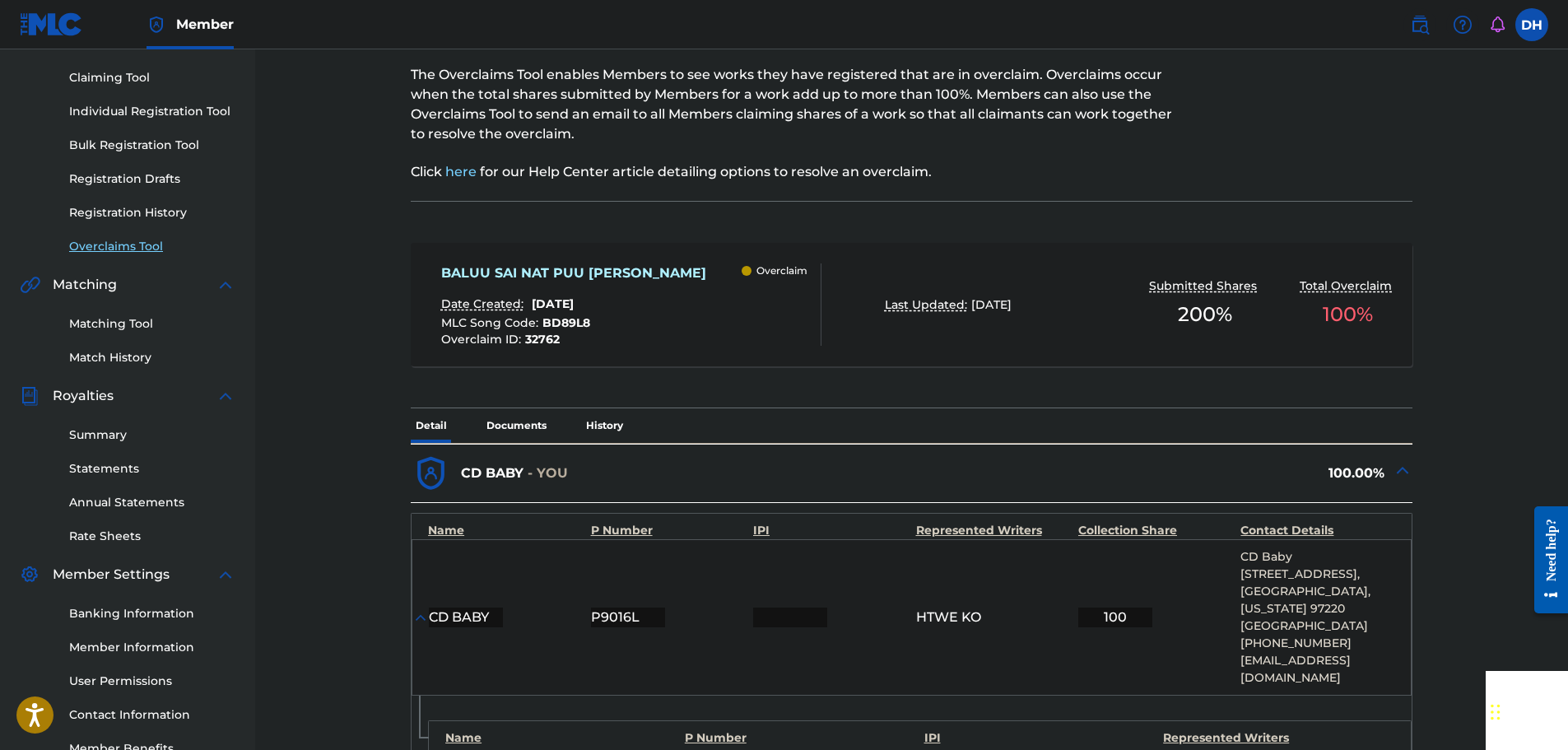
click at [135, 251] on link "Overclaims Tool" at bounding box center [153, 247] width 166 height 17
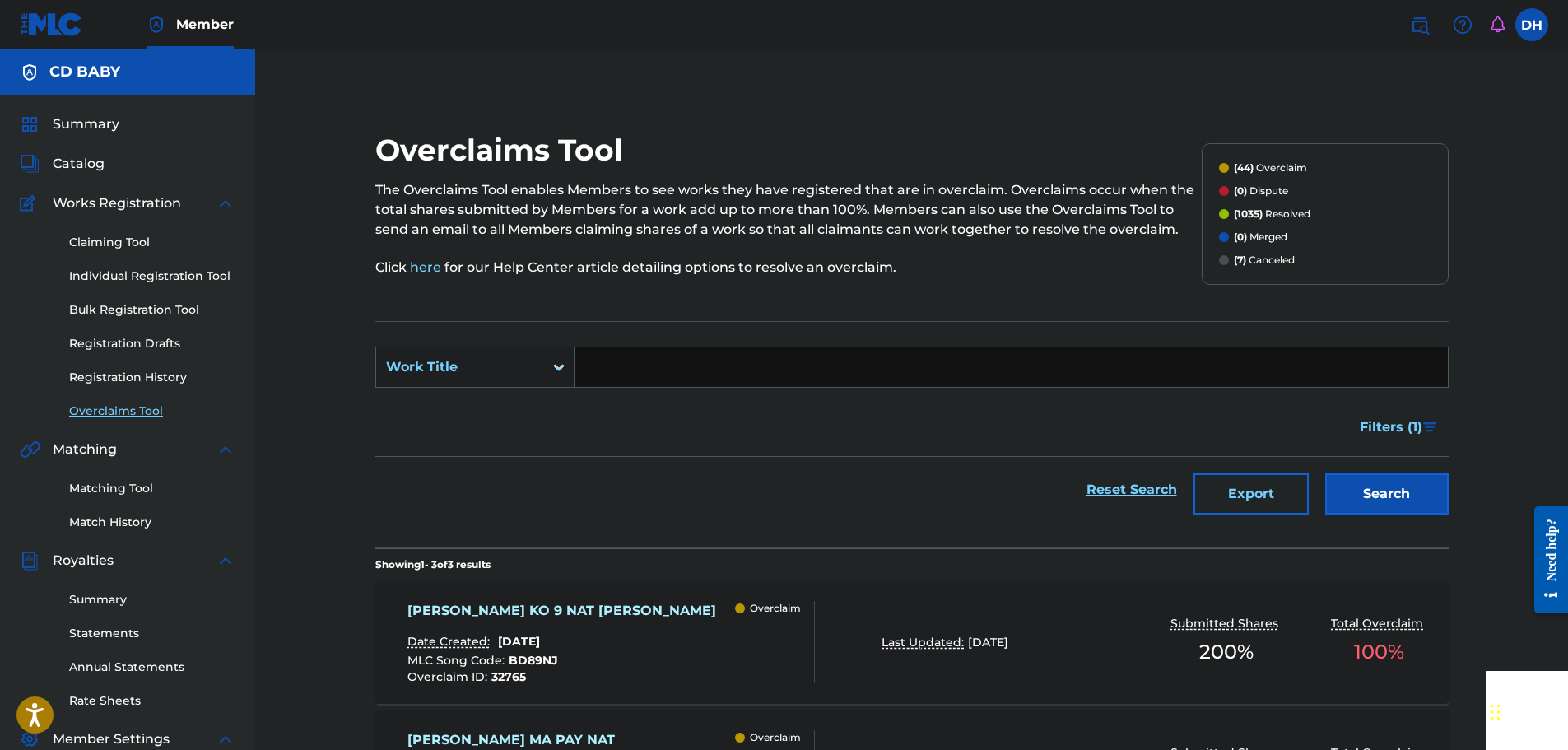
click at [693, 377] on input "Search Form" at bounding box center [1011, 366] width 873 height 39
paste input "[PERSON_NAME] MA PAY NAT"
type input "[PERSON_NAME] MA PAY NAT"
click at [1361, 500] on button "Search" at bounding box center [1386, 493] width 123 height 41
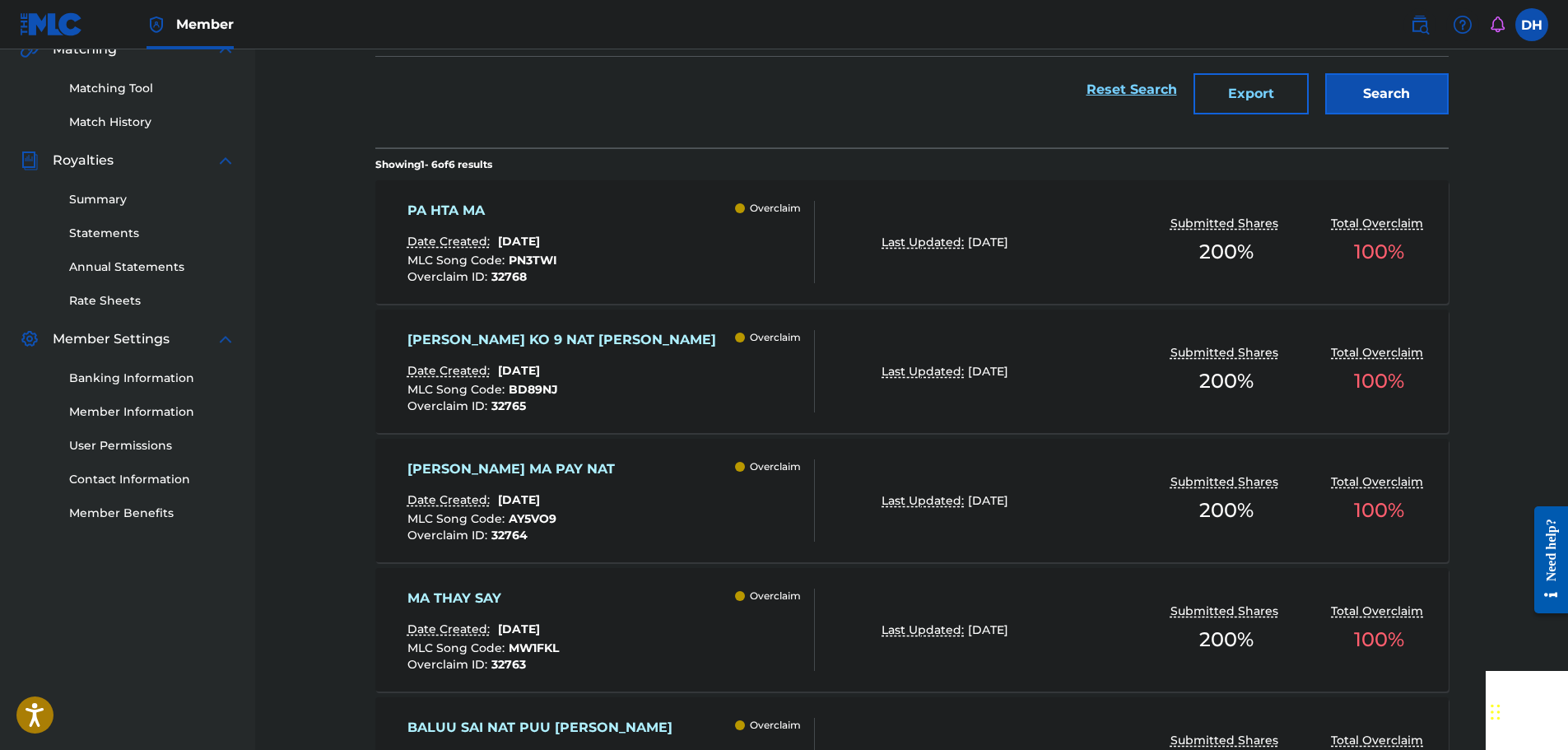
scroll to position [412, 0]
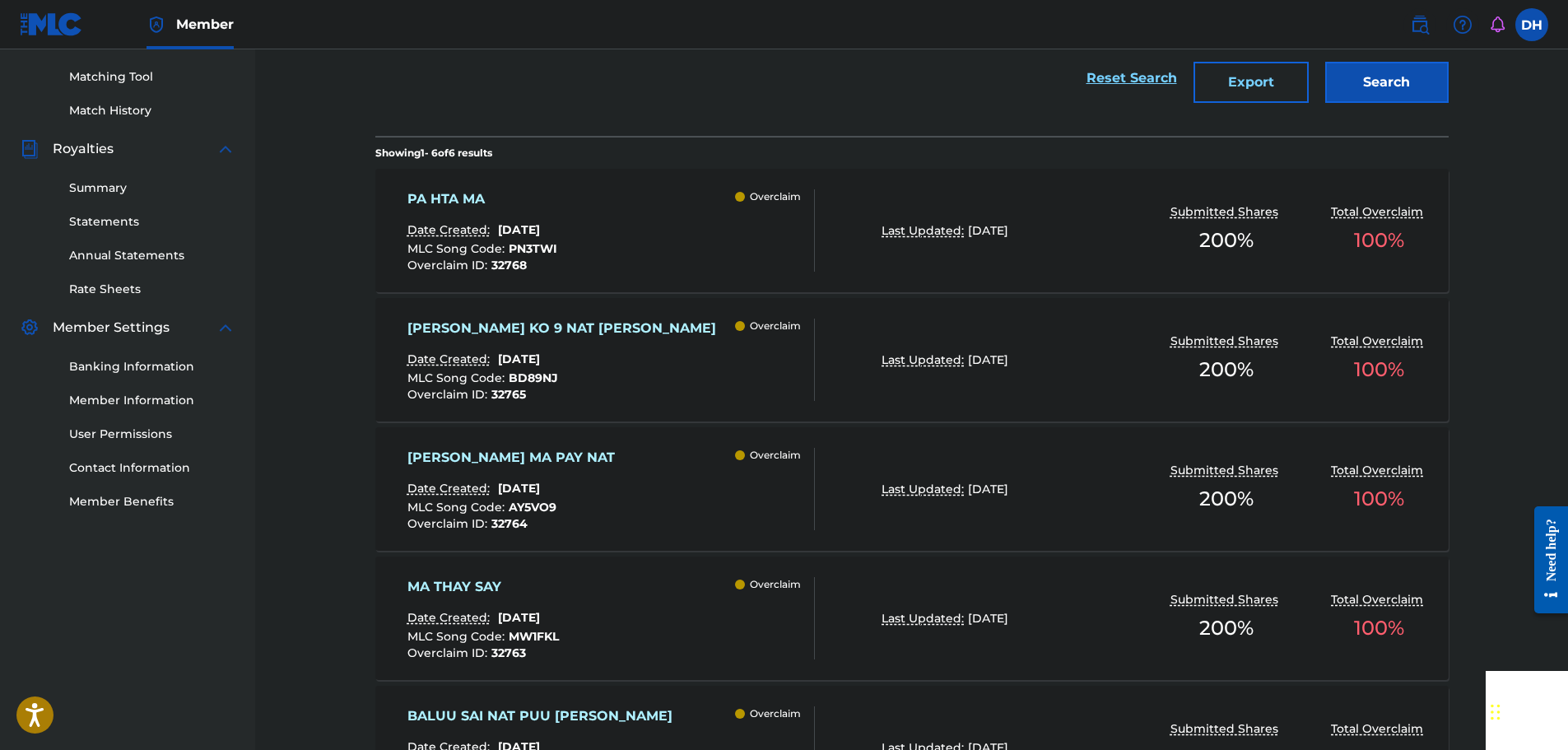
click at [697, 481] on div "AH SHONE MA PAY NAT Date Created: August 18, 2025 MLC Song Code : AY5VO9 Overcl…" at bounding box center [611, 489] width 408 height 82
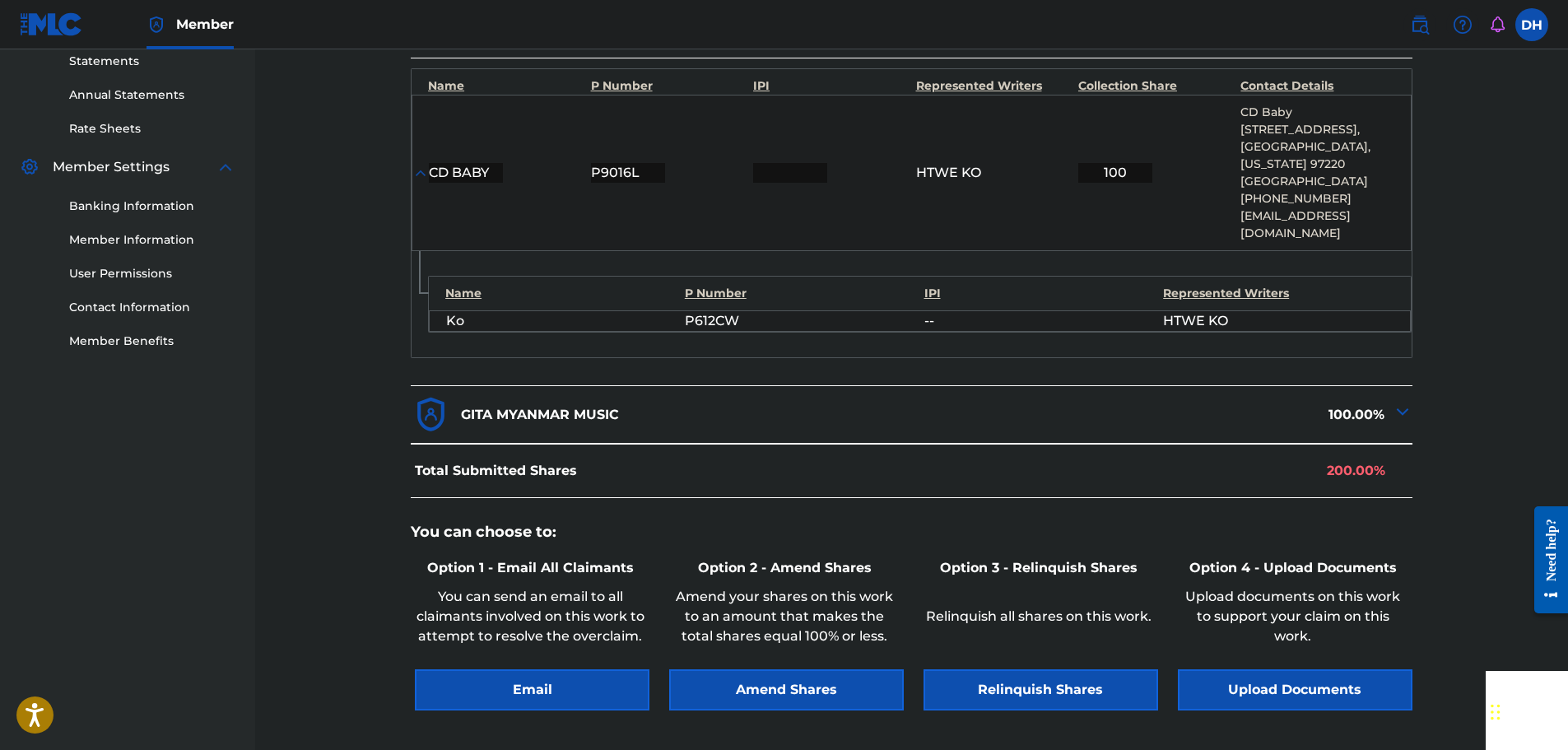
scroll to position [576, 0]
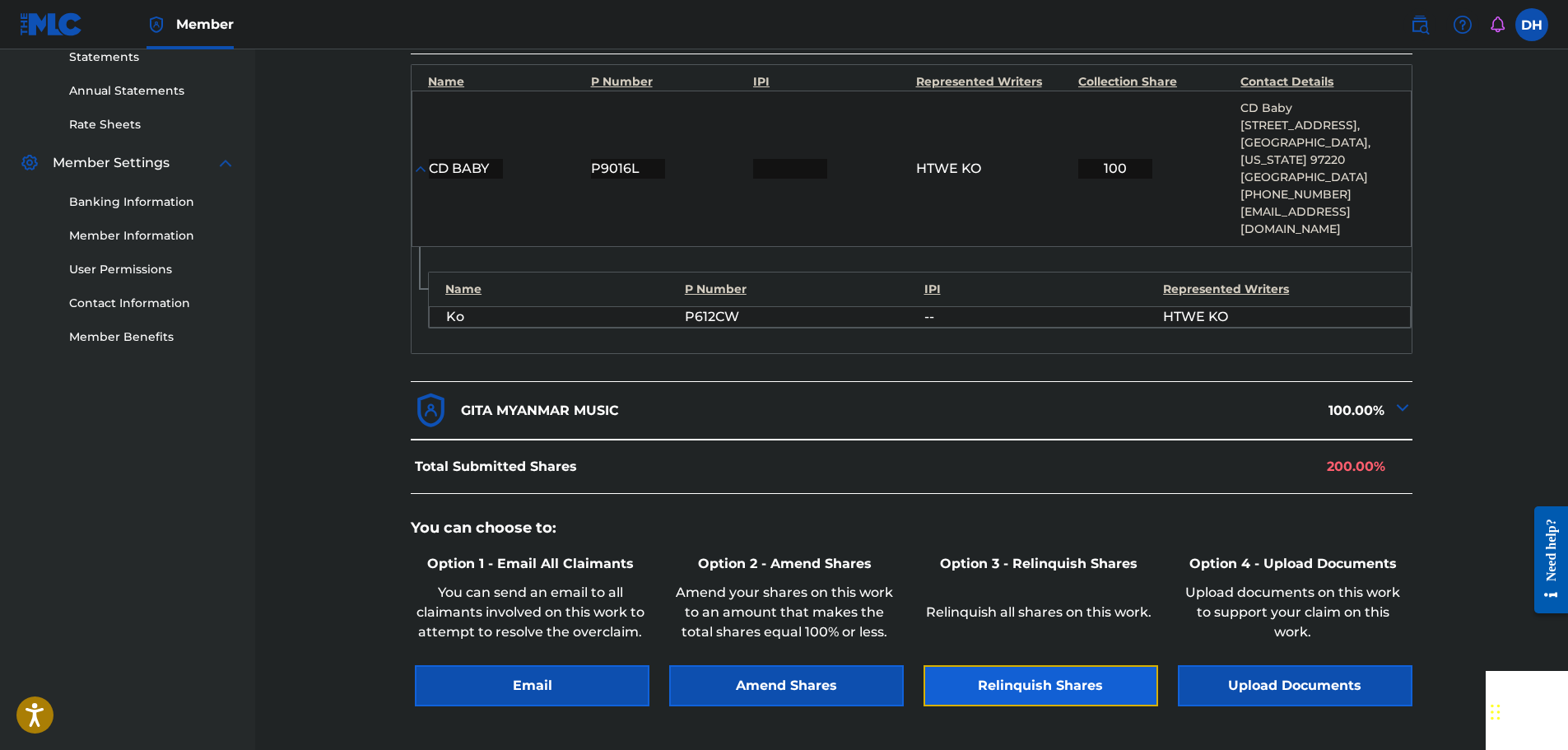
click at [1050, 665] on button "Relinquish Shares" at bounding box center [1040, 685] width 235 height 41
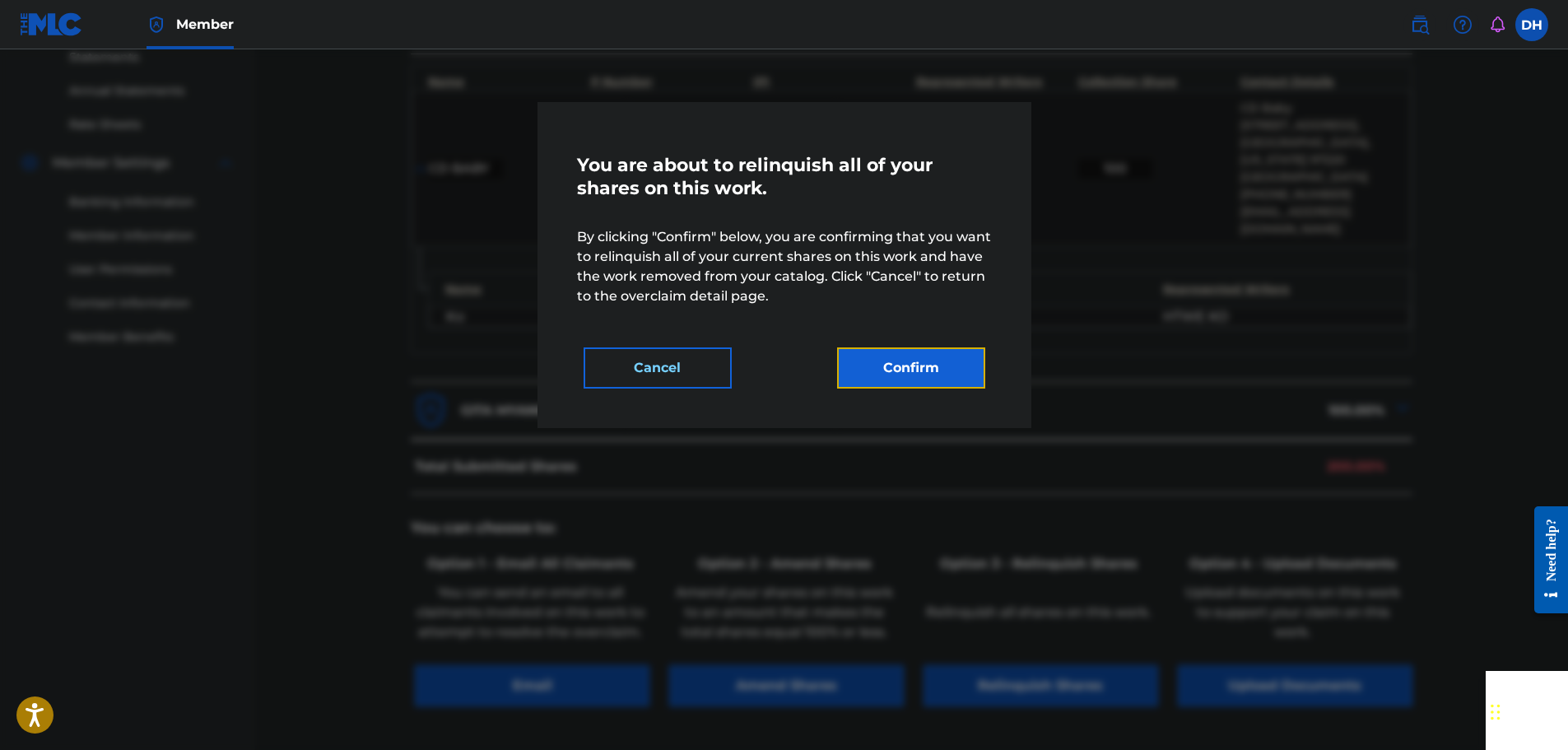
click at [923, 383] on button "Confirm" at bounding box center [911, 367] width 148 height 41
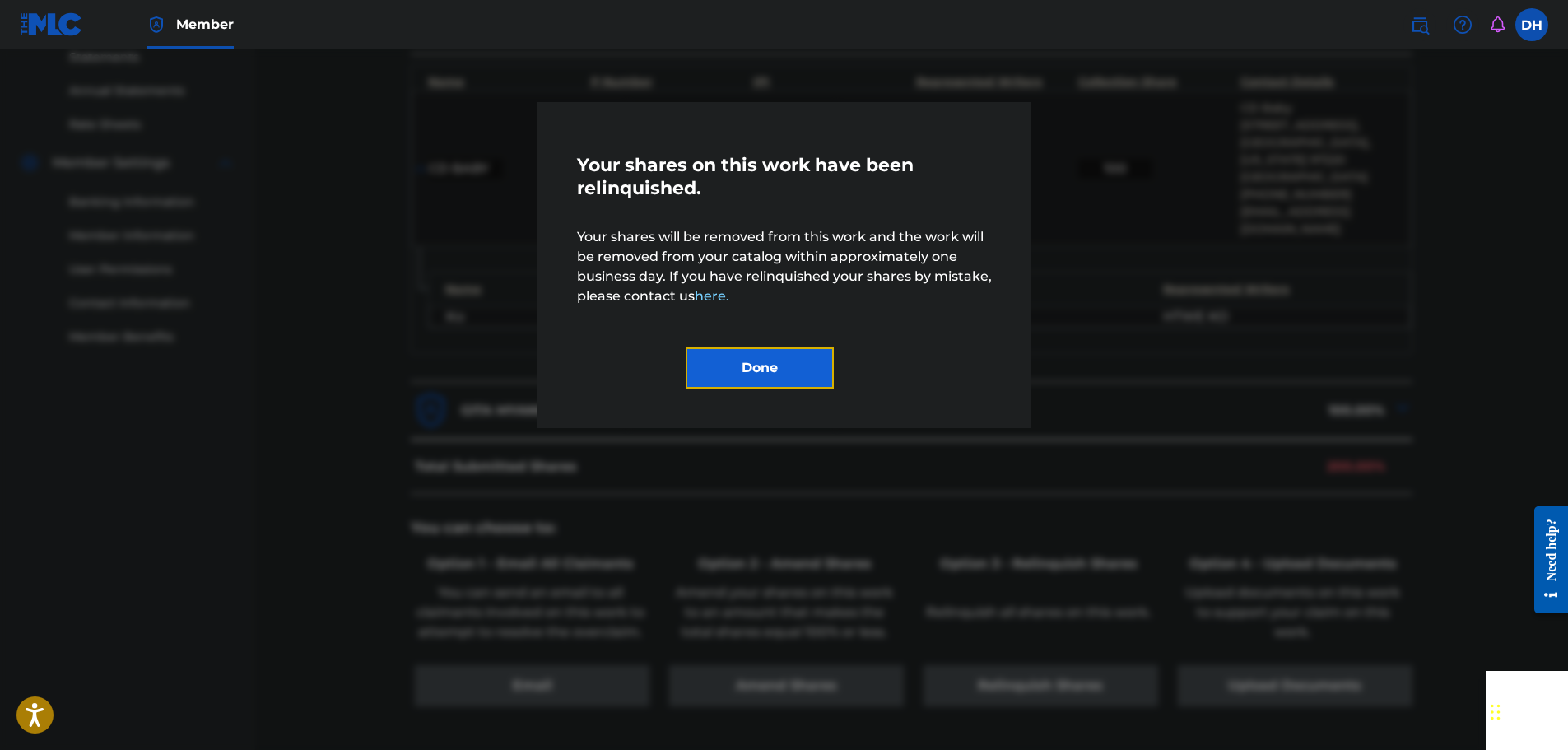
click at [767, 368] on button "Done" at bounding box center [760, 367] width 148 height 41
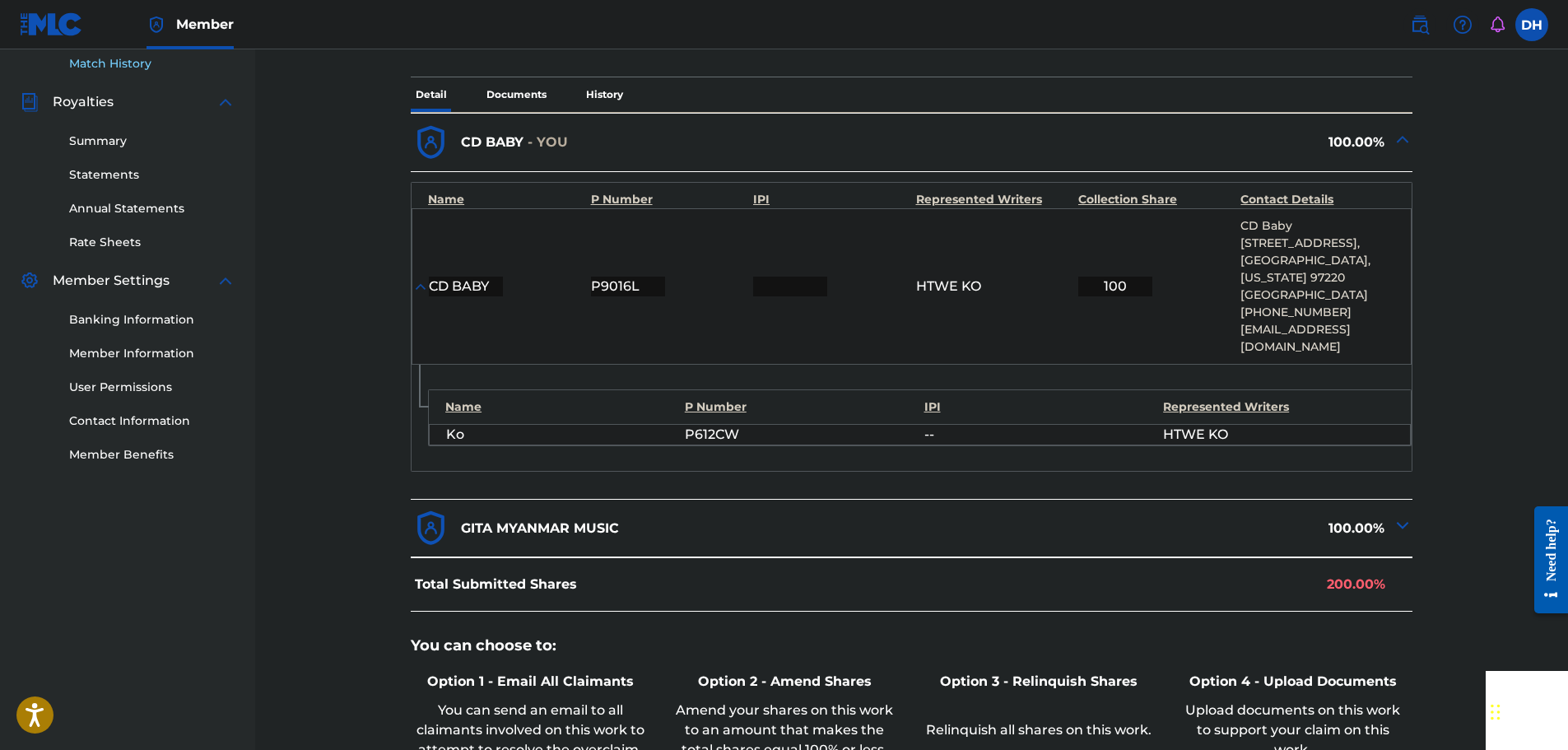
scroll to position [247, 0]
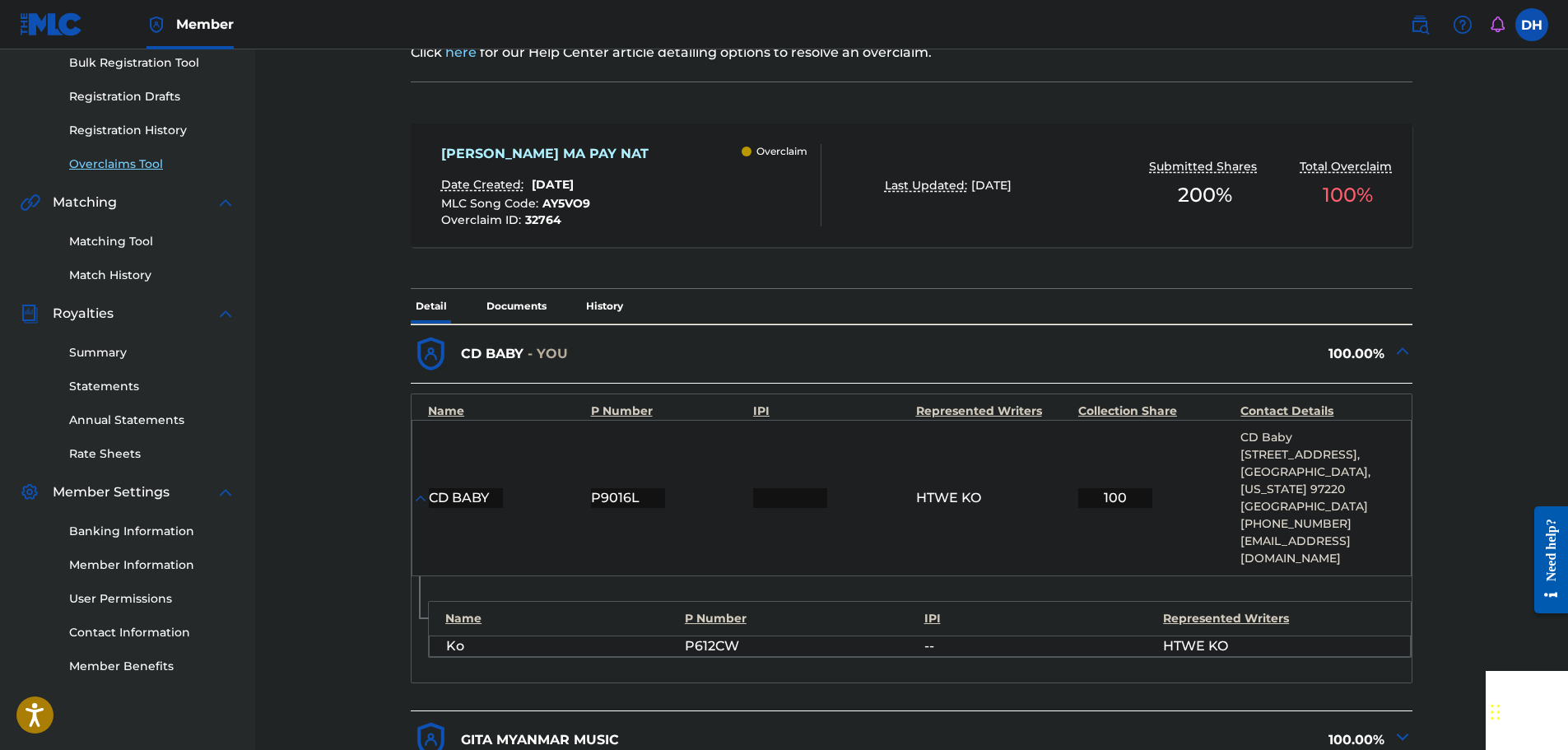
click at [136, 166] on link "Overclaims Tool" at bounding box center [153, 164] width 166 height 17
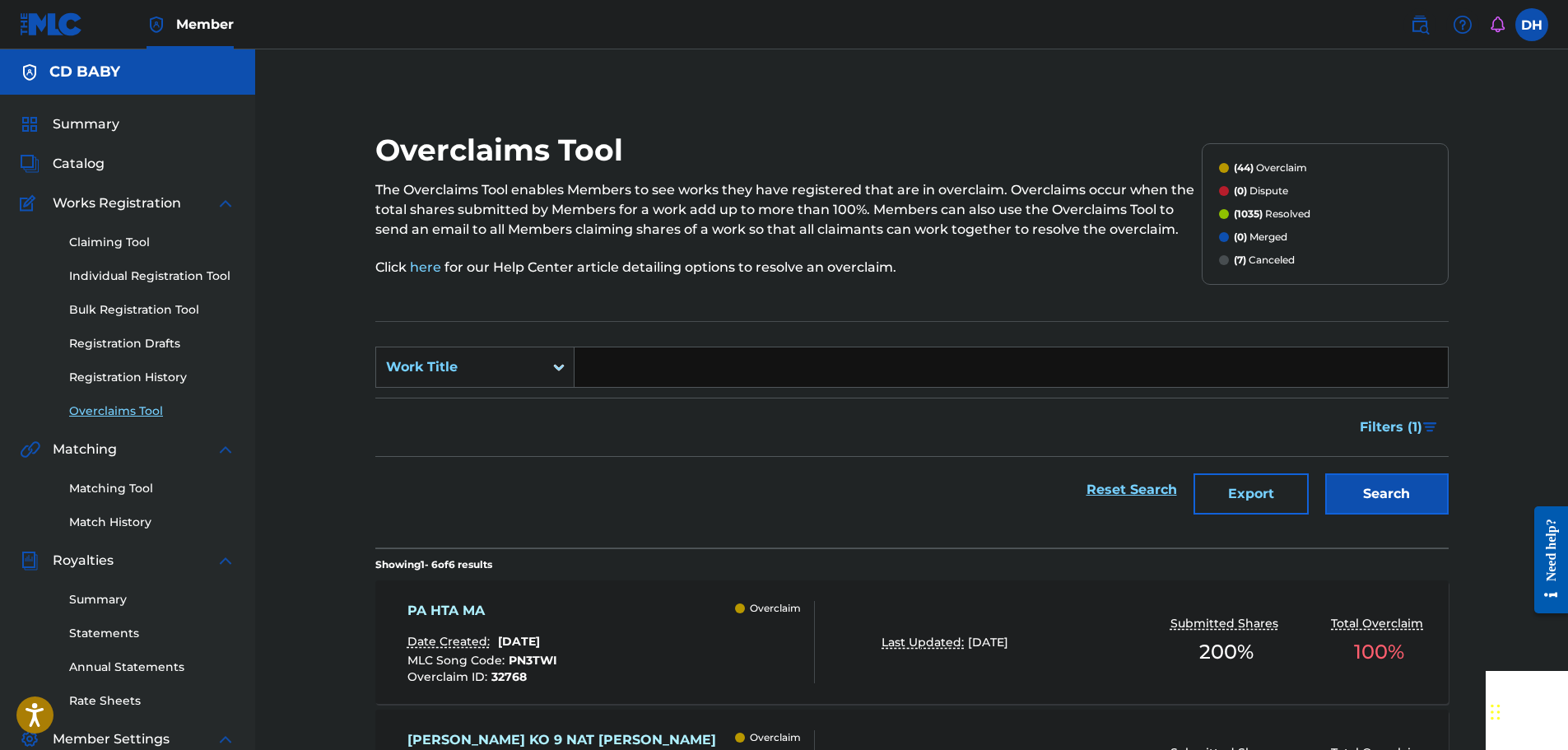
click at [632, 370] on input "Search Form" at bounding box center [1011, 366] width 873 height 39
paste input "OLD SOUL"
type input "OLD SOUL"
click at [1369, 497] on button "Search" at bounding box center [1386, 493] width 123 height 41
click at [1518, 28] on label at bounding box center [1532, 25] width 33 height 33
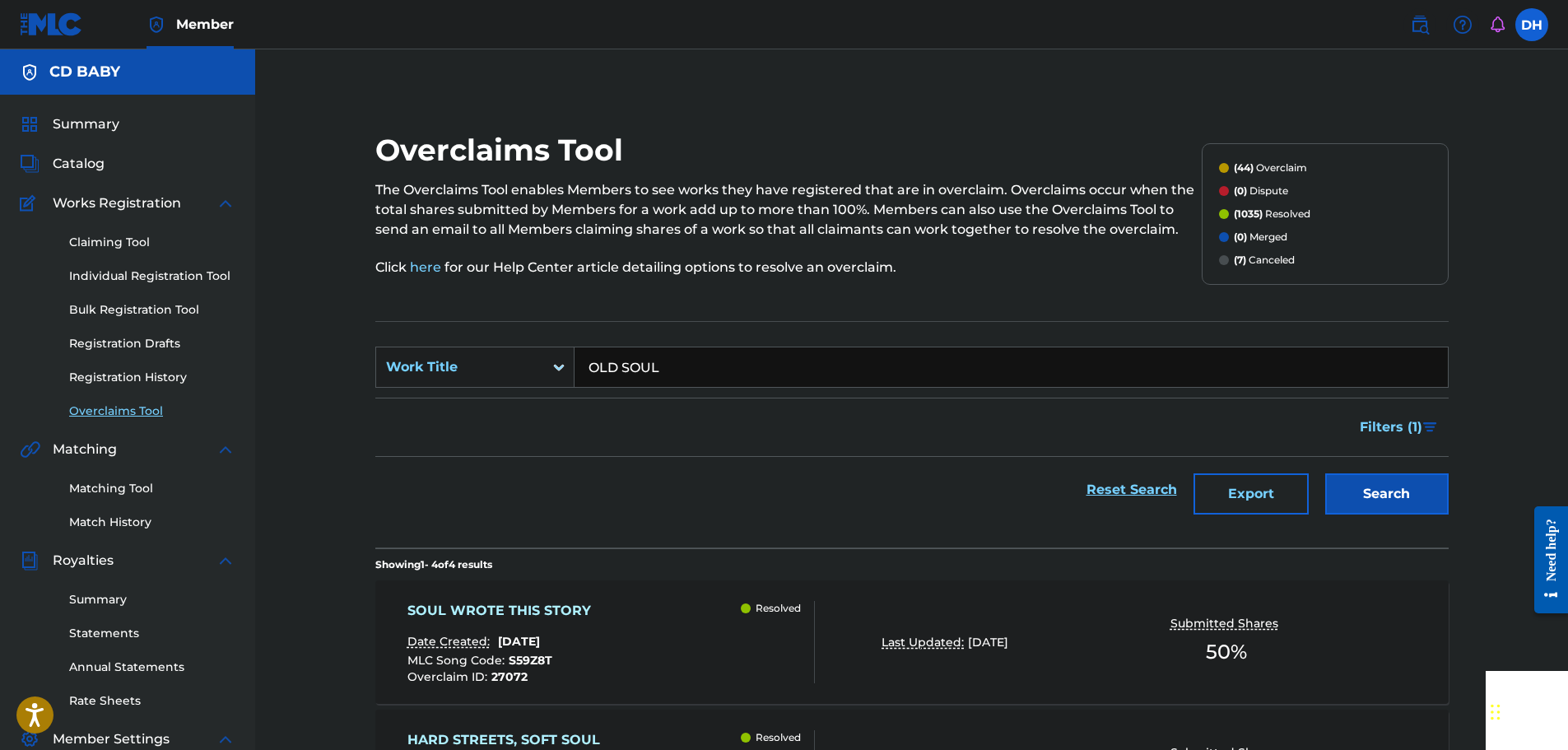
click at [1532, 25] on input "DH Daven Hall davenh@cdbaby.com Notification Preferences Profile Log out" at bounding box center [1532, 25] width 0 height 0
click at [1375, 232] on p "Log out" at bounding box center [1373, 233] width 38 height 15
click at [1532, 25] on input "DH Daven Hall davenh@cdbaby.com Notification Preferences Profile Log out" at bounding box center [1532, 25] width 0 height 0
